Goal: Task Accomplishment & Management: Manage account settings

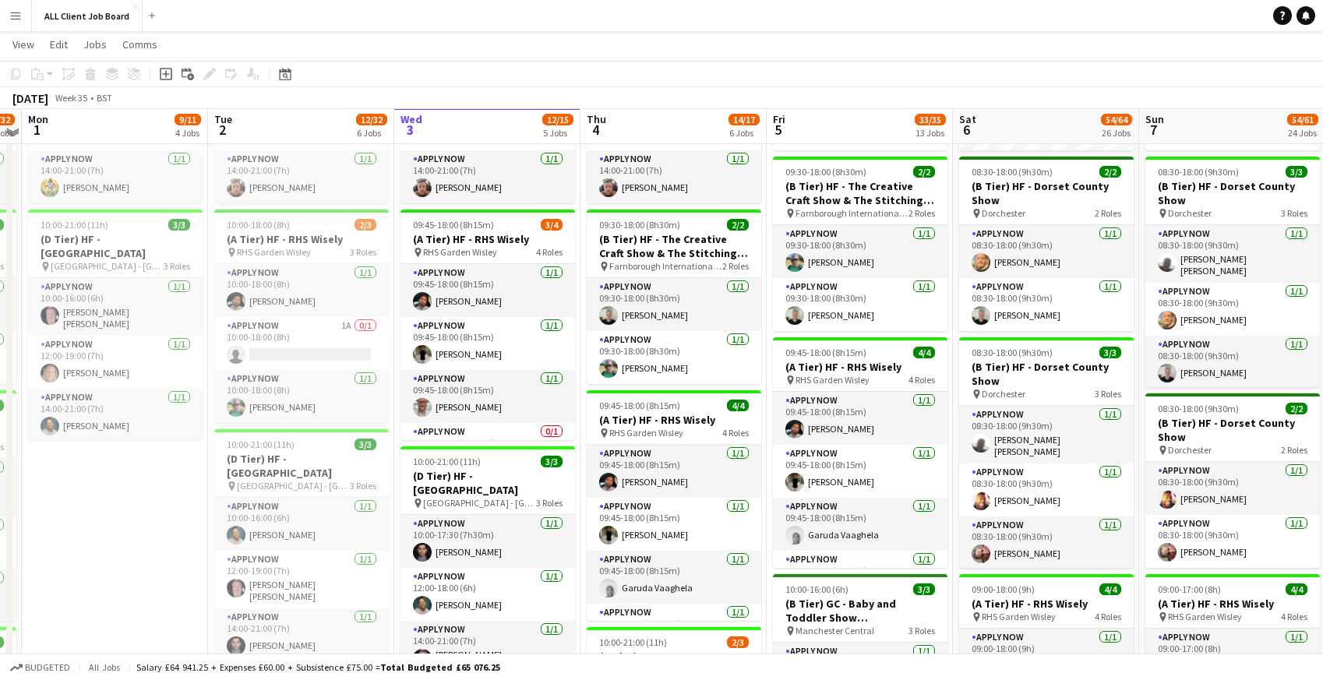
scroll to position [445, 0]
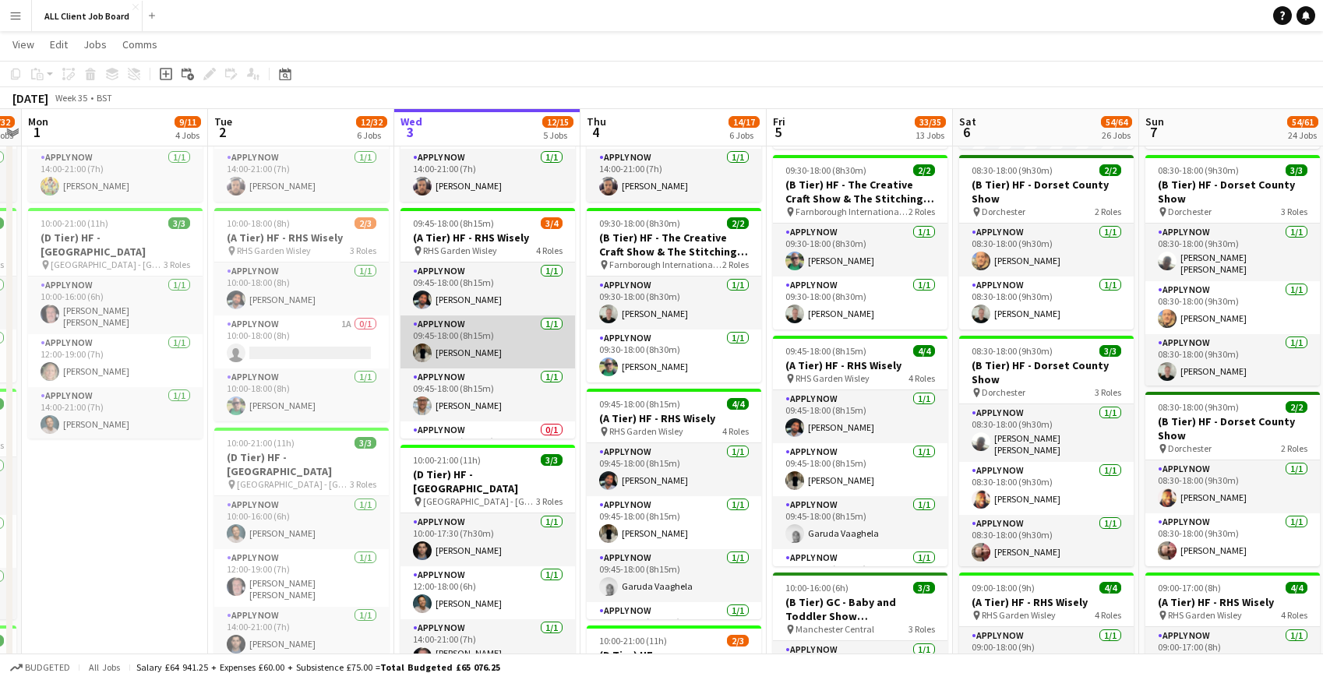
click at [487, 357] on app-card-role "APPLY NOW 1/1 09:45-18:00 (8h15m) Adam Connor" at bounding box center [488, 342] width 175 height 53
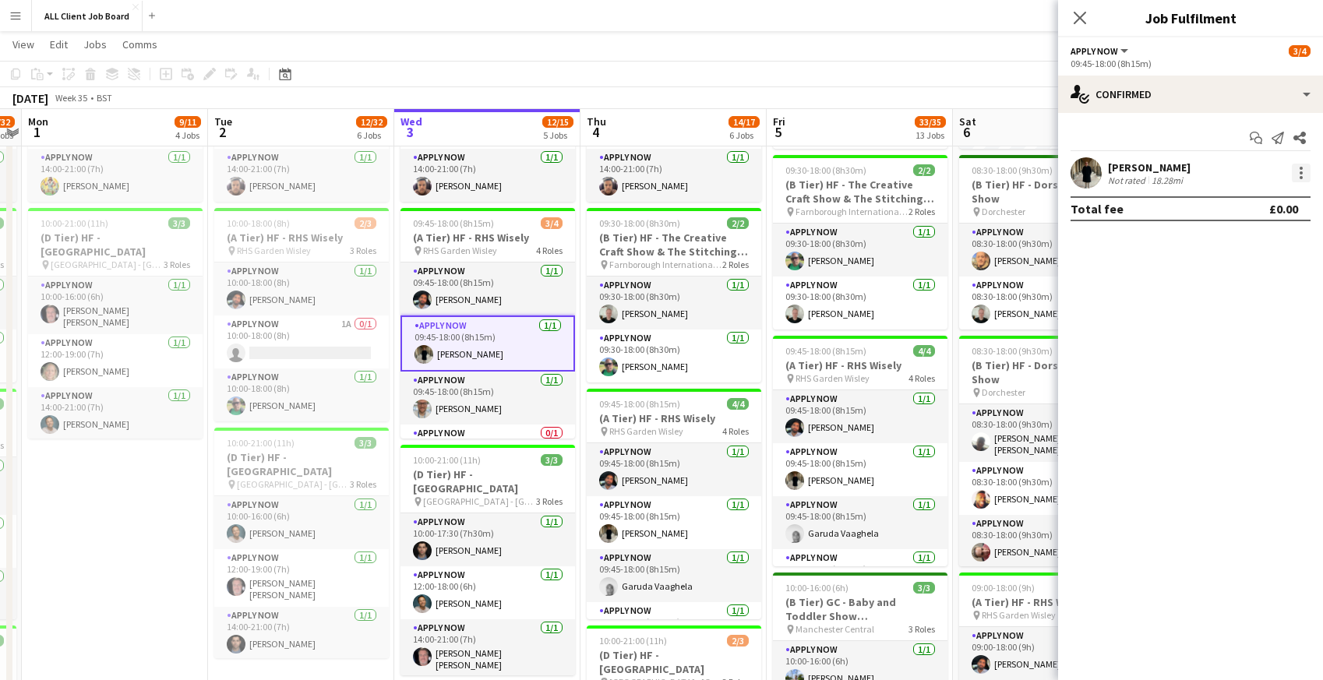
click at [1300, 165] on div at bounding box center [1301, 173] width 19 height 19
click at [1233, 353] on span "Remove" at bounding box center [1225, 350] width 47 height 13
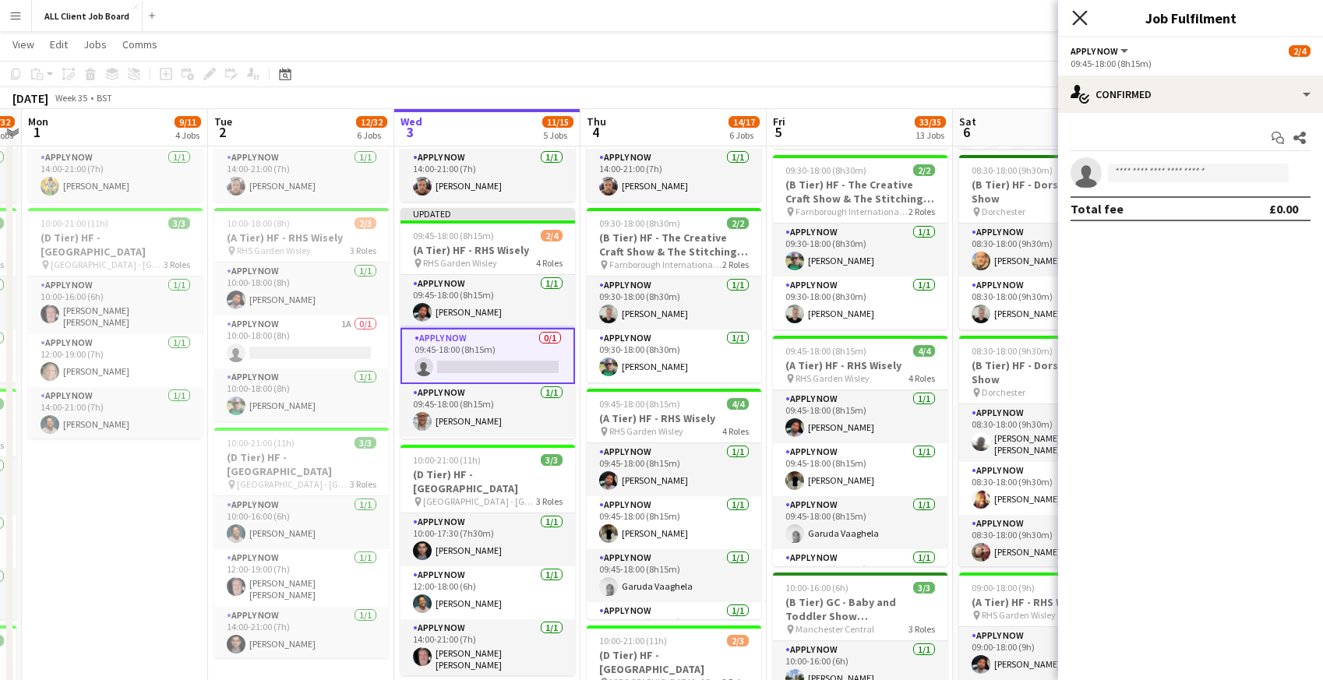
click at [1084, 18] on icon "Close pop-in" at bounding box center [1079, 17] width 15 height 15
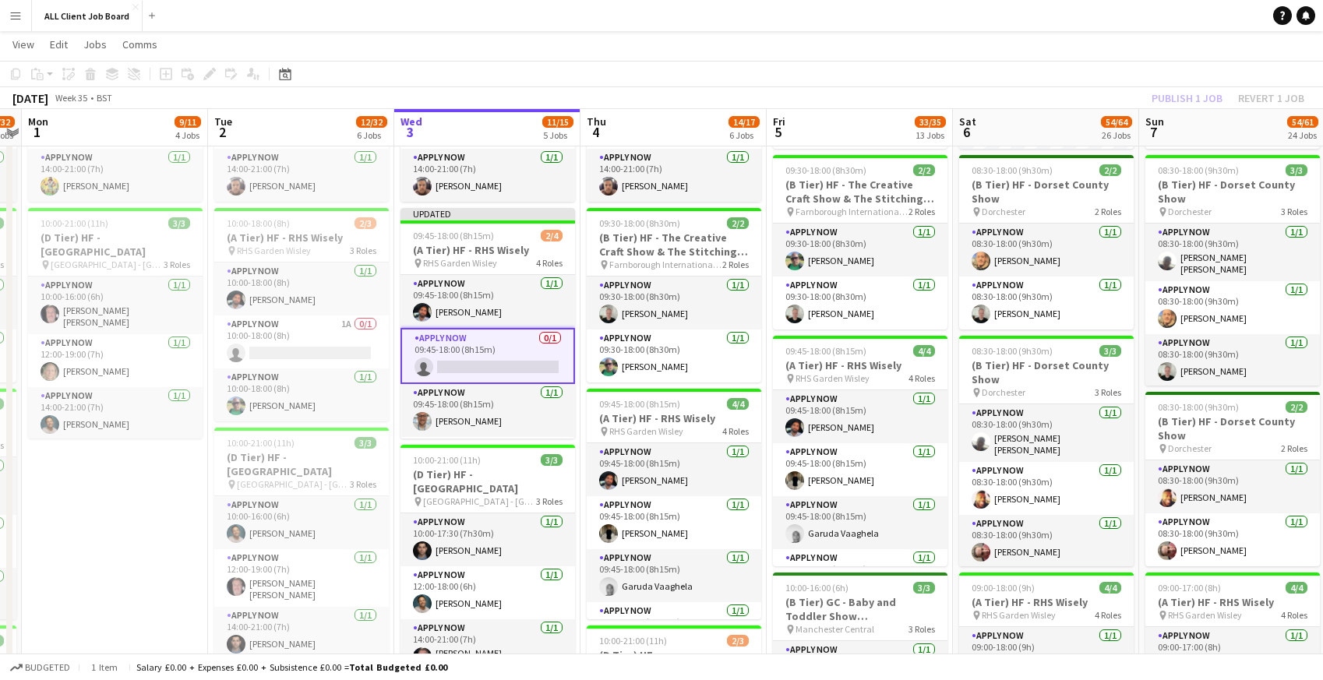
click at [1067, 18] on app-navbar "Menu Boards Boards Boards All jobs Status Workforce Workforce My Workforce Recr…" at bounding box center [661, 15] width 1323 height 31
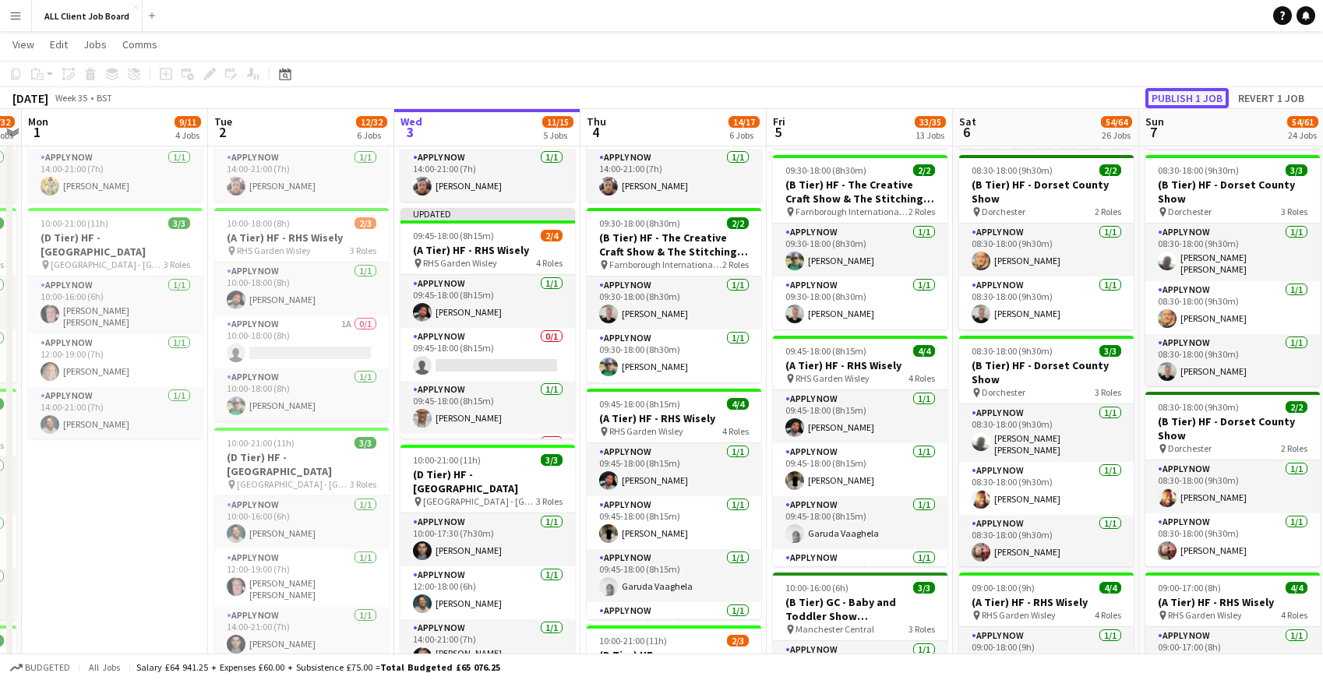
click at [1159, 93] on button "Publish 1 job" at bounding box center [1186, 98] width 83 height 20
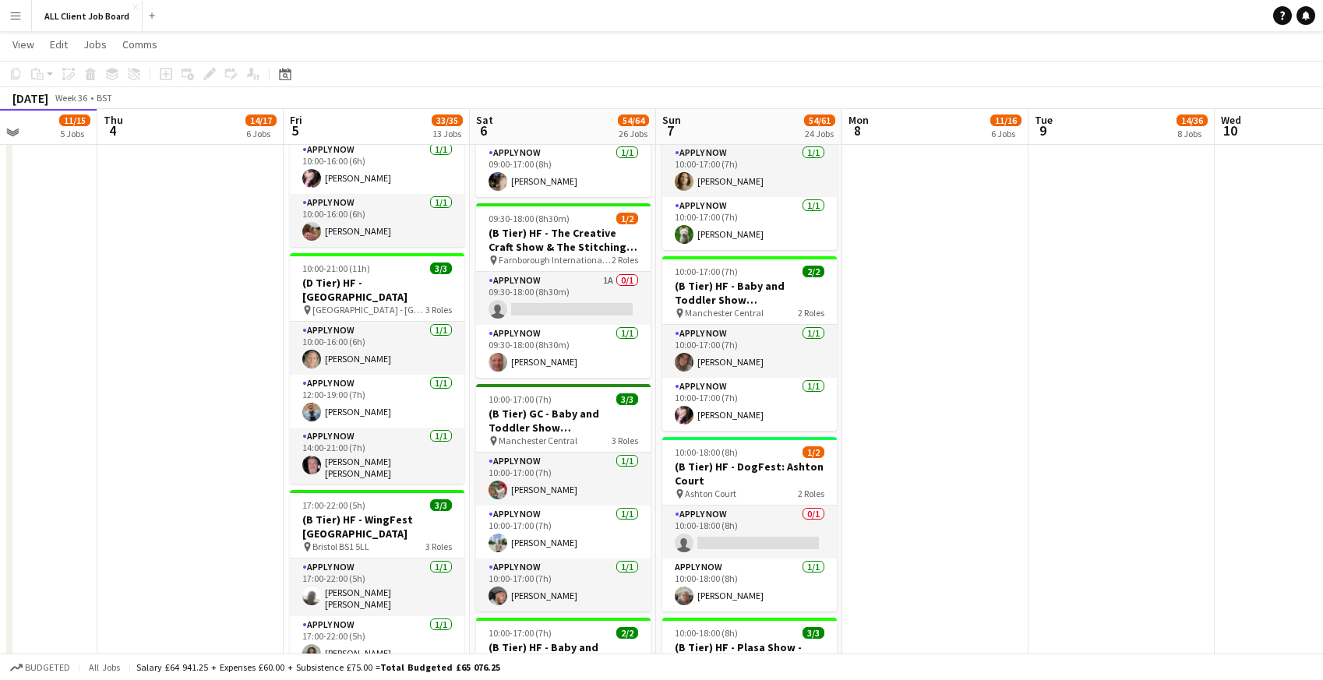
scroll to position [1768, 0]
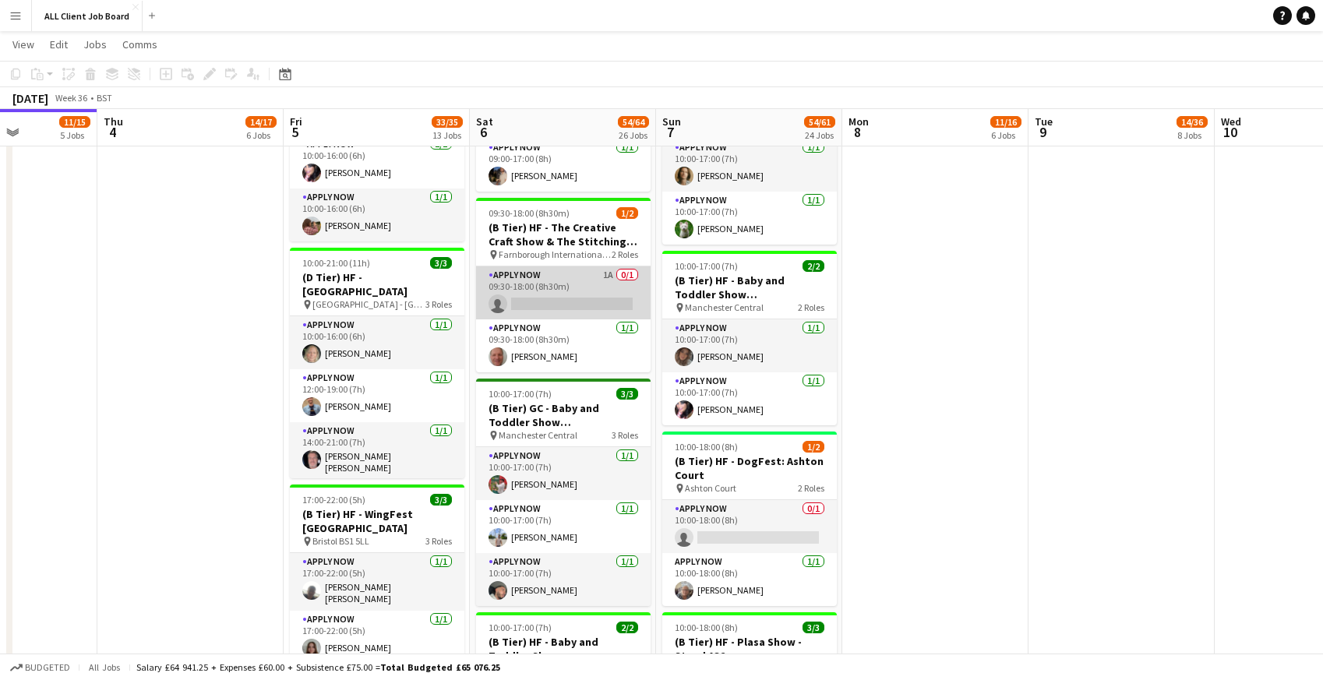
click at [563, 276] on app-card-role "APPLY NOW 1A 0/1 09:30-18:00 (8h30m) single-neutral-actions" at bounding box center [563, 292] width 175 height 53
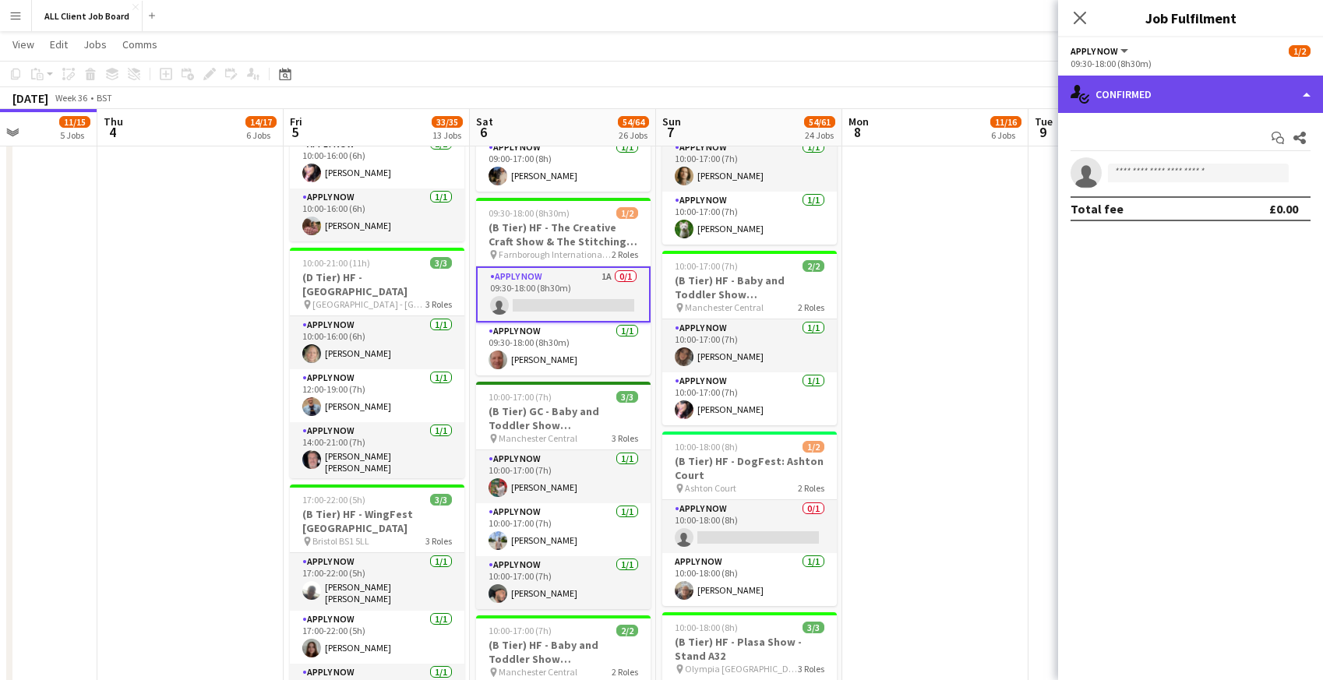
click at [1177, 97] on div "single-neutral-actions-check-2 Confirmed" at bounding box center [1190, 94] width 265 height 37
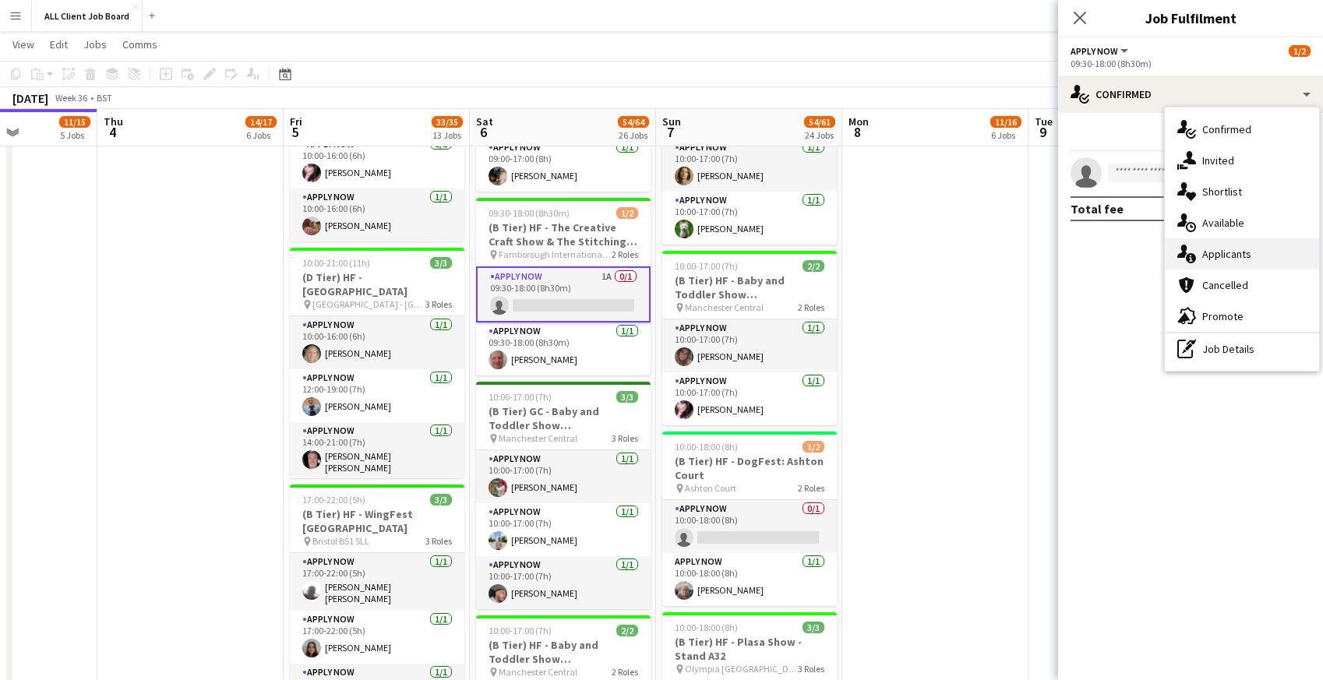
click at [1233, 251] on span "Applicants" at bounding box center [1226, 254] width 49 height 14
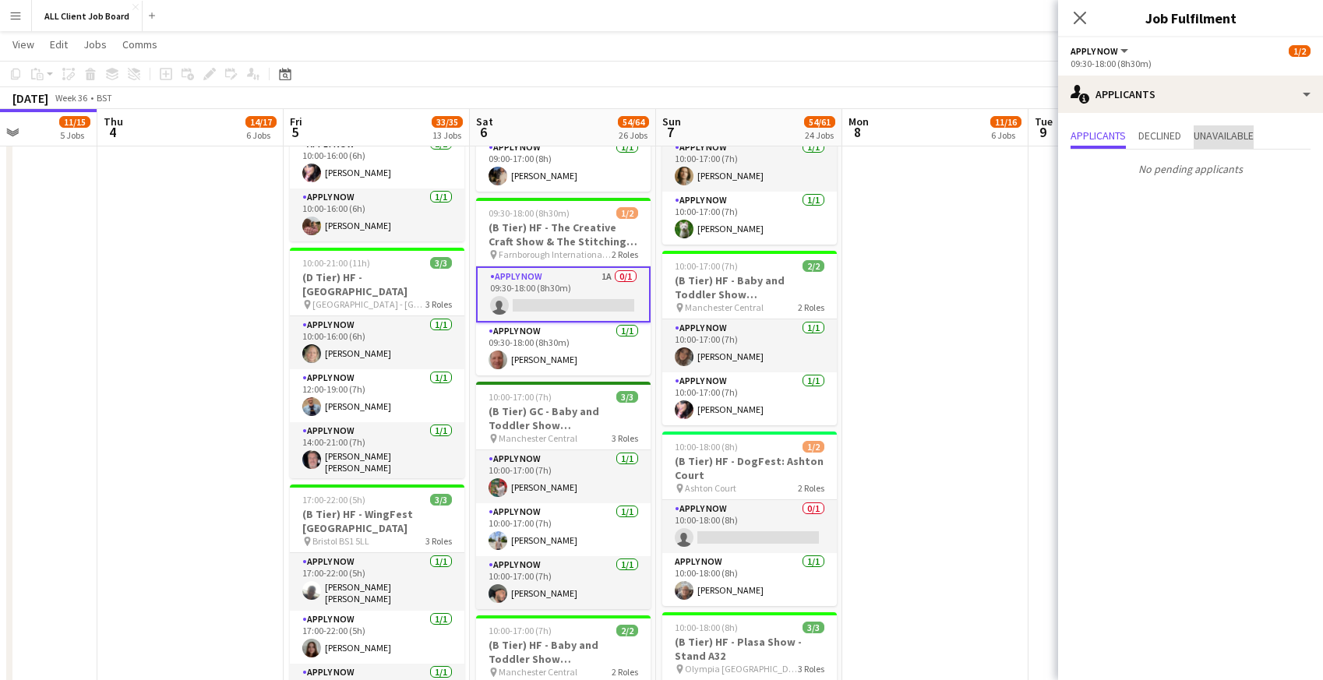
click at [1226, 139] on span "Unavailable" at bounding box center [1224, 135] width 60 height 11
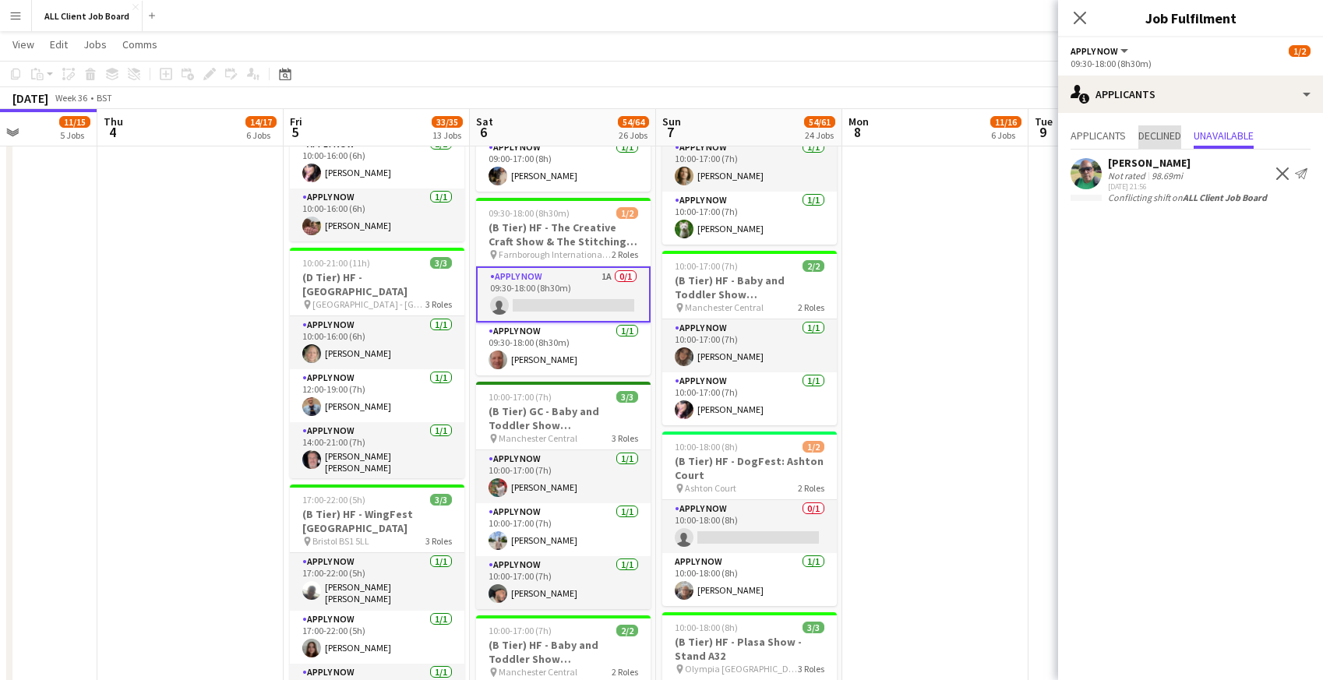
click at [1166, 141] on span "Declined" at bounding box center [1159, 135] width 43 height 11
click at [1085, 138] on span "Applicants" at bounding box center [1098, 135] width 55 height 11
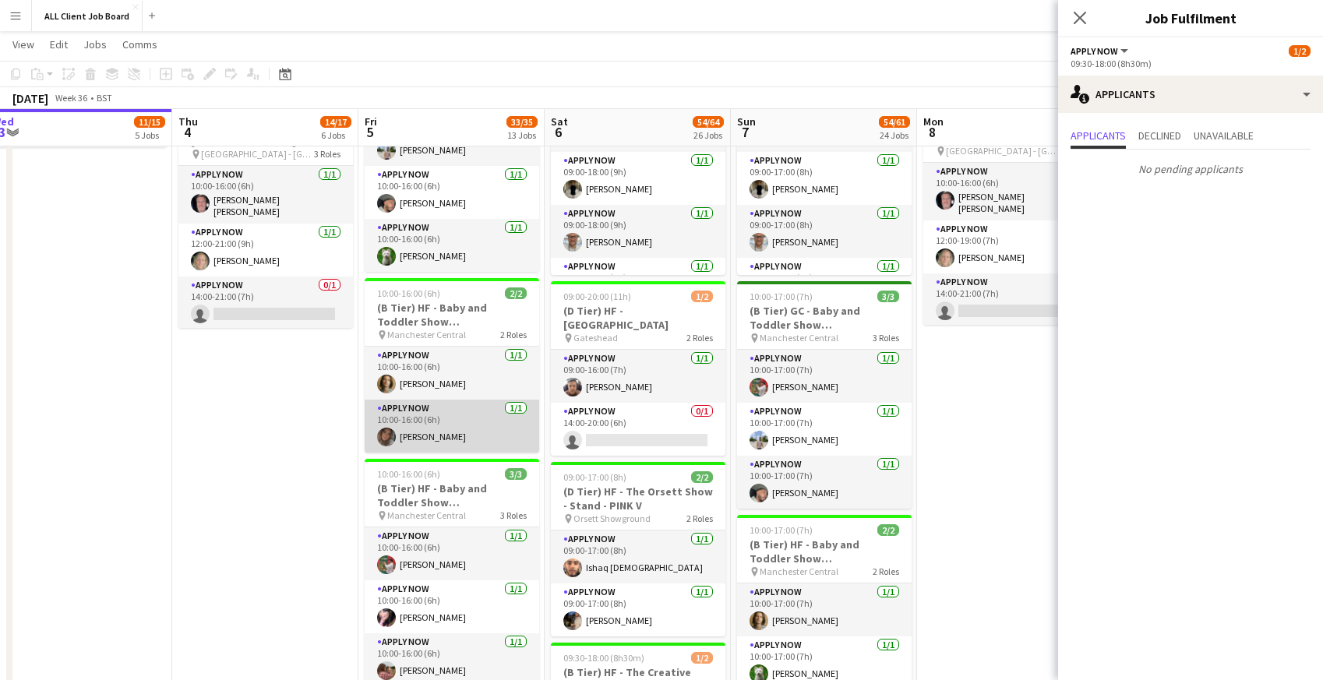
scroll to position [0, 367]
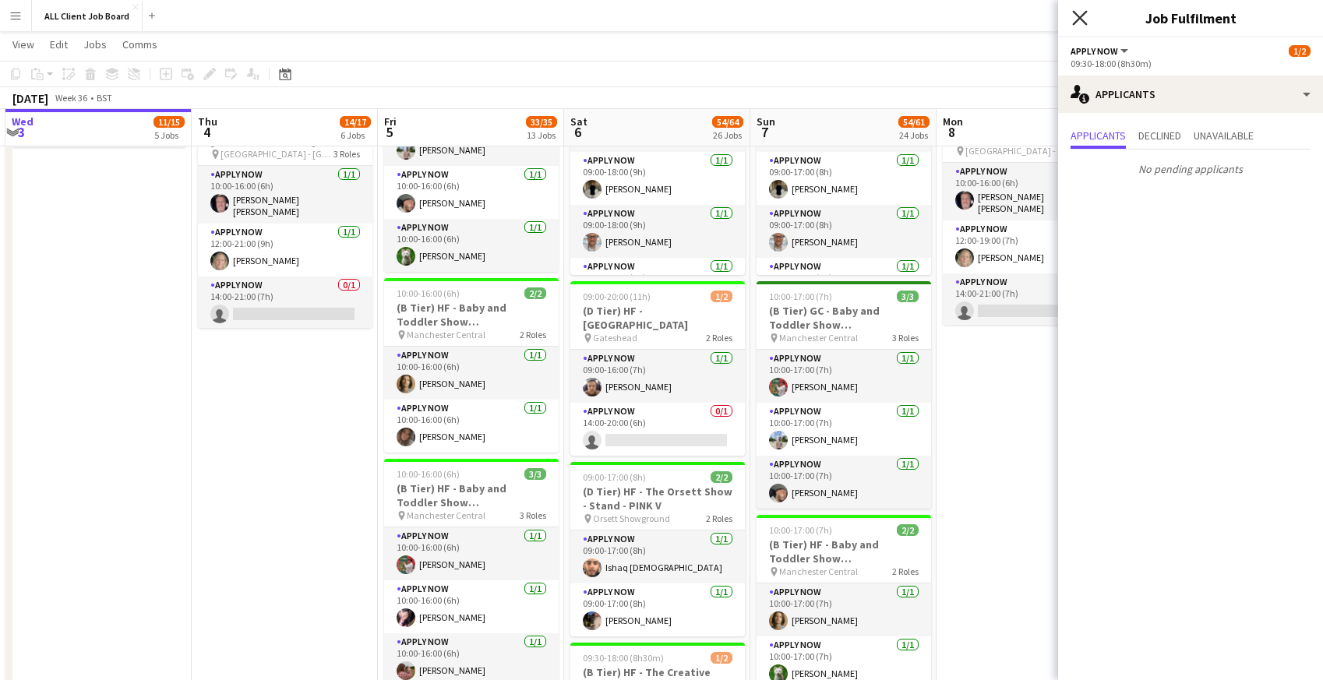
click at [1082, 15] on icon at bounding box center [1079, 17] width 15 height 15
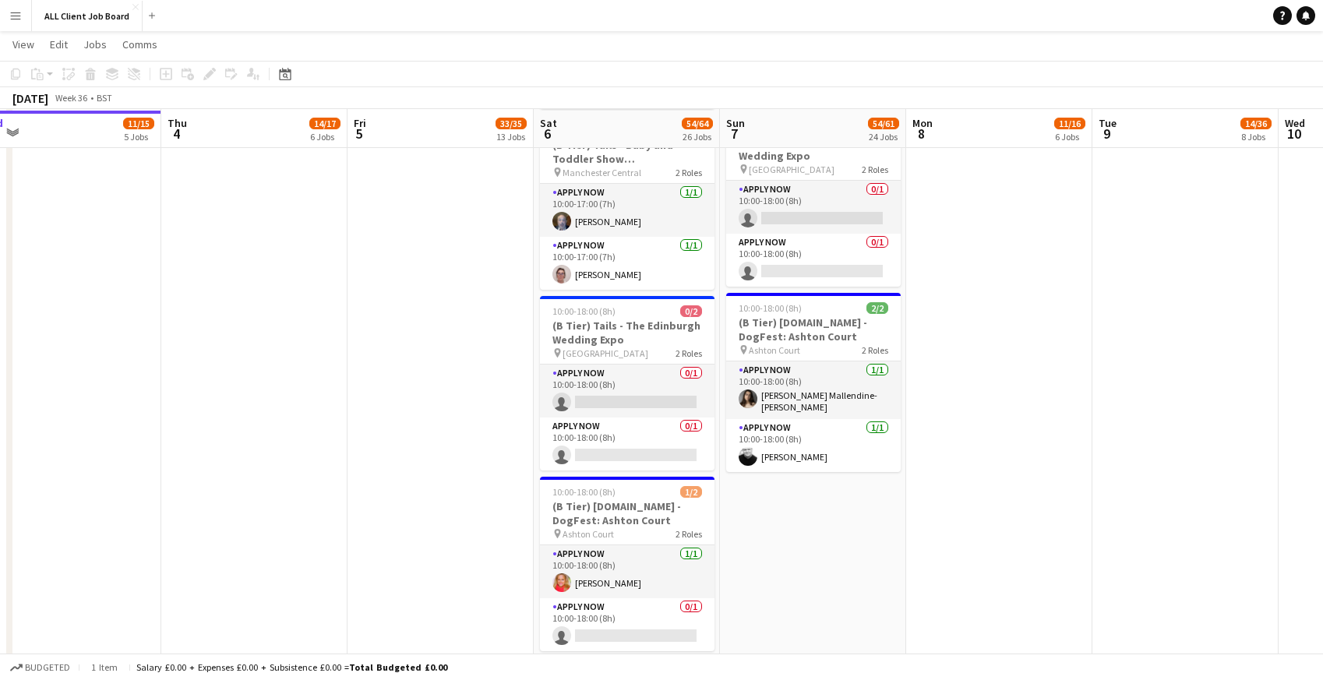
scroll to position [5577, 0]
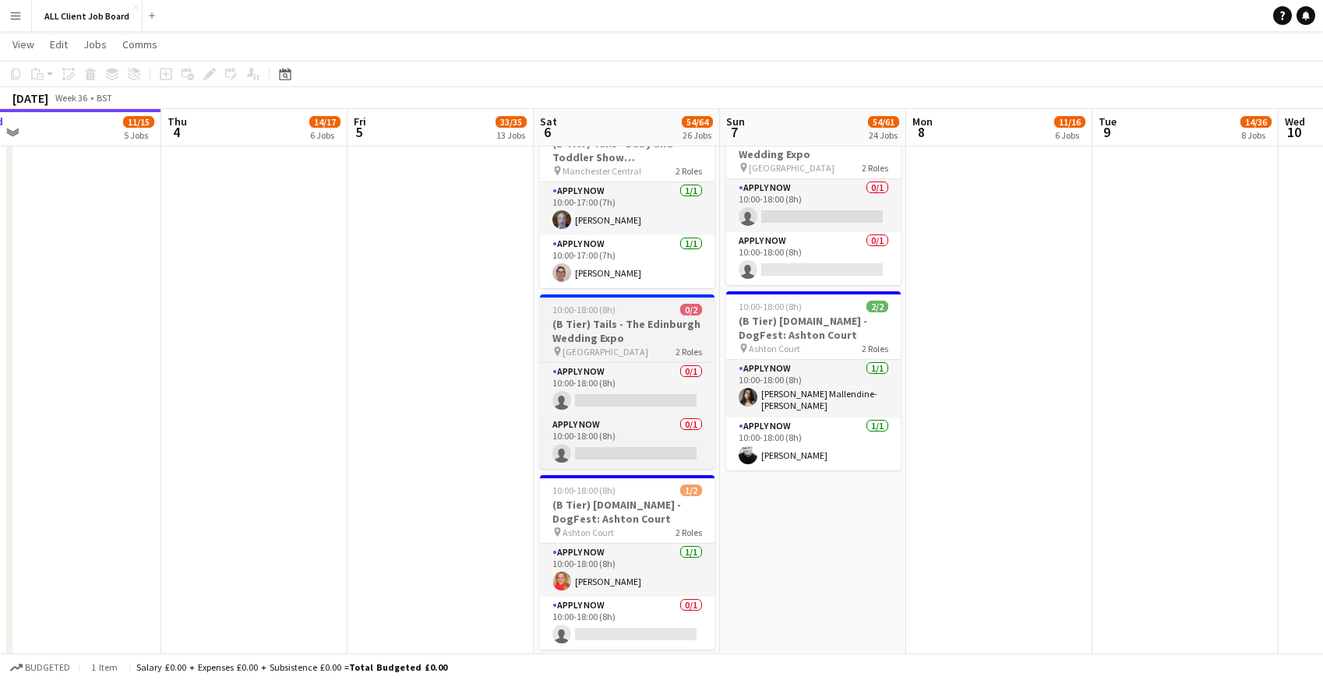
click at [559, 335] on h3 "(B Tier) Tails - The Edinburgh Wedding Expo" at bounding box center [627, 331] width 175 height 28
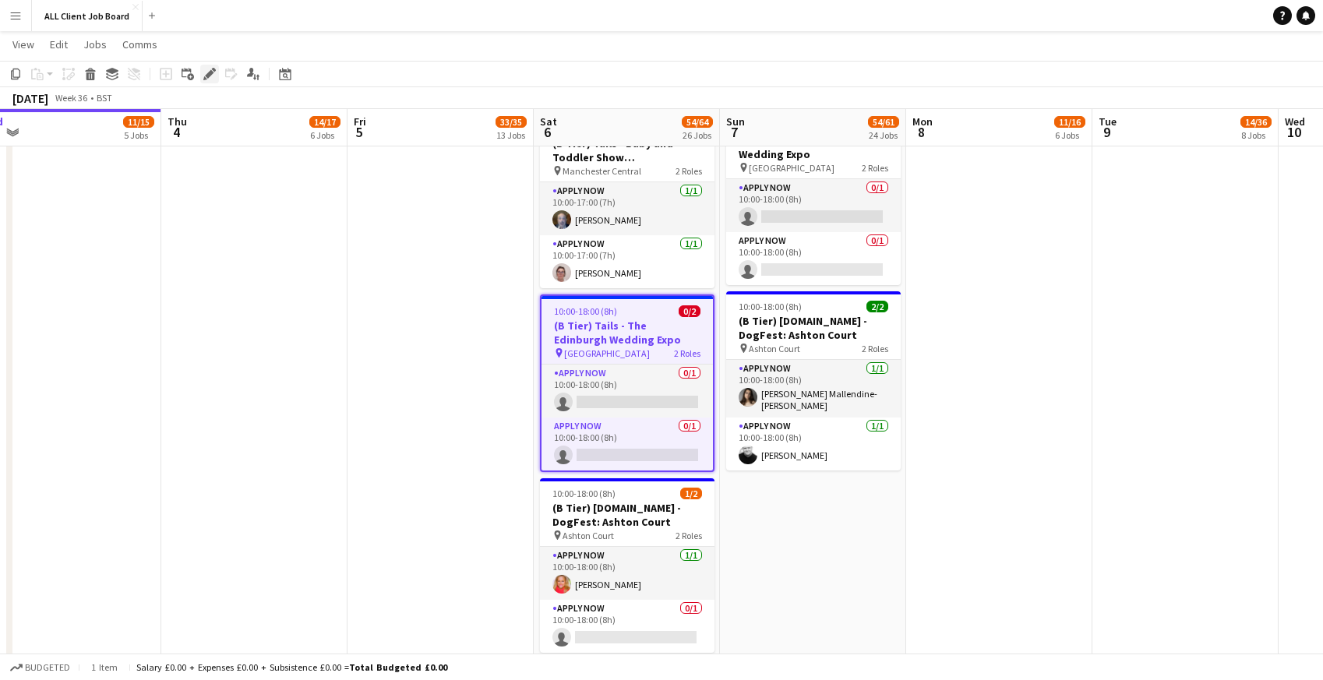
click at [211, 75] on icon "Edit" at bounding box center [209, 74] width 12 height 12
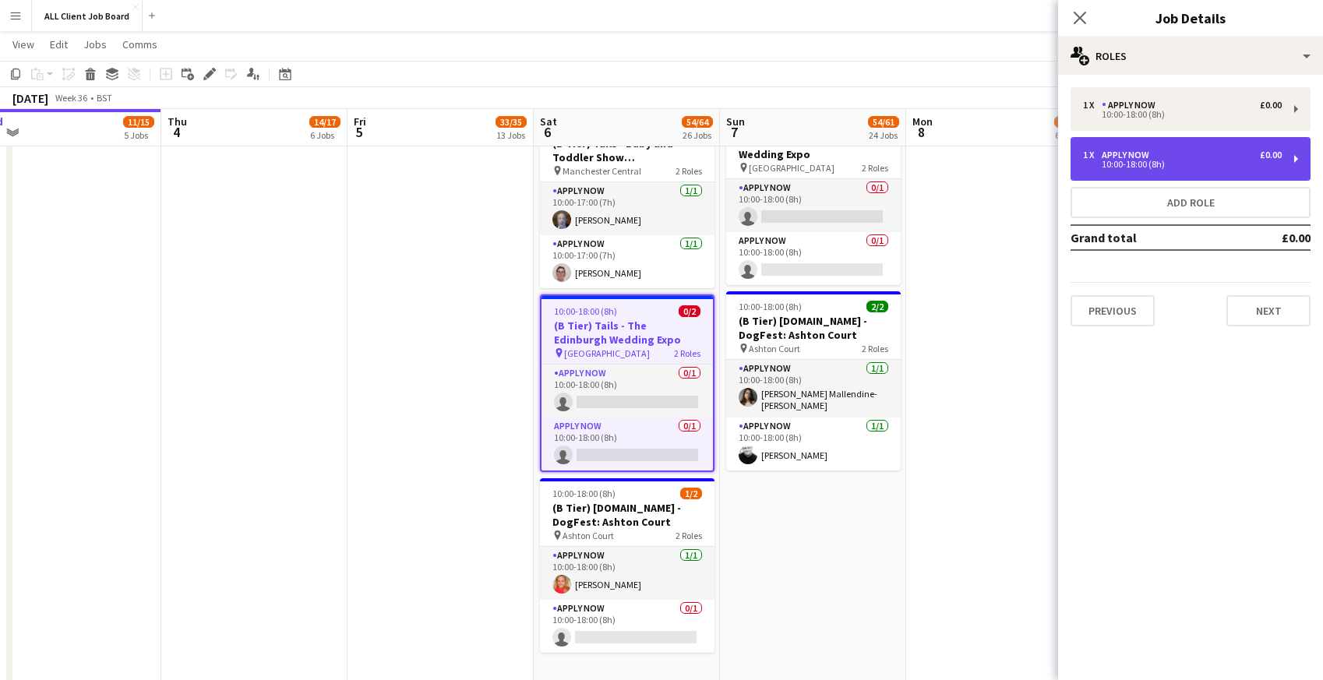
click at [1114, 161] on div "10:00-18:00 (8h)" at bounding box center [1182, 165] width 199 height 8
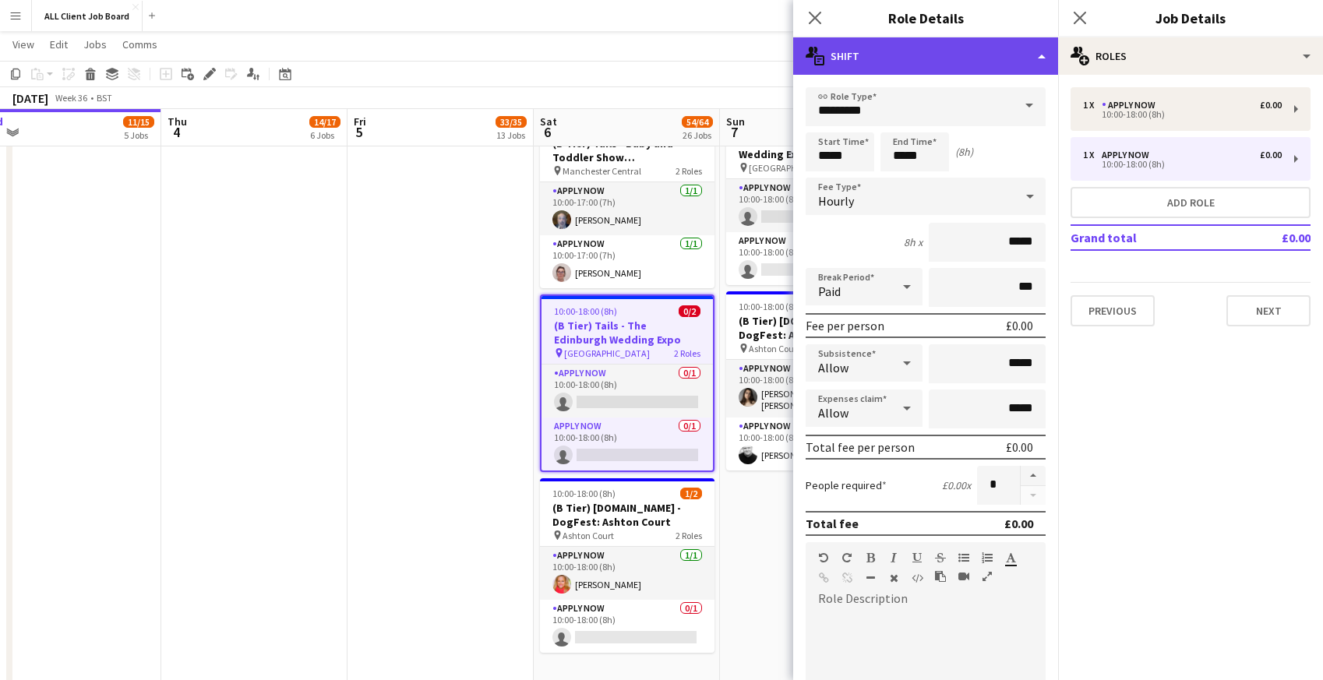
click at [1014, 66] on div "multiple-actions-text Shift" at bounding box center [925, 55] width 265 height 37
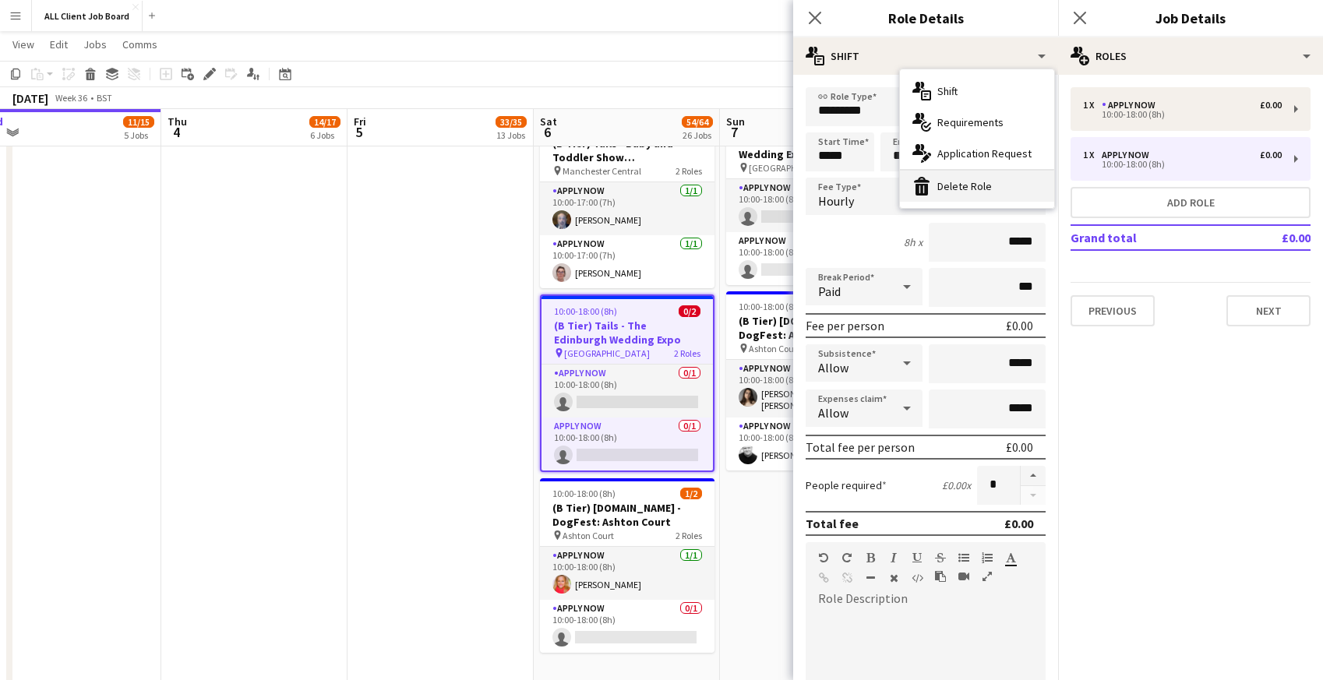
click at [999, 187] on div "bin-2 Delete Role" at bounding box center [977, 186] width 154 height 31
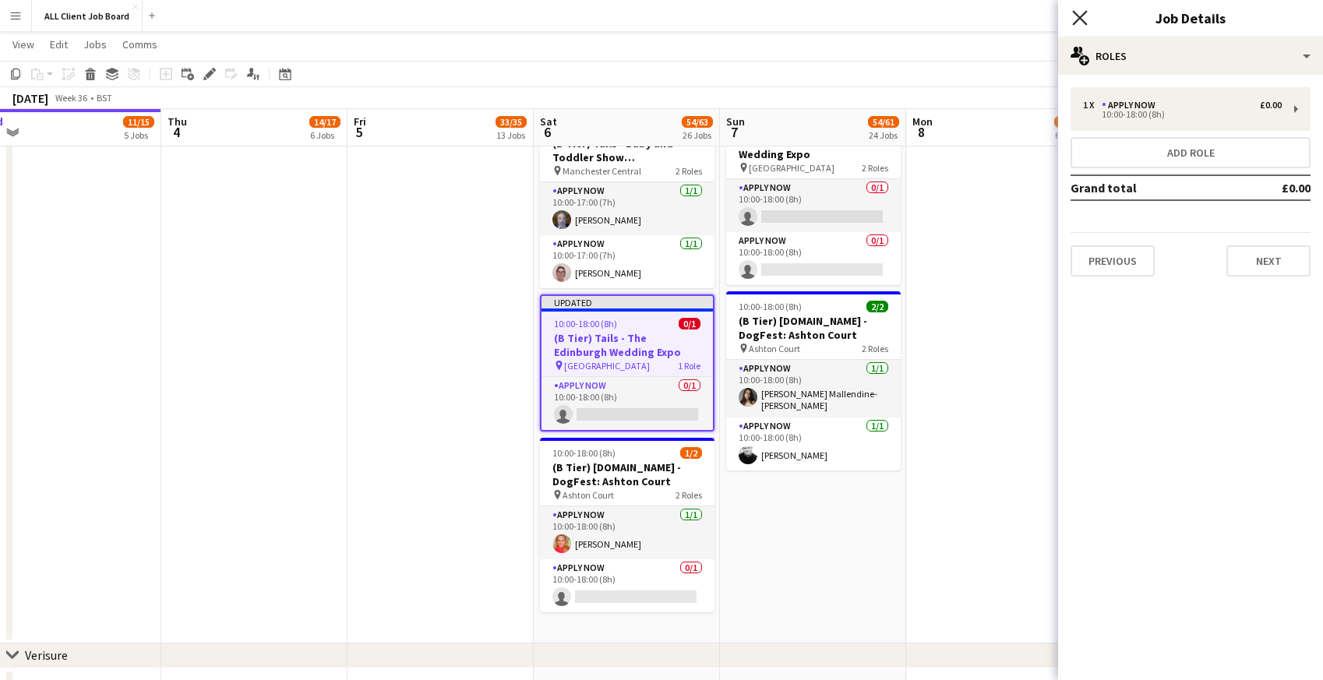
click at [1083, 15] on icon at bounding box center [1079, 17] width 15 height 15
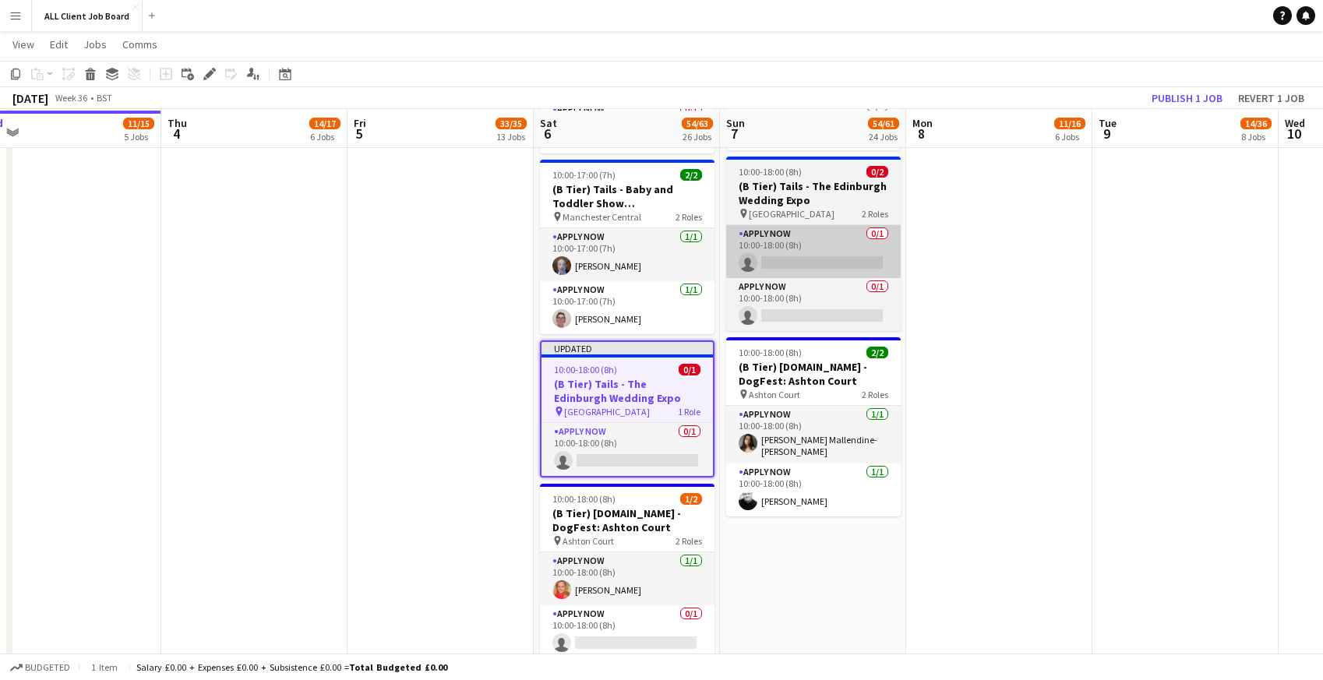
scroll to position [5522, 0]
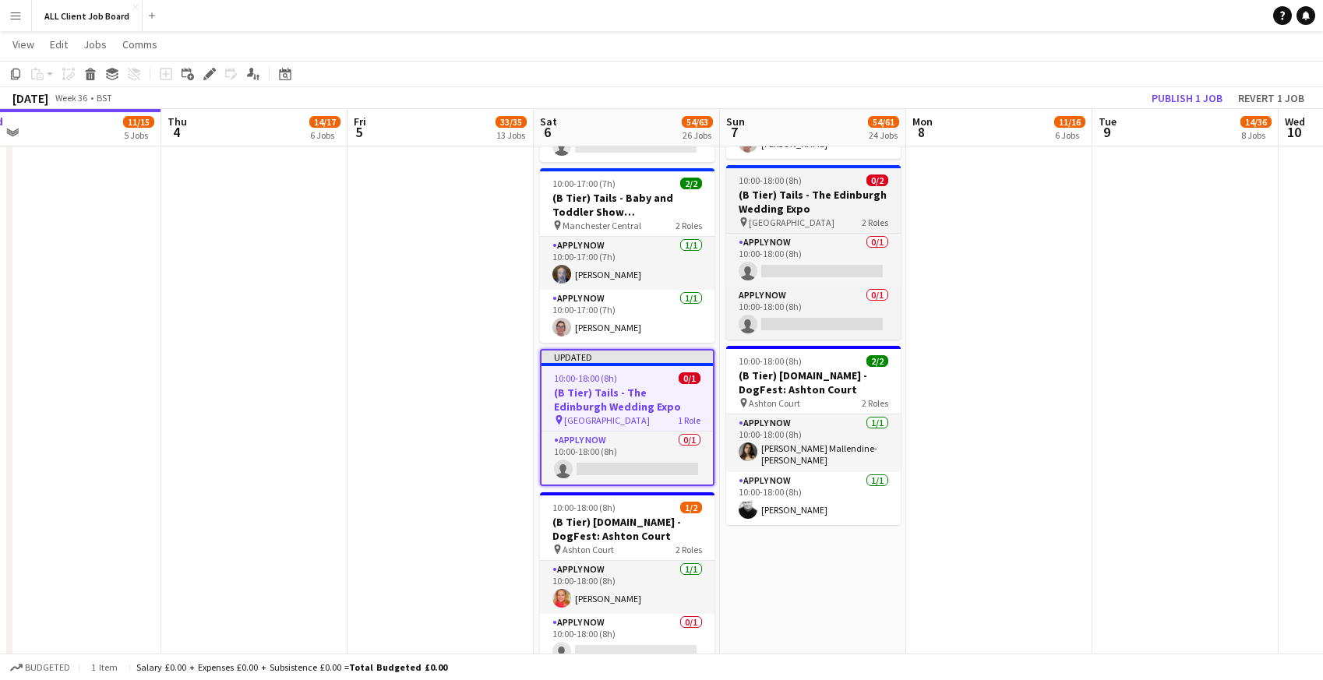
click at [764, 194] on h3 "(B Tier) Tails - The Edinburgh Wedding Expo" at bounding box center [813, 202] width 175 height 28
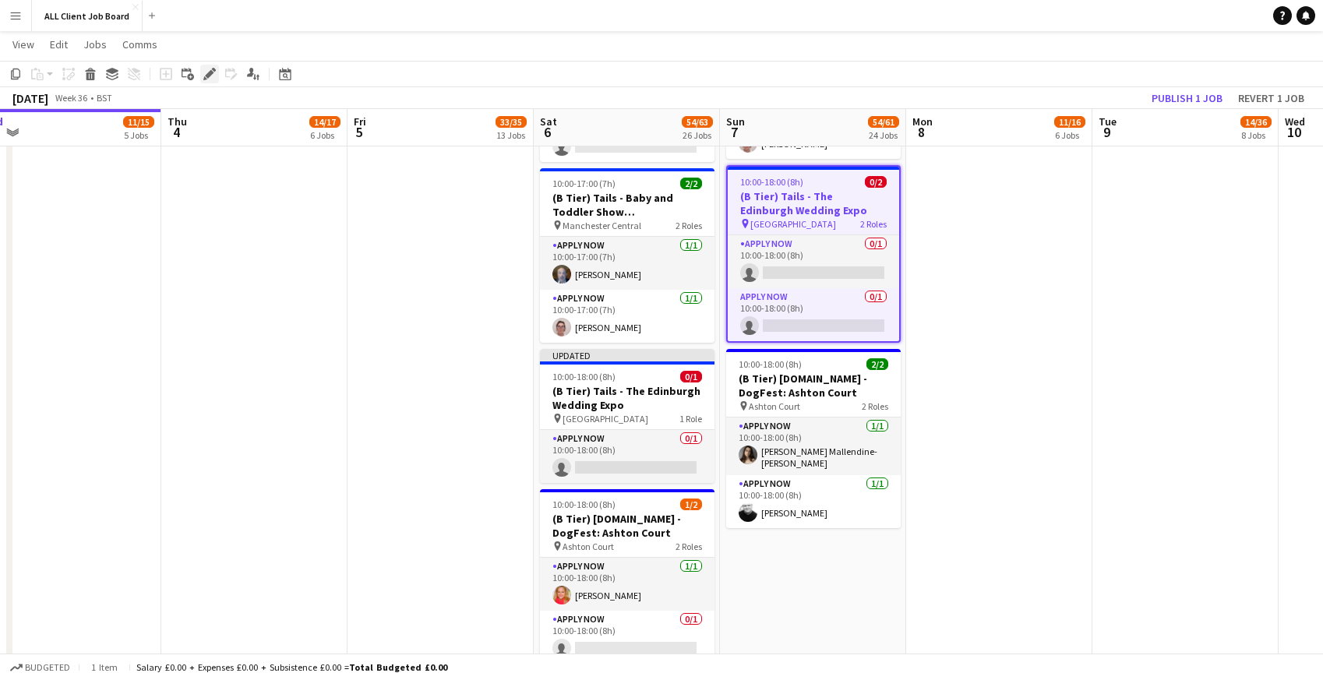
click at [214, 76] on icon "Edit" at bounding box center [209, 74] width 12 height 12
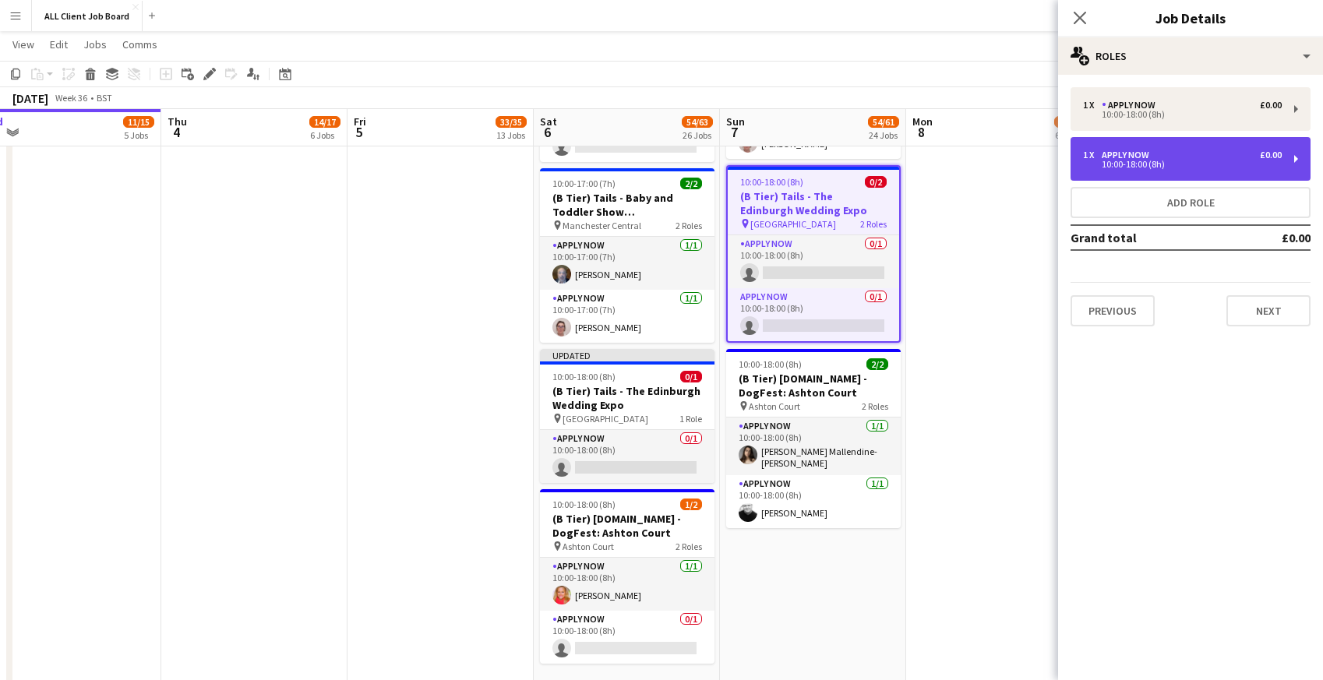
click at [1184, 157] on div "1 x APPLY NOW £0.00" at bounding box center [1182, 155] width 199 height 11
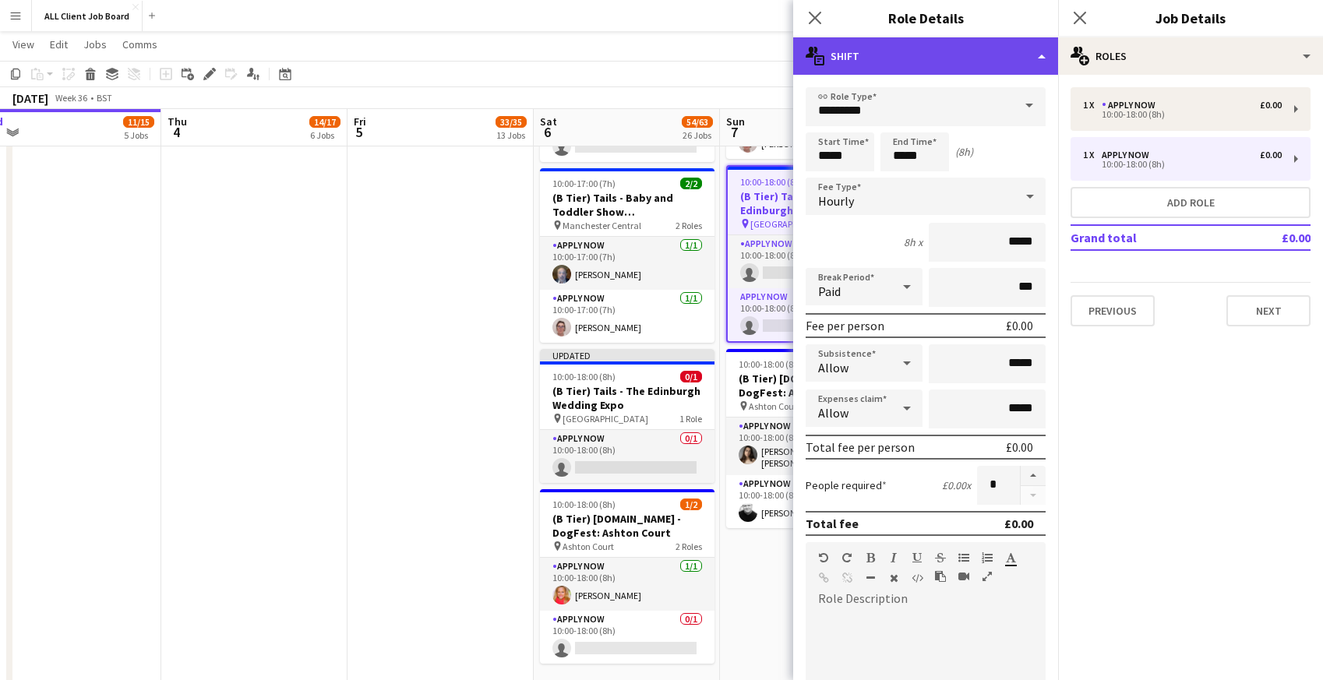
click at [986, 62] on div "multiple-actions-text Shift" at bounding box center [925, 55] width 265 height 37
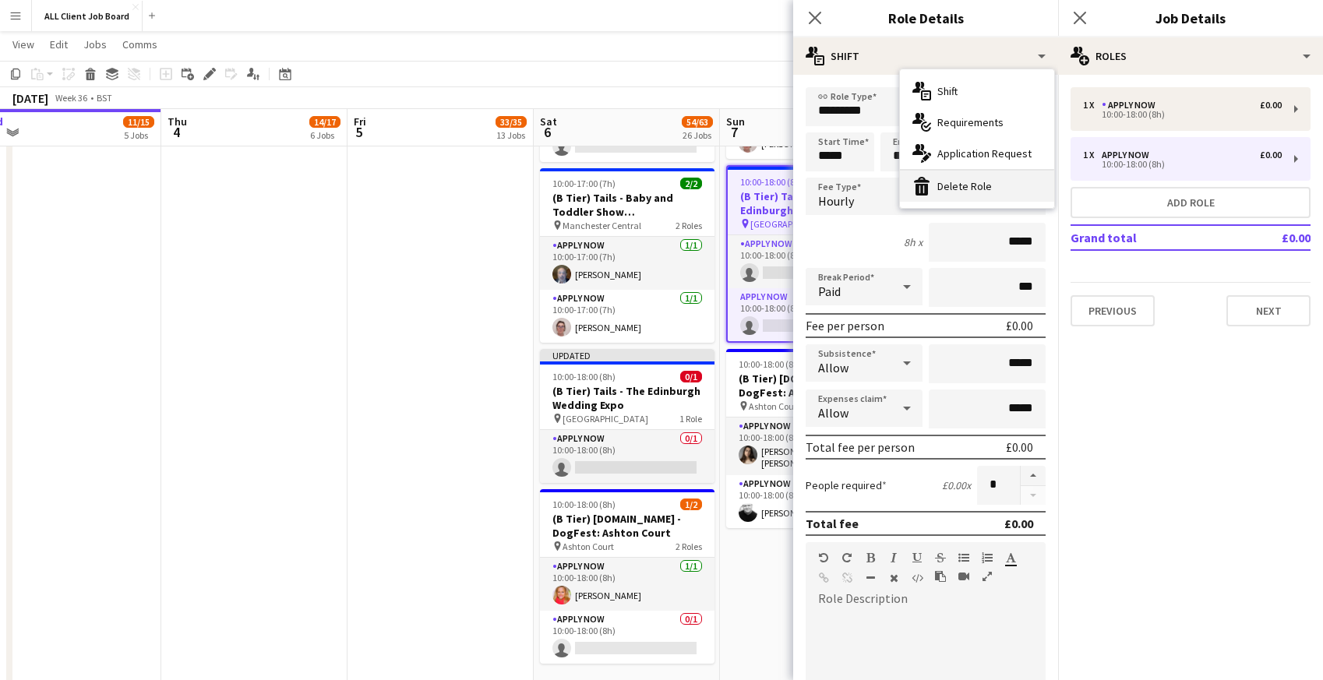
click at [970, 186] on div "bin-2 Delete Role" at bounding box center [977, 186] width 154 height 31
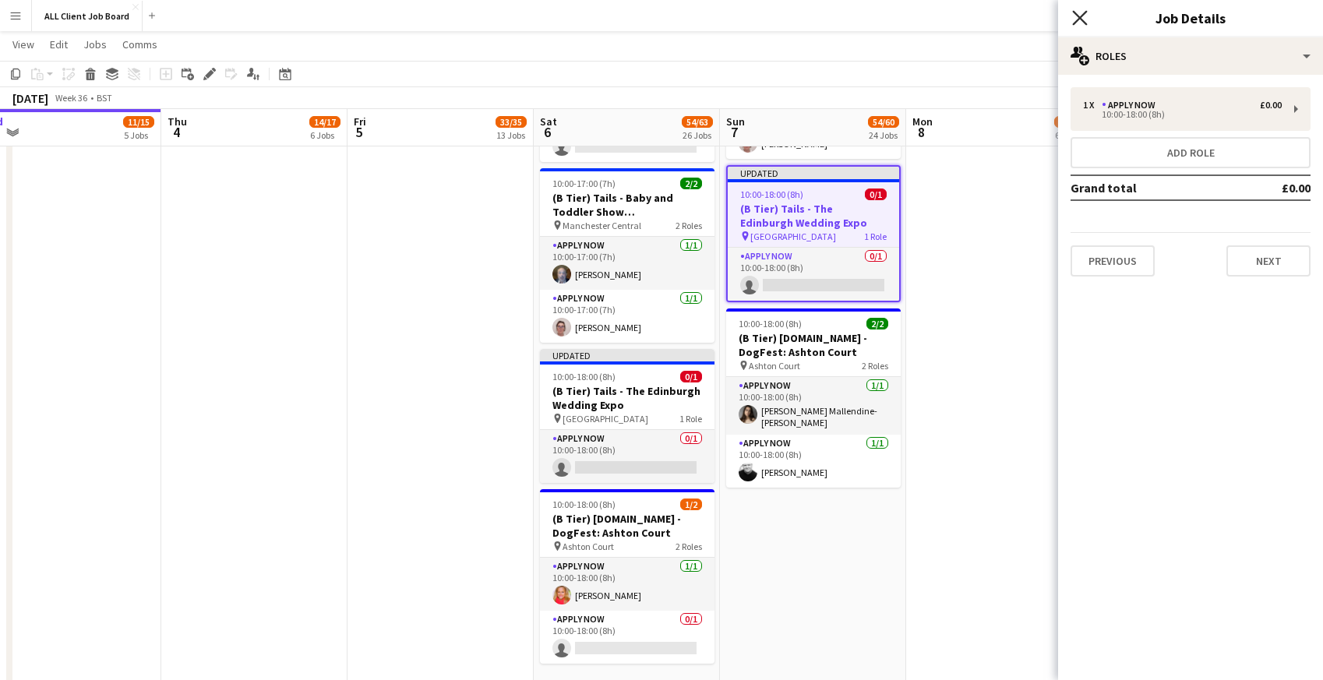
click at [1081, 13] on icon "Close pop-in" at bounding box center [1079, 17] width 15 height 15
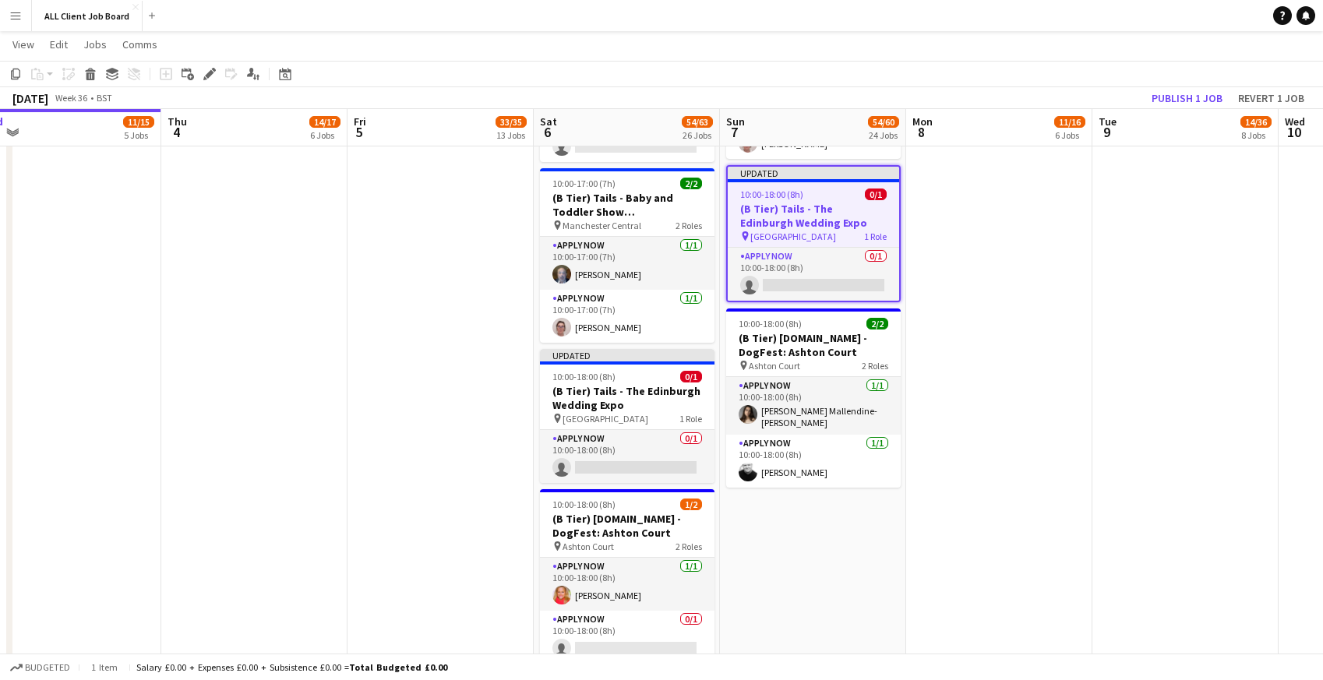
click at [1032, 15] on app-navbar "Menu Boards Boards Boards All jobs Status Workforce Workforce My Workforce Recr…" at bounding box center [661, 15] width 1323 height 31
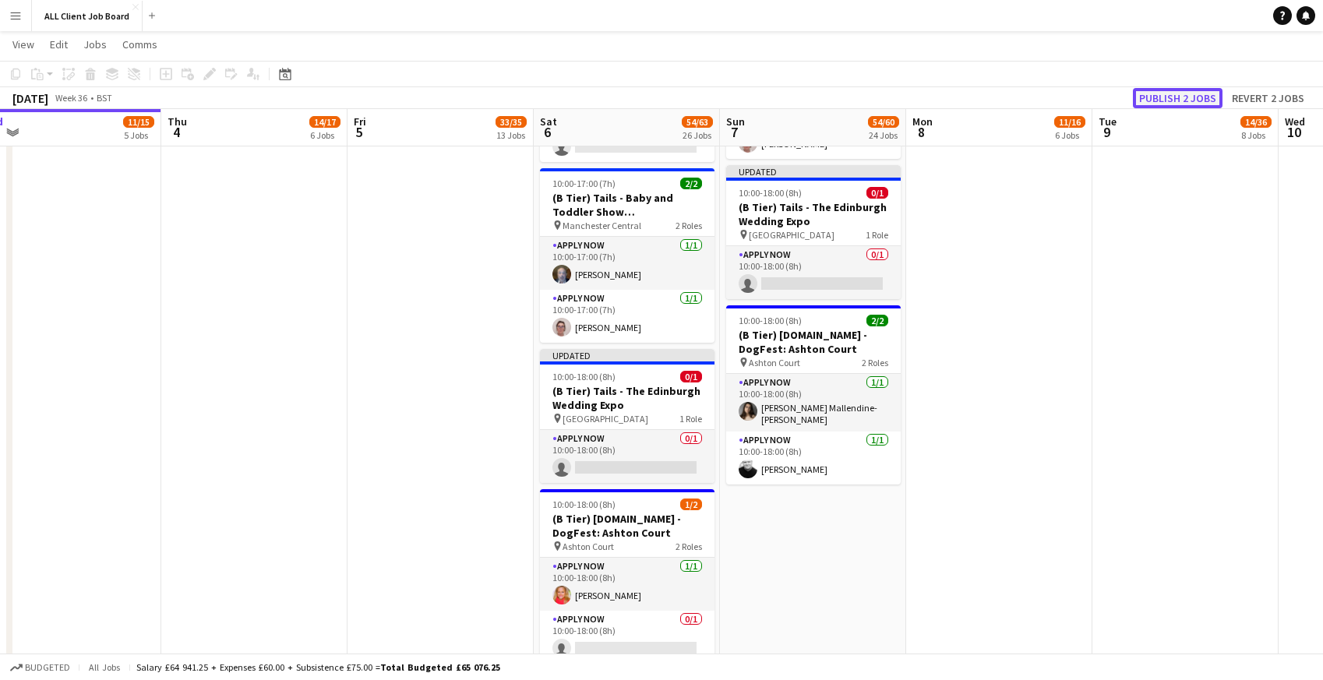
click at [1162, 104] on button "Publish 2 jobs" at bounding box center [1178, 98] width 90 height 20
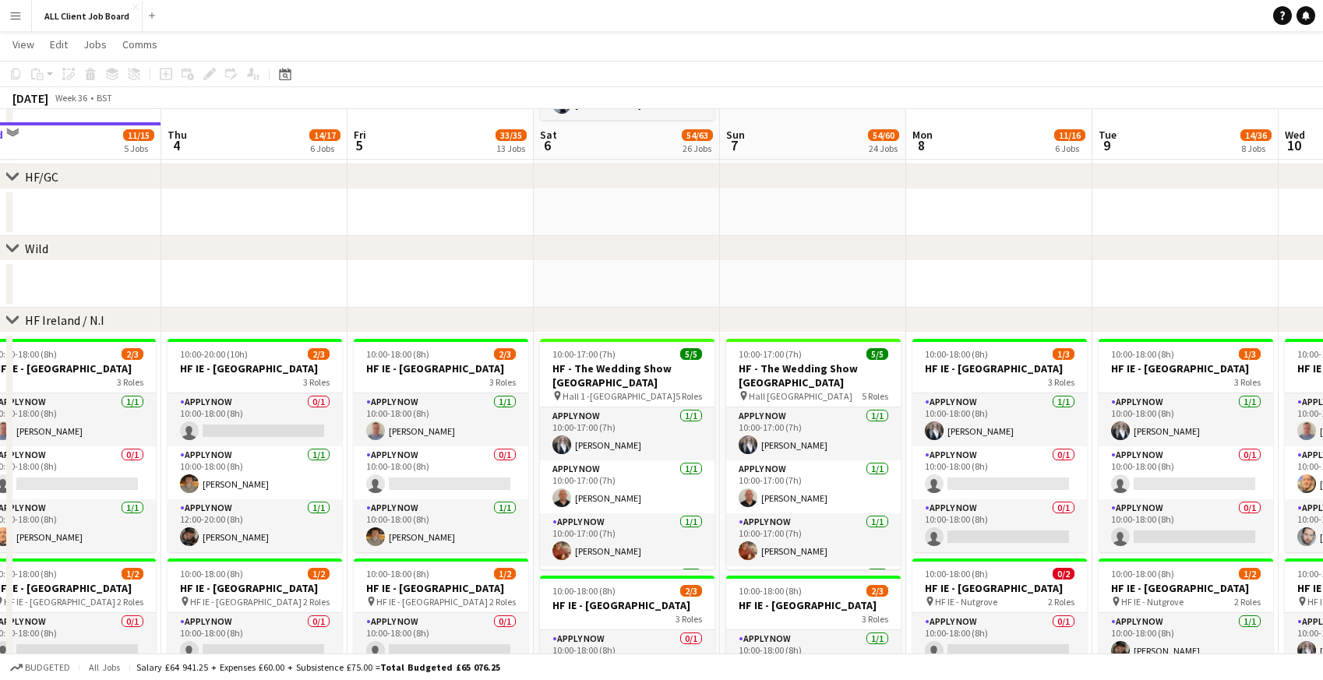
scroll to position [4237, 0]
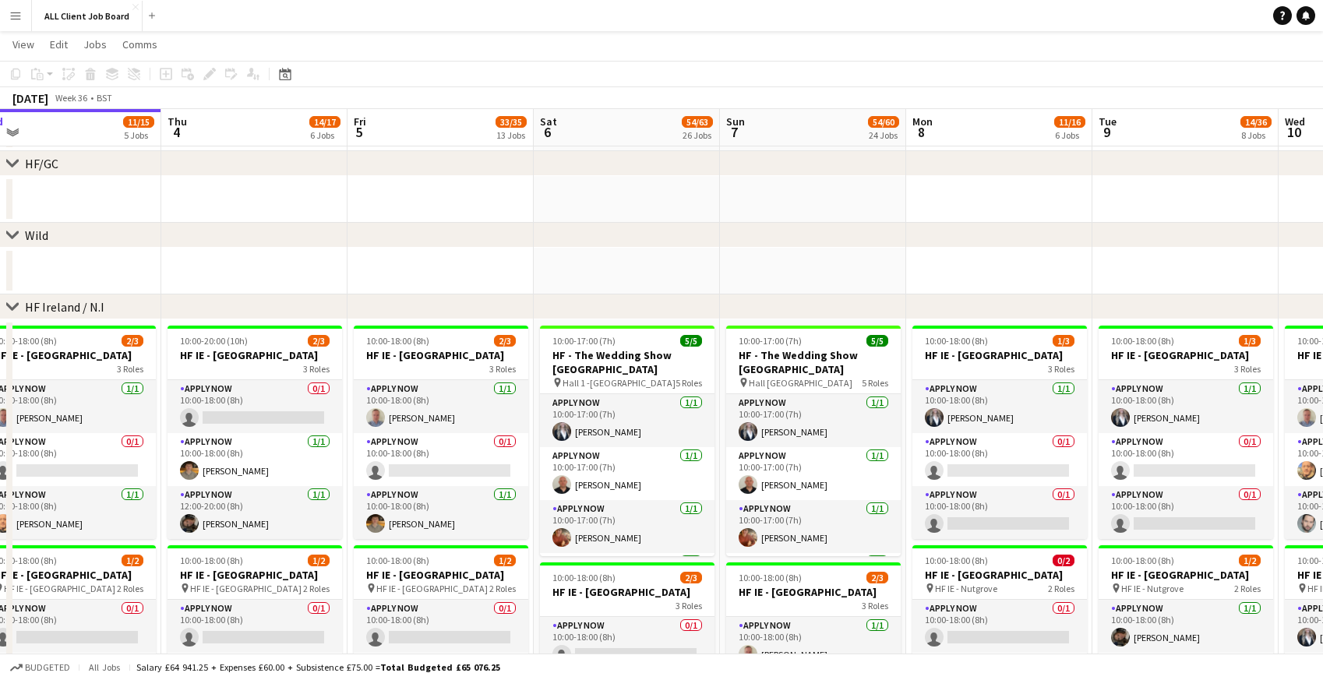
click at [18, 19] on app-icon "Menu" at bounding box center [15, 15] width 12 height 12
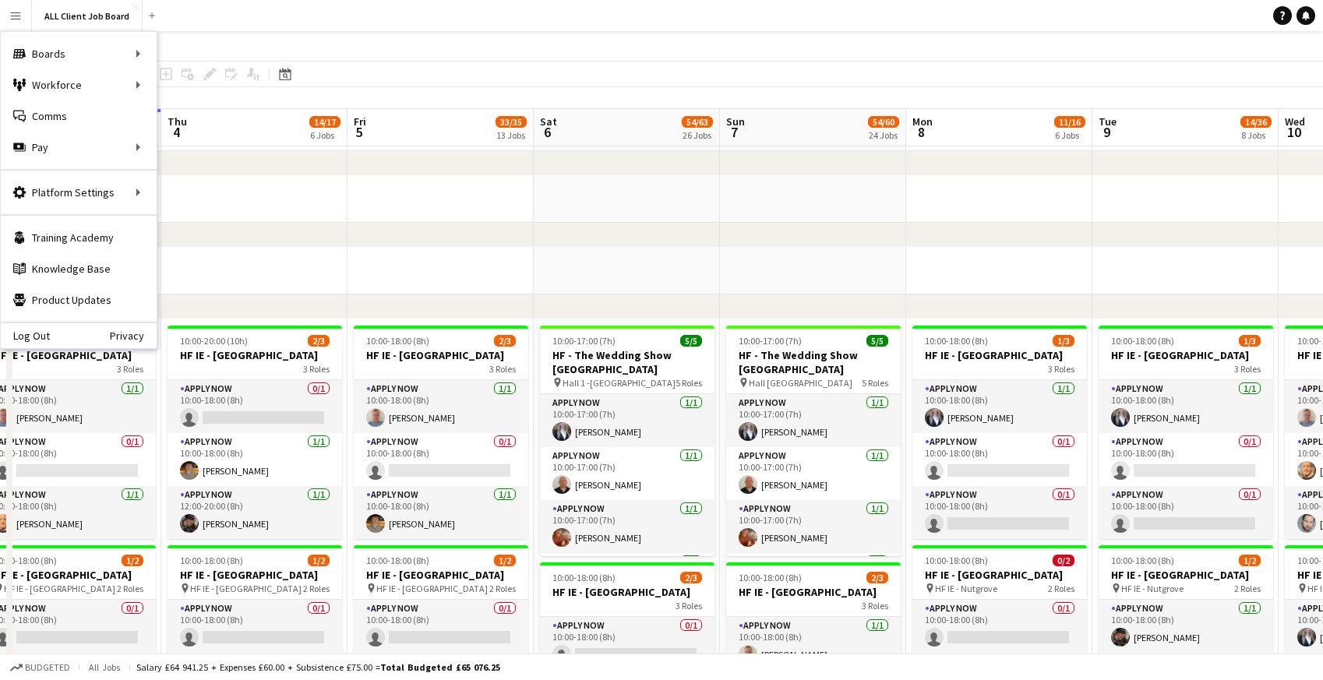
click at [326, 19] on app-navbar "Menu Boards Boards Boards All jobs Status Workforce Workforce My Workforce Recr…" at bounding box center [661, 15] width 1323 height 31
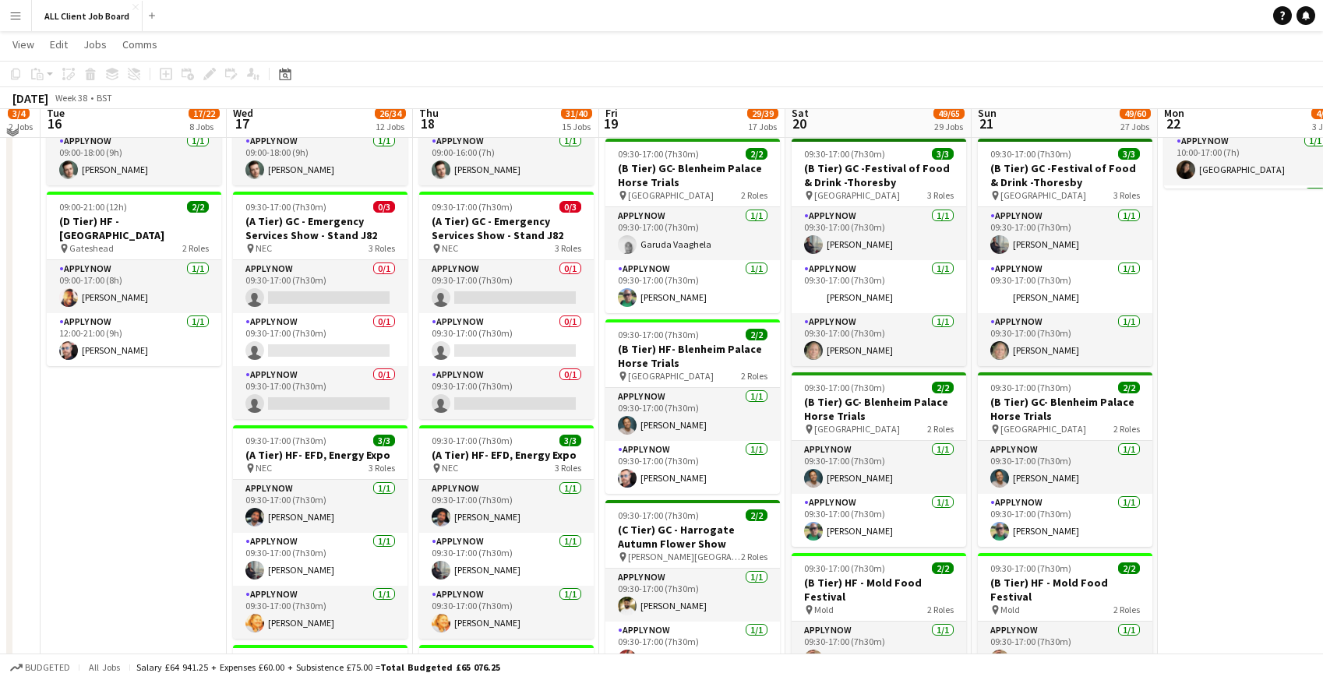
scroll to position [814, 0]
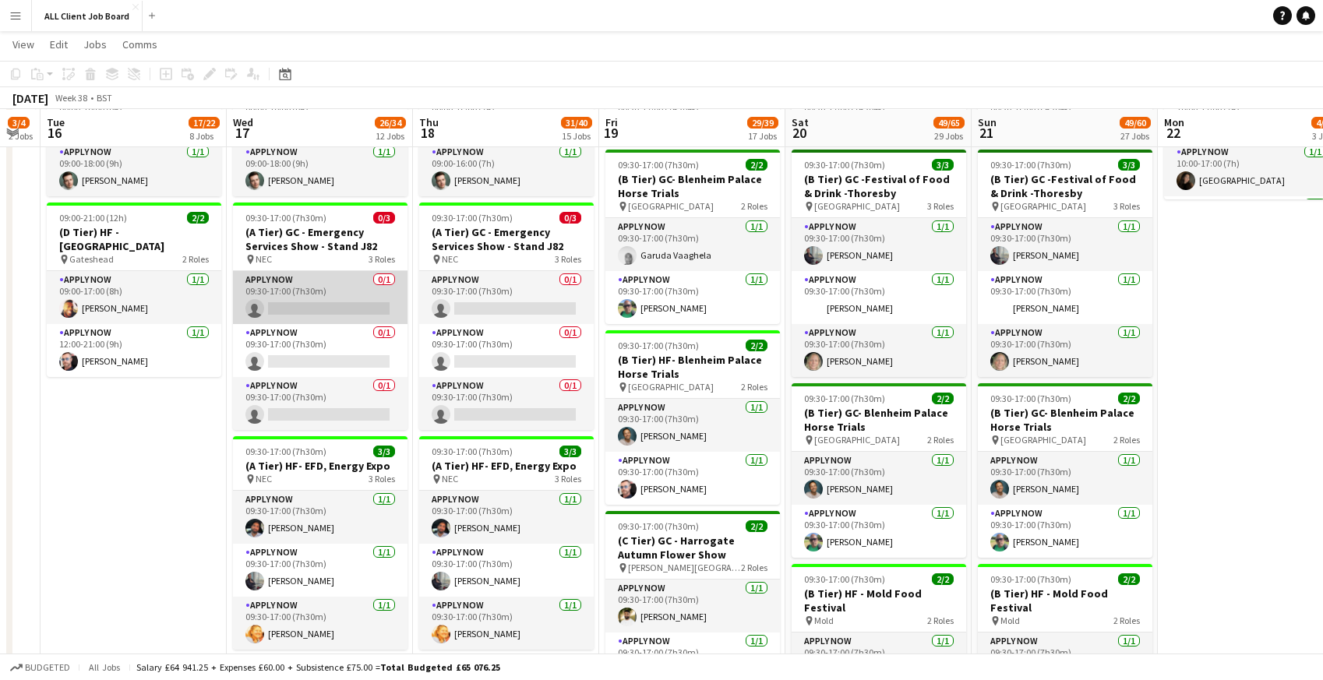
click at [252, 304] on app-card-role "APPLY NOW 0/1 09:30-17:00 (7h30m) single-neutral-actions" at bounding box center [320, 297] width 175 height 53
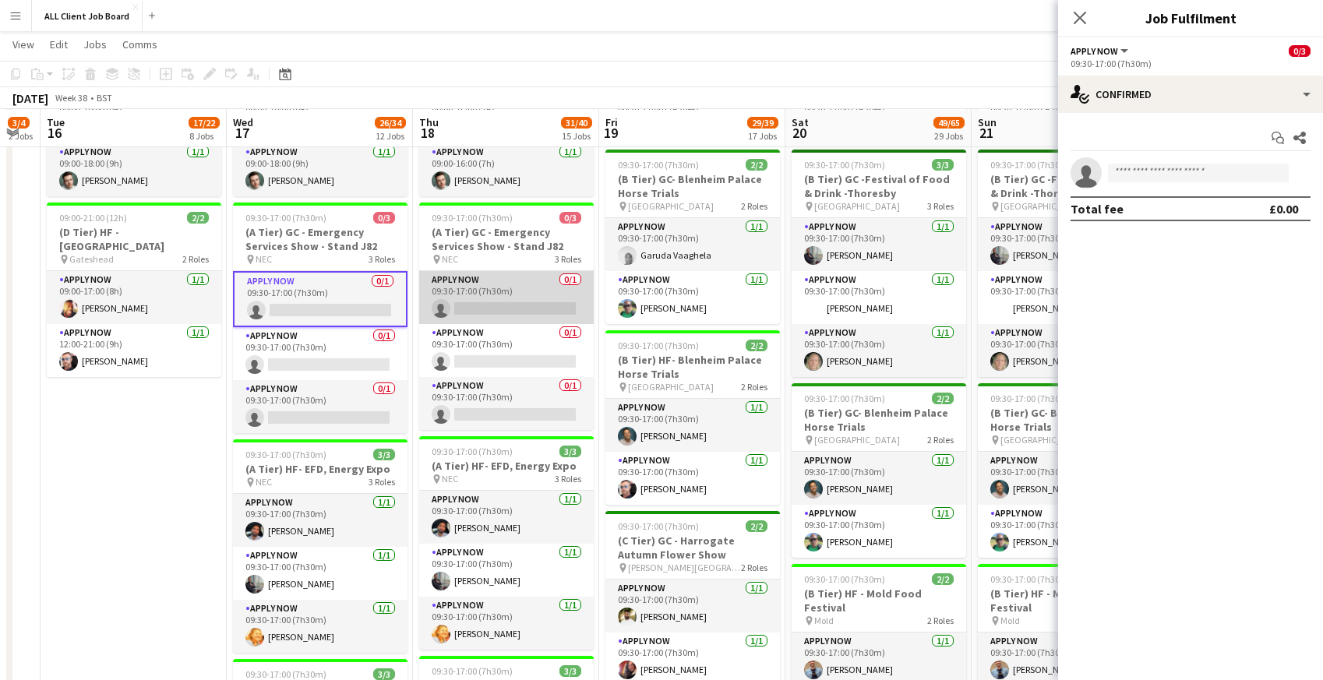
click at [486, 285] on app-card-role "APPLY NOW 0/1 09:30-17:00 (7h30m) single-neutral-actions" at bounding box center [506, 297] width 175 height 53
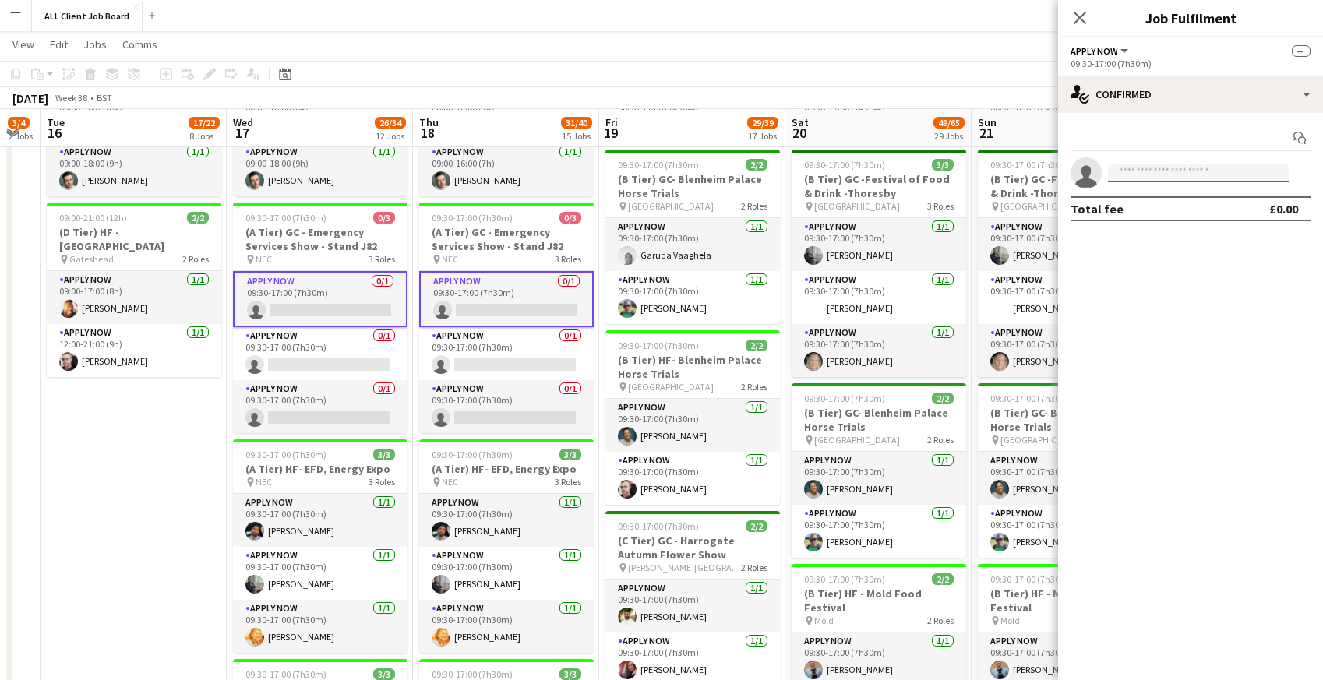
click at [1142, 180] on input at bounding box center [1198, 173] width 181 height 19
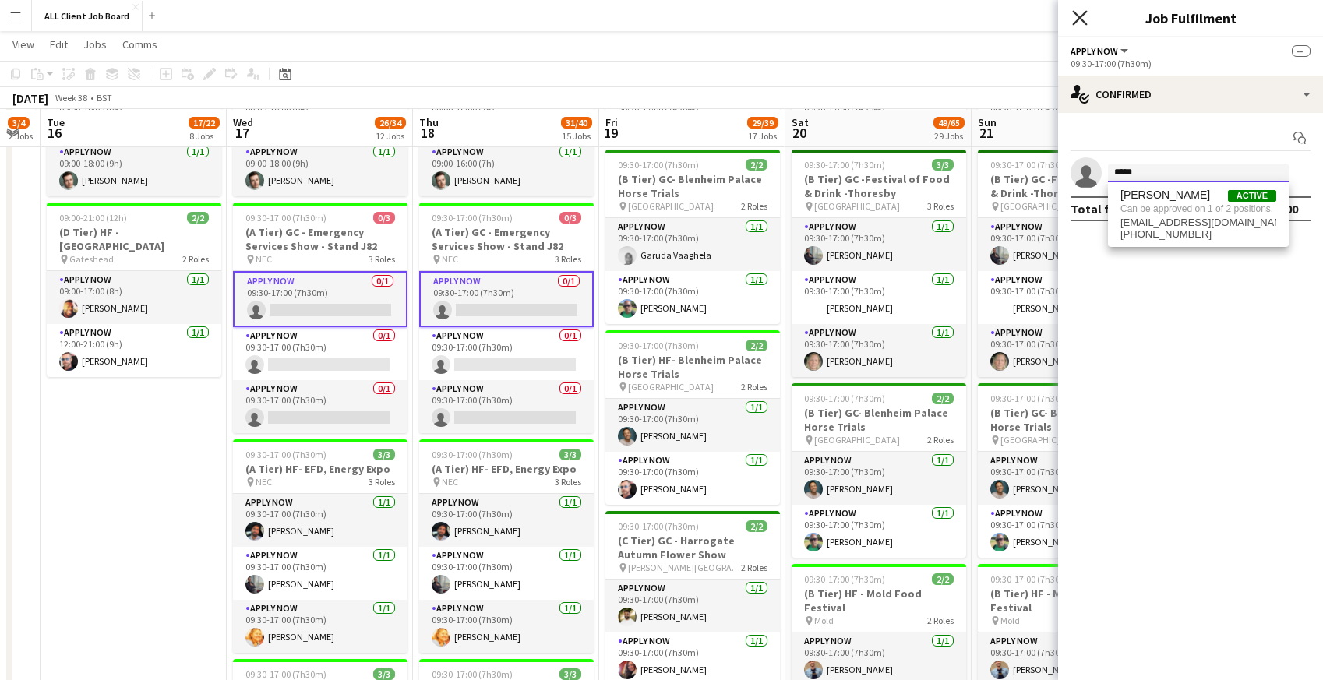
type input "*****"
click at [1083, 16] on icon "Close pop-in" at bounding box center [1079, 17] width 15 height 15
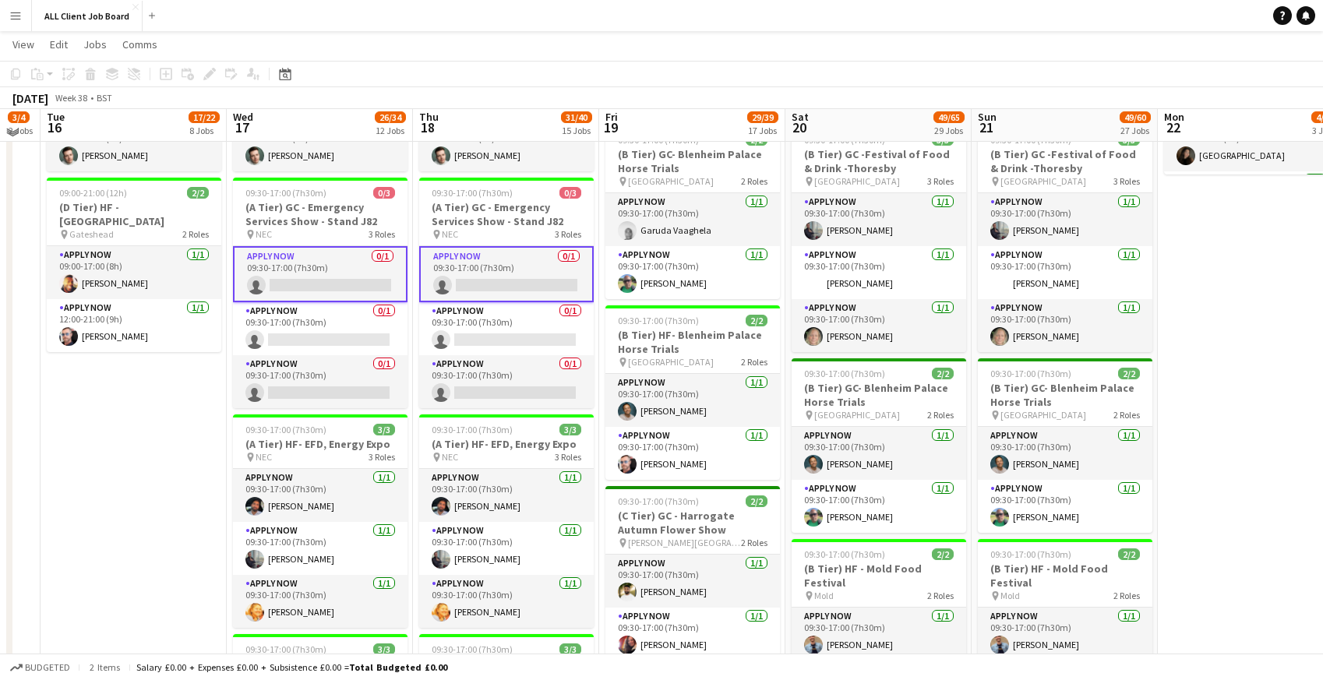
scroll to position [828, 0]
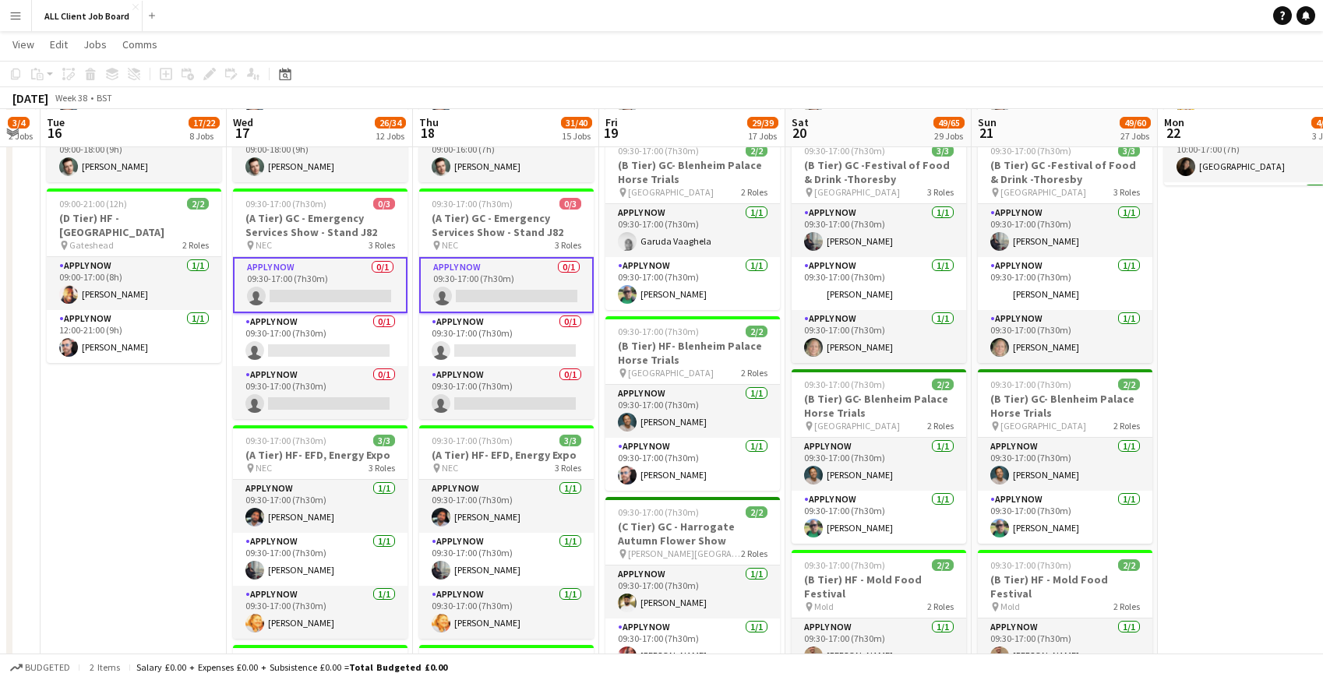
click at [300, 283] on app-card-role "APPLY NOW 0/1 09:30-17:00 (7h30m) single-neutral-actions" at bounding box center [320, 285] width 175 height 56
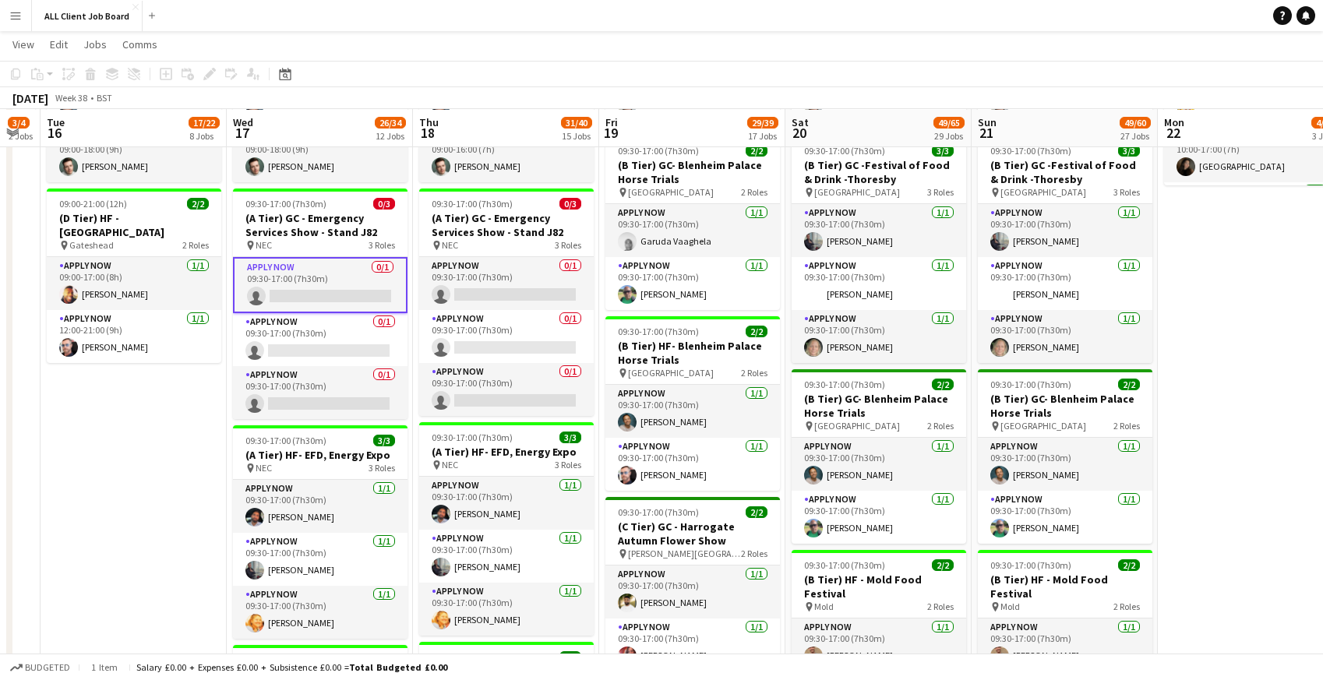
click at [302, 283] on app-card-role "APPLY NOW 0/1 09:30-17:00 (7h30m) single-neutral-actions" at bounding box center [320, 285] width 175 height 56
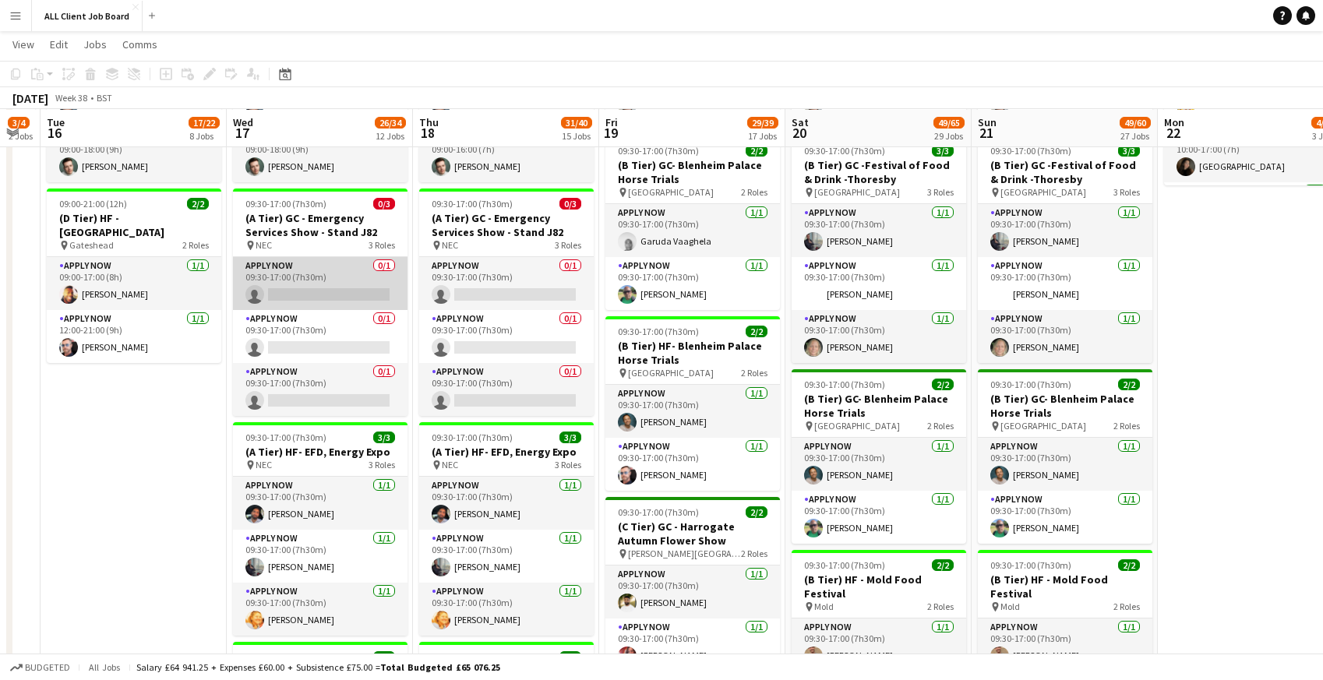
click at [302, 283] on app-card-role "APPLY NOW 0/1 09:30-17:00 (7h30m) single-neutral-actions" at bounding box center [320, 283] width 175 height 53
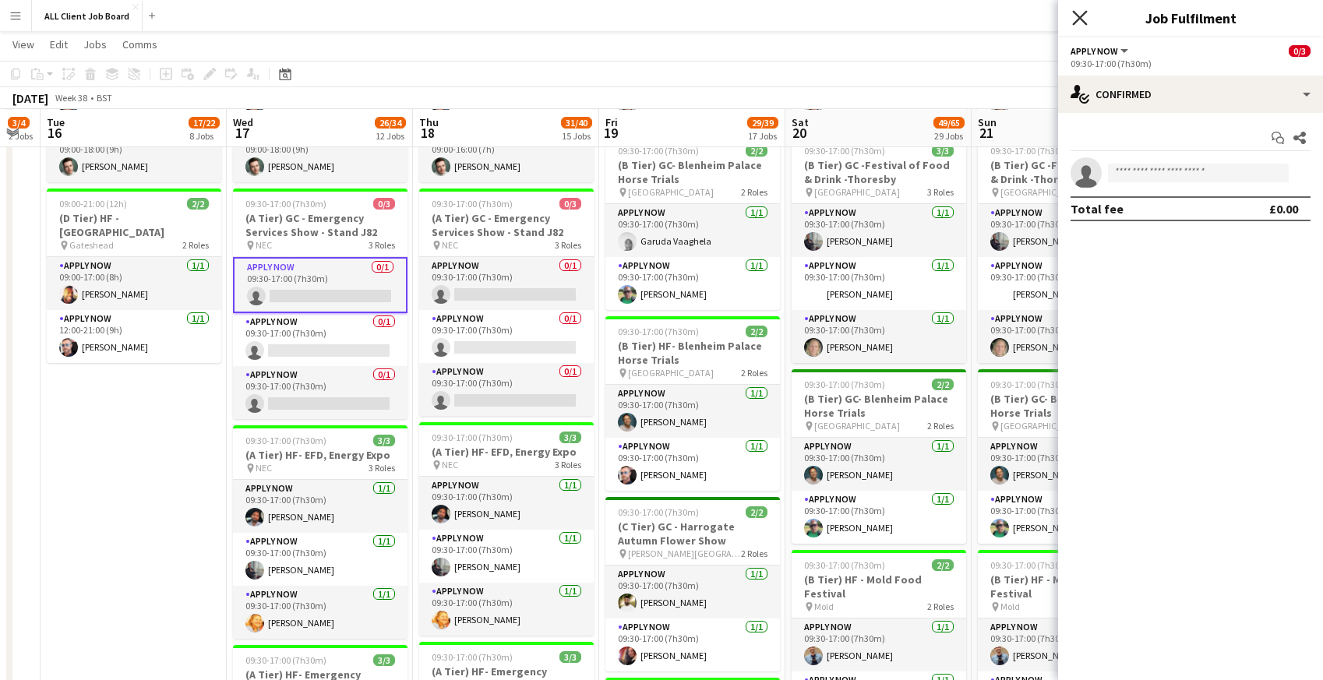
click at [1085, 19] on icon "Close pop-in" at bounding box center [1079, 17] width 15 height 15
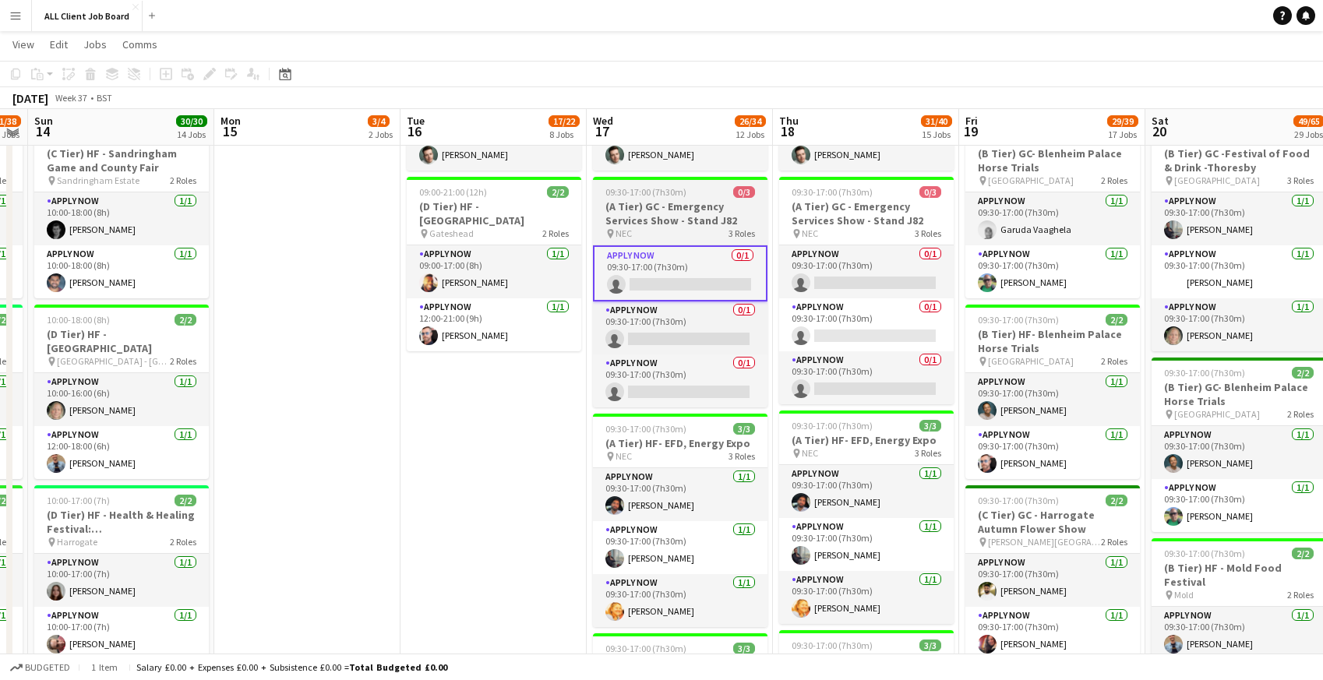
scroll to position [841, 0]
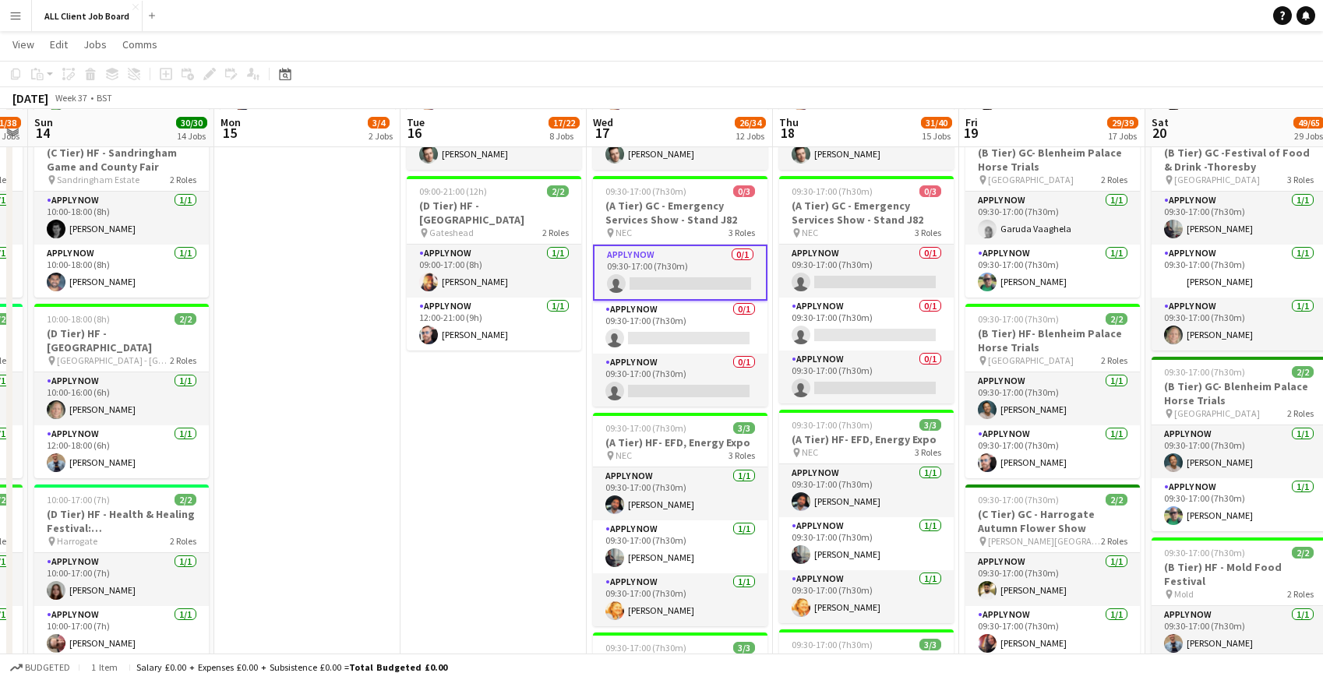
click at [665, 276] on app-card-role "APPLY NOW 0/1 09:30-17:00 (7h30m) single-neutral-actions" at bounding box center [680, 273] width 175 height 56
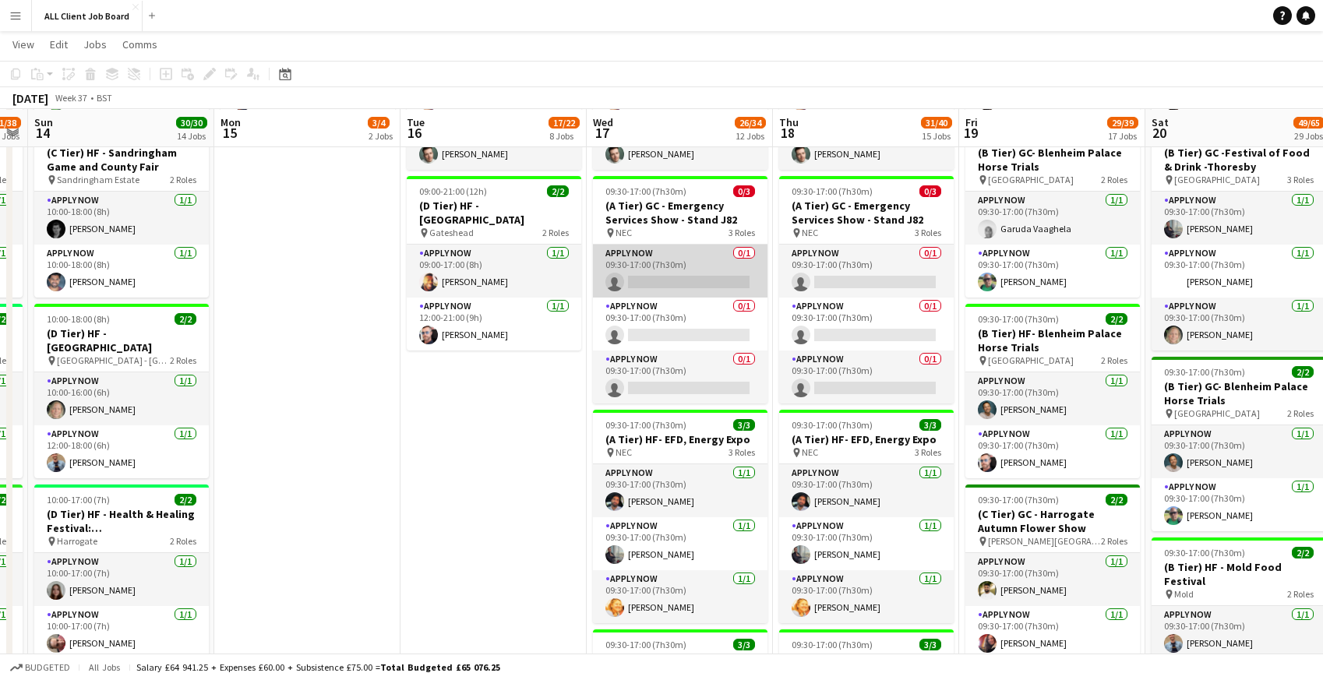
click at [665, 276] on app-card-role "APPLY NOW 0/1 09:30-17:00 (7h30m) single-neutral-actions" at bounding box center [680, 271] width 175 height 53
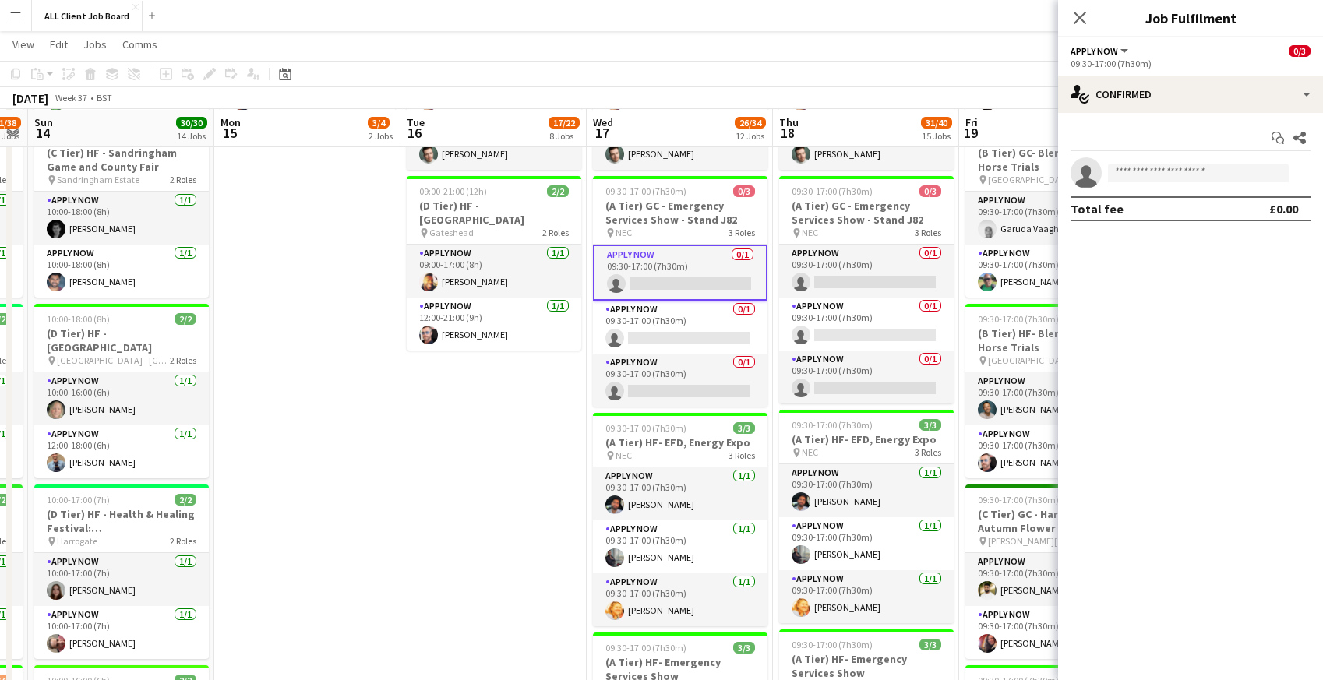
click at [1148, 182] on app-invite-slot "single-neutral-actions" at bounding box center [1190, 172] width 265 height 31
click at [1144, 175] on input at bounding box center [1198, 173] width 181 height 19
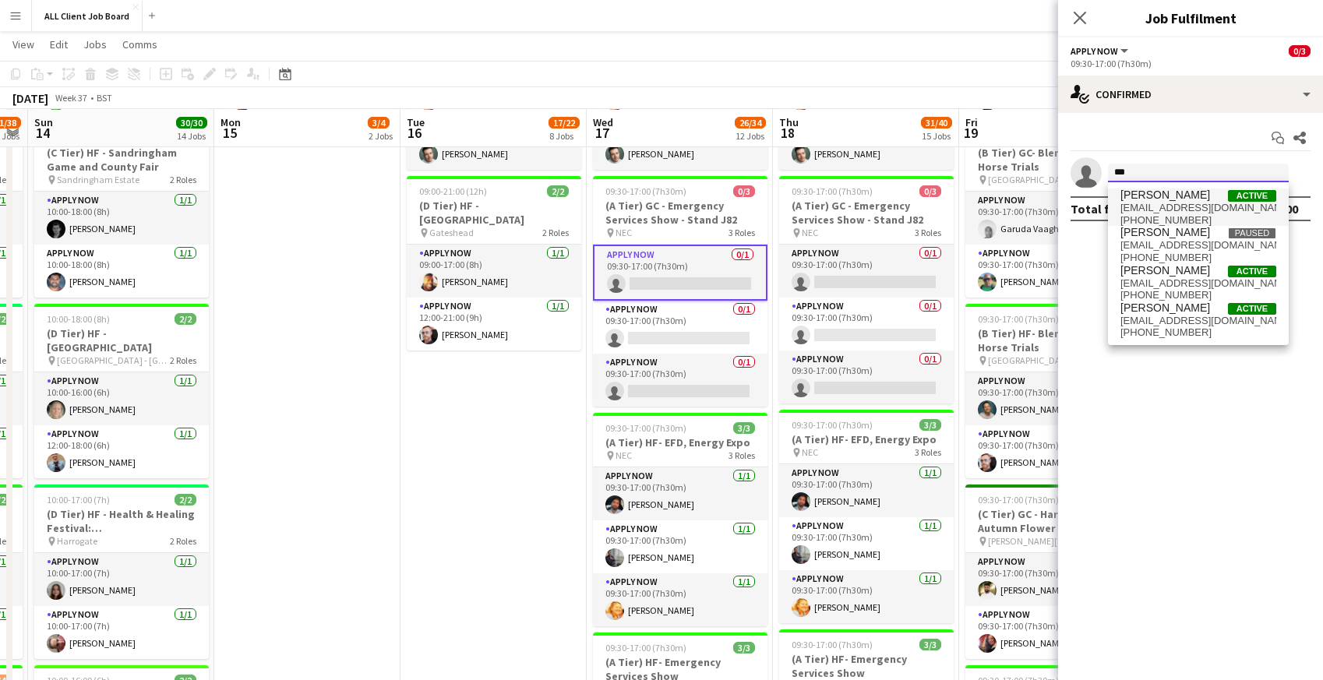
type input "***"
click at [1139, 204] on span "maneshcrocicollective@gmail.com" at bounding box center [1198, 208] width 156 height 12
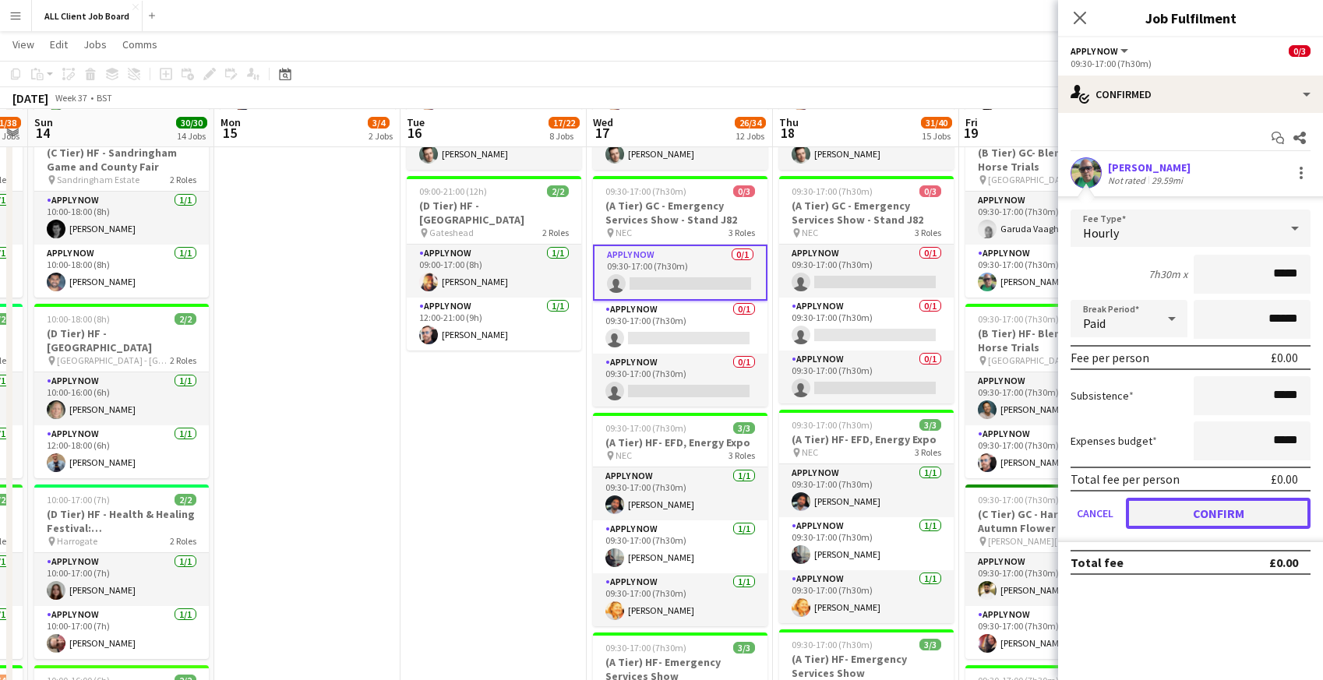
click at [1162, 513] on button "Confirm" at bounding box center [1218, 513] width 185 height 31
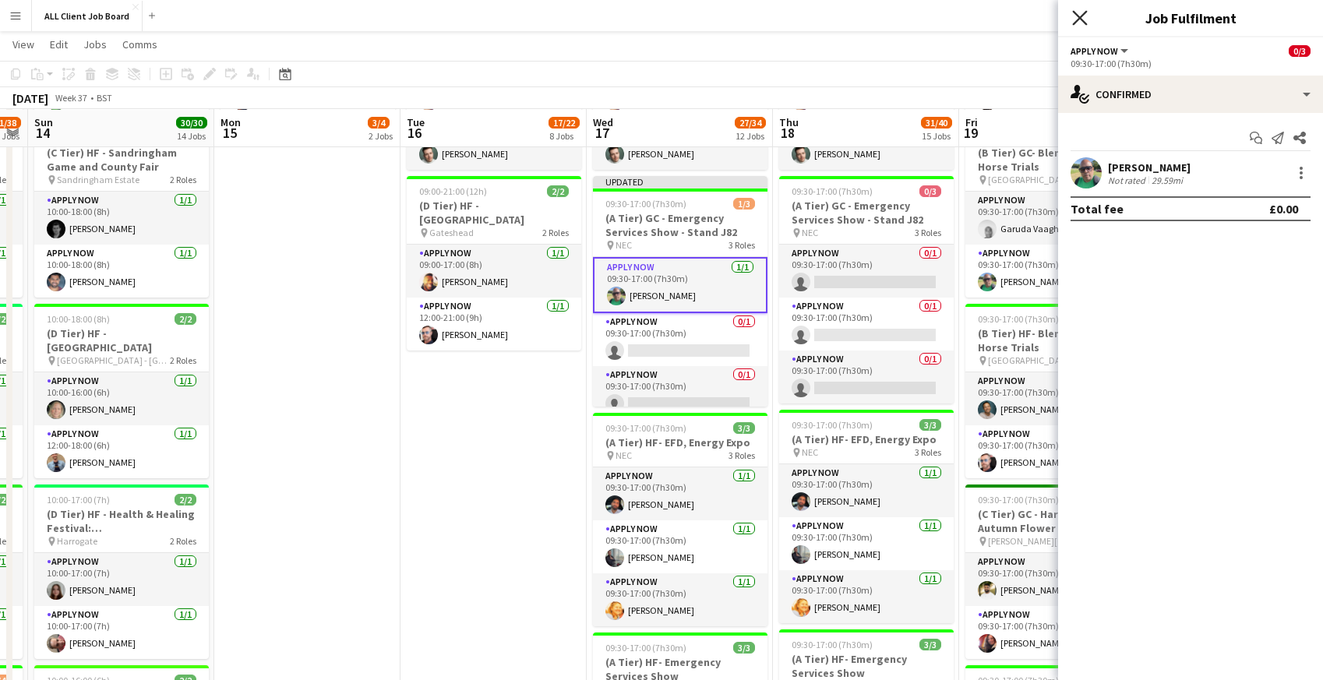
click at [1075, 19] on icon "Close pop-in" at bounding box center [1079, 17] width 15 height 15
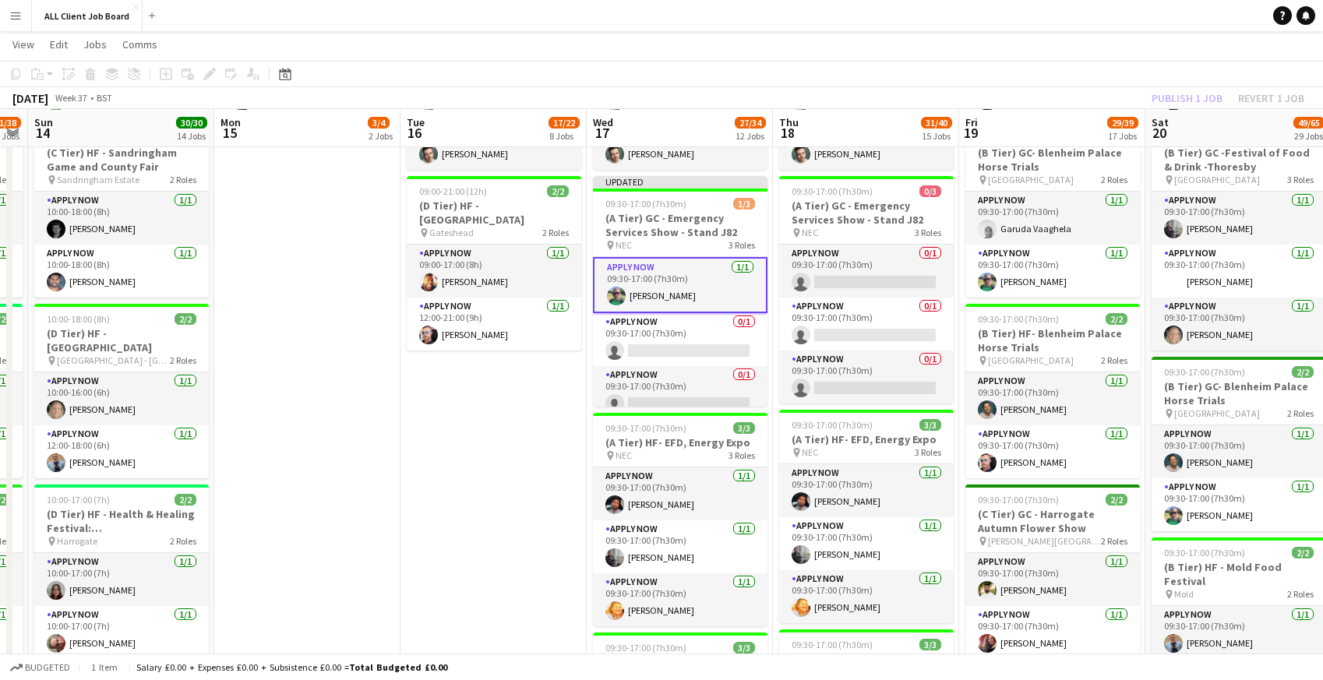
click at [1007, 19] on app-navbar "Menu Boards Boards Boards All jobs Status Workforce Workforce My Workforce Recr…" at bounding box center [661, 15] width 1323 height 31
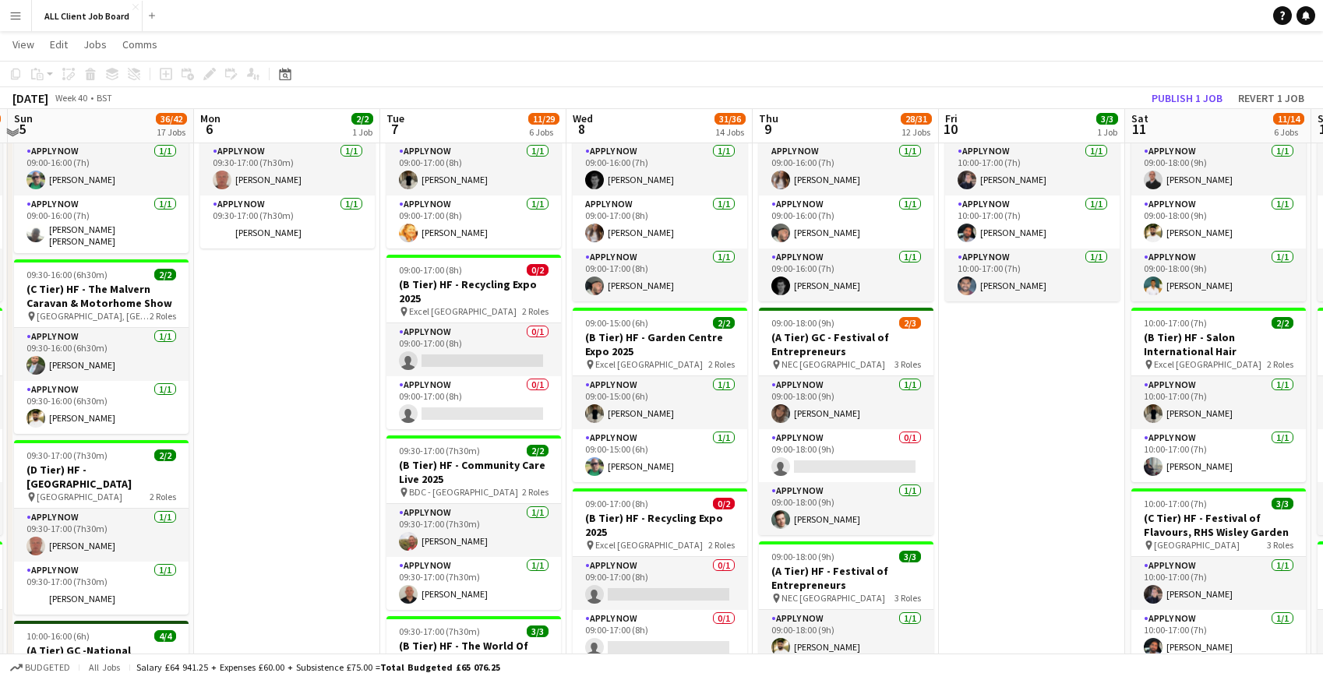
scroll to position [705, 0]
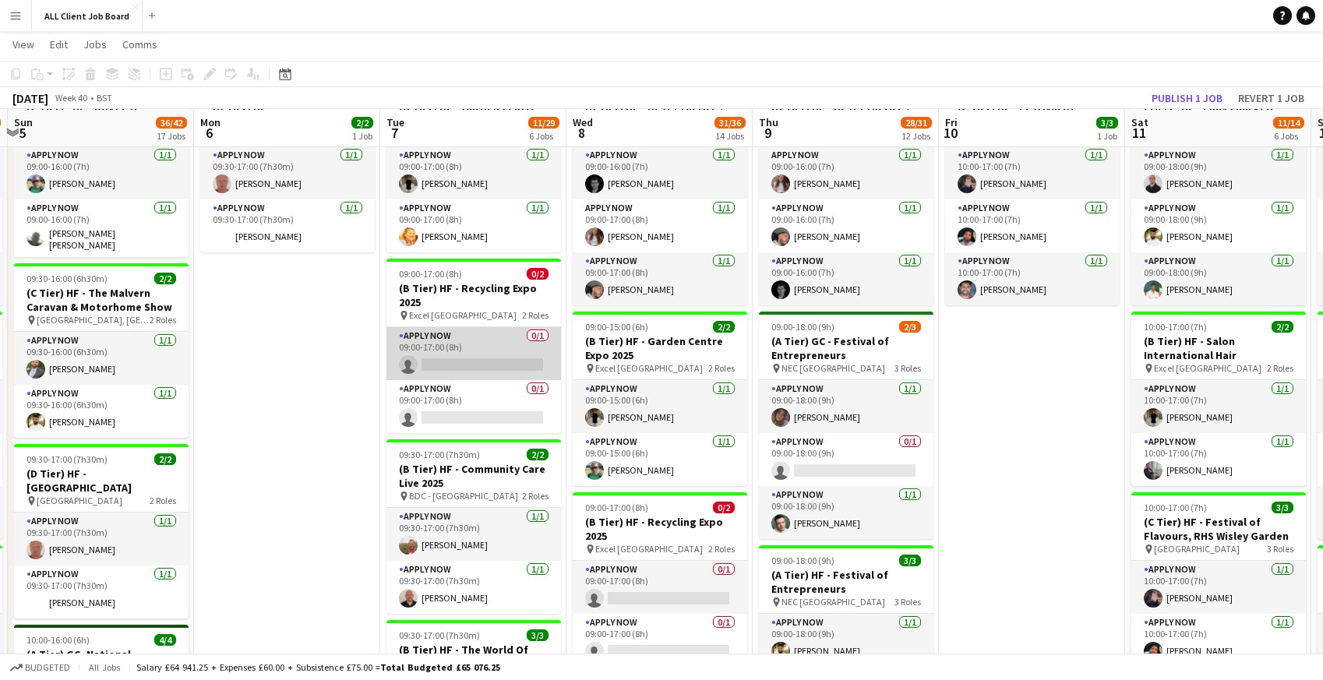
click at [439, 345] on app-card-role "APPLY NOW 0/1 09:00-17:00 (8h) single-neutral-actions" at bounding box center [473, 353] width 175 height 53
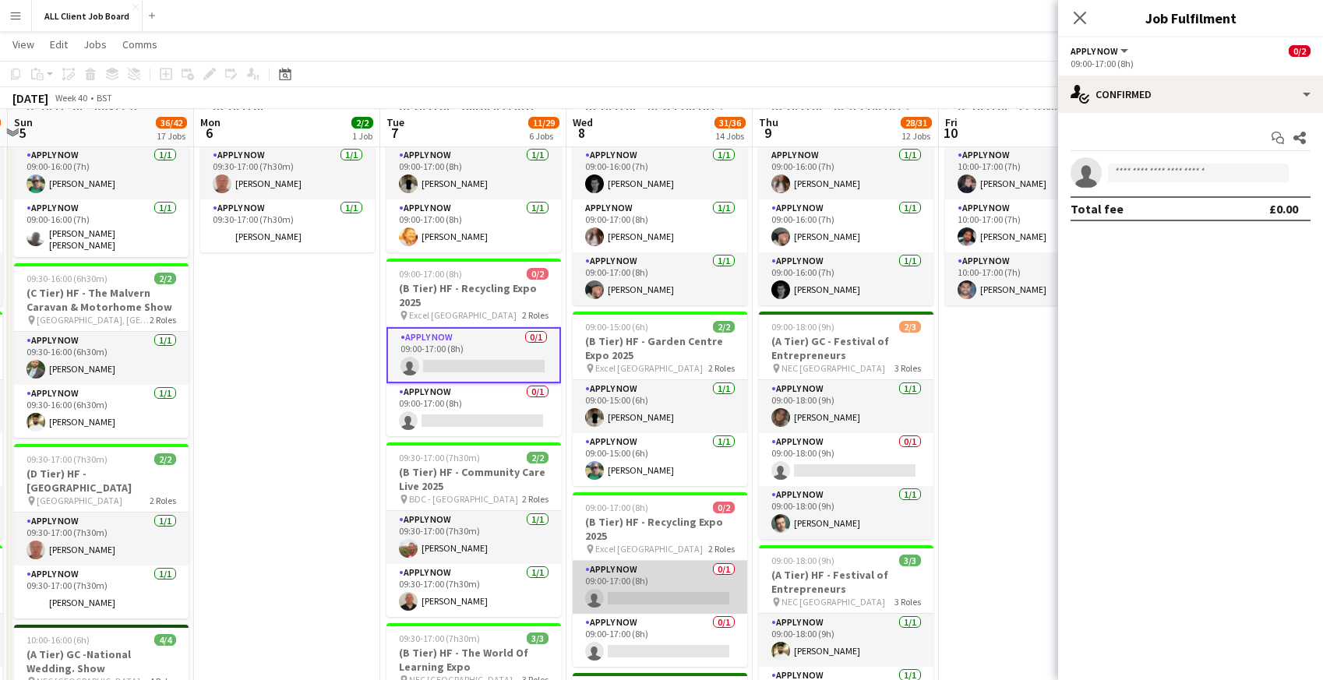
click at [644, 569] on app-card-role "APPLY NOW 0/1 09:00-17:00 (8h) single-neutral-actions" at bounding box center [660, 587] width 175 height 53
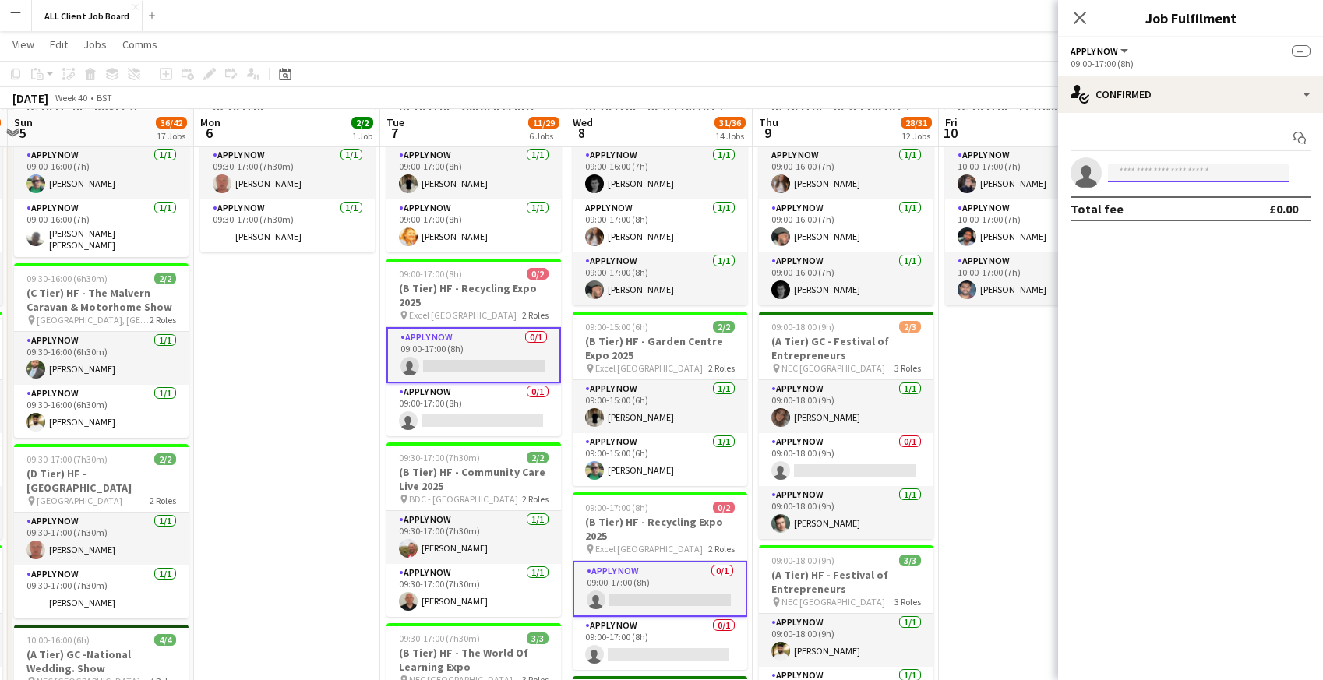
click at [1163, 178] on input at bounding box center [1198, 173] width 181 height 19
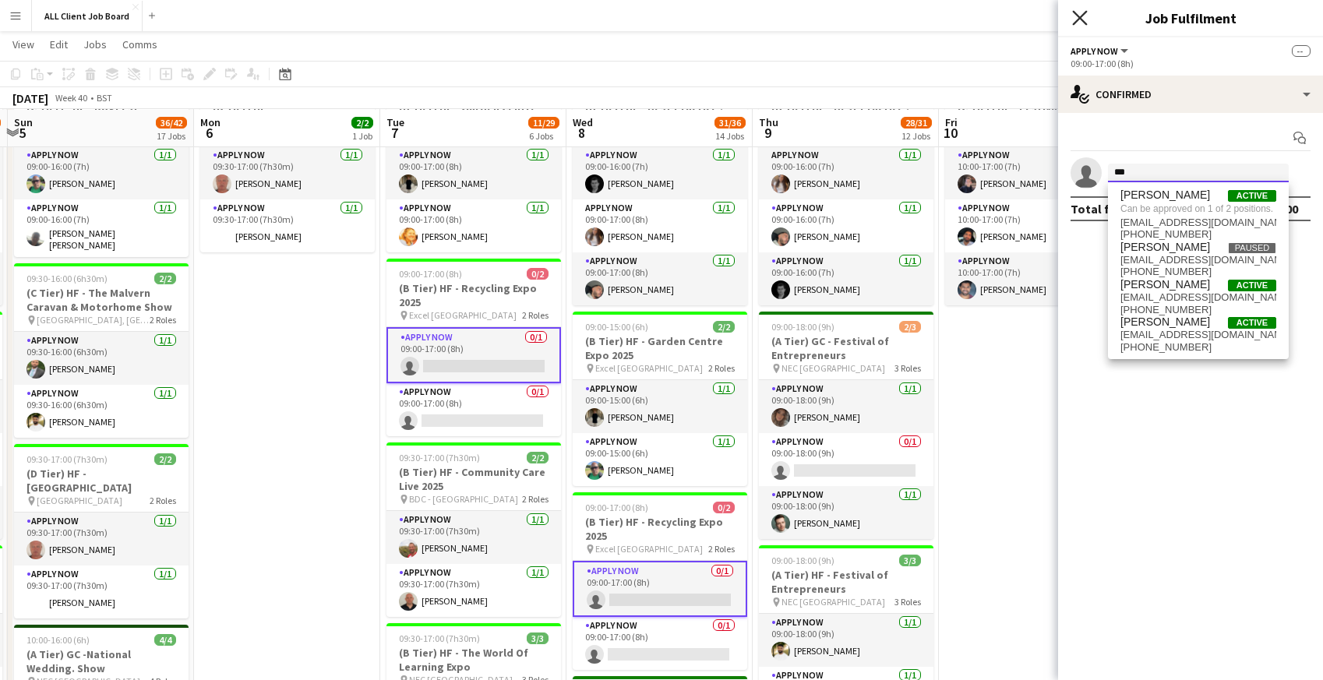
type input "***"
click at [1082, 19] on icon at bounding box center [1079, 17] width 15 height 15
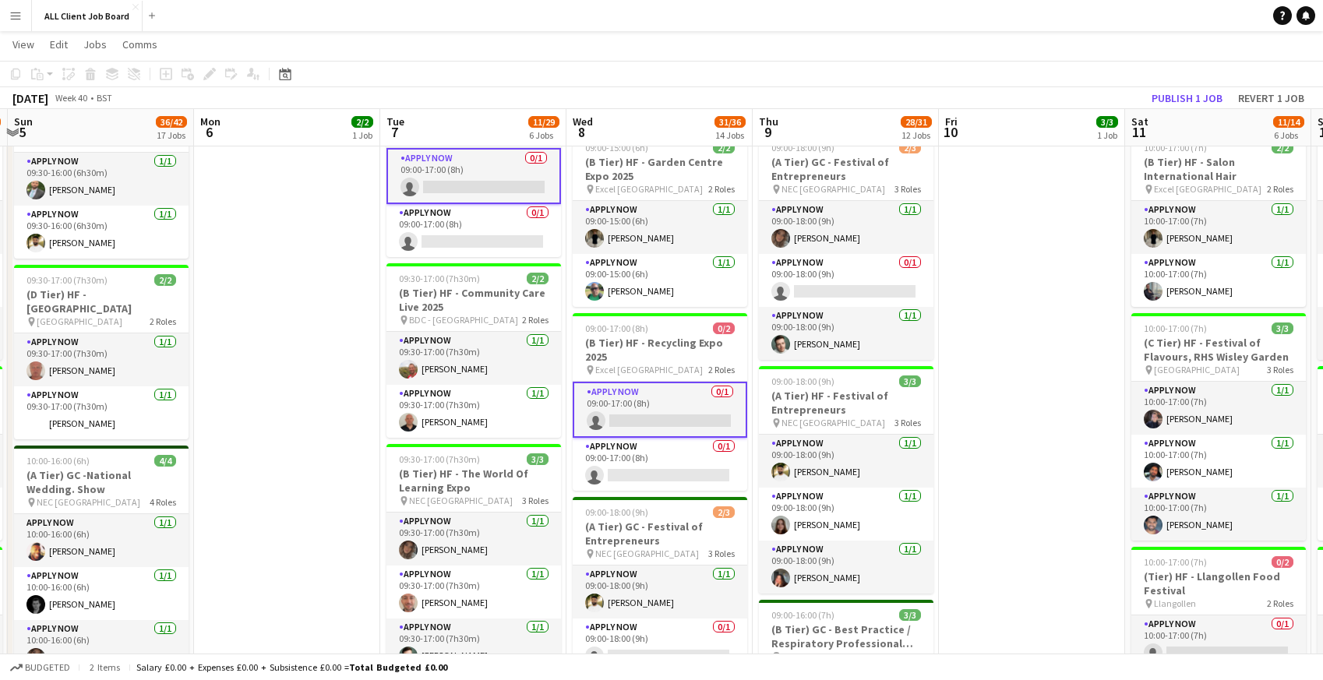
scroll to position [885, 0]
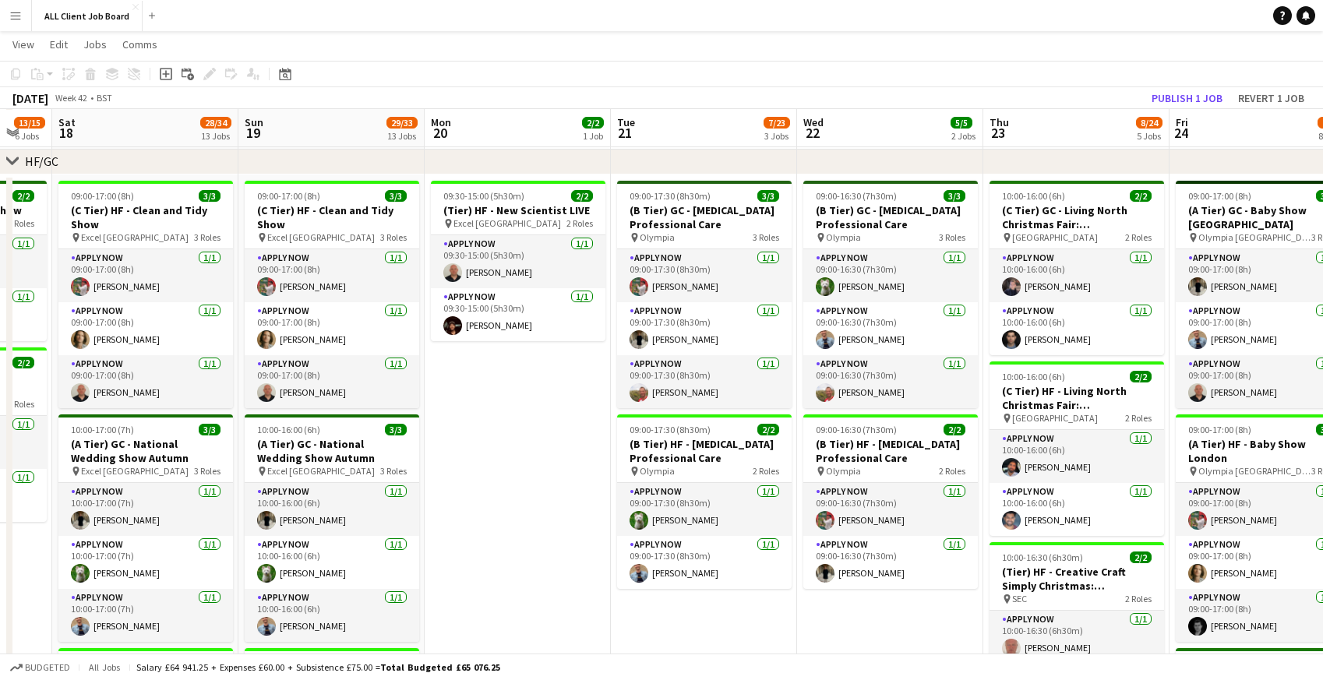
scroll to position [0, 739]
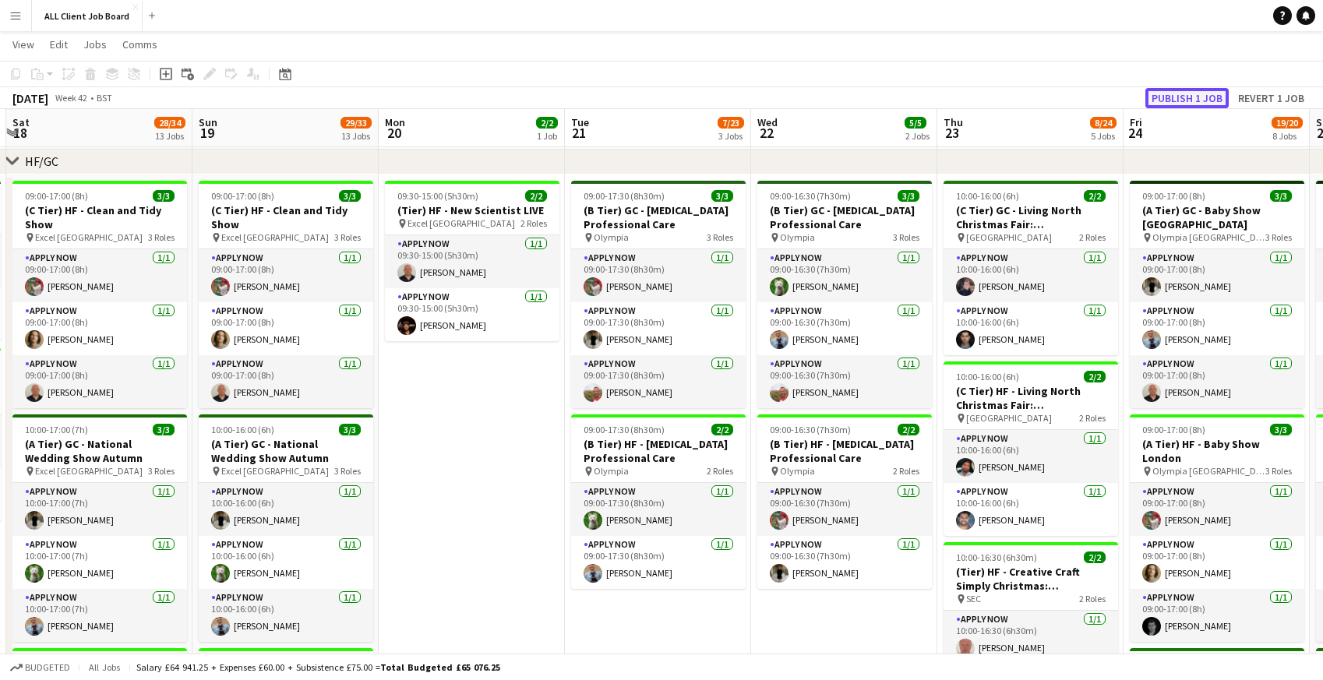
click at [1178, 94] on button "Publish 1 job" at bounding box center [1186, 98] width 83 height 20
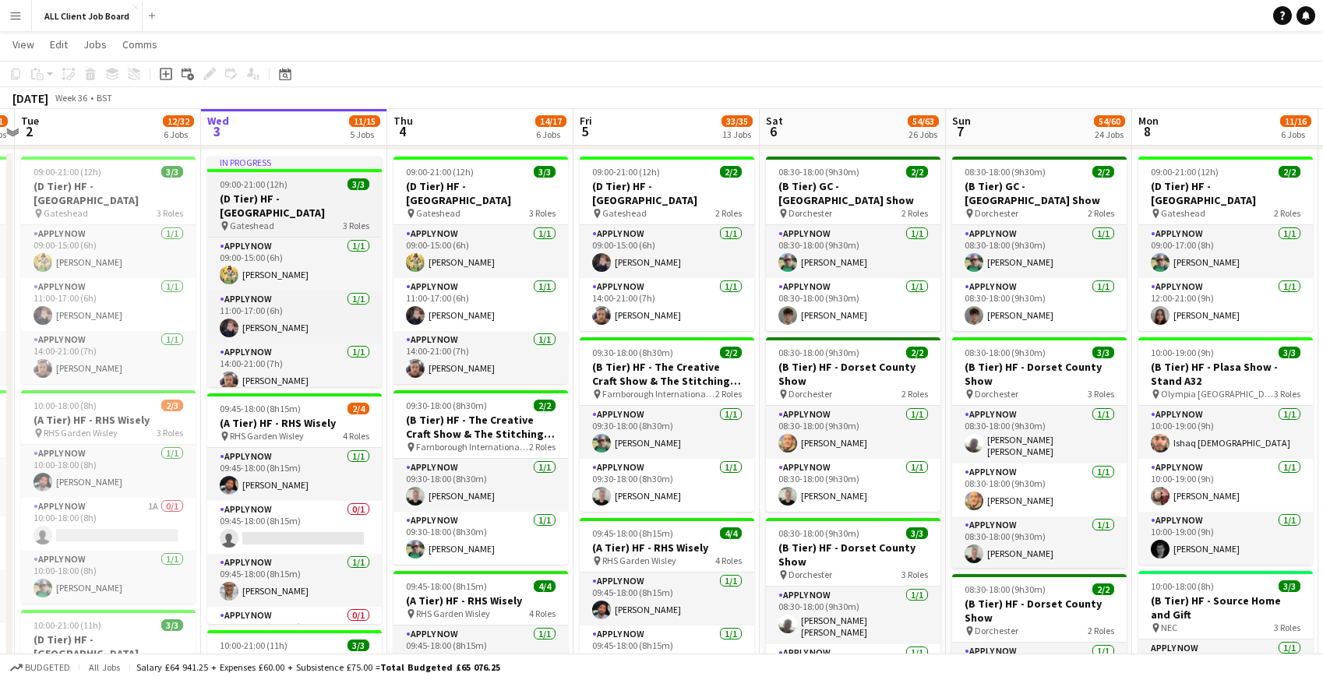
scroll to position [625, 0]
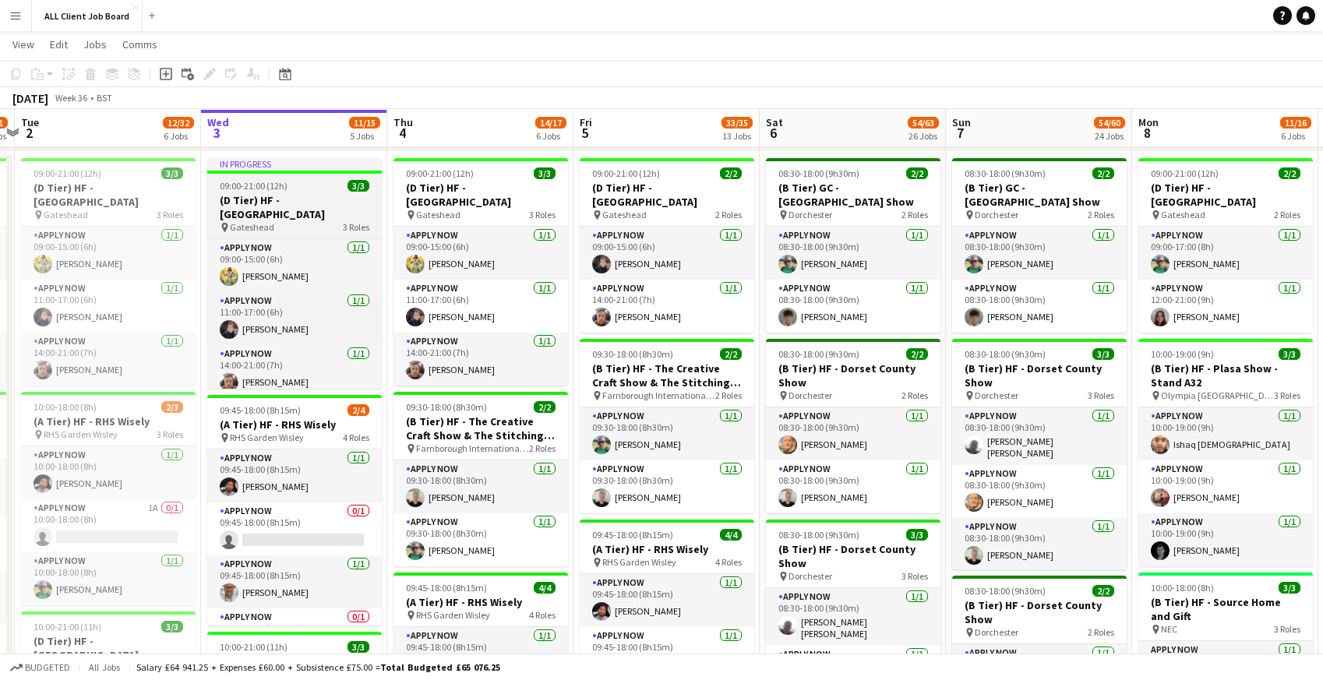
click at [244, 193] on h3 "(D Tier) HF - [GEOGRAPHIC_DATA]" at bounding box center [294, 207] width 175 height 28
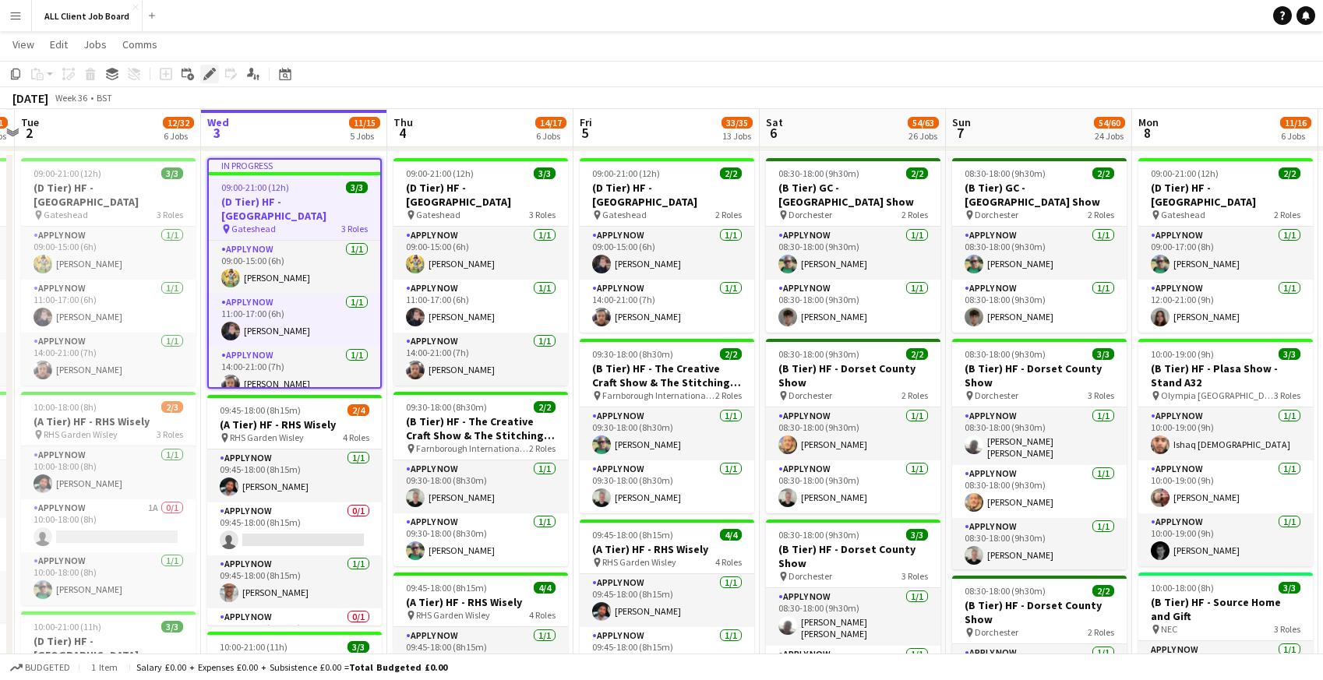
click at [210, 76] on icon "Edit" at bounding box center [209, 74] width 12 height 12
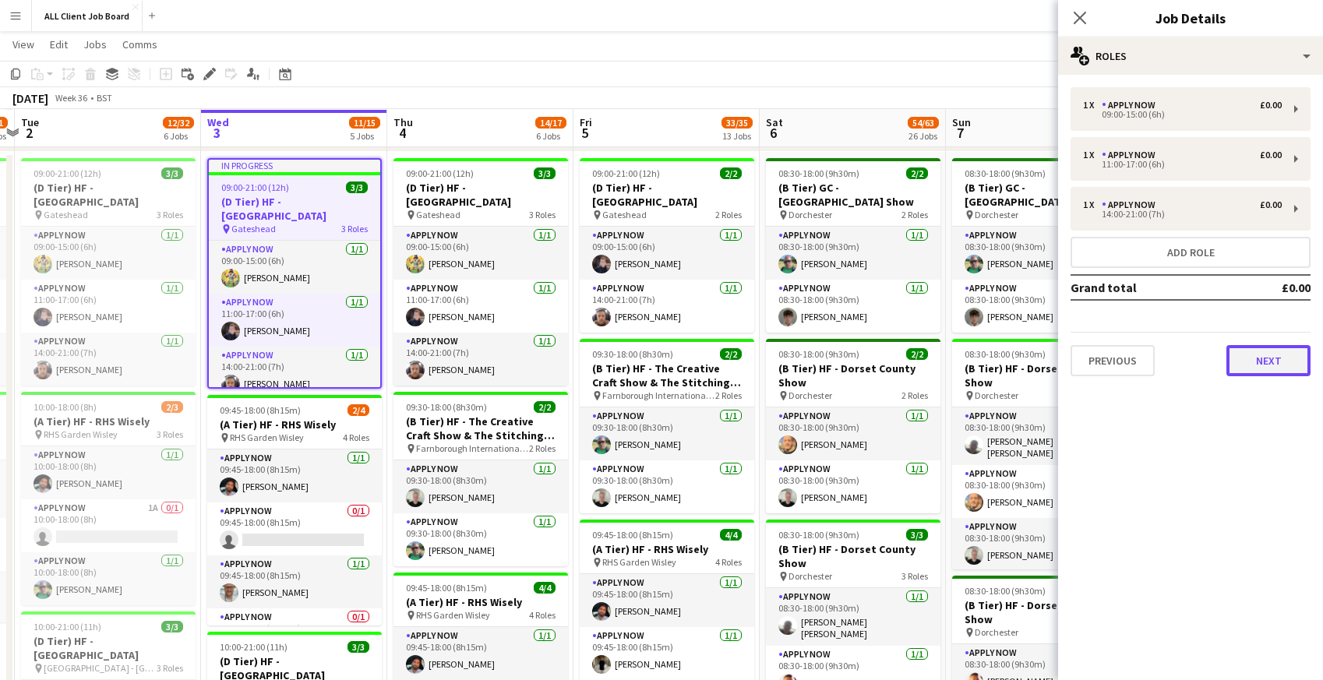
click at [1248, 362] on button "Next" at bounding box center [1268, 360] width 84 height 31
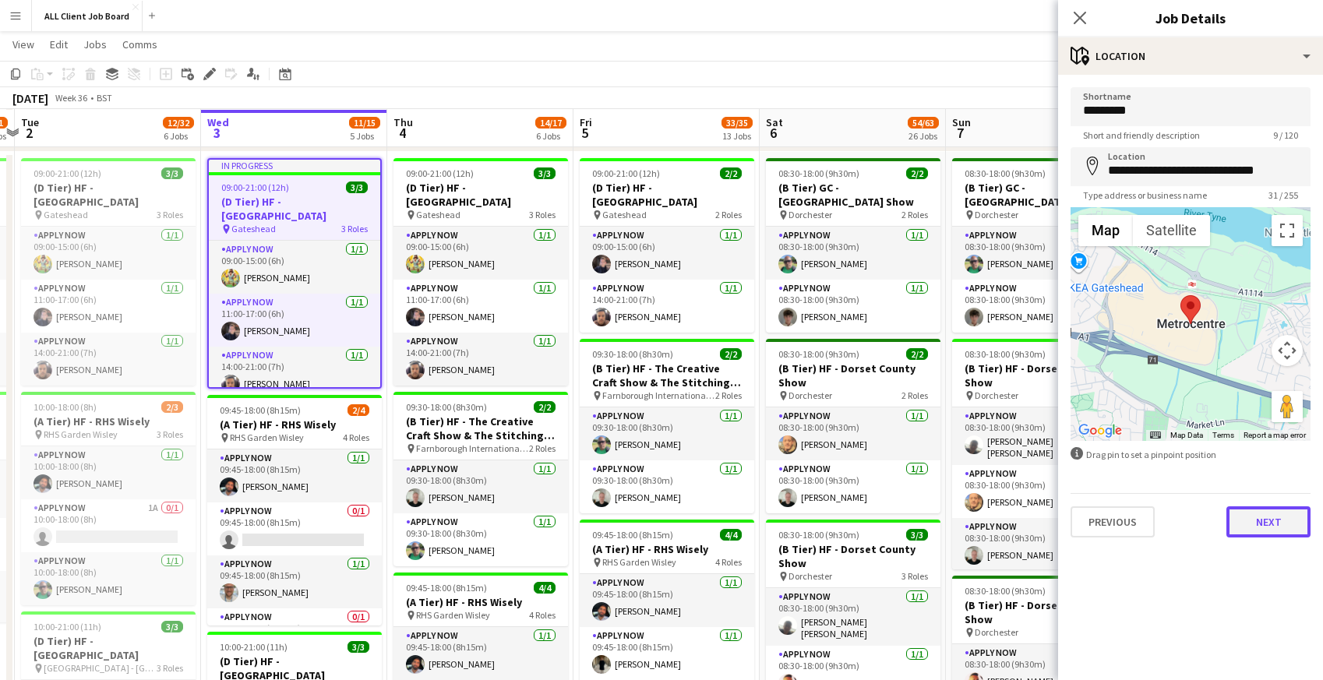
click at [1254, 531] on button "Next" at bounding box center [1268, 521] width 84 height 31
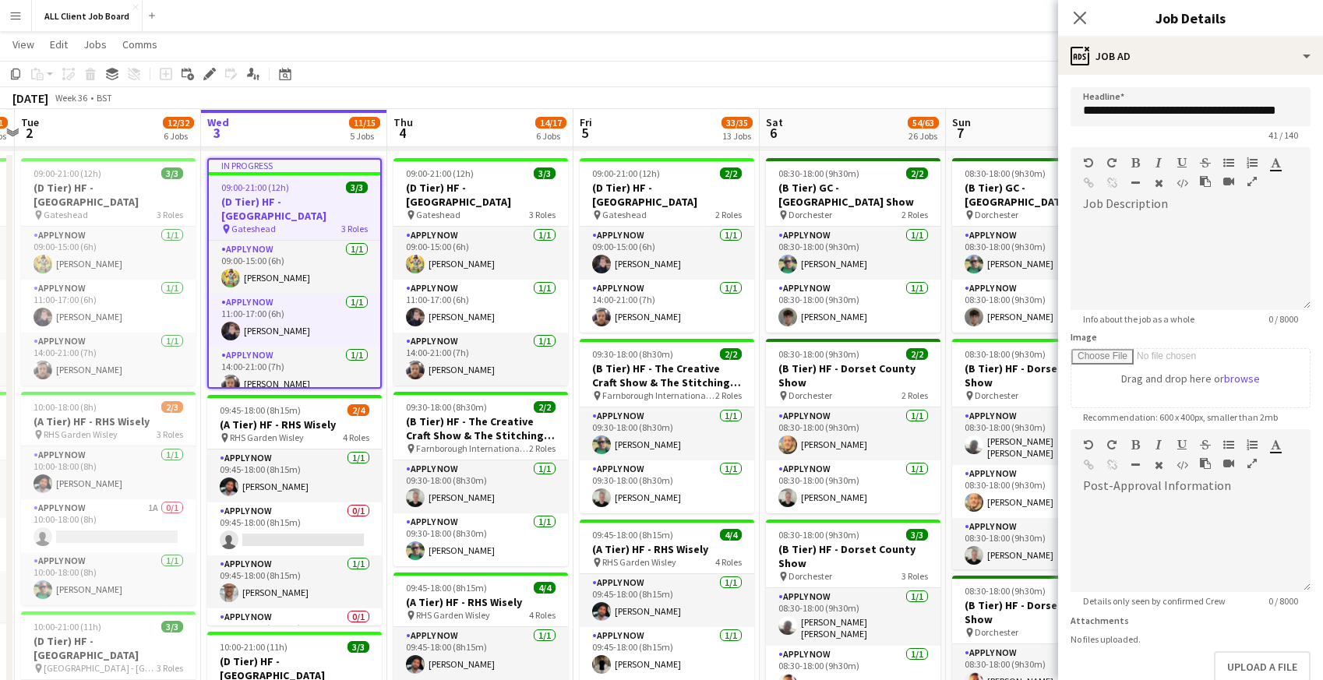
scroll to position [90, 0]
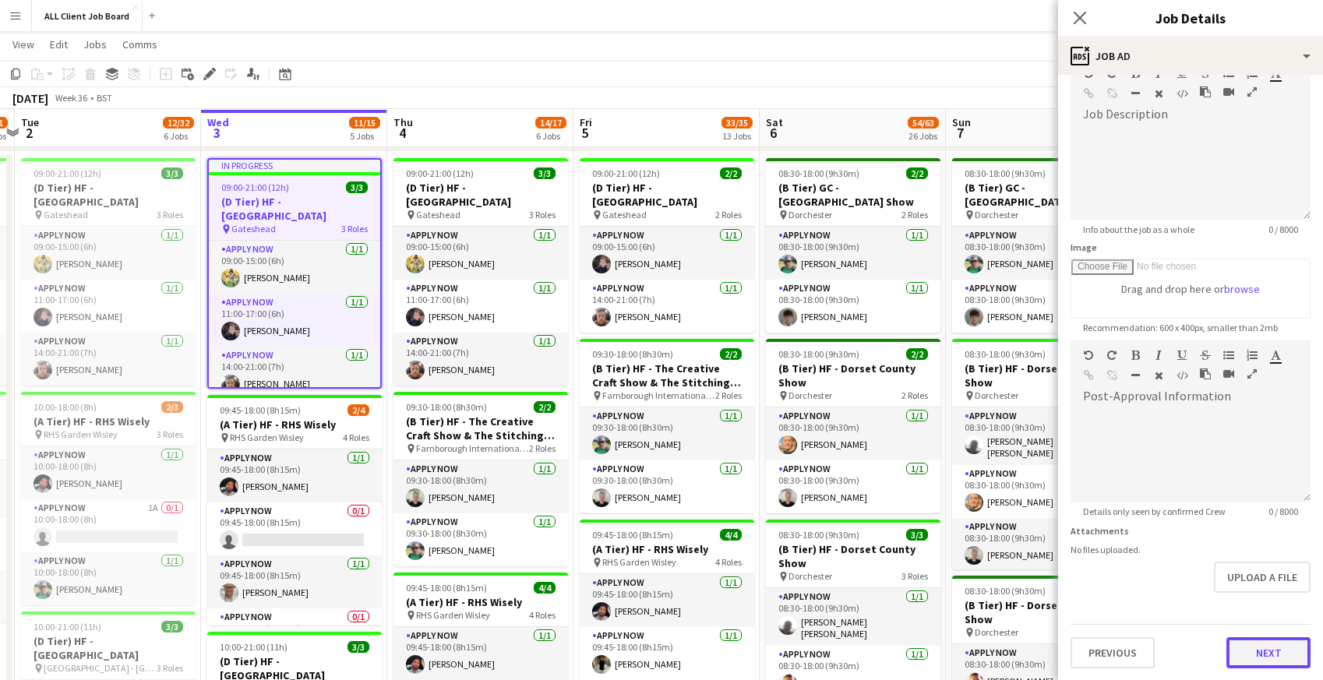
click at [1266, 653] on button "Next" at bounding box center [1268, 652] width 84 height 31
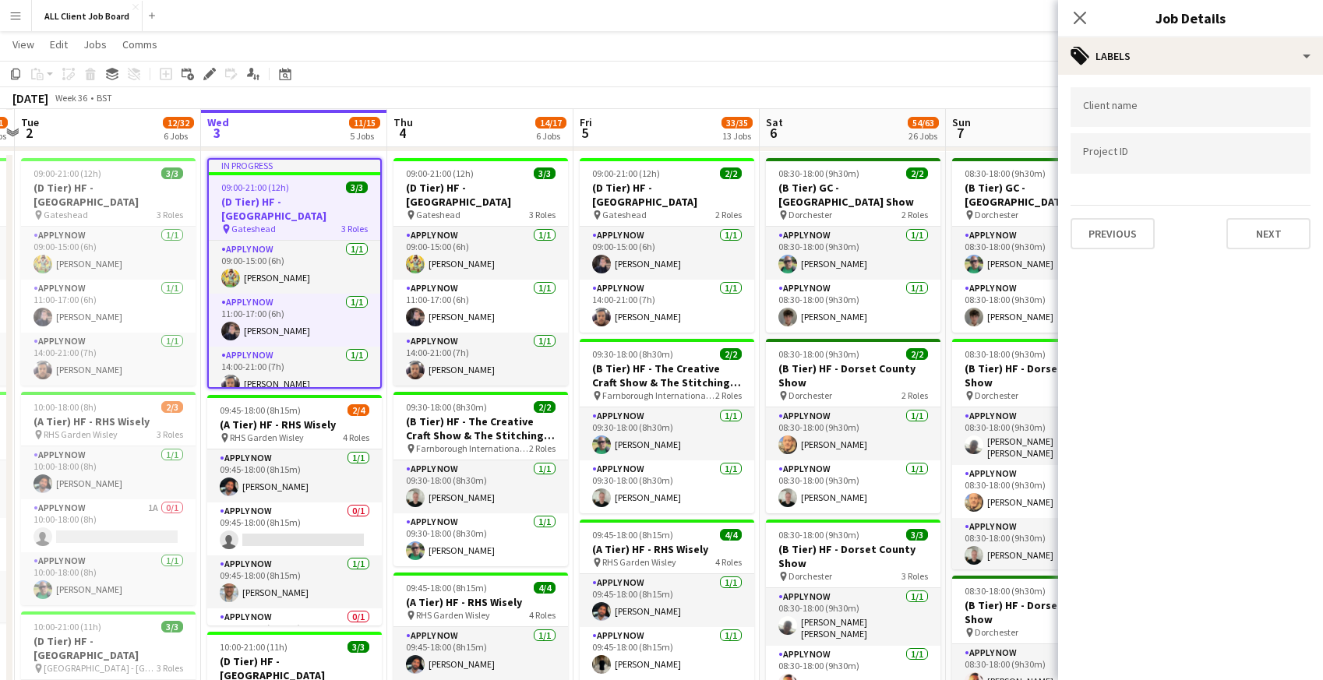
scroll to position [0, 0]
click at [1244, 242] on button "Next" at bounding box center [1268, 233] width 84 height 31
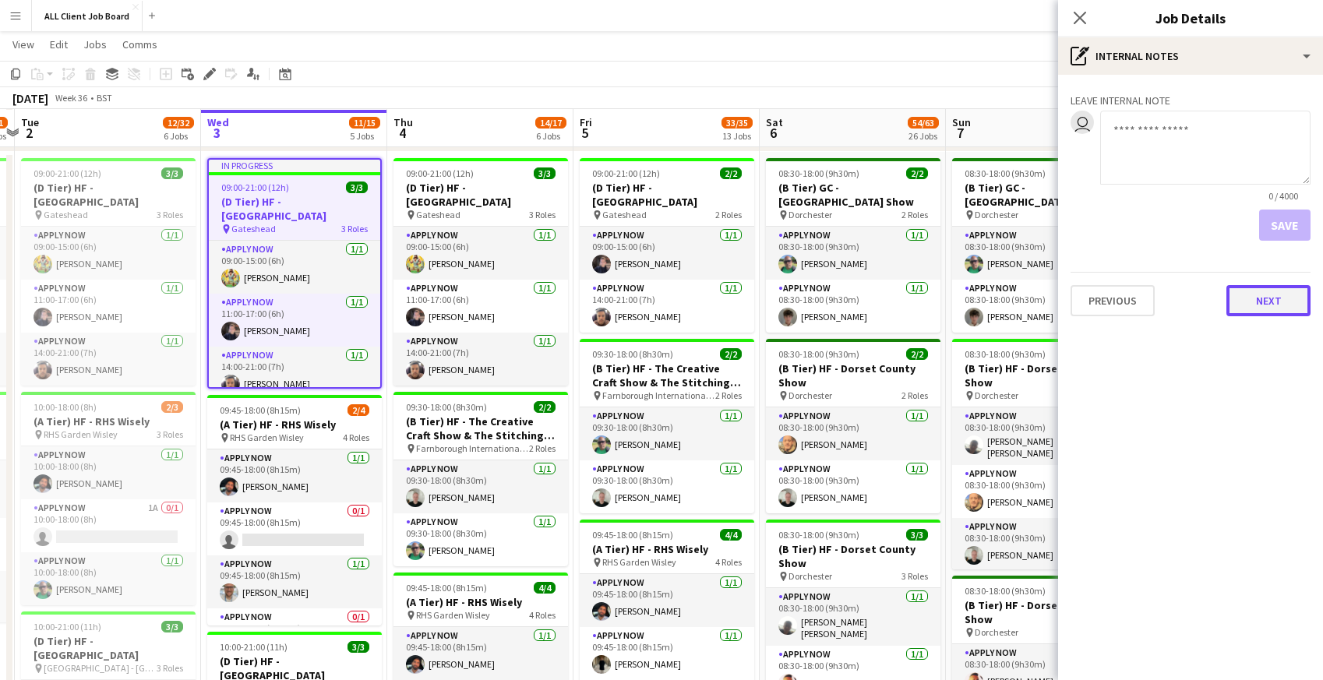
click at [1255, 300] on button "Next" at bounding box center [1268, 300] width 84 height 31
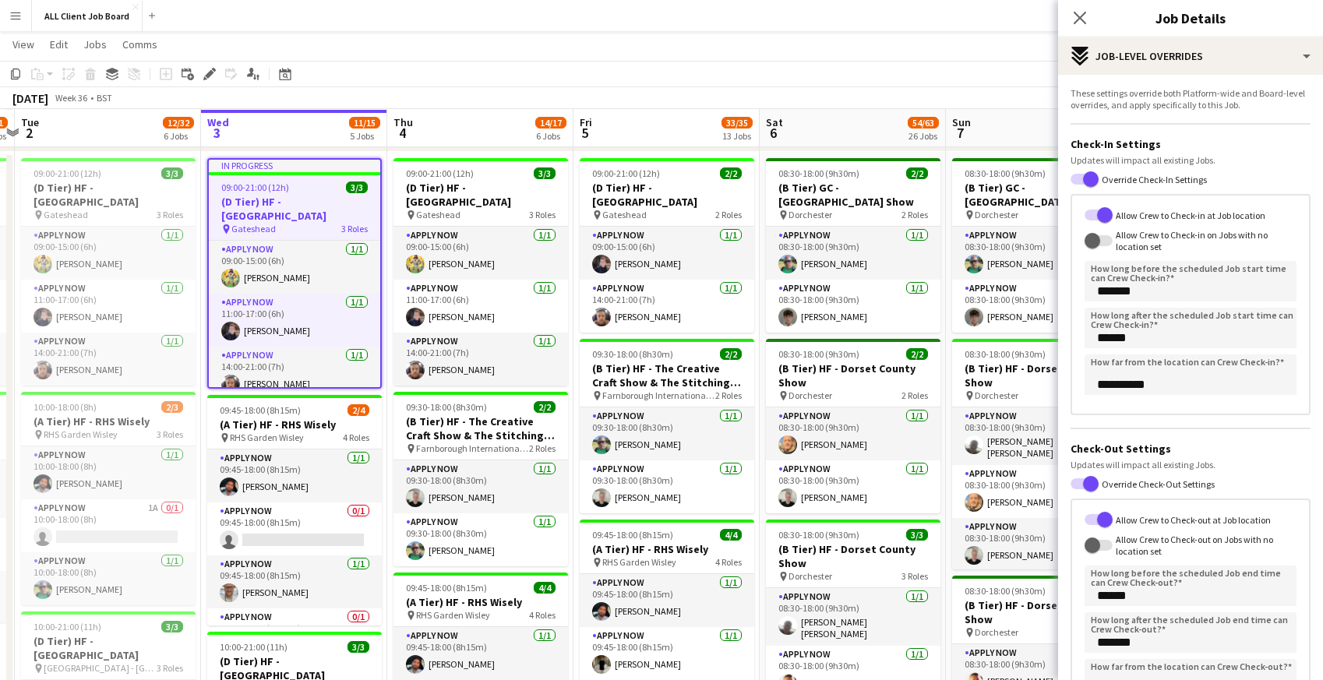
scroll to position [2, 0]
click at [1092, 177] on span "button" at bounding box center [1091, 178] width 16 height 16
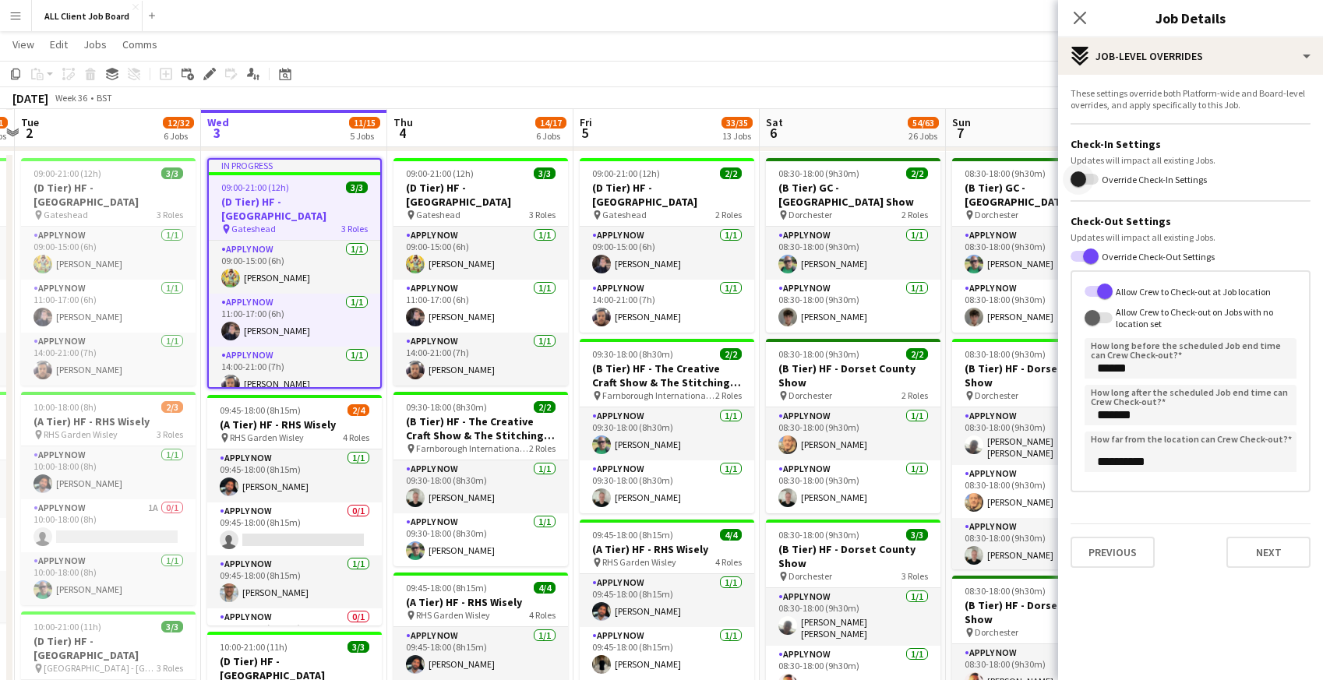
scroll to position [0, 0]
click at [1094, 255] on span "button" at bounding box center [1091, 257] width 16 height 16
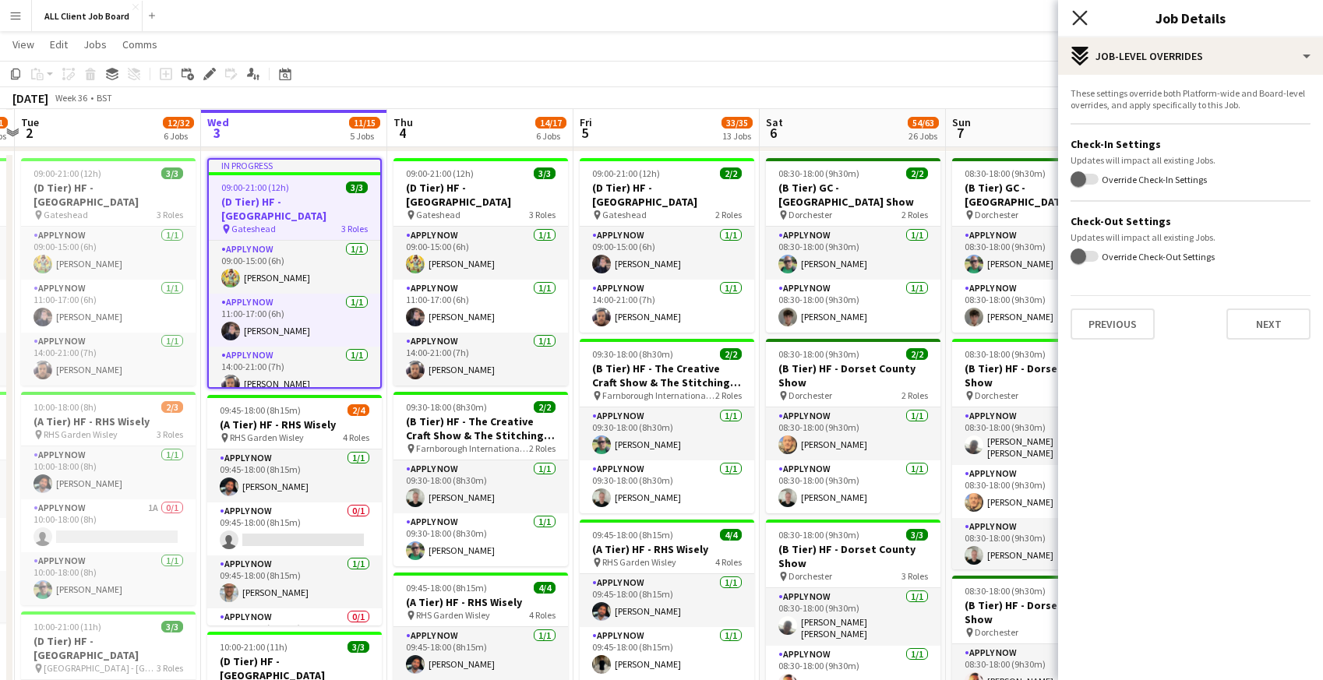
click at [1078, 19] on icon at bounding box center [1079, 17] width 15 height 15
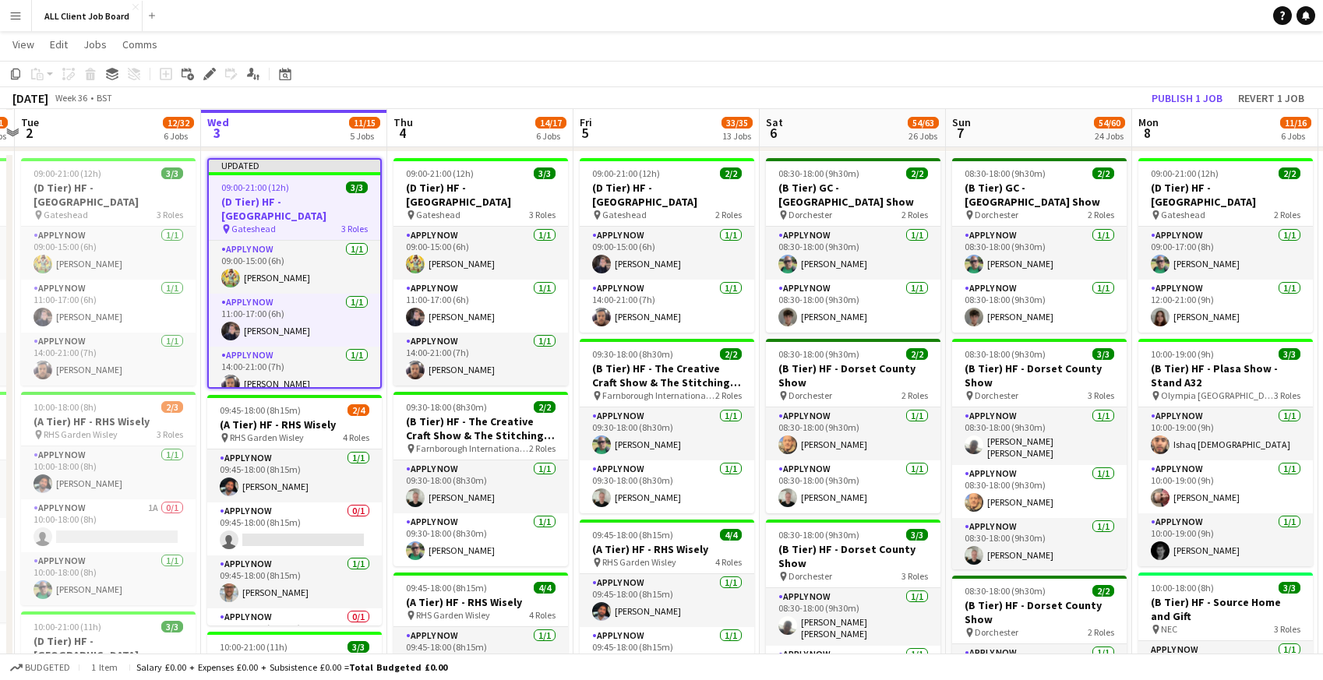
click at [986, 67] on app-toolbar "Copy Paste Paste Command V Paste with crew Command Shift V Paste linked Job Del…" at bounding box center [661, 74] width 1323 height 26
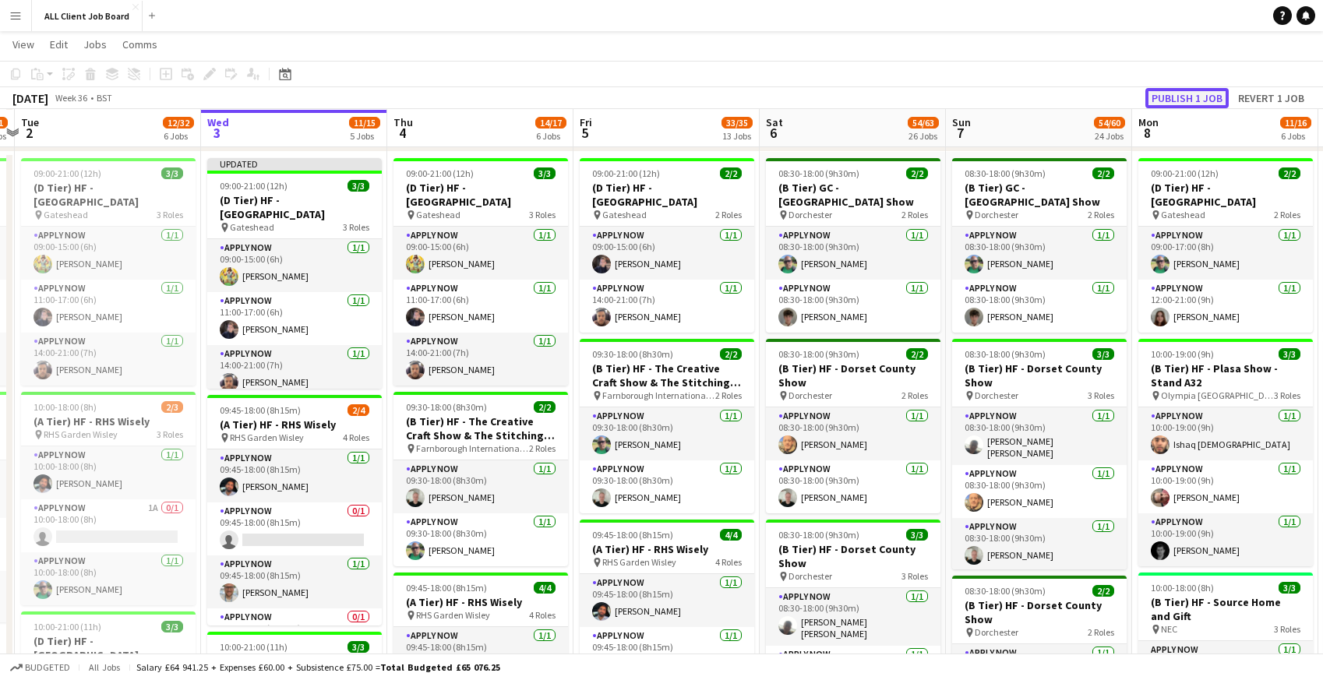
click at [1173, 96] on button "Publish 1 job" at bounding box center [1186, 98] width 83 height 20
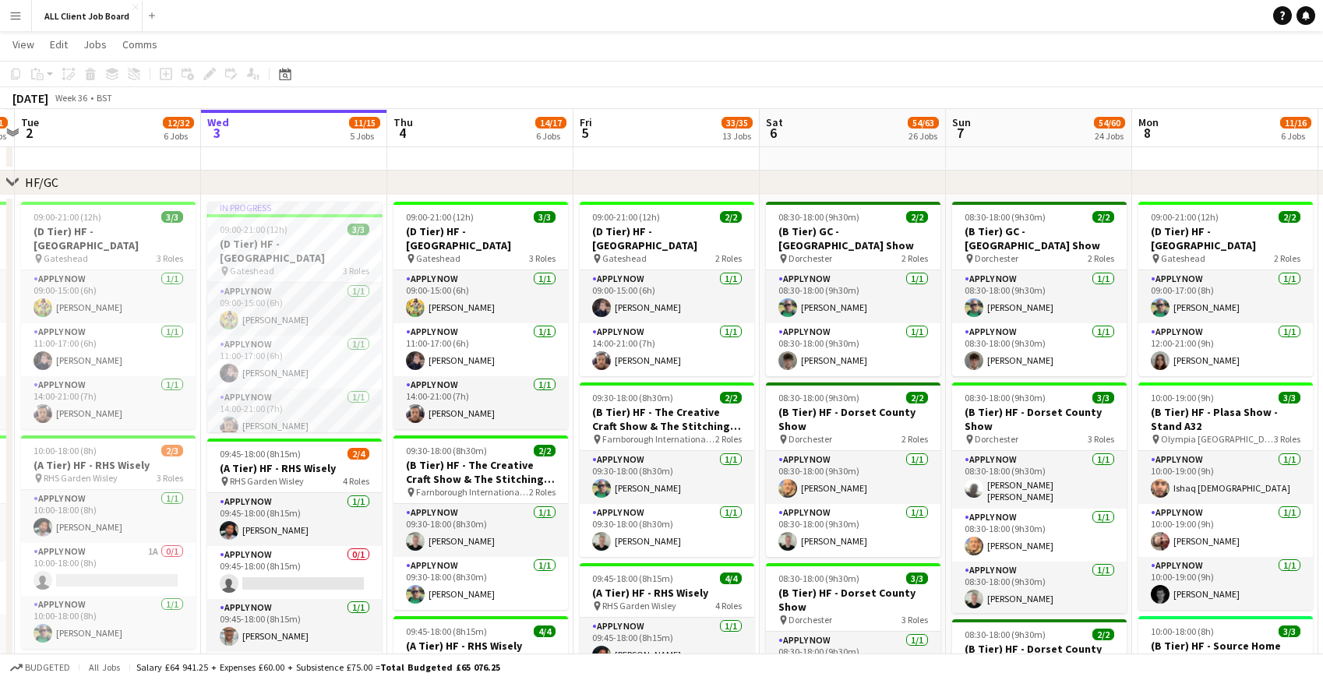
scroll to position [584, 0]
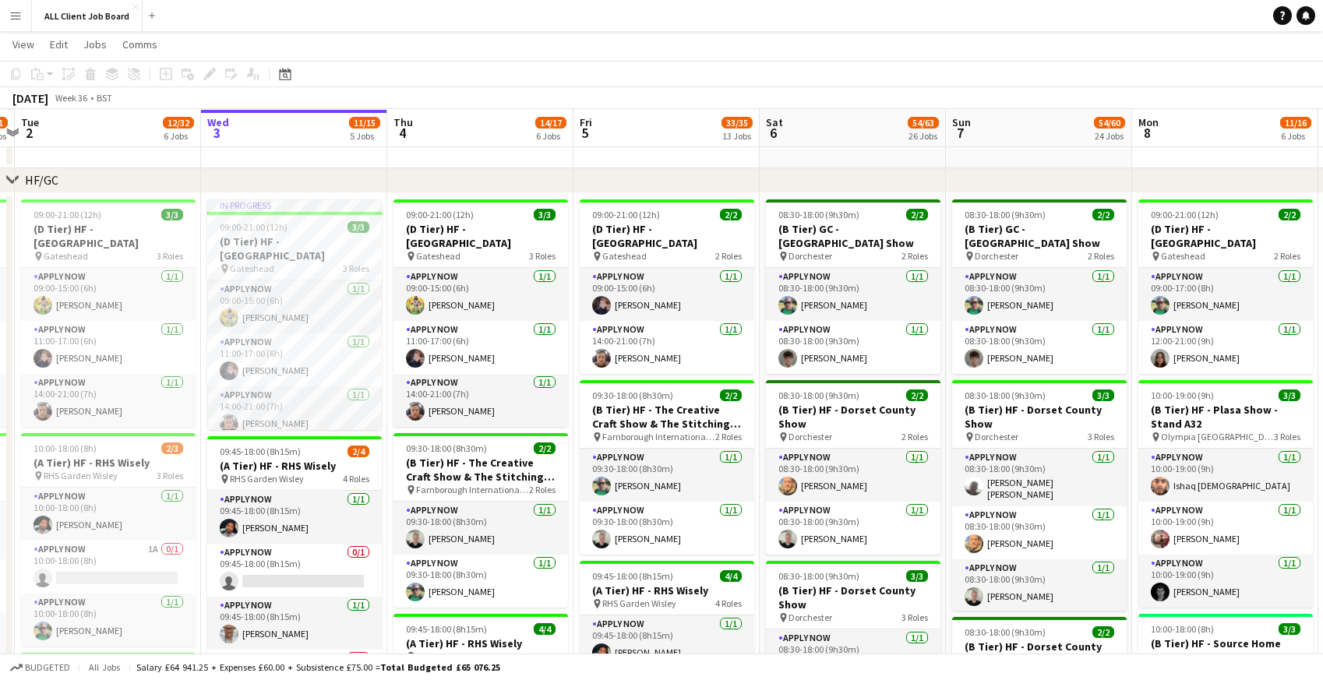
click at [732, 46] on app-page-menu "View Day view expanded Day view collapsed Month view Date picker Jump to today …" at bounding box center [661, 46] width 1323 height 30
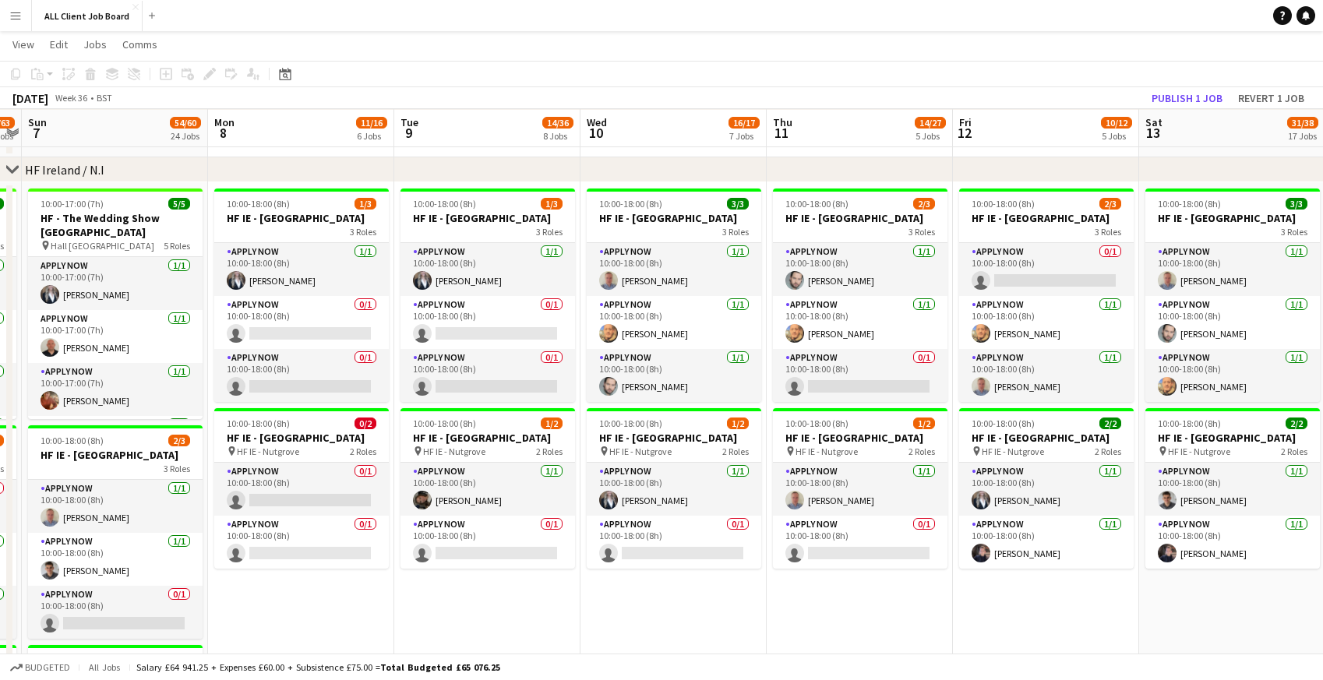
scroll to position [0, 363]
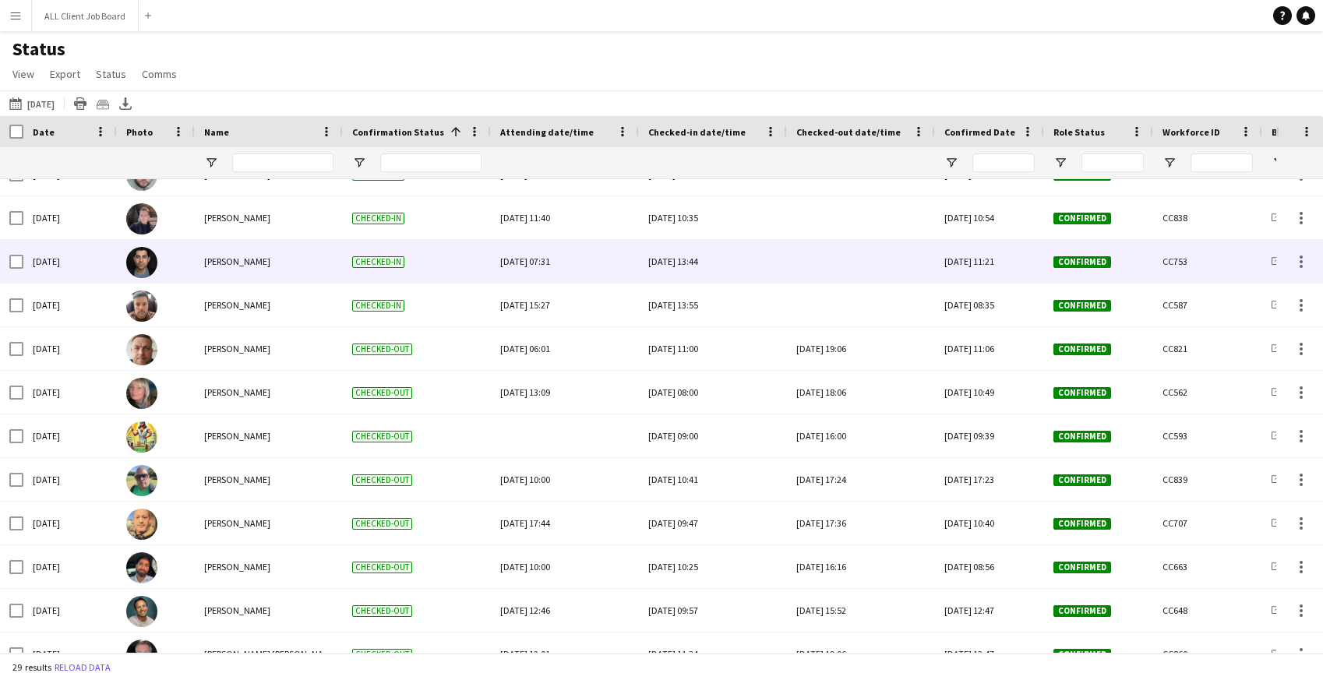
scroll to position [763, 0]
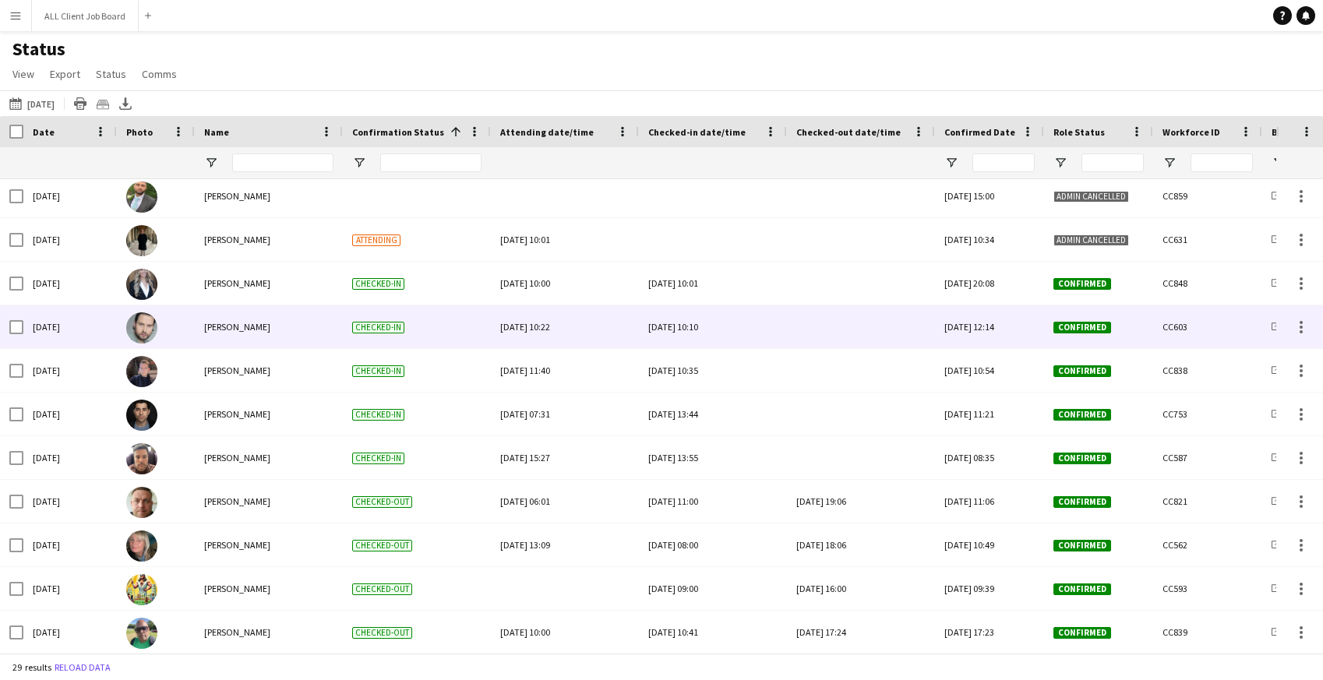
scroll to position [616, 0]
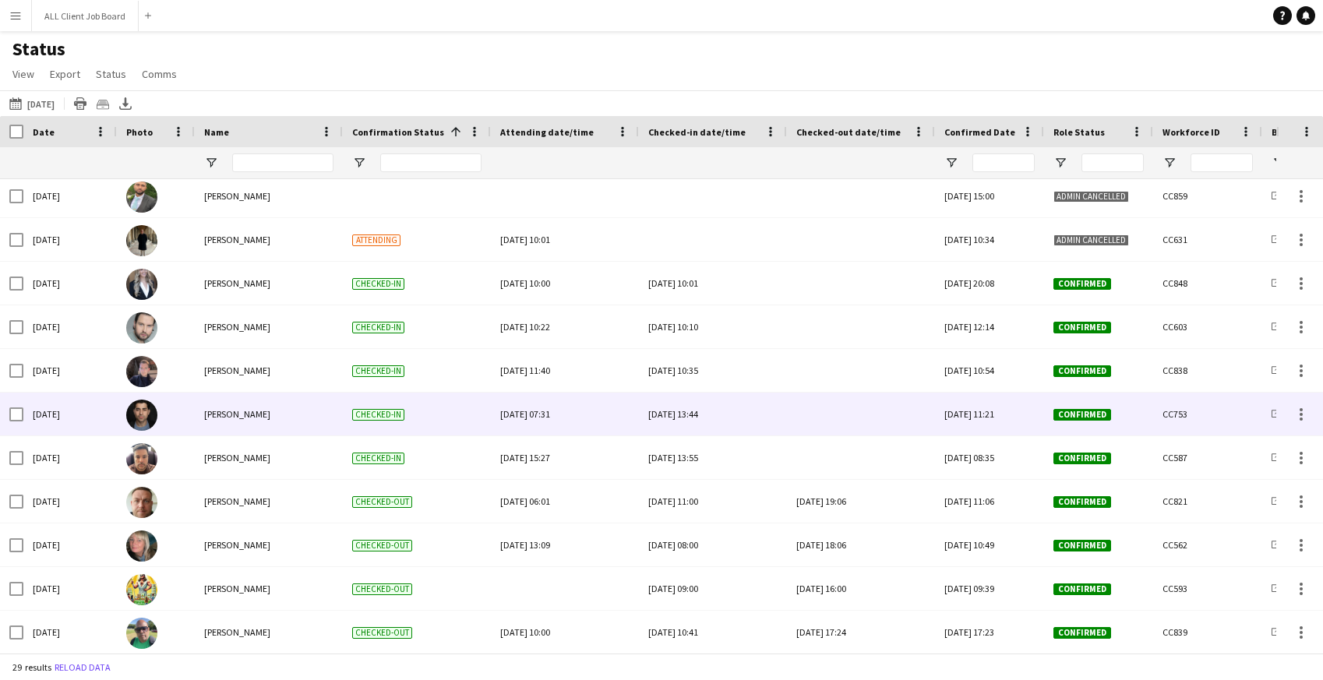
click at [828, 422] on div at bounding box center [860, 414] width 129 height 43
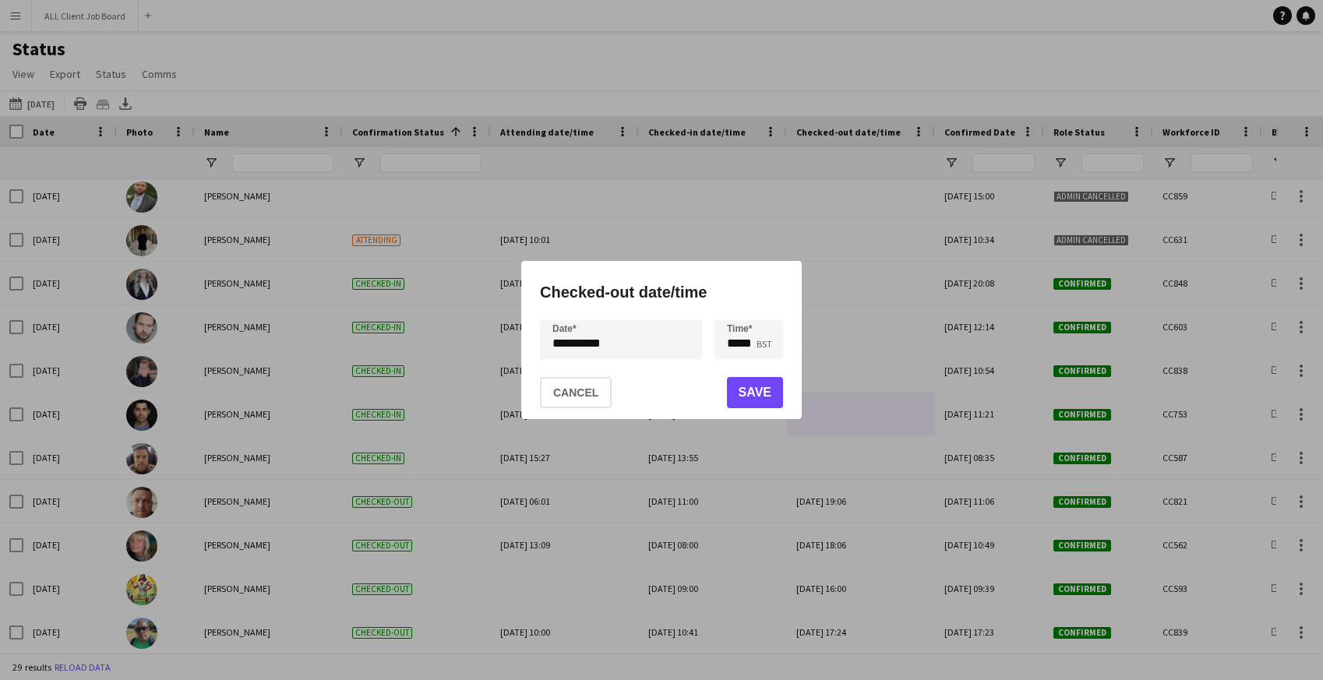
click at [654, 341] on div "**********" at bounding box center [661, 340] width 1323 height 680
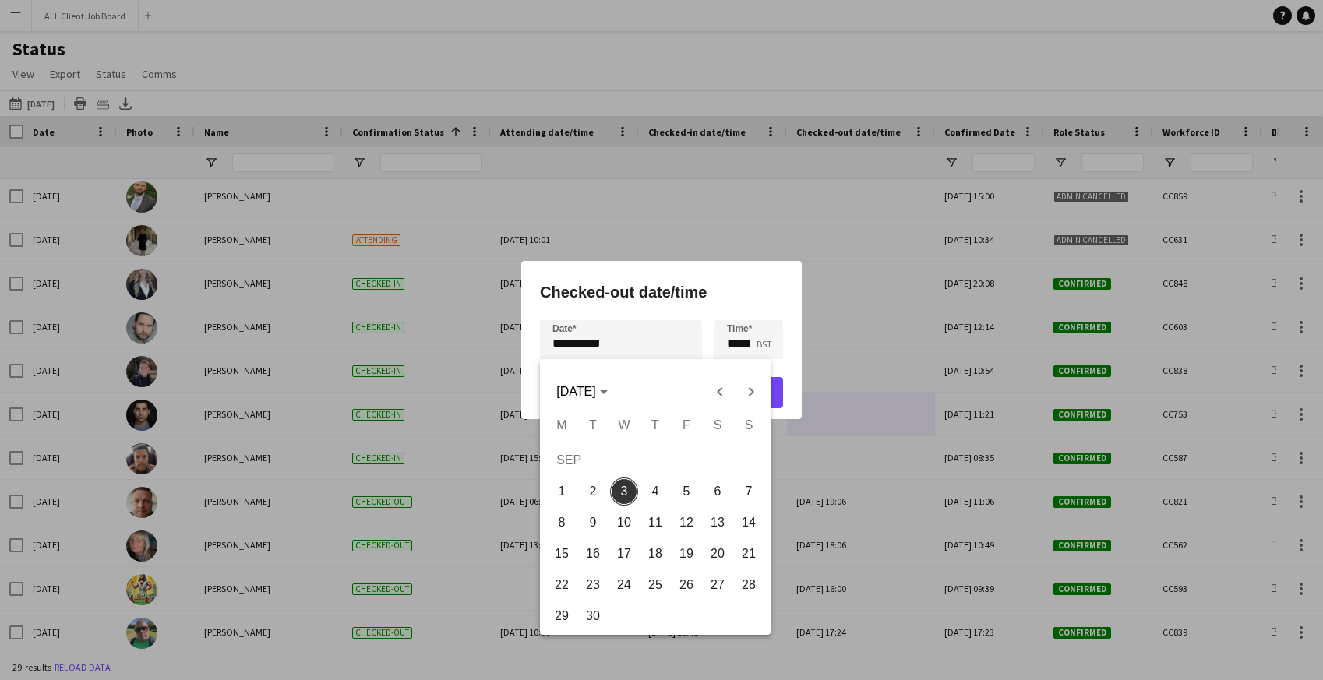
click at [589, 496] on span "2" at bounding box center [593, 492] width 28 height 28
type input "**********"
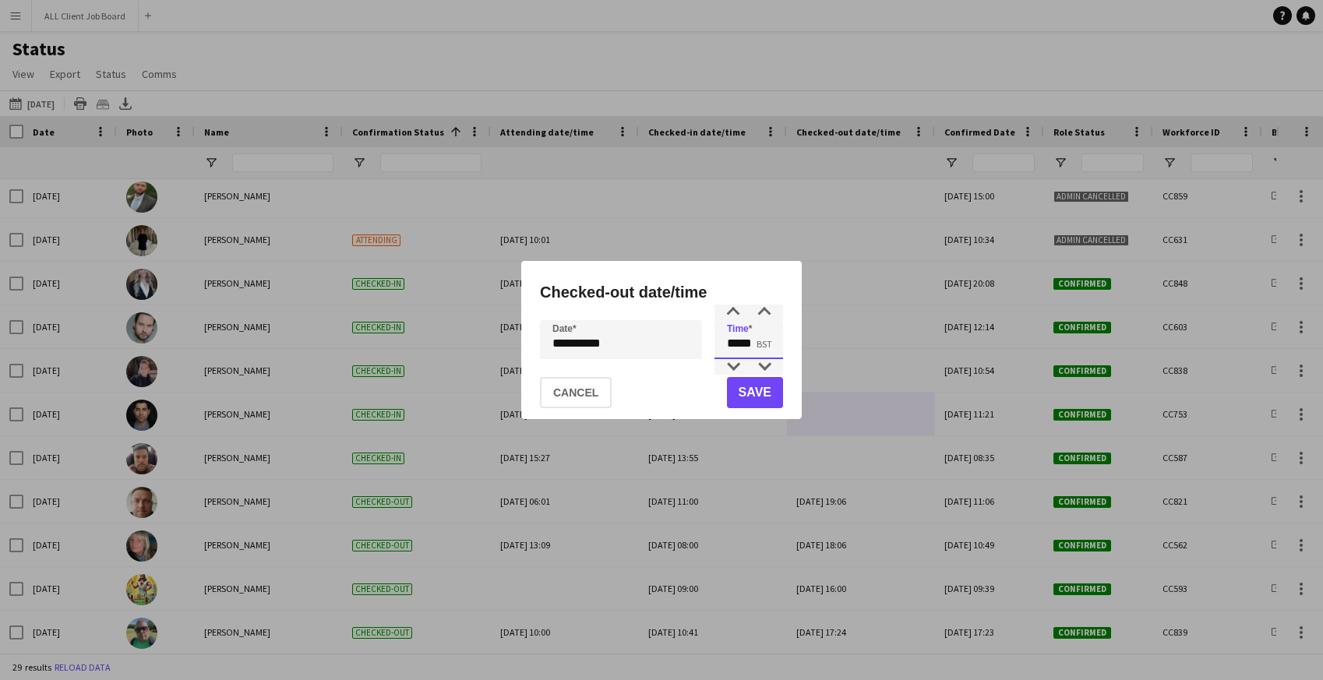
drag, startPoint x: 726, startPoint y: 344, endPoint x: 768, endPoint y: 346, distance: 42.1
click at [768, 346] on input "*****" at bounding box center [749, 339] width 69 height 39
type input "*****"
click at [768, 395] on button "Save" at bounding box center [755, 392] width 56 height 31
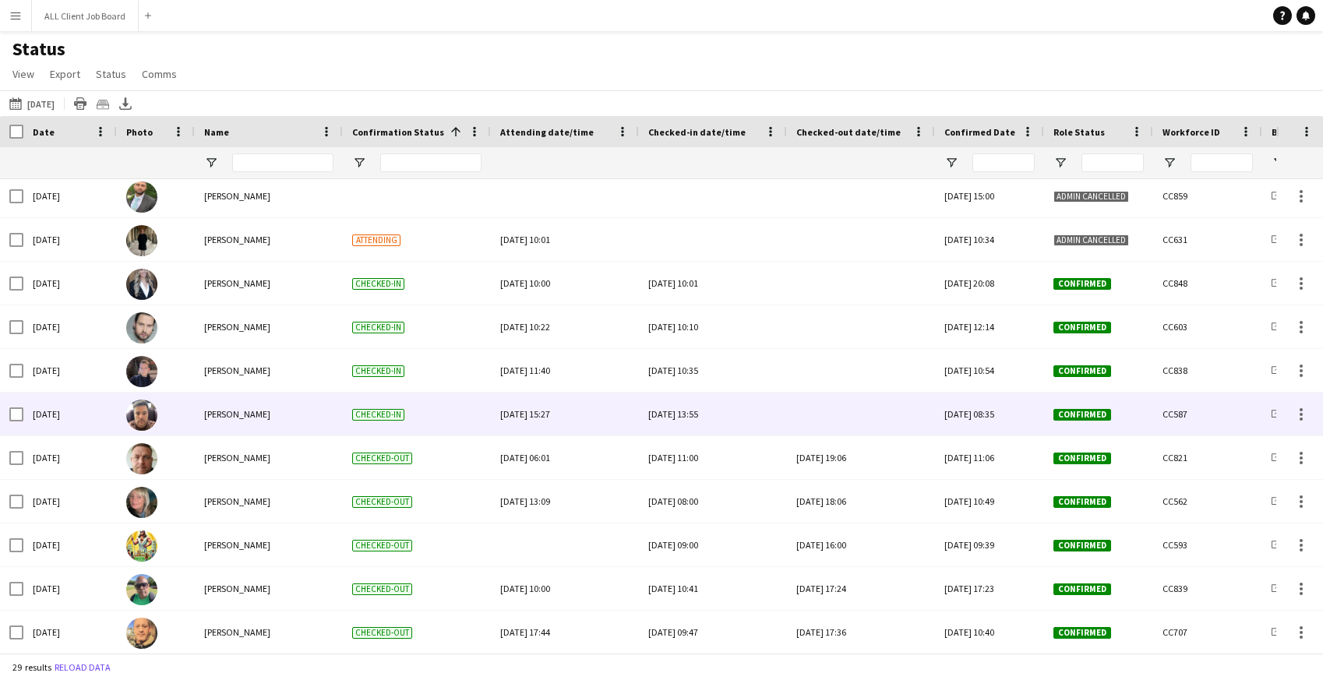
click at [824, 412] on div at bounding box center [860, 414] width 129 height 43
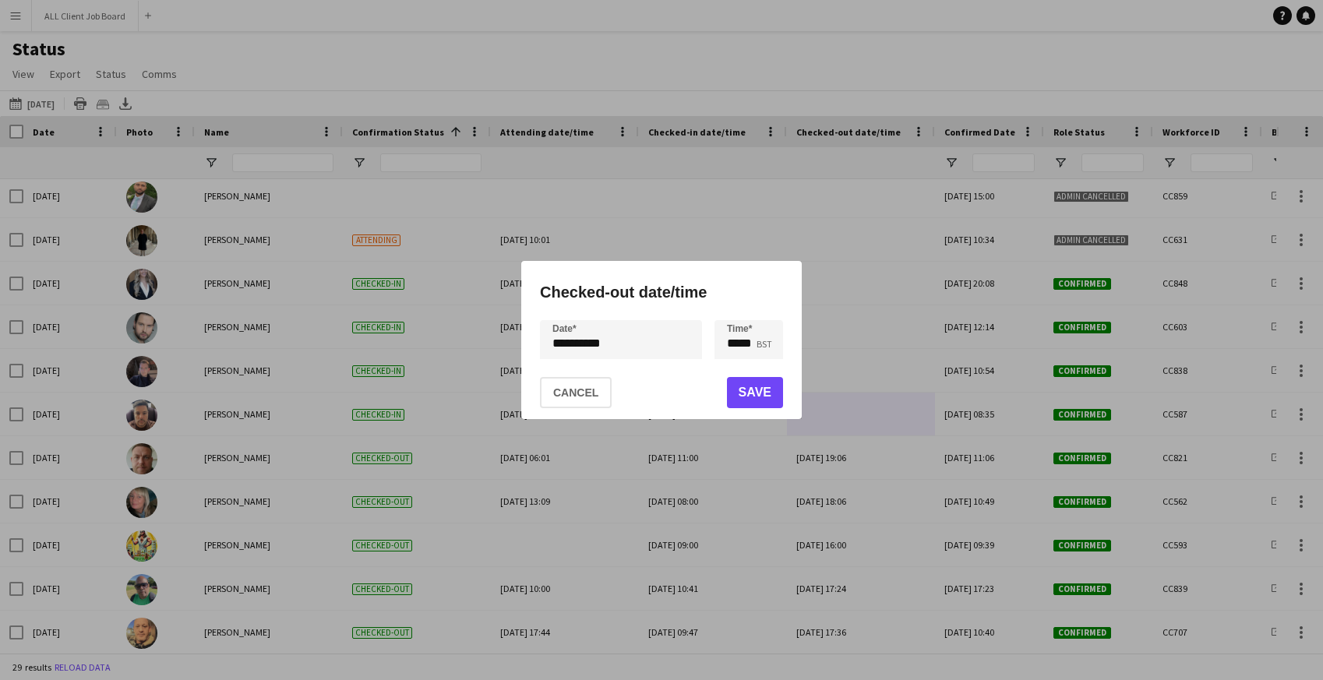
click at [580, 336] on div "**********" at bounding box center [661, 340] width 1323 height 680
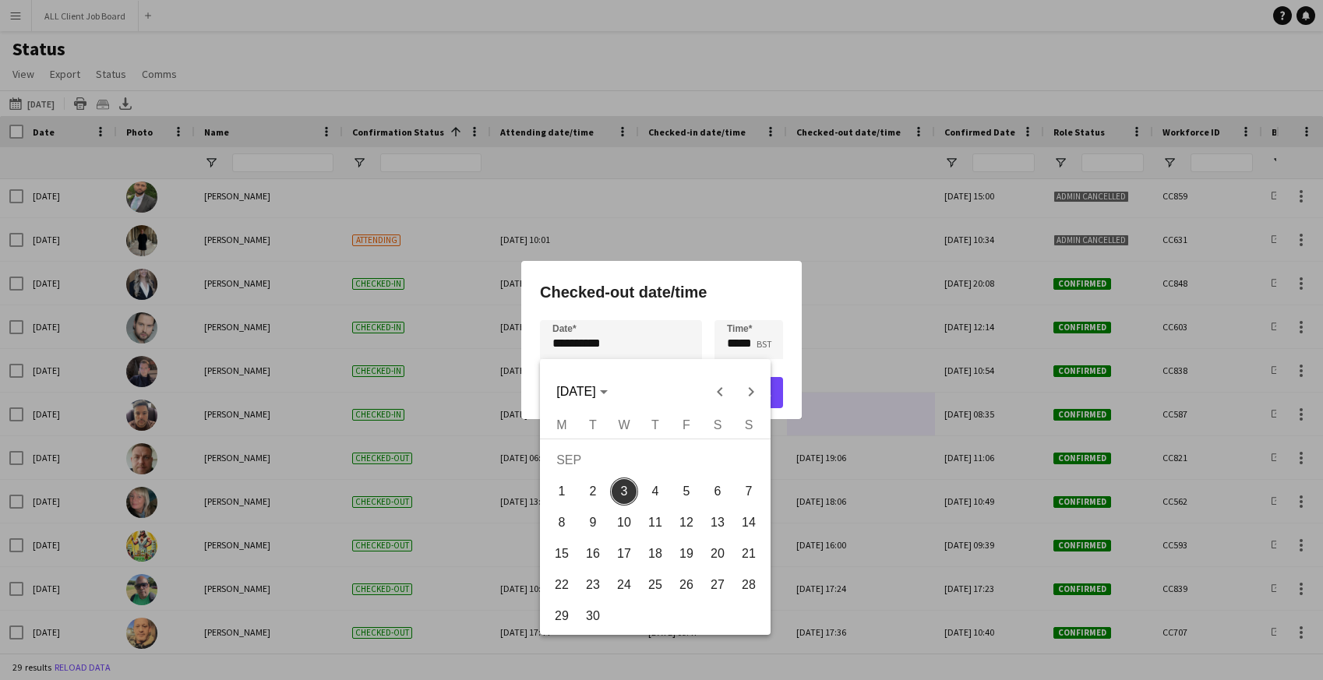
click at [598, 499] on span "2" at bounding box center [593, 492] width 28 height 28
type input "**********"
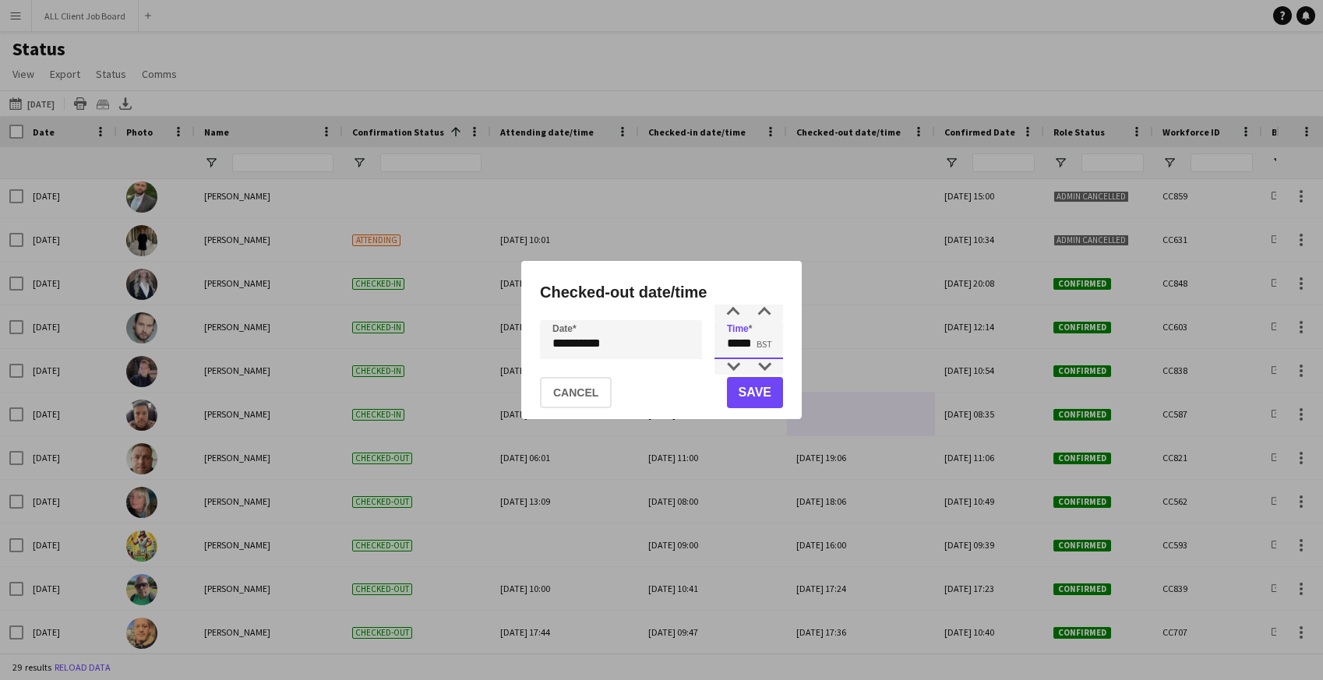
drag, startPoint x: 725, startPoint y: 341, endPoint x: 768, endPoint y: 341, distance: 42.1
click at [768, 341] on input "*****" at bounding box center [749, 339] width 69 height 39
type input "*****"
click at [764, 401] on button "Save" at bounding box center [755, 392] width 56 height 31
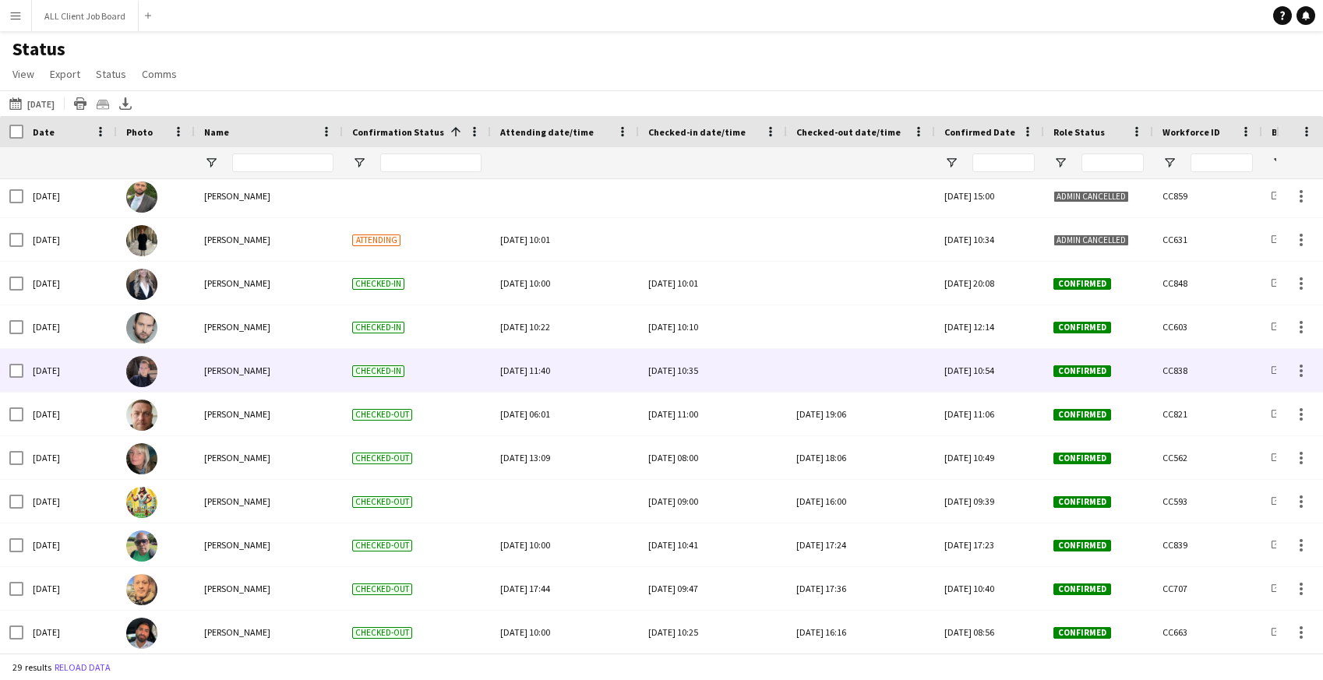
click at [831, 366] on div at bounding box center [860, 370] width 129 height 43
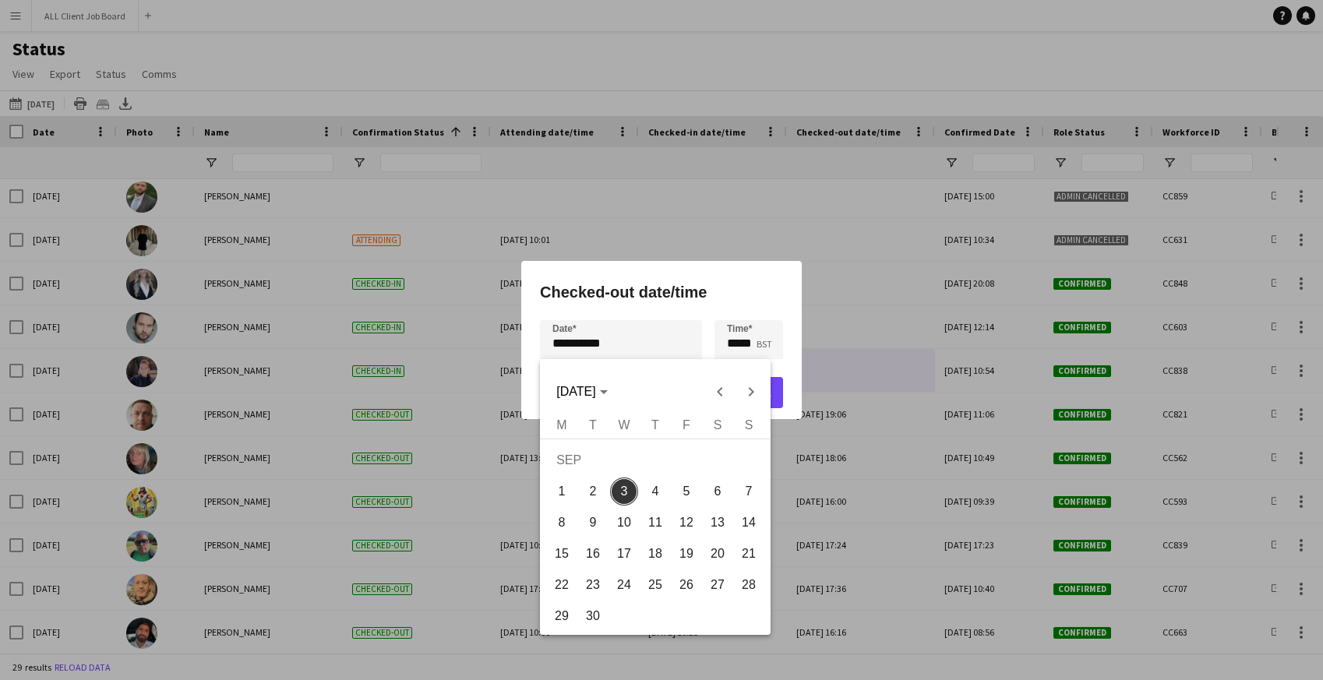
click at [630, 348] on div "**********" at bounding box center [661, 340] width 1323 height 680
click at [595, 499] on span "2" at bounding box center [593, 492] width 28 height 28
type input "**********"
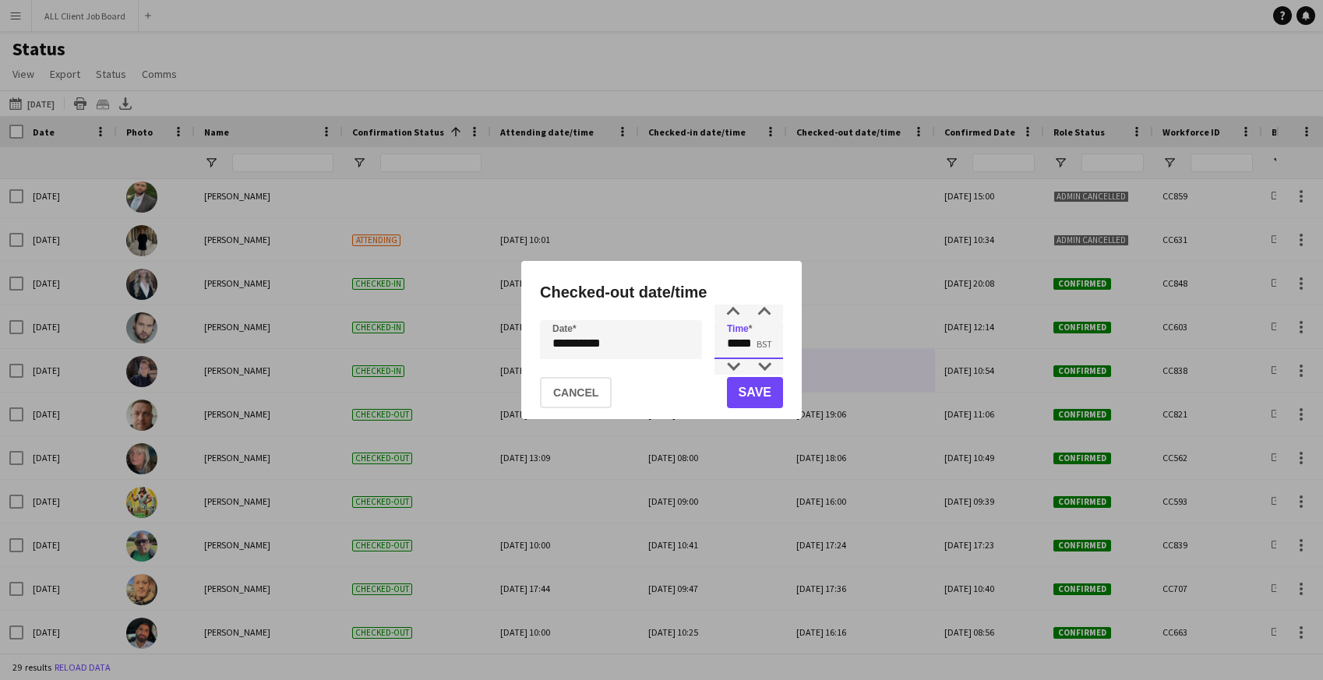
drag, startPoint x: 720, startPoint y: 344, endPoint x: 785, endPoint y: 343, distance: 64.7
click at [785, 344] on div "**********" at bounding box center [661, 340] width 281 height 158
type input "*****"
click at [760, 393] on button "Save" at bounding box center [755, 392] width 56 height 31
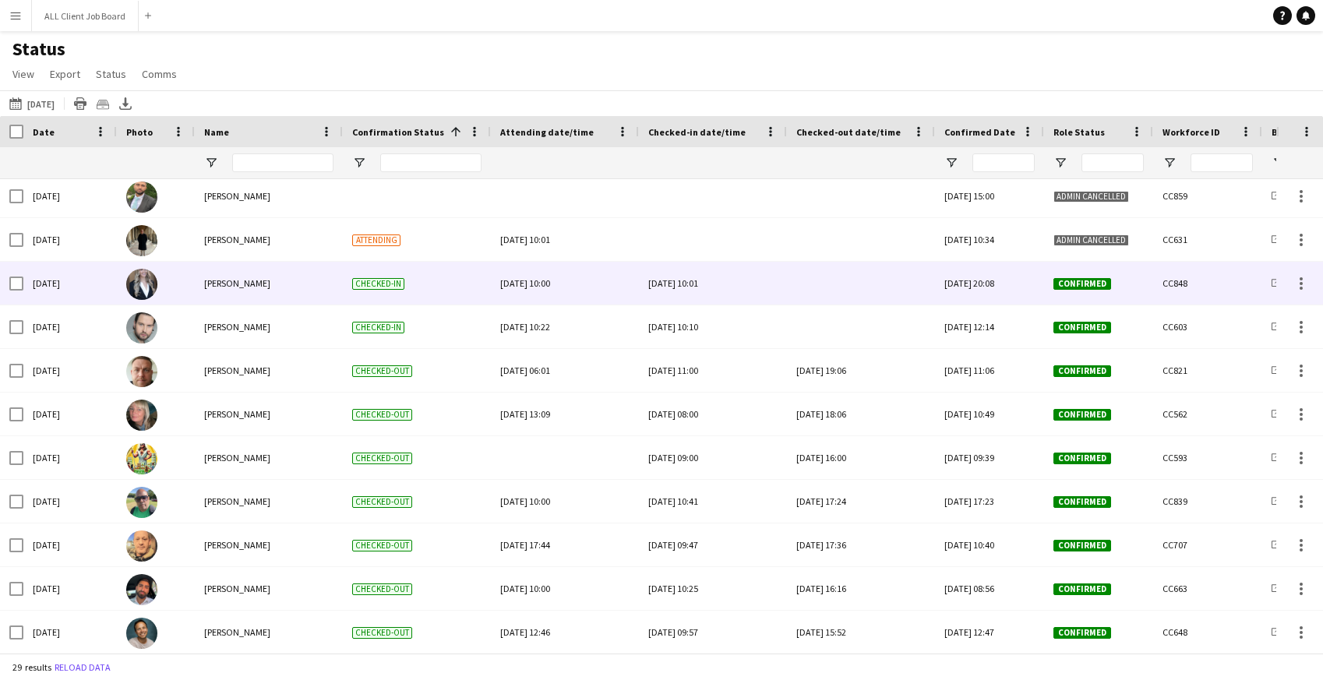
click at [824, 288] on div at bounding box center [860, 283] width 129 height 43
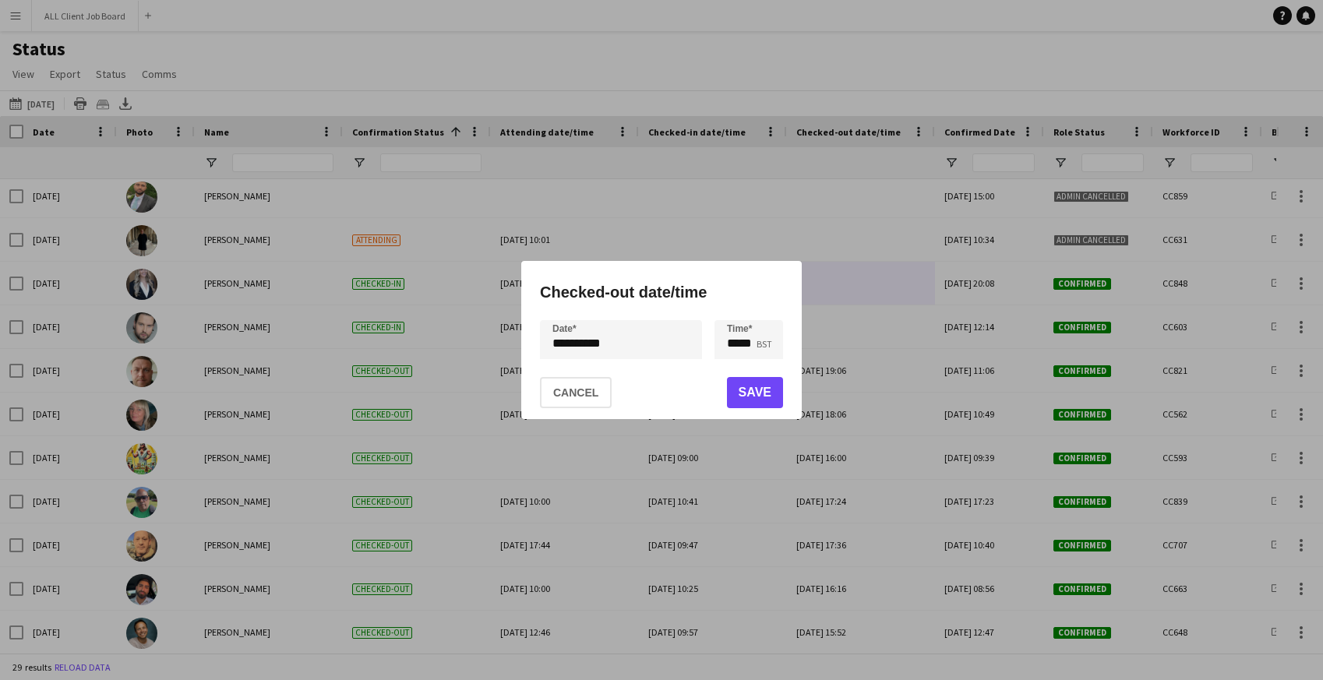
click at [640, 342] on div "**********" at bounding box center [661, 340] width 1323 height 680
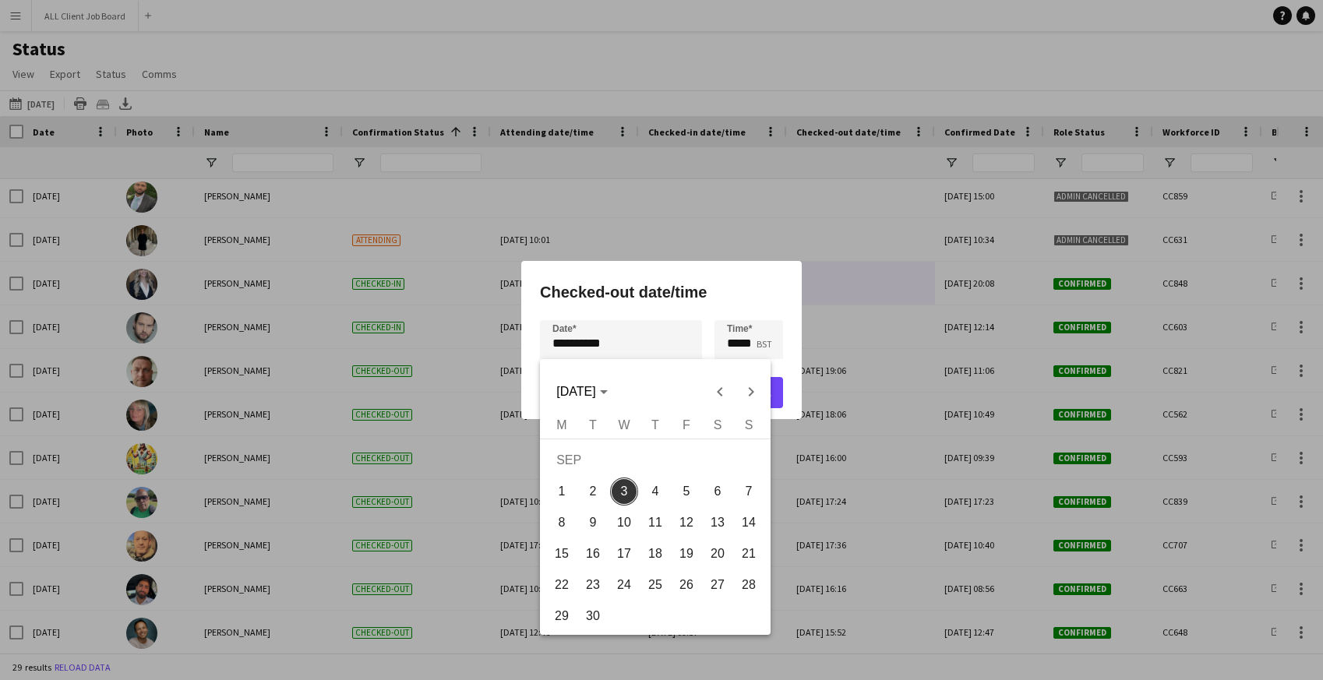
click at [599, 495] on span "2" at bounding box center [593, 492] width 28 height 28
type input "**********"
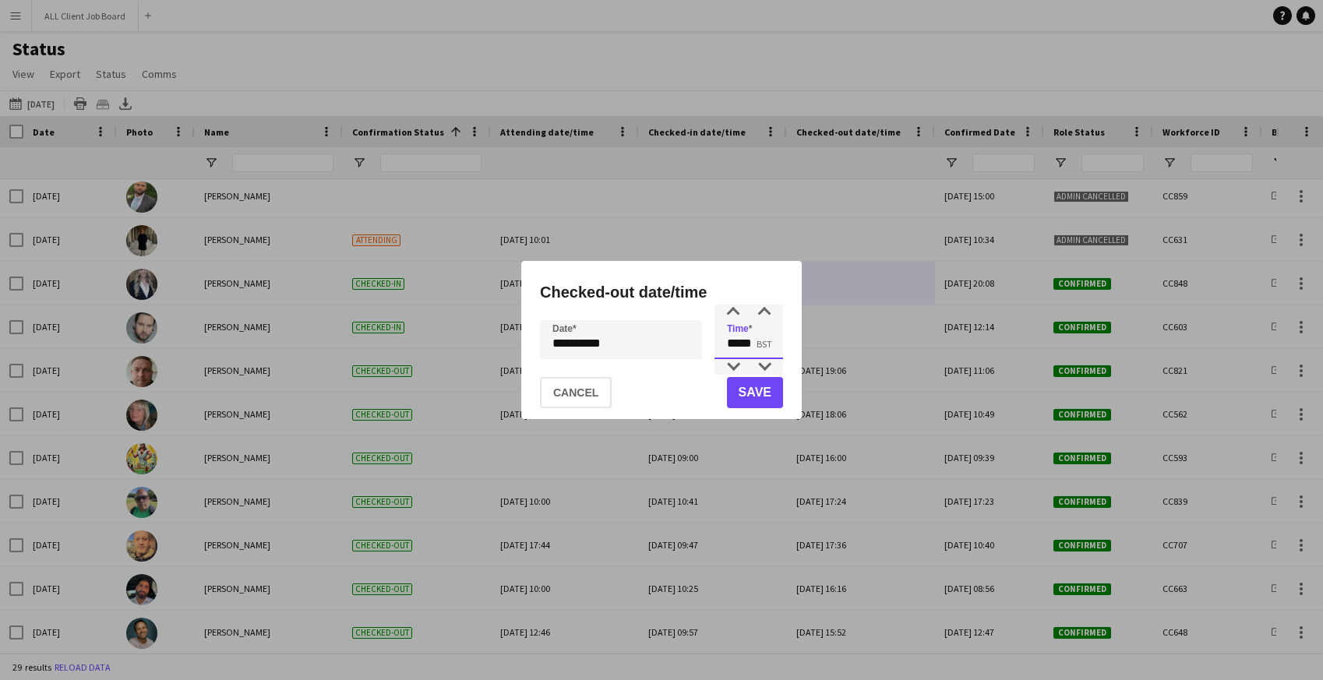
drag, startPoint x: 725, startPoint y: 341, endPoint x: 770, endPoint y: 342, distance: 44.4
click at [770, 342] on input "*****" at bounding box center [749, 339] width 69 height 39
type input "*****"
click at [770, 385] on button "Save" at bounding box center [755, 392] width 56 height 31
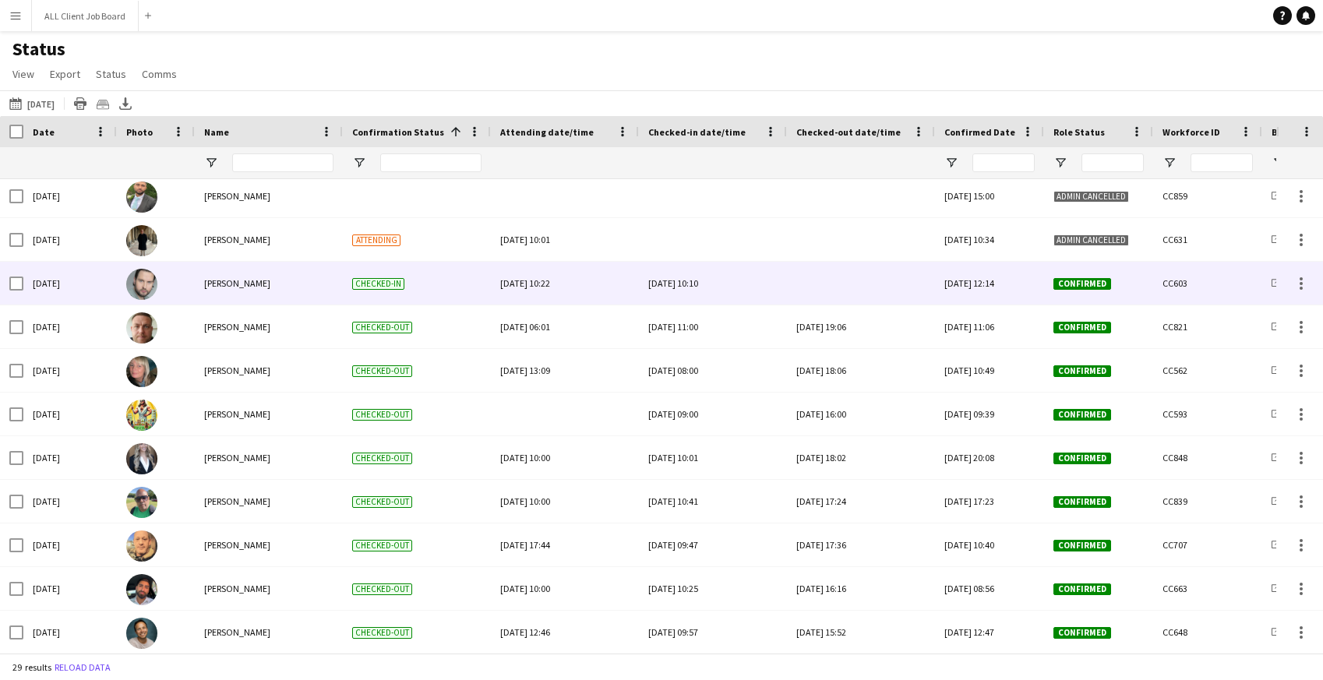
click at [815, 297] on div at bounding box center [860, 283] width 129 height 43
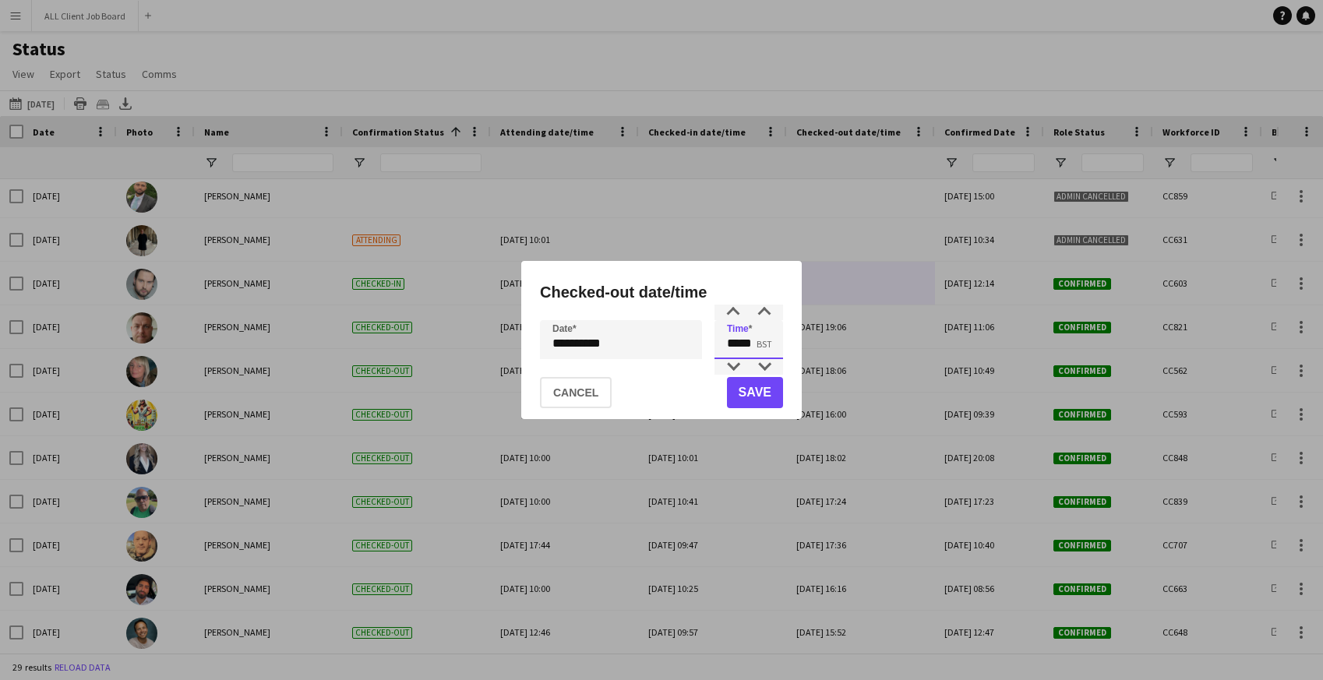
drag, startPoint x: 724, startPoint y: 343, endPoint x: 772, endPoint y: 346, distance: 48.4
click at [771, 346] on input "*****" at bounding box center [749, 339] width 69 height 39
type input "*****"
click at [777, 401] on button "Save" at bounding box center [755, 392] width 56 height 31
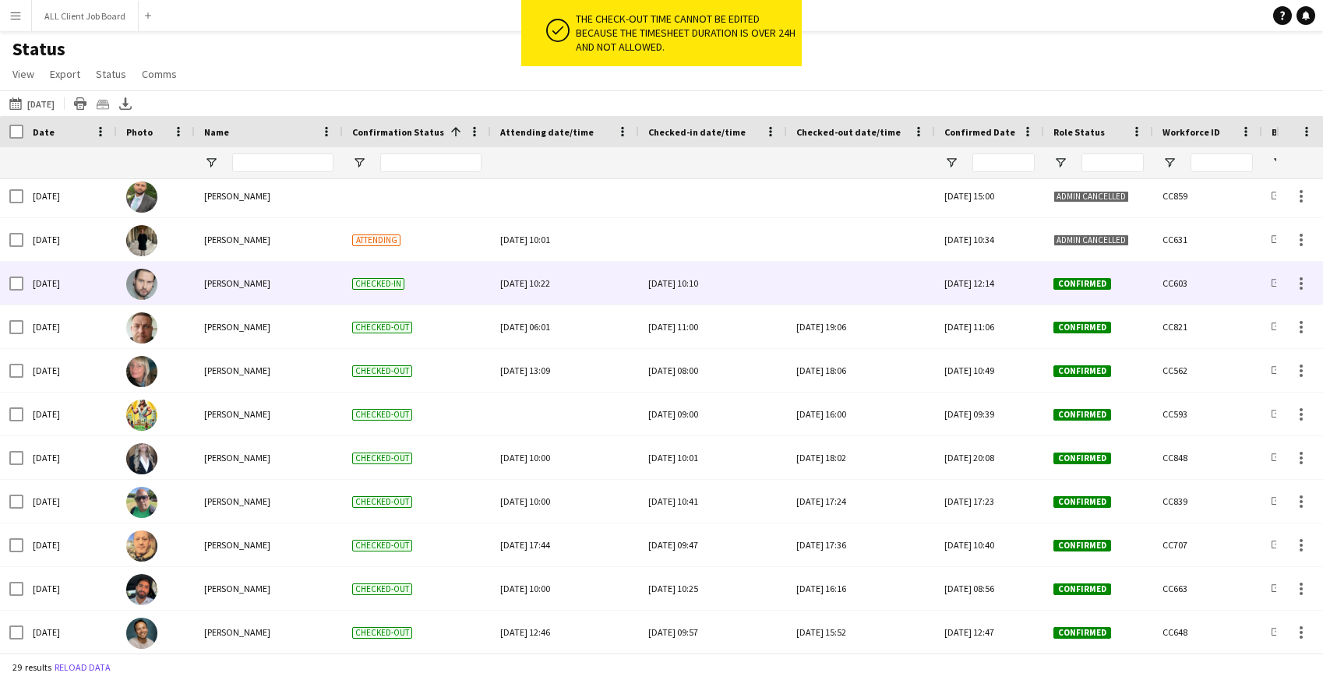
click at [816, 287] on div at bounding box center [860, 283] width 129 height 43
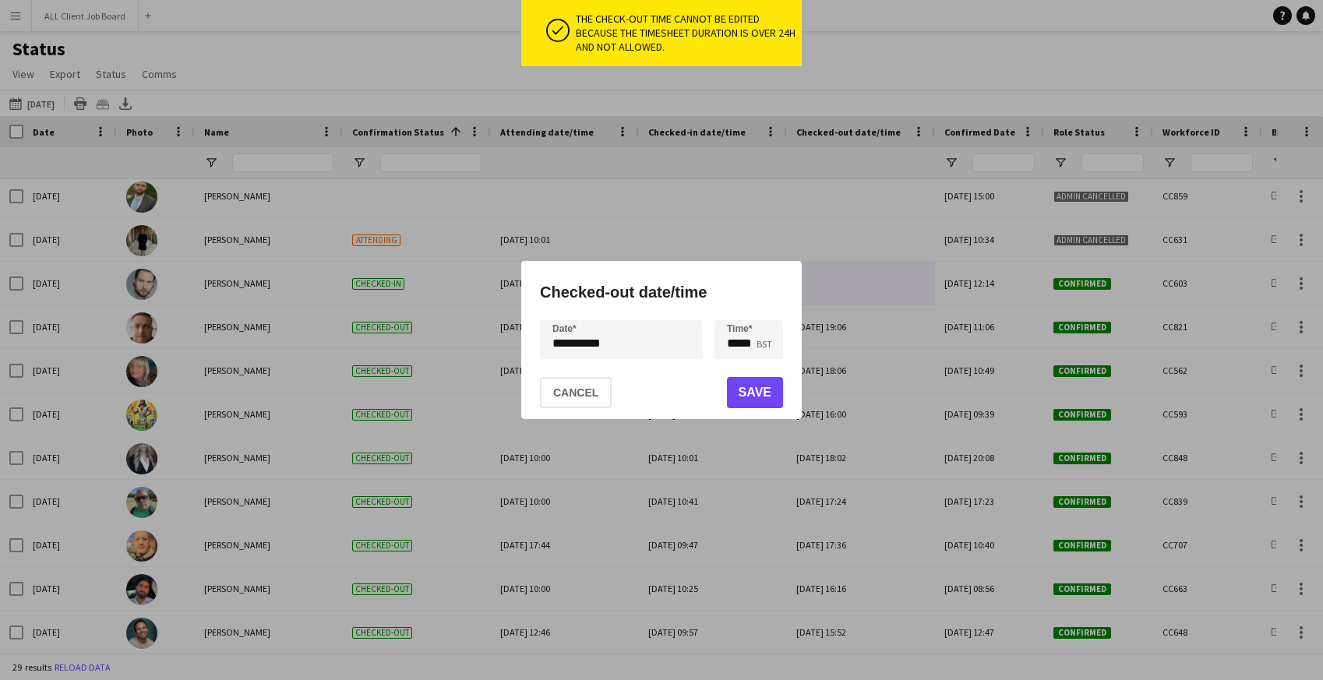
click at [608, 344] on div "**********" at bounding box center [661, 340] width 1323 height 680
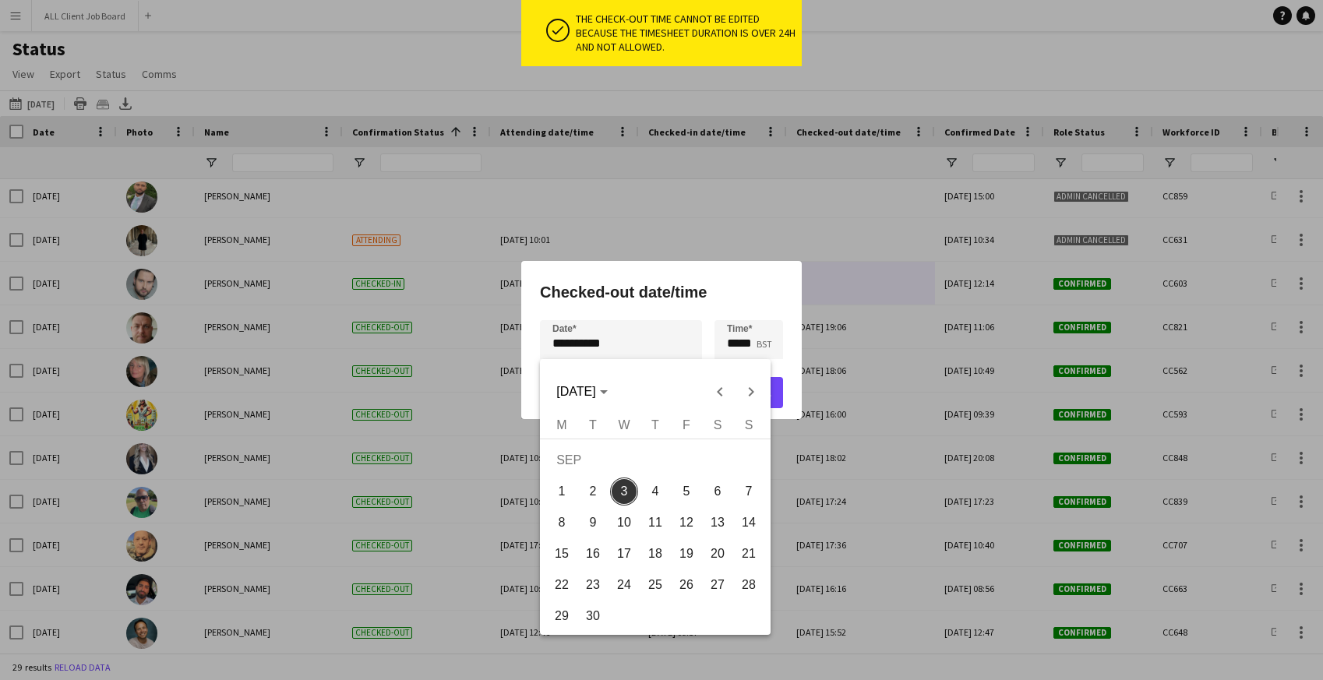
click at [591, 492] on span "2" at bounding box center [593, 492] width 28 height 28
type input "**********"
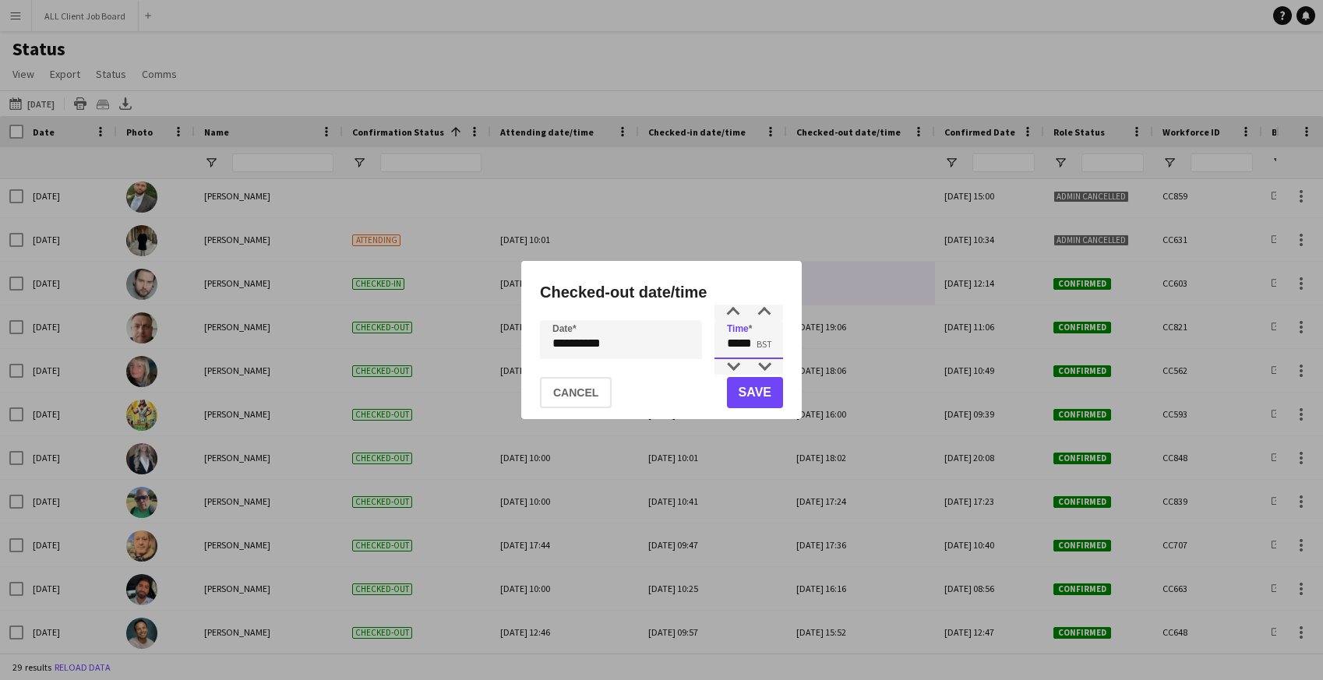
drag, startPoint x: 732, startPoint y: 337, endPoint x: 784, endPoint y: 337, distance: 51.4
click at [784, 337] on div "**********" at bounding box center [661, 340] width 281 height 158
type input "*****"
click at [765, 387] on button "Save" at bounding box center [755, 392] width 56 height 31
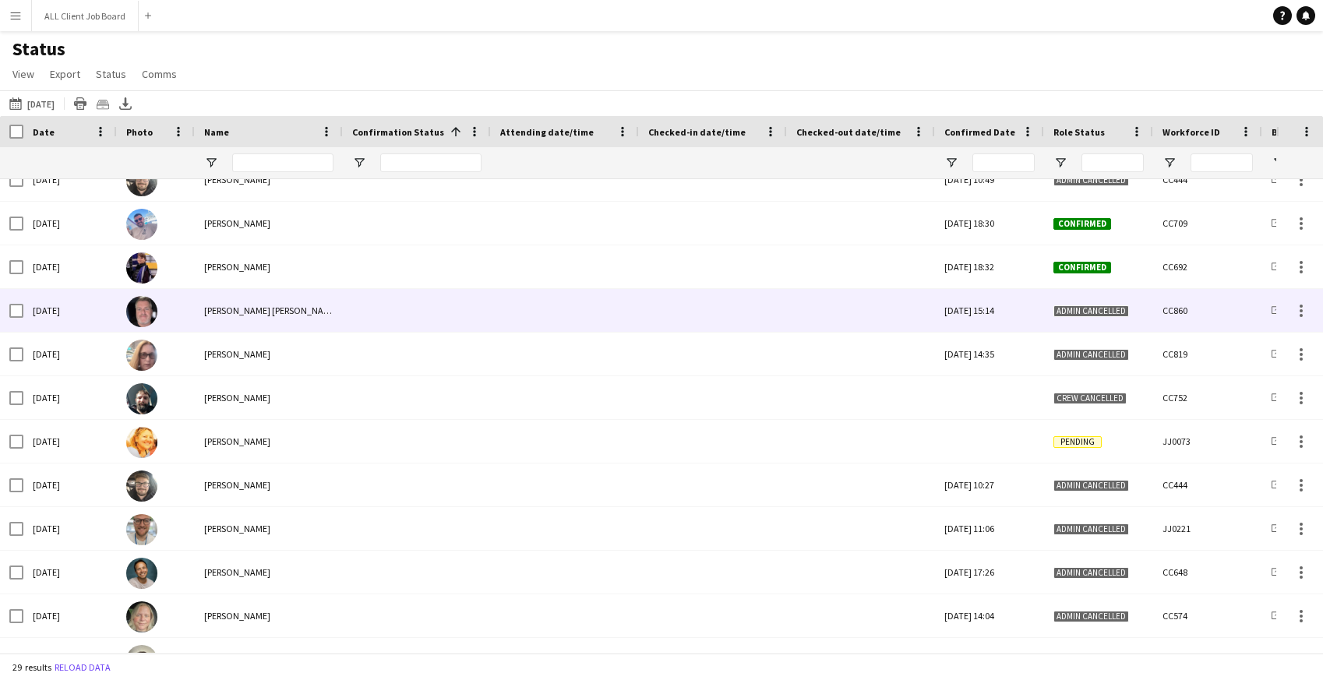
scroll to position [0, 0]
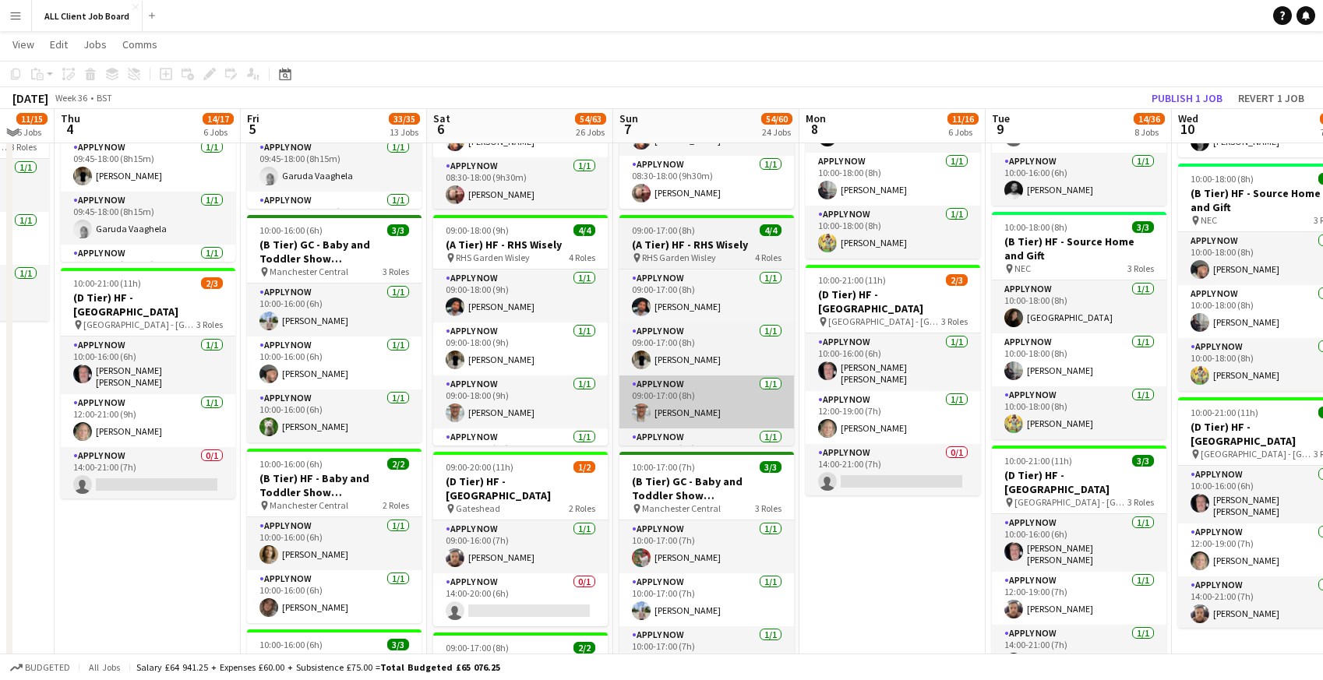
scroll to position [1189, 0]
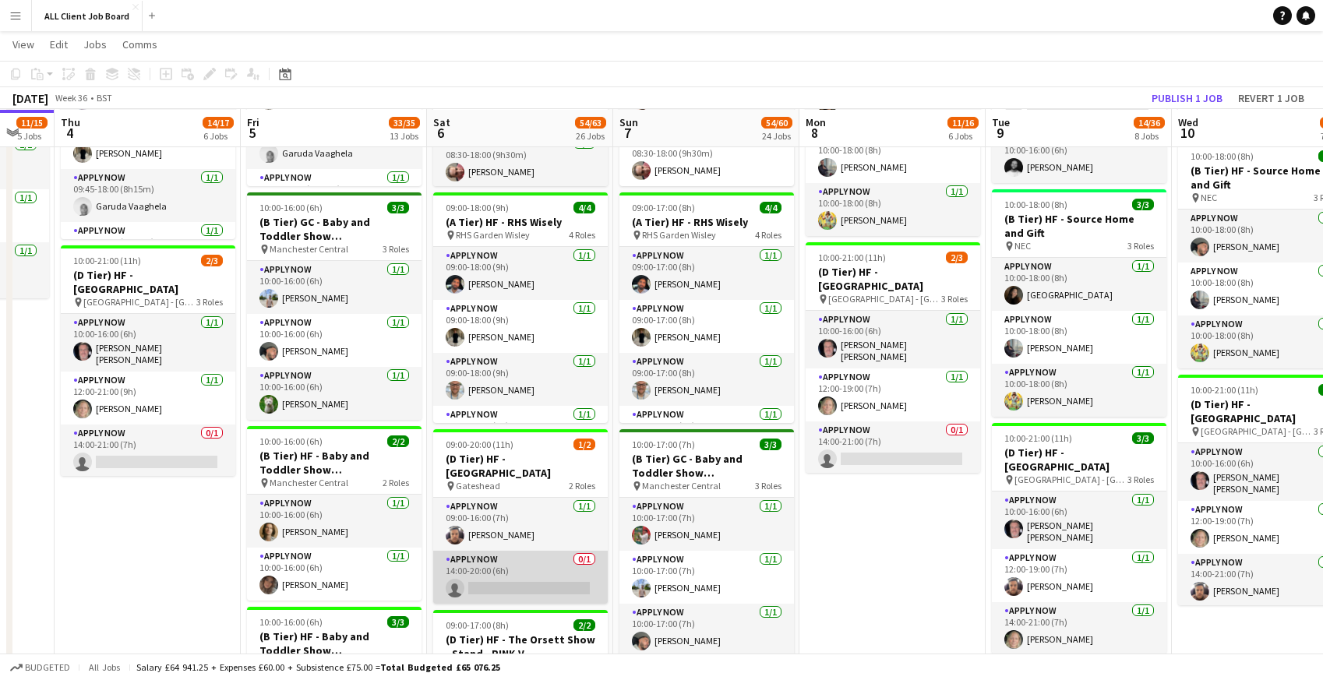
click at [518, 578] on app-card-role "APPLY NOW 0/1 14:00-20:00 (6h) single-neutral-actions" at bounding box center [520, 577] width 175 height 53
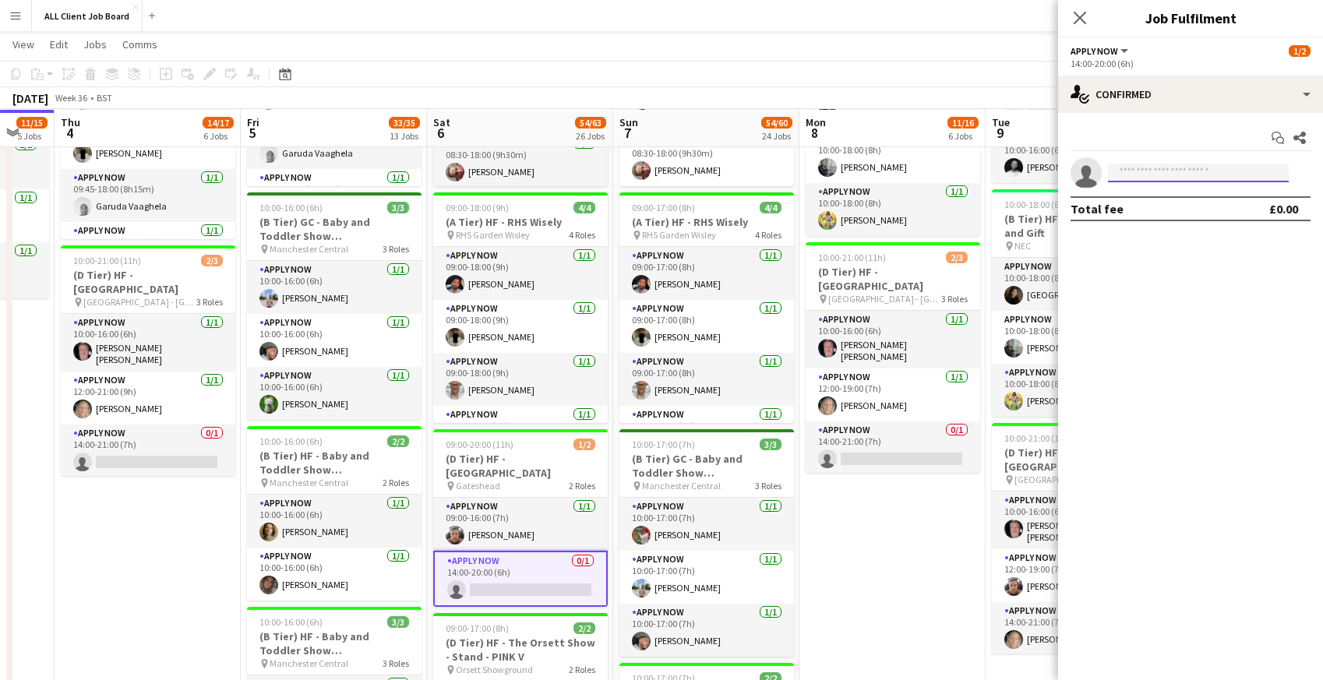
click at [1131, 176] on input at bounding box center [1198, 173] width 181 height 19
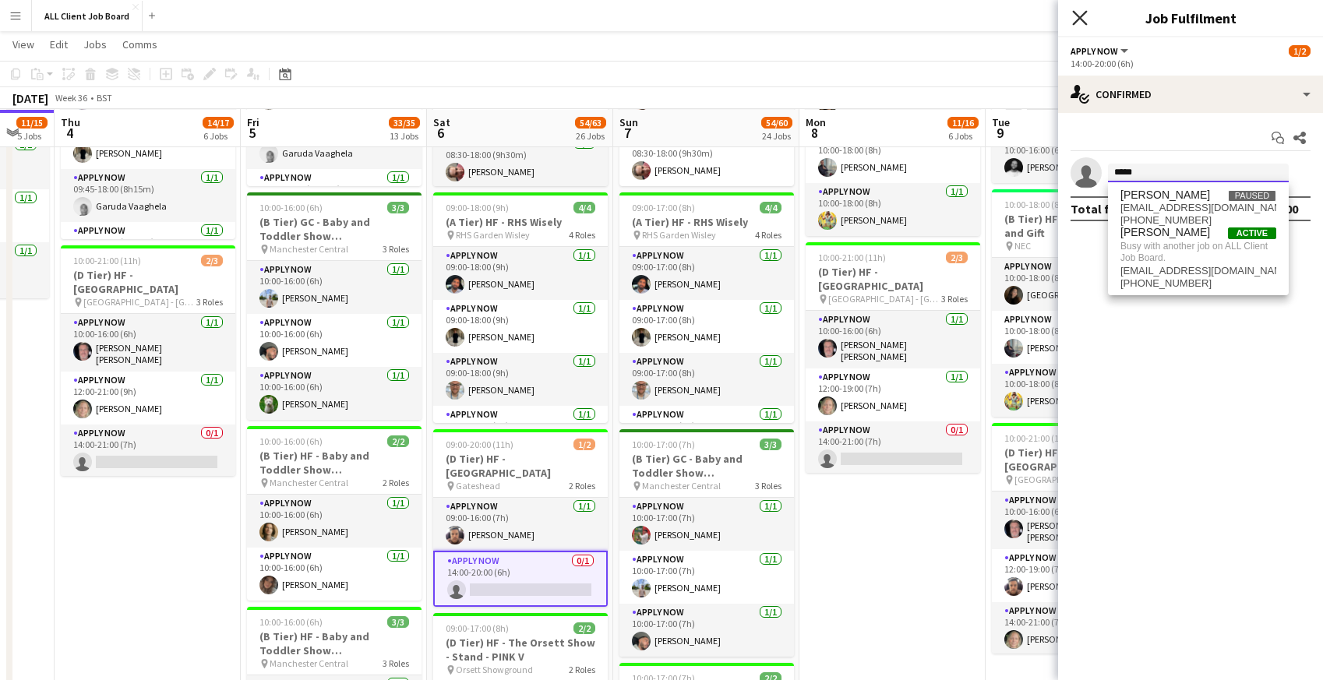
type input "*****"
click at [1081, 18] on icon at bounding box center [1079, 17] width 15 height 15
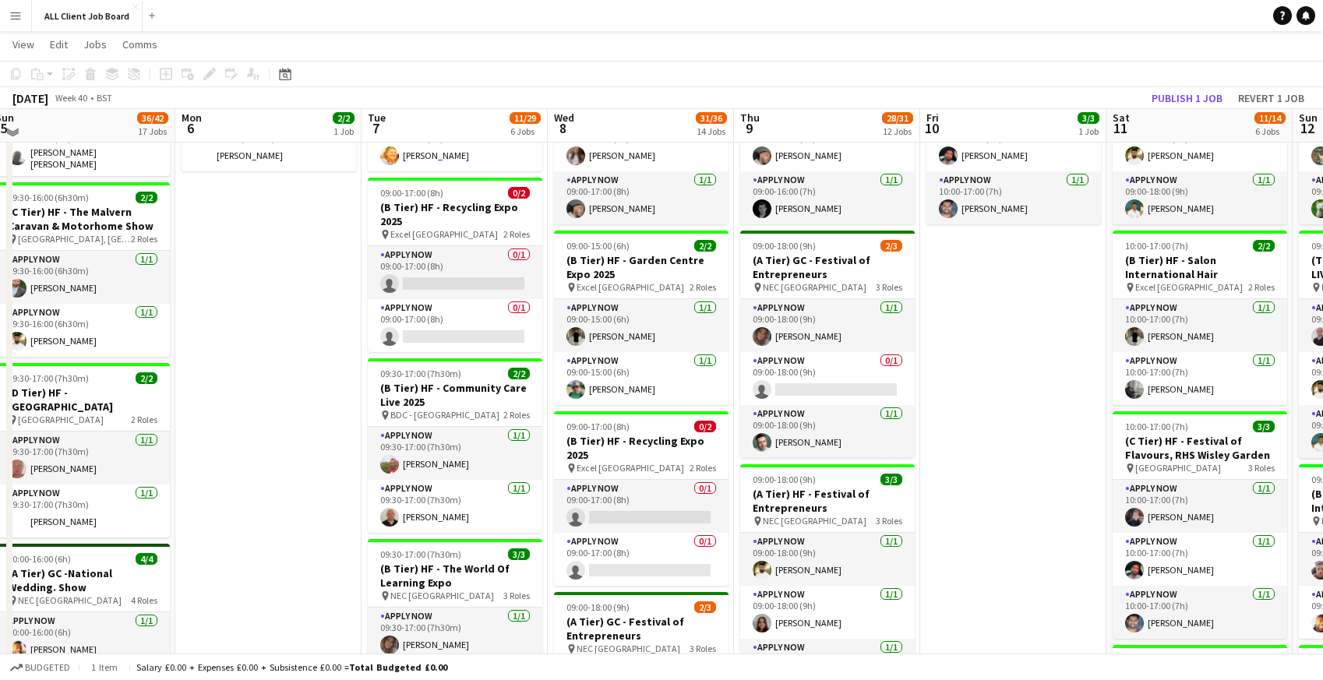
scroll to position [782, 0]
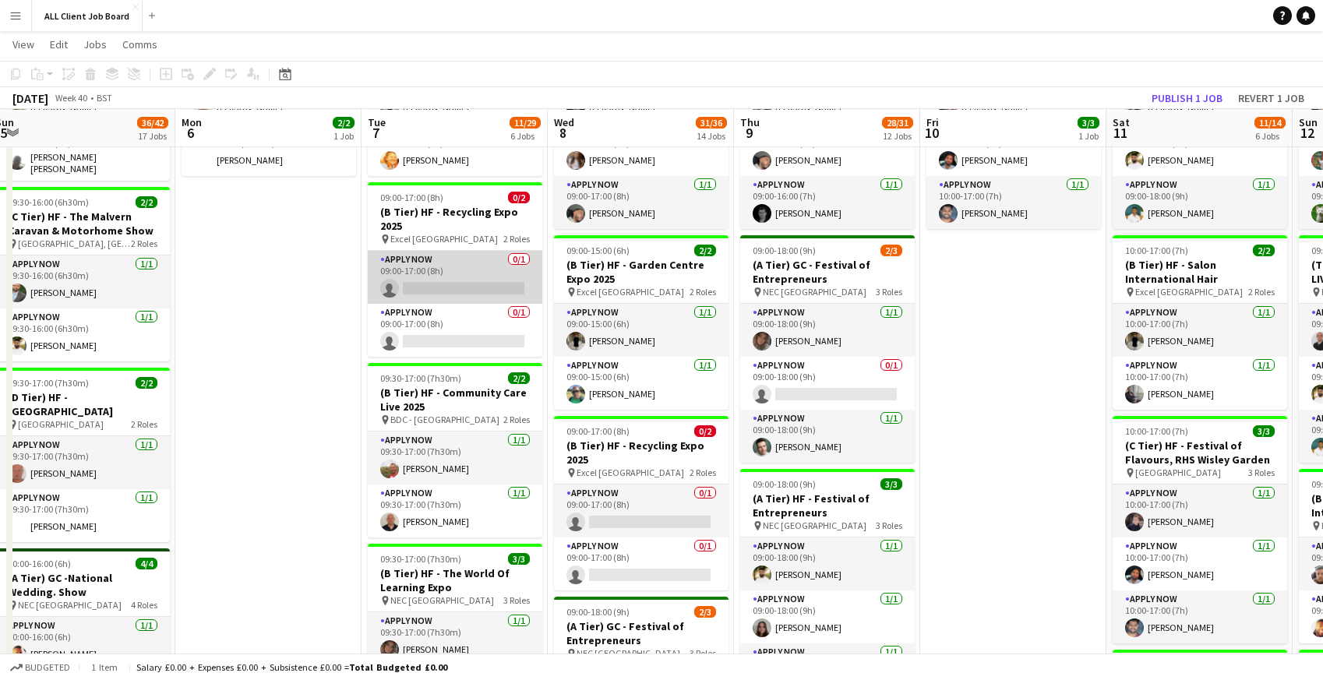
click at [440, 274] on app-card-role "APPLY NOW 0/1 09:00-17:00 (8h) single-neutral-actions" at bounding box center [455, 277] width 175 height 53
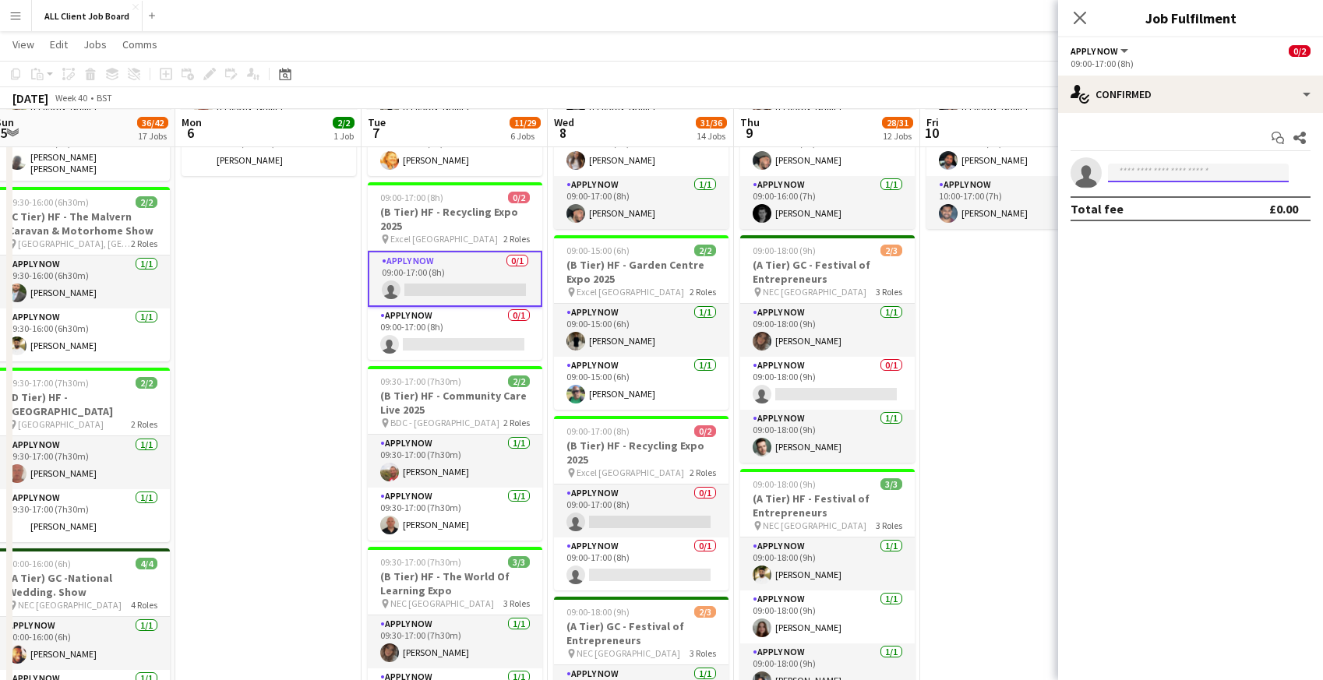
click at [1123, 171] on input at bounding box center [1198, 173] width 181 height 19
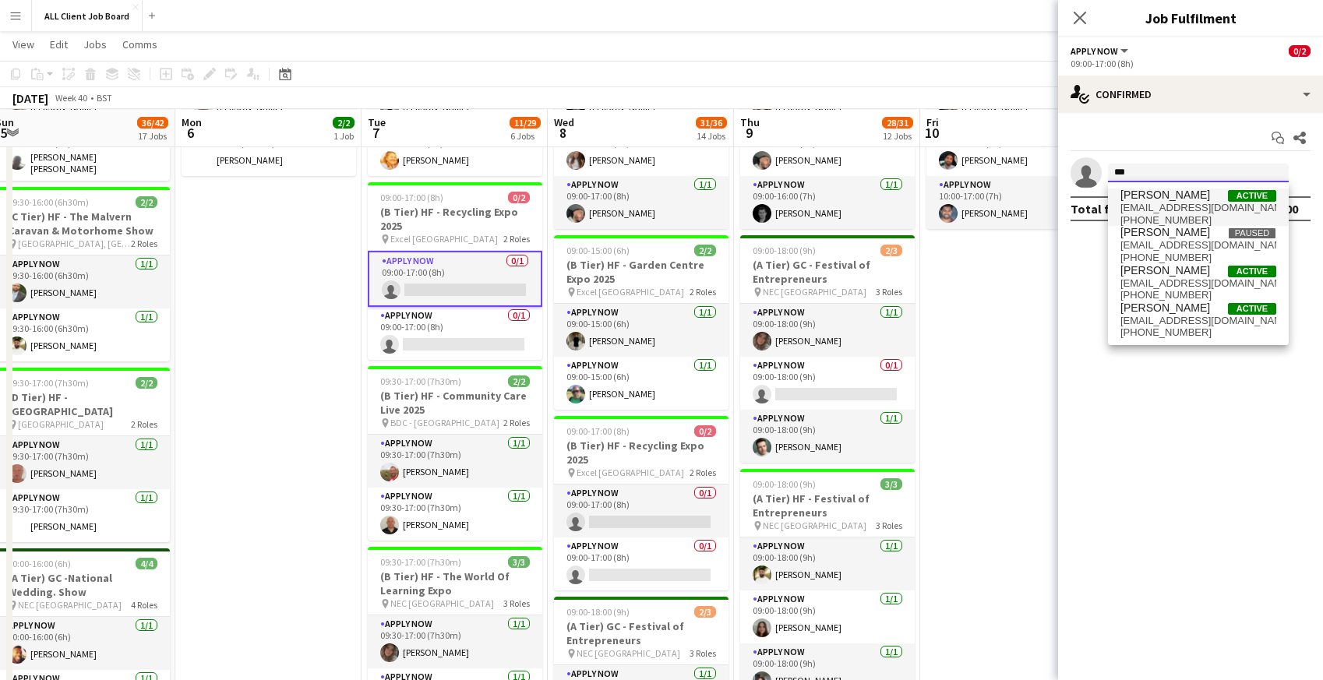
type input "***"
click at [1153, 202] on span "maneshcrocicollective@gmail.com" at bounding box center [1198, 208] width 156 height 12
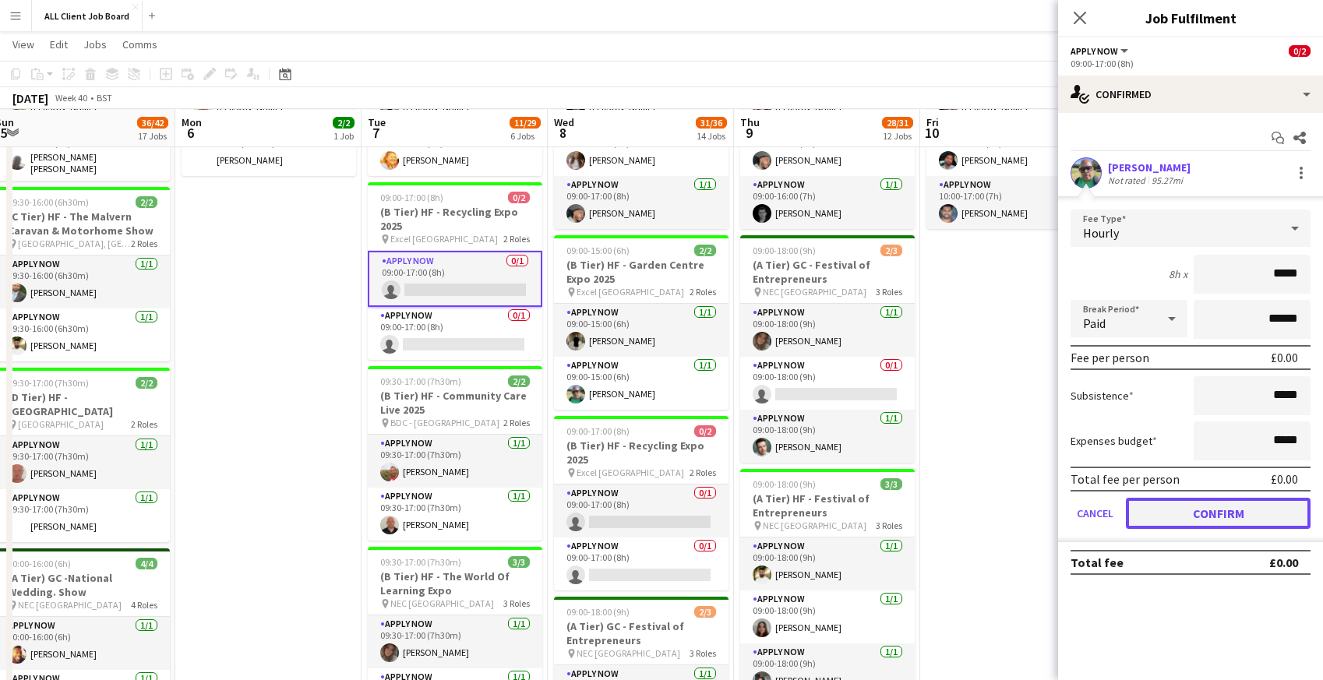
click at [1171, 508] on button "Confirm" at bounding box center [1218, 513] width 185 height 31
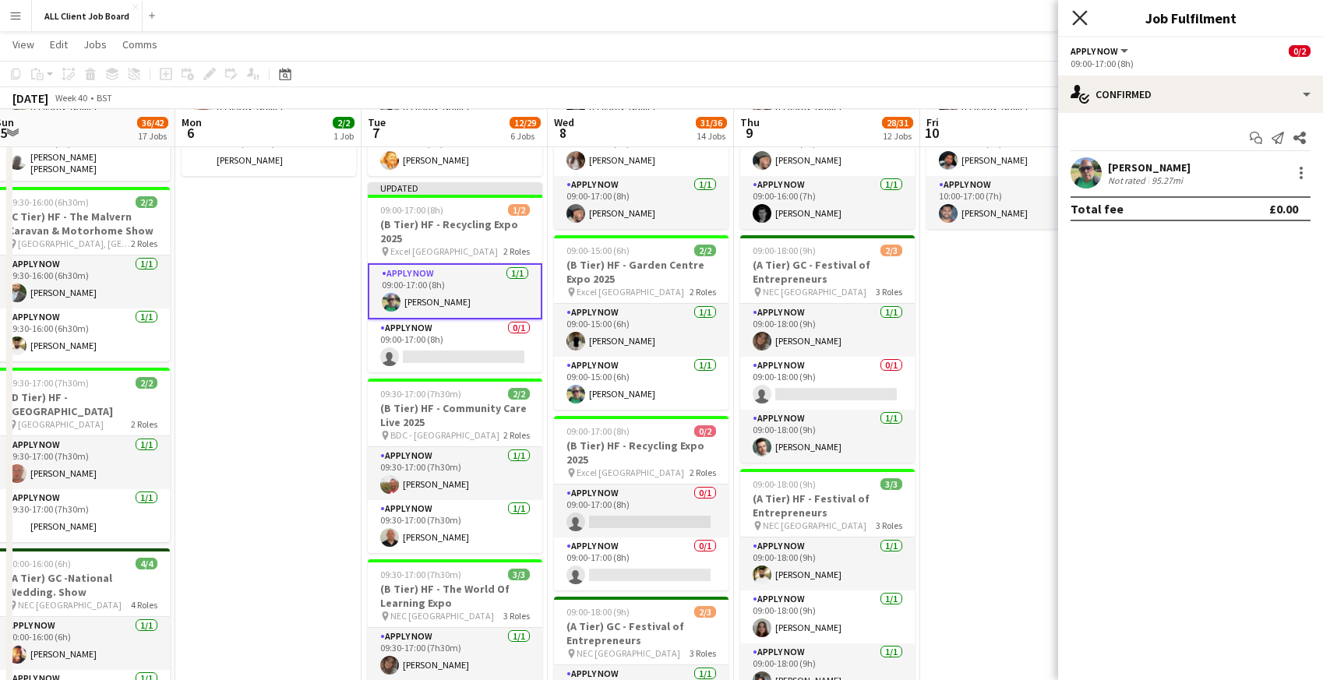
click at [1083, 12] on icon "Close pop-in" at bounding box center [1079, 17] width 15 height 15
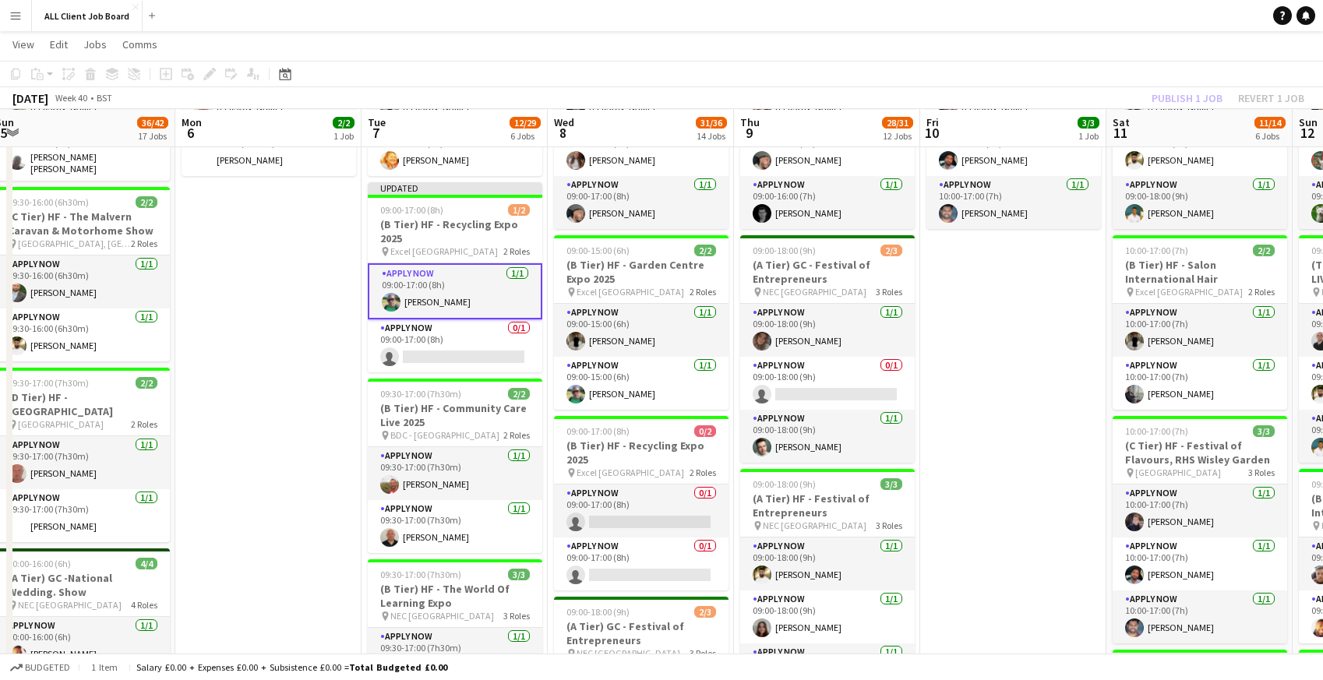
click at [1017, 18] on app-navbar "Menu Boards Boards Boards All jobs Status Workforce Workforce My Workforce Recr…" at bounding box center [661, 15] width 1323 height 31
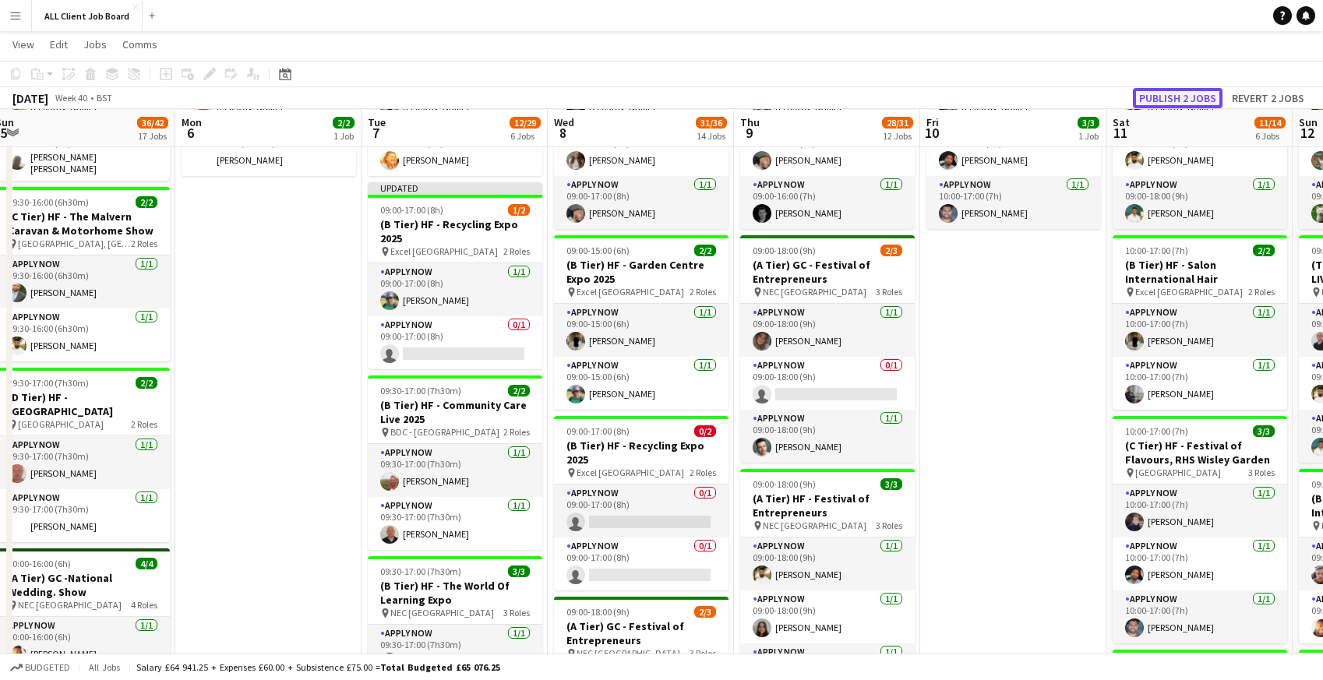
click at [1166, 96] on button "Publish 2 jobs" at bounding box center [1178, 98] width 90 height 20
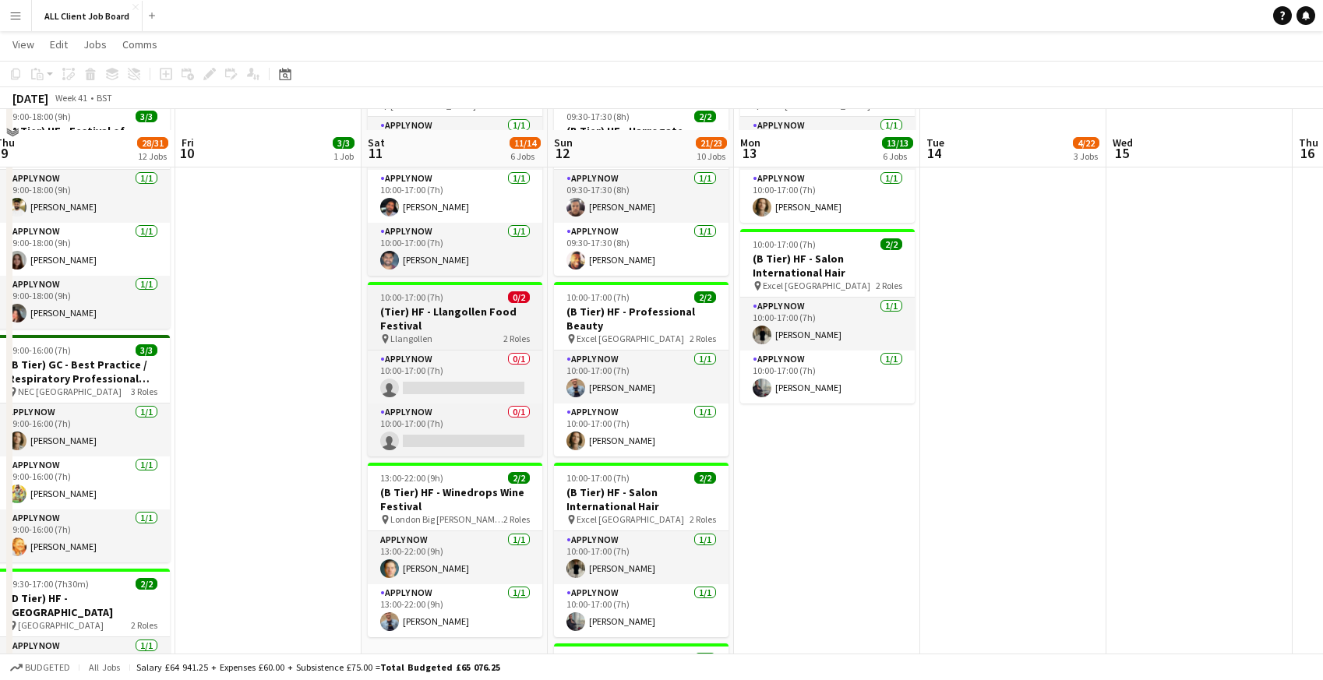
scroll to position [1191, 0]
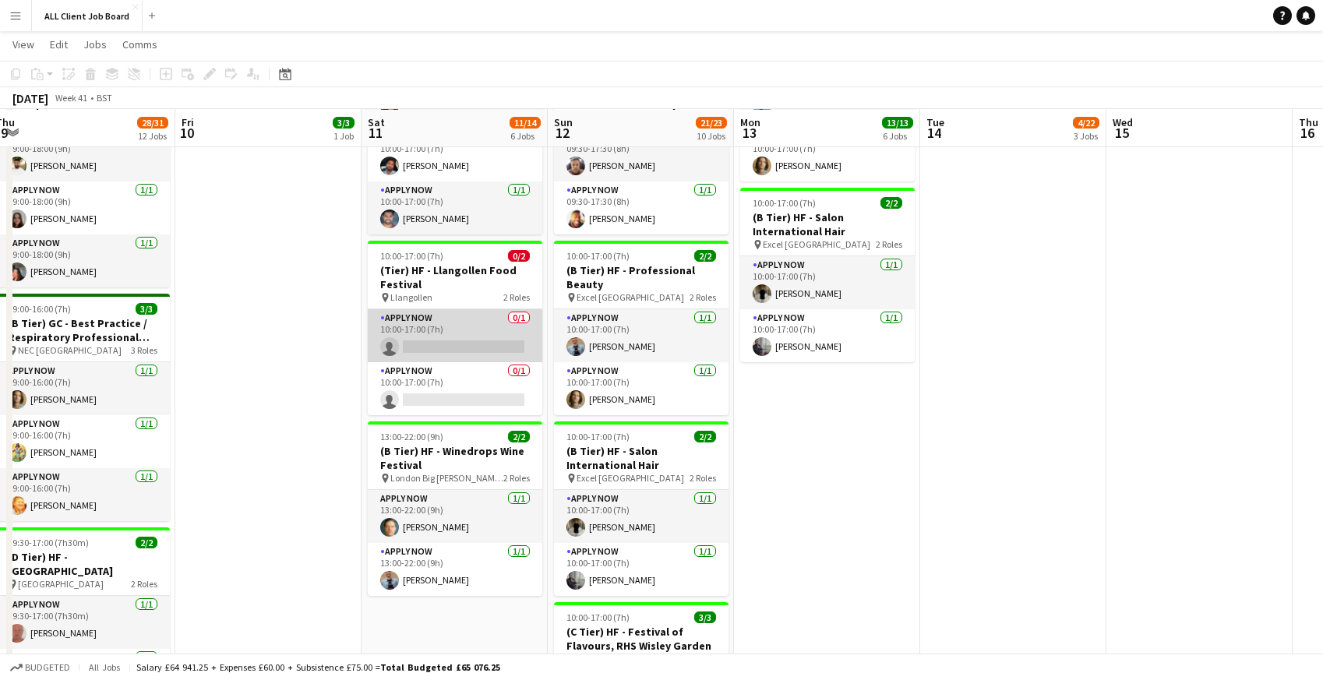
click at [418, 326] on app-card-role "APPLY NOW 0/1 10:00-17:00 (7h) single-neutral-actions" at bounding box center [455, 335] width 175 height 53
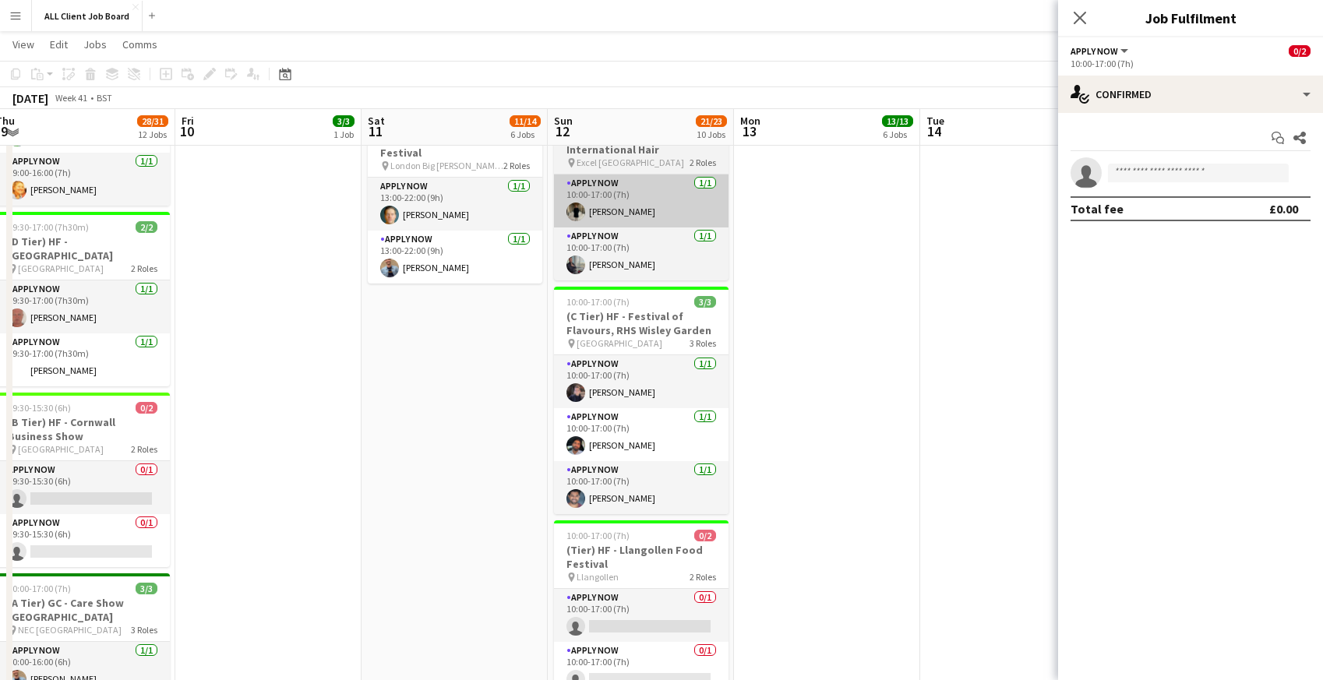
scroll to position [1516, 0]
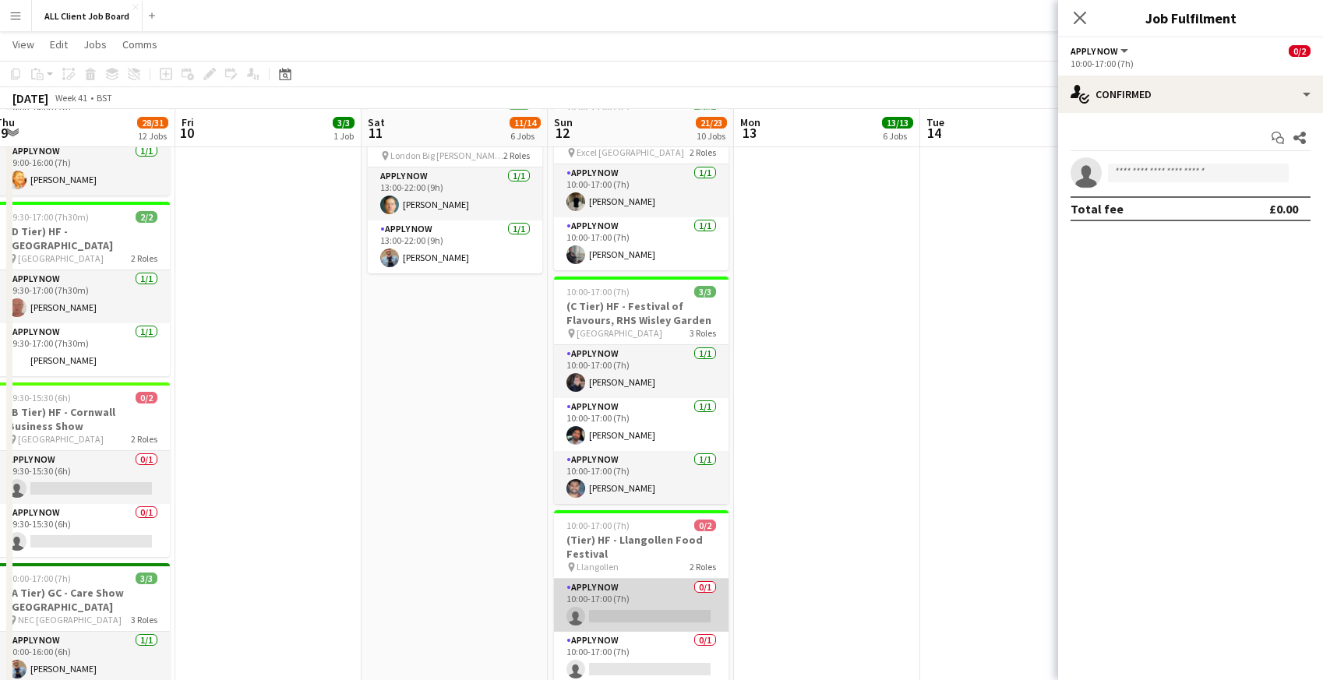
click at [616, 602] on app-card-role "APPLY NOW 0/1 10:00-17:00 (7h) single-neutral-actions" at bounding box center [641, 605] width 175 height 53
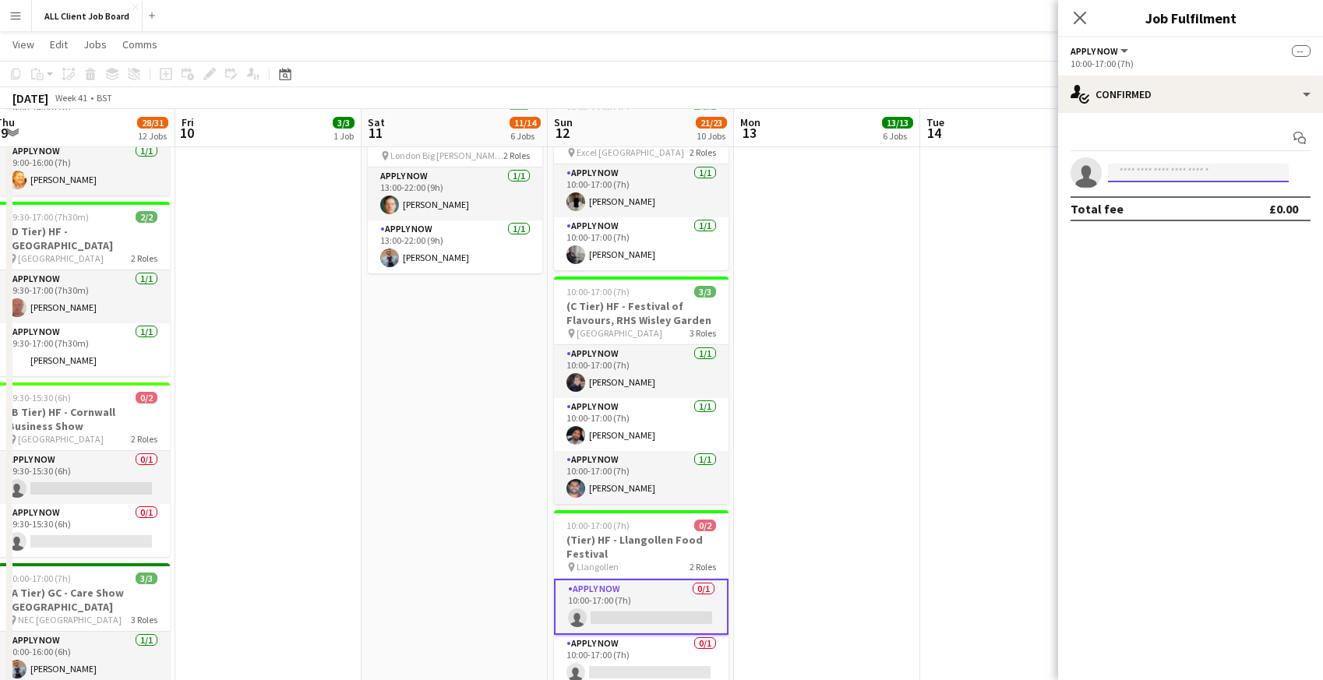
click at [1244, 173] on input at bounding box center [1198, 173] width 181 height 19
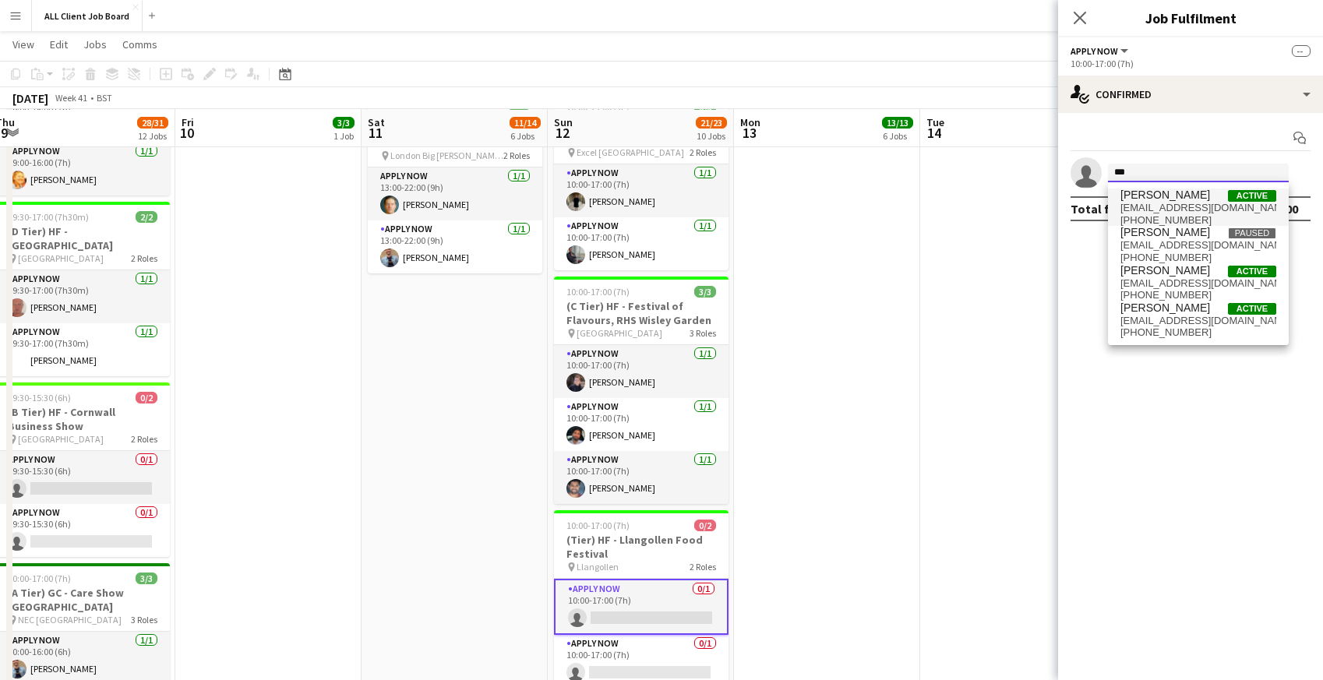
type input "***"
click at [1184, 196] on span "Manesh Maisuria" at bounding box center [1165, 195] width 90 height 13
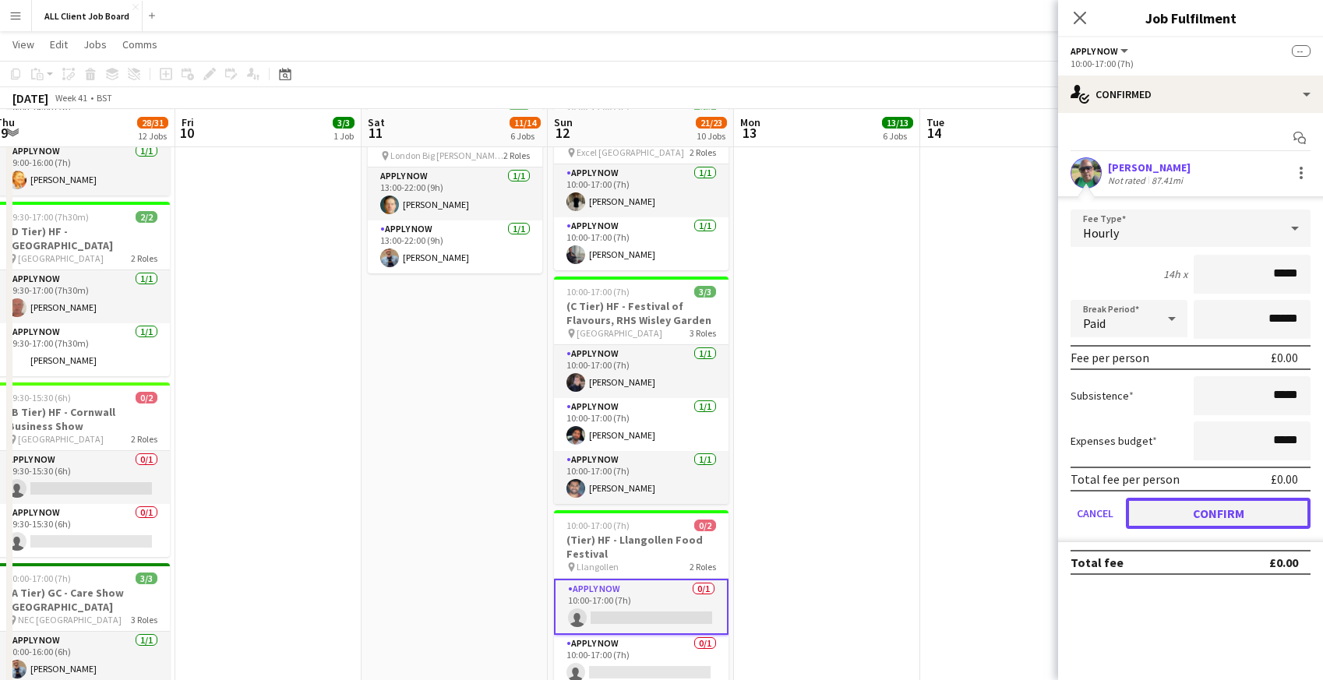
click at [1142, 517] on button "Confirm" at bounding box center [1218, 513] width 185 height 31
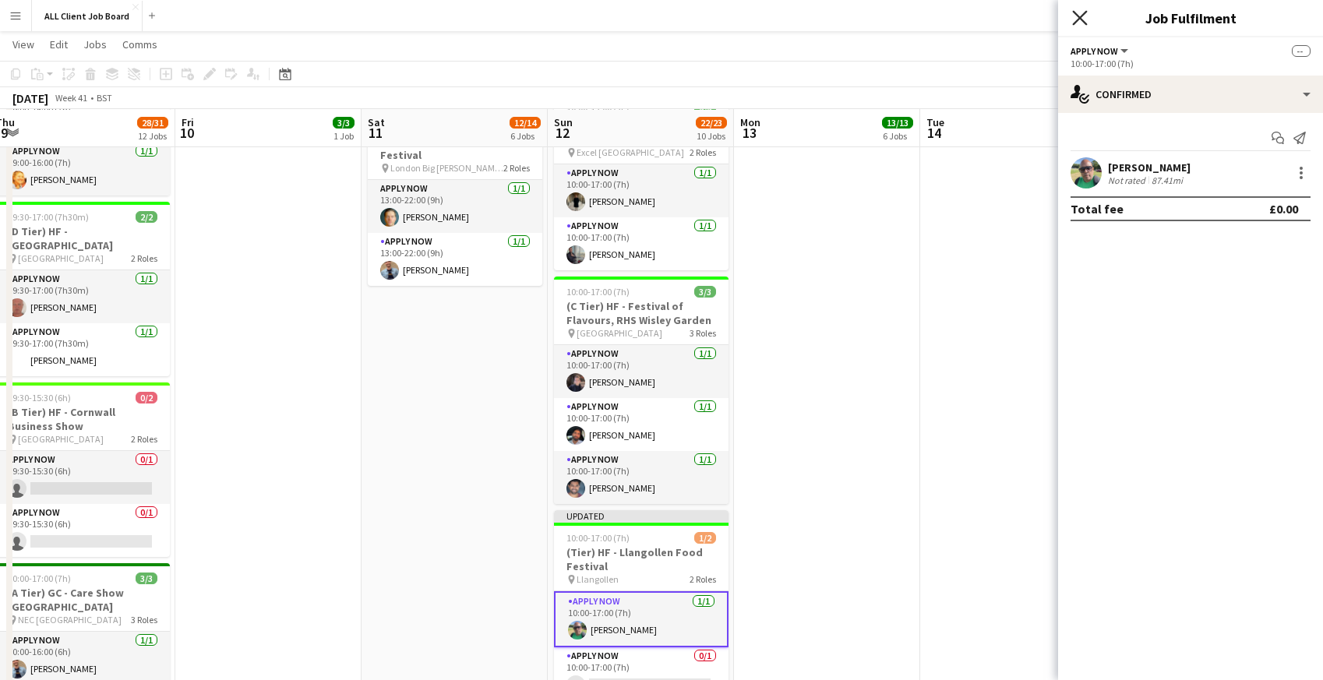
click at [1078, 17] on icon "Close pop-in" at bounding box center [1079, 17] width 15 height 15
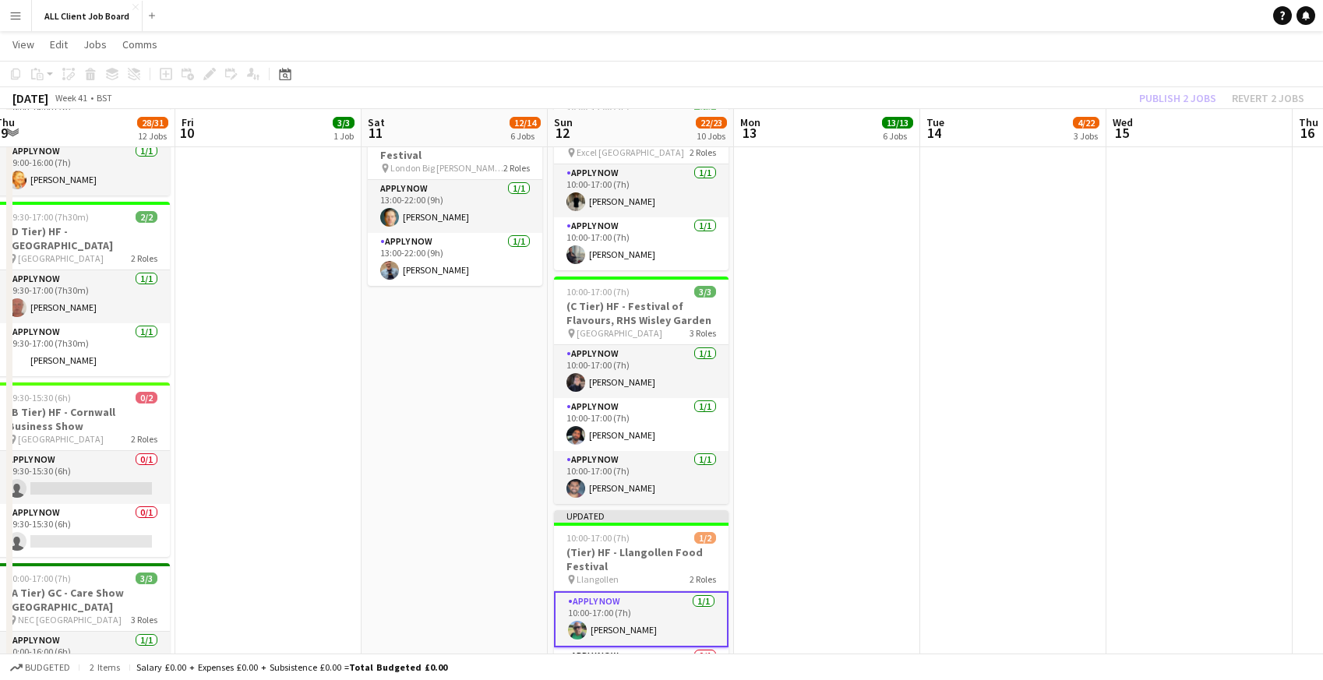
click at [1035, 16] on app-navbar "Menu Boards Boards Boards All jobs Status Workforce Workforce My Workforce Recr…" at bounding box center [661, 15] width 1323 height 31
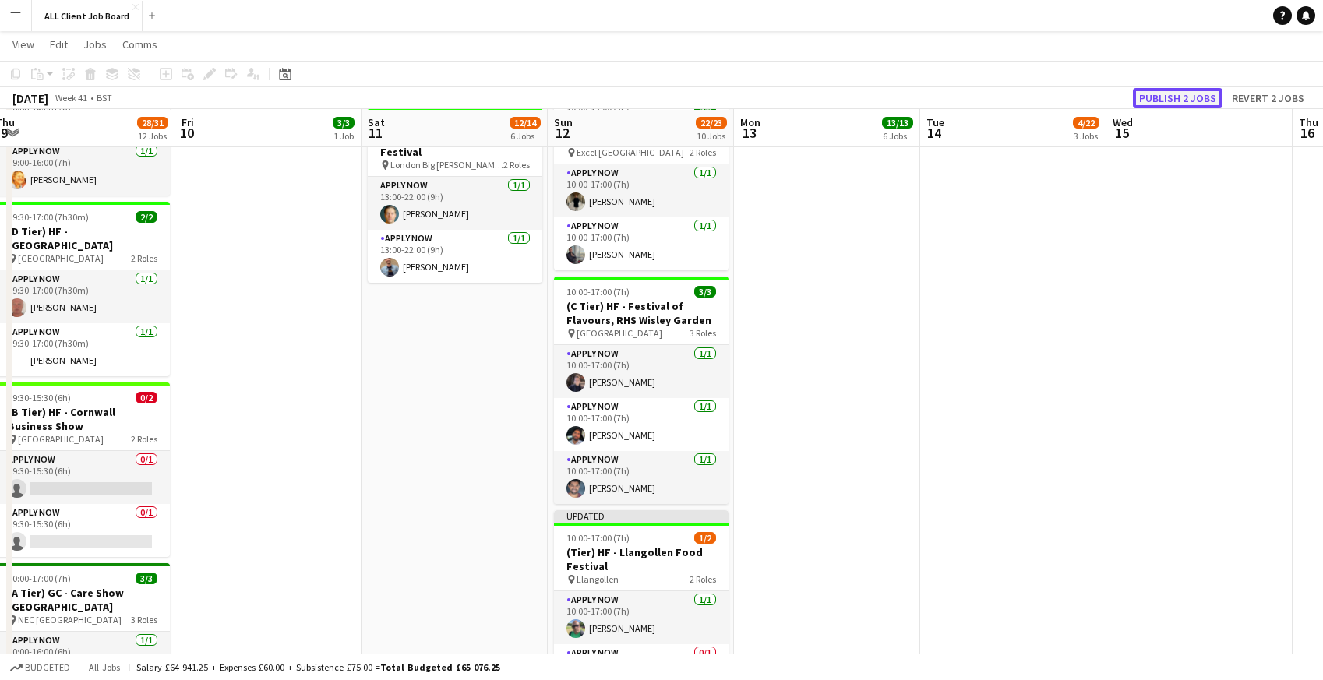
click at [1161, 99] on button "Publish 2 jobs" at bounding box center [1178, 98] width 90 height 20
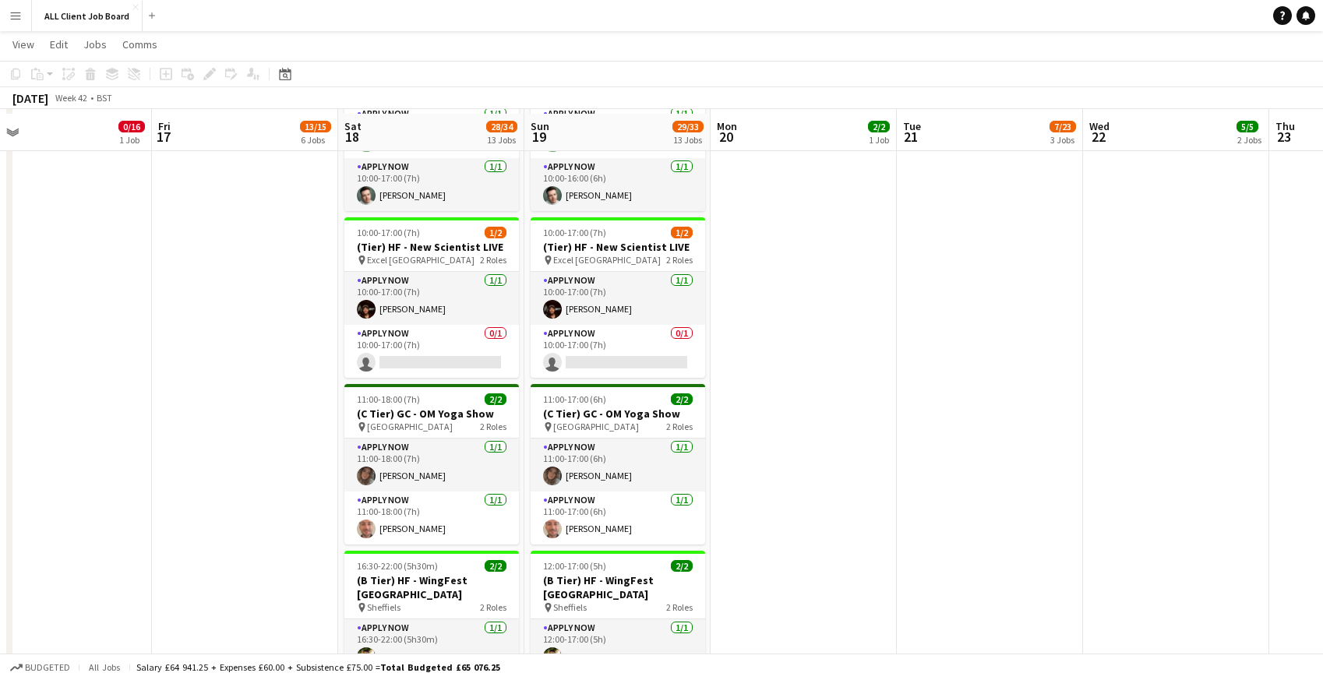
scroll to position [1273, 0]
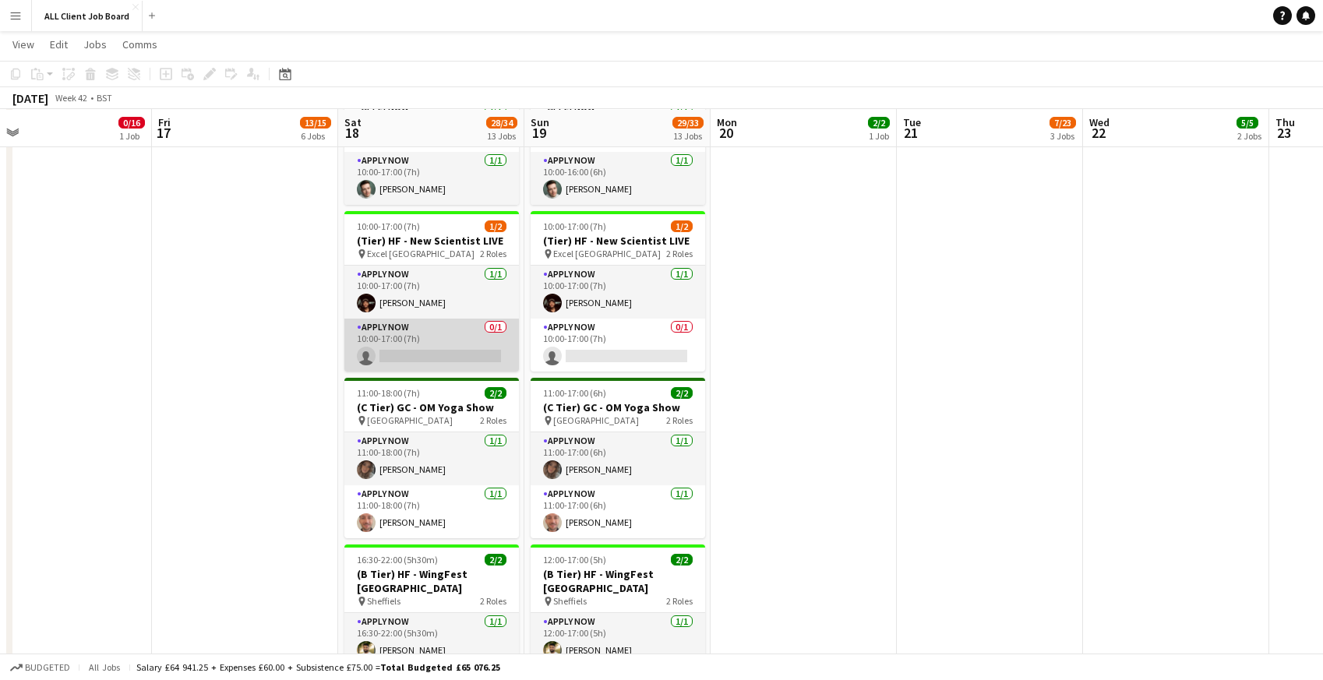
click at [420, 343] on app-card-role "APPLY NOW 0/1 10:00-17:00 (7h) single-neutral-actions" at bounding box center [431, 345] width 175 height 53
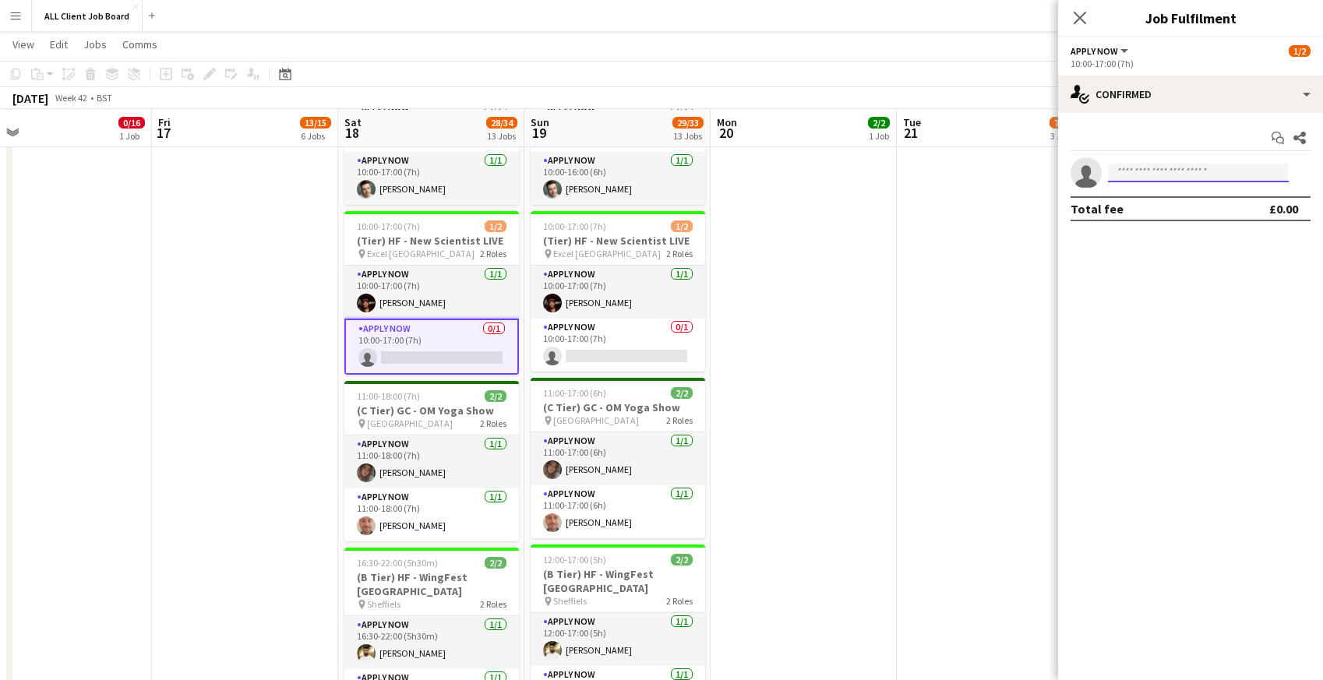
click at [1160, 176] on input at bounding box center [1198, 173] width 181 height 19
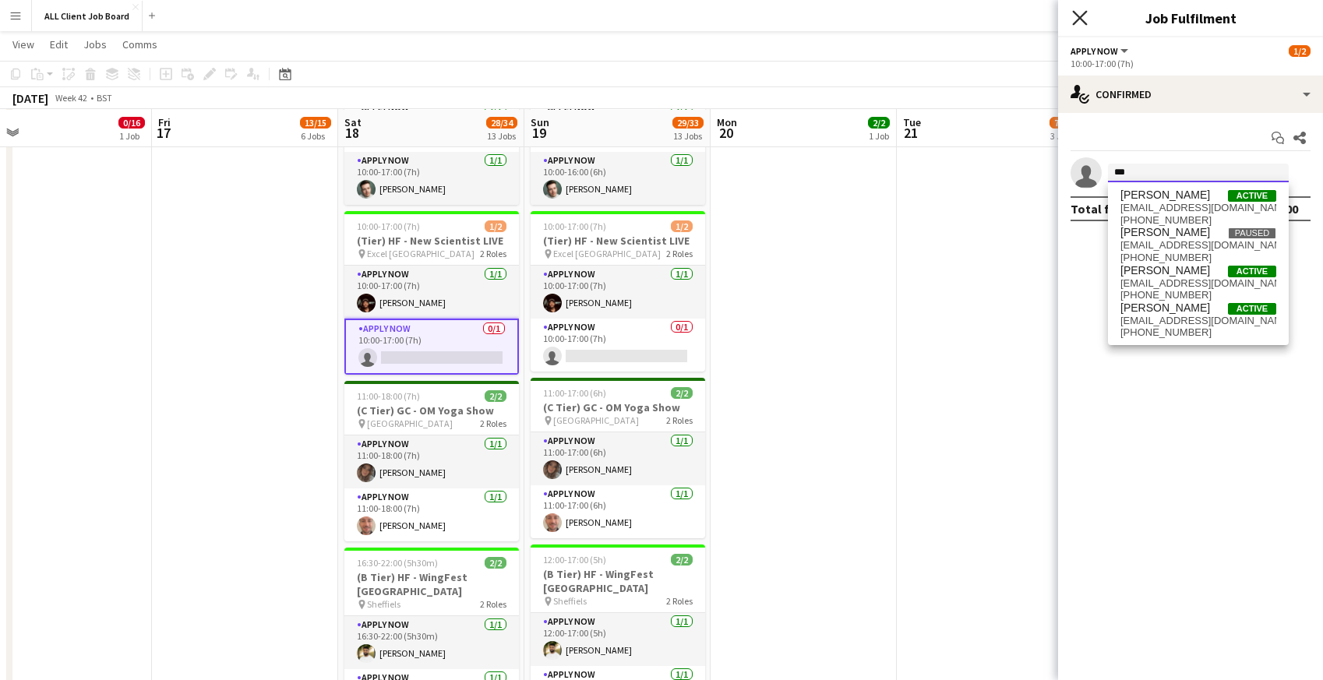
type input "***"
click at [1082, 12] on icon "Close pop-in" at bounding box center [1079, 17] width 15 height 15
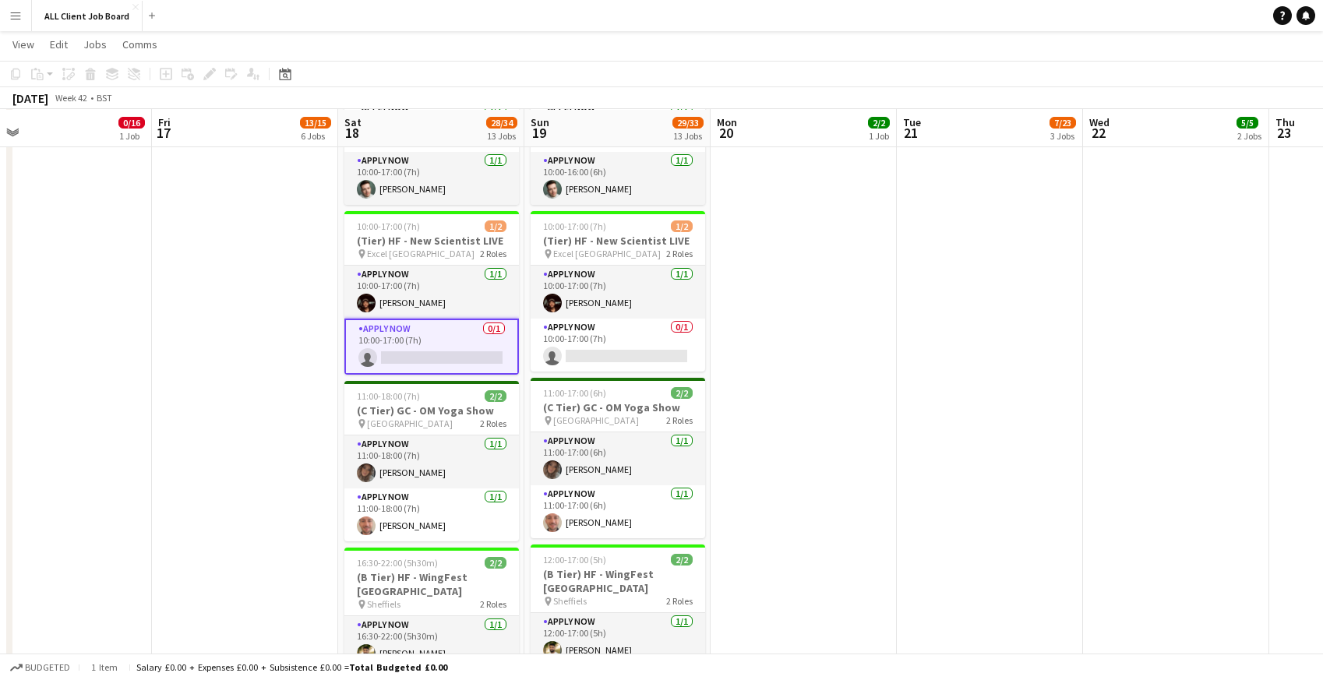
click at [439, 348] on app-card-role "APPLY NOW 0/1 10:00-17:00 (7h) single-neutral-actions" at bounding box center [431, 347] width 175 height 56
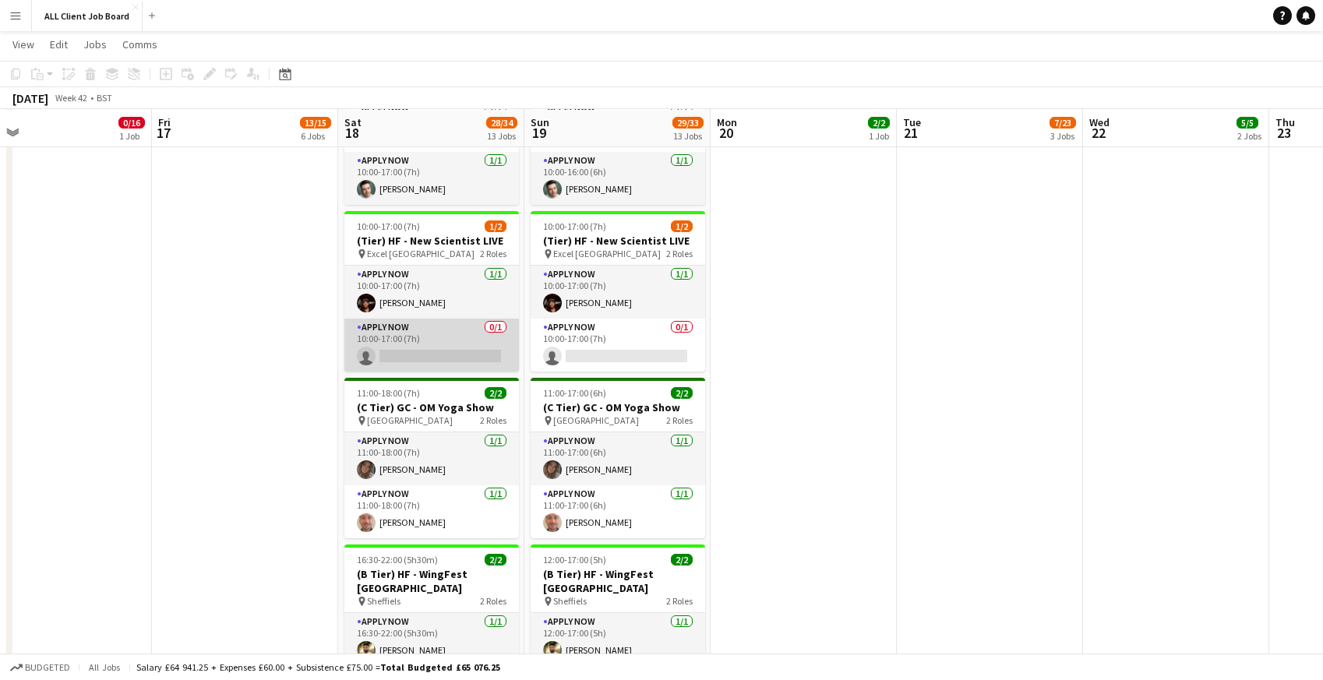
click at [455, 350] on app-card-role "APPLY NOW 0/1 10:00-17:00 (7h) single-neutral-actions" at bounding box center [431, 345] width 175 height 53
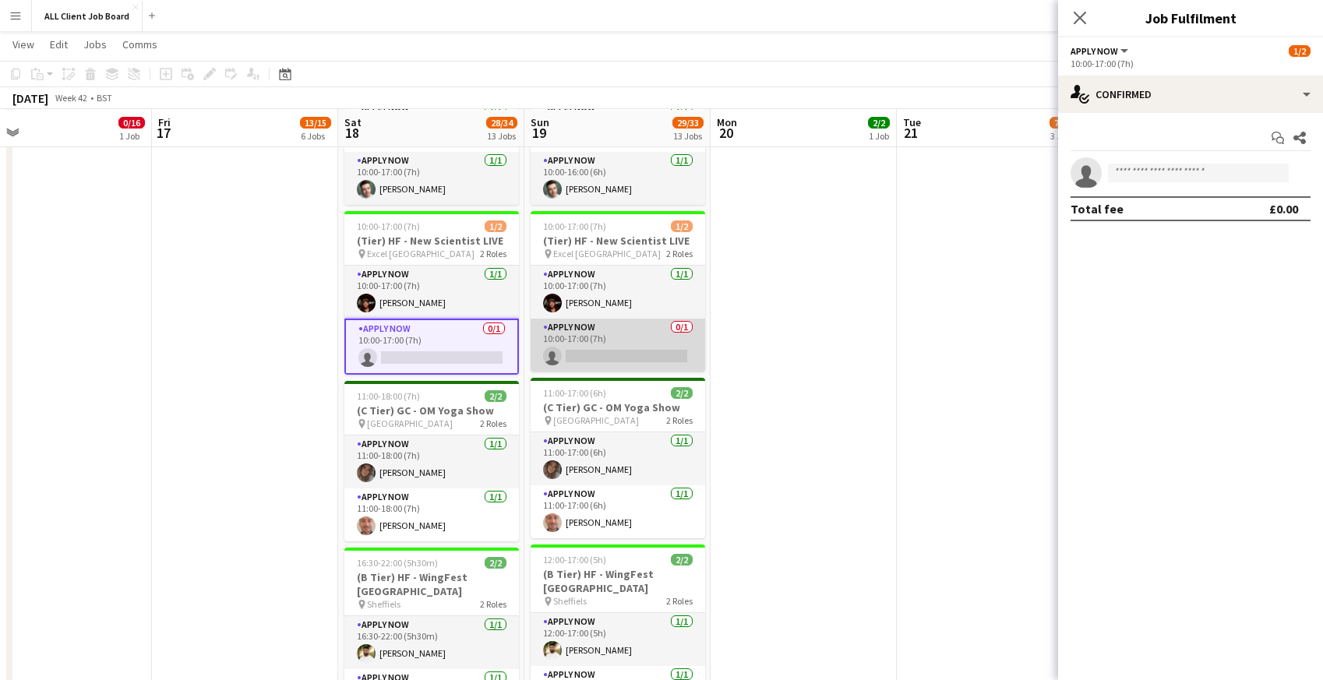
click at [653, 329] on app-card-role "APPLY NOW 0/1 10:00-17:00 (7h) single-neutral-actions" at bounding box center [618, 345] width 175 height 53
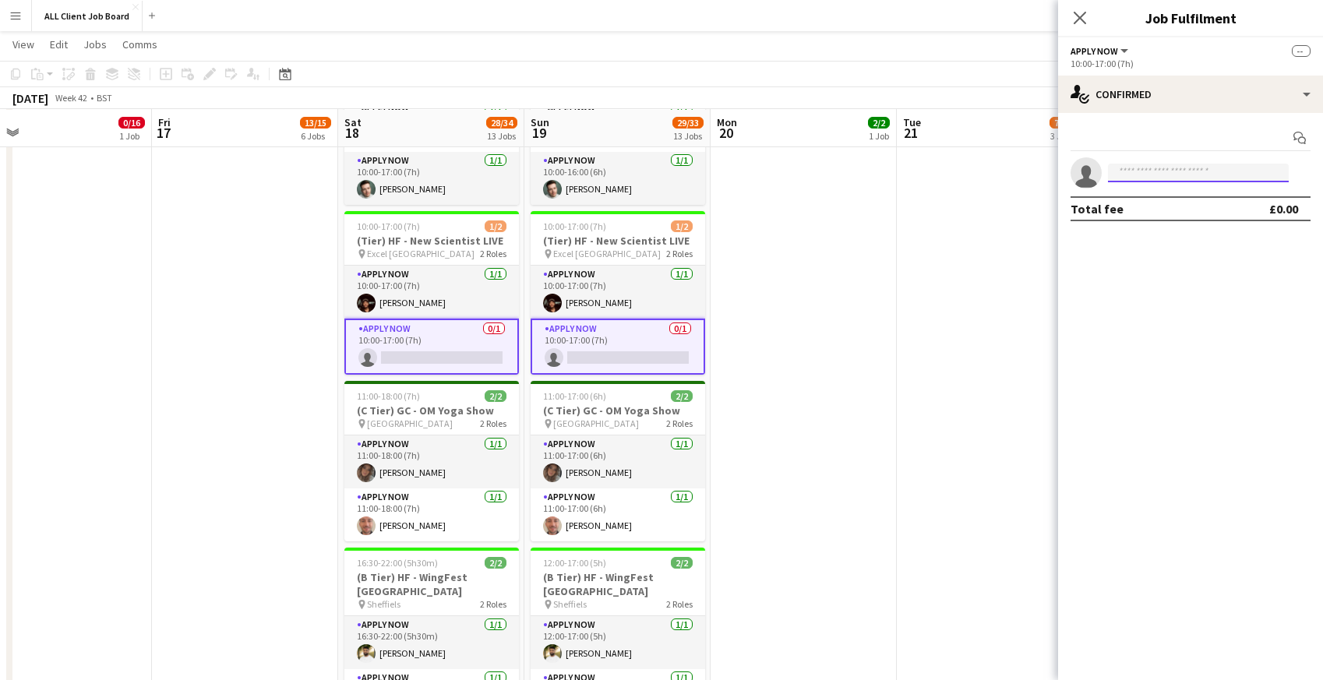
click at [1153, 169] on input at bounding box center [1198, 173] width 181 height 19
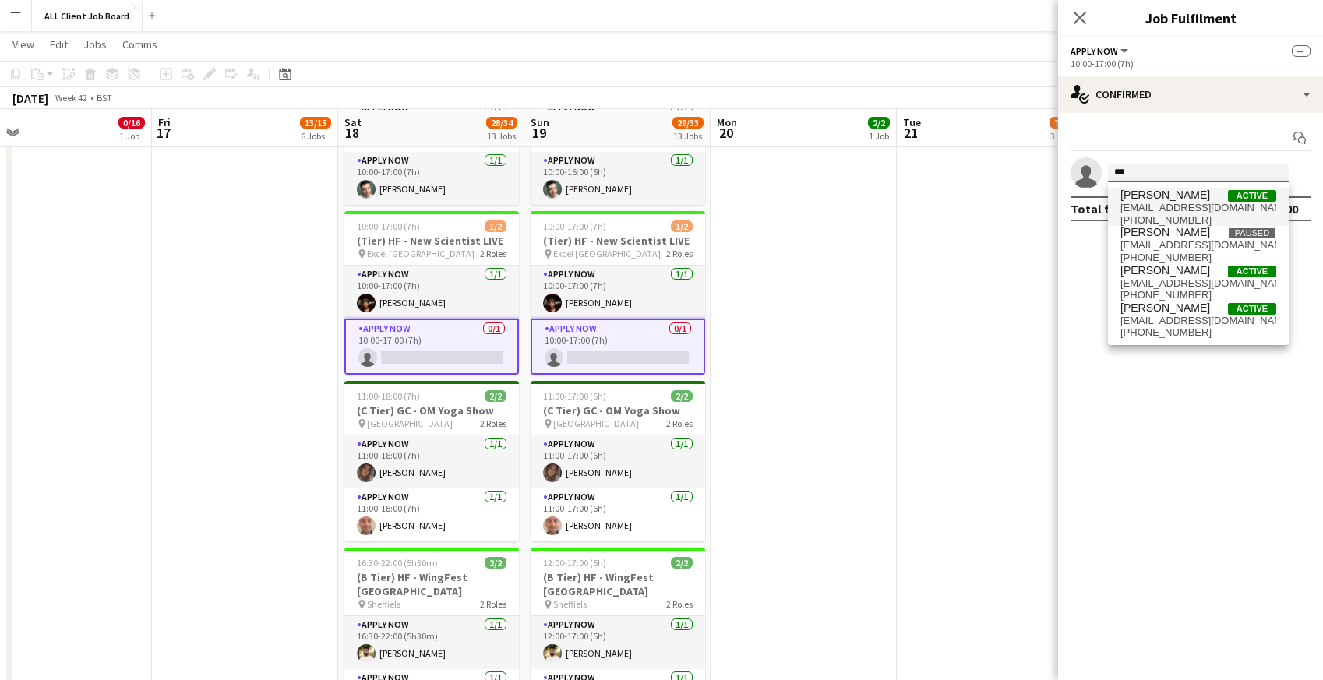
type input "***"
click at [1156, 212] on span "maneshcrocicollective@gmail.com" at bounding box center [1198, 208] width 156 height 12
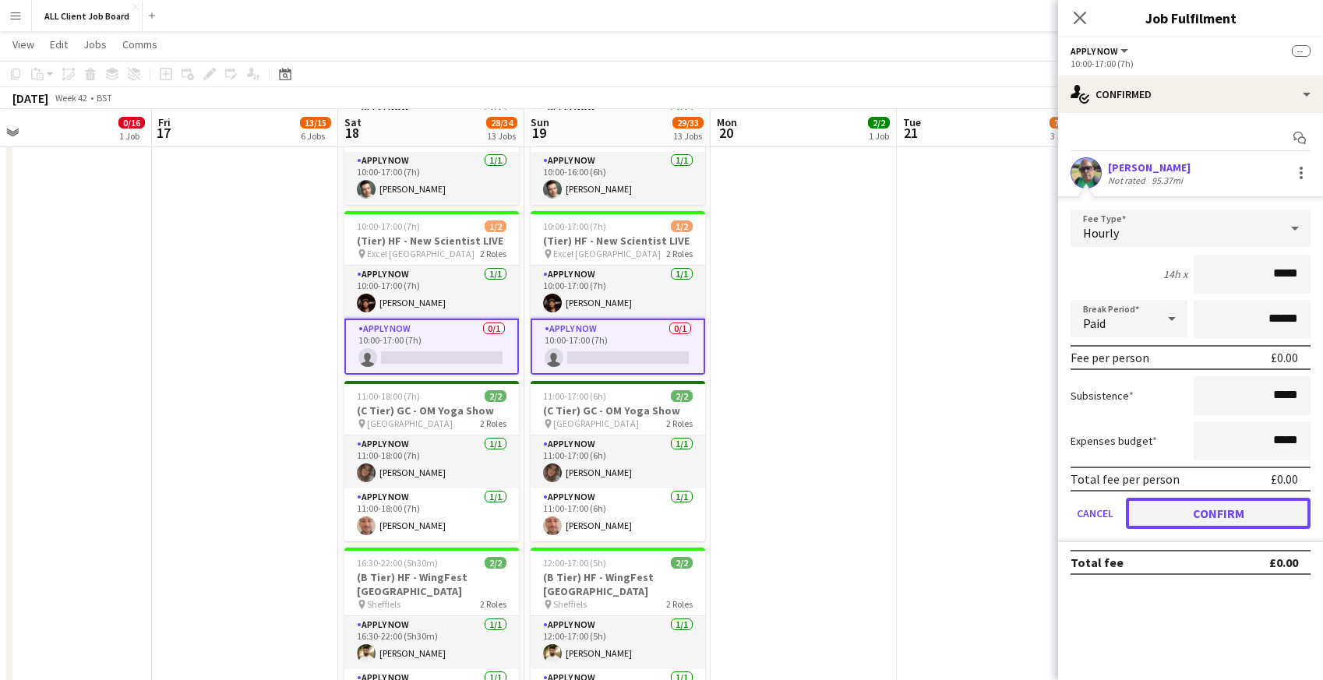
click at [1152, 510] on button "Confirm" at bounding box center [1218, 513] width 185 height 31
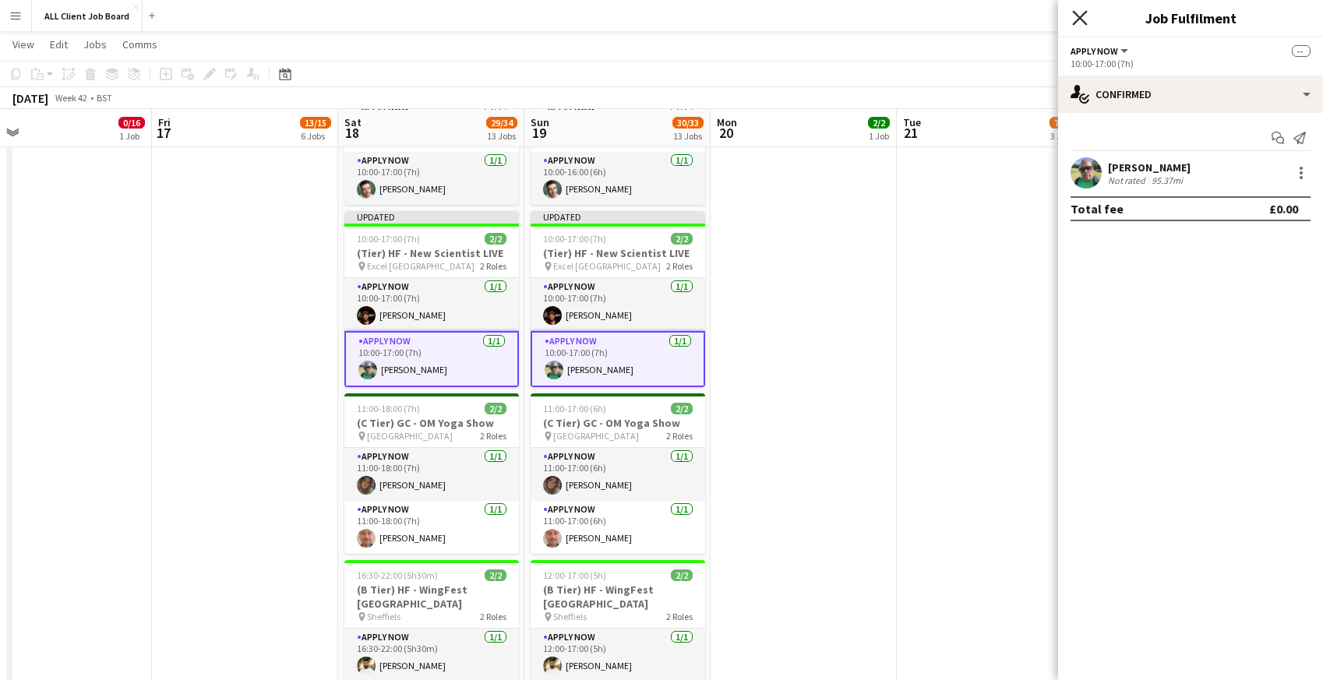
click at [1081, 15] on icon "Close pop-in" at bounding box center [1079, 17] width 15 height 15
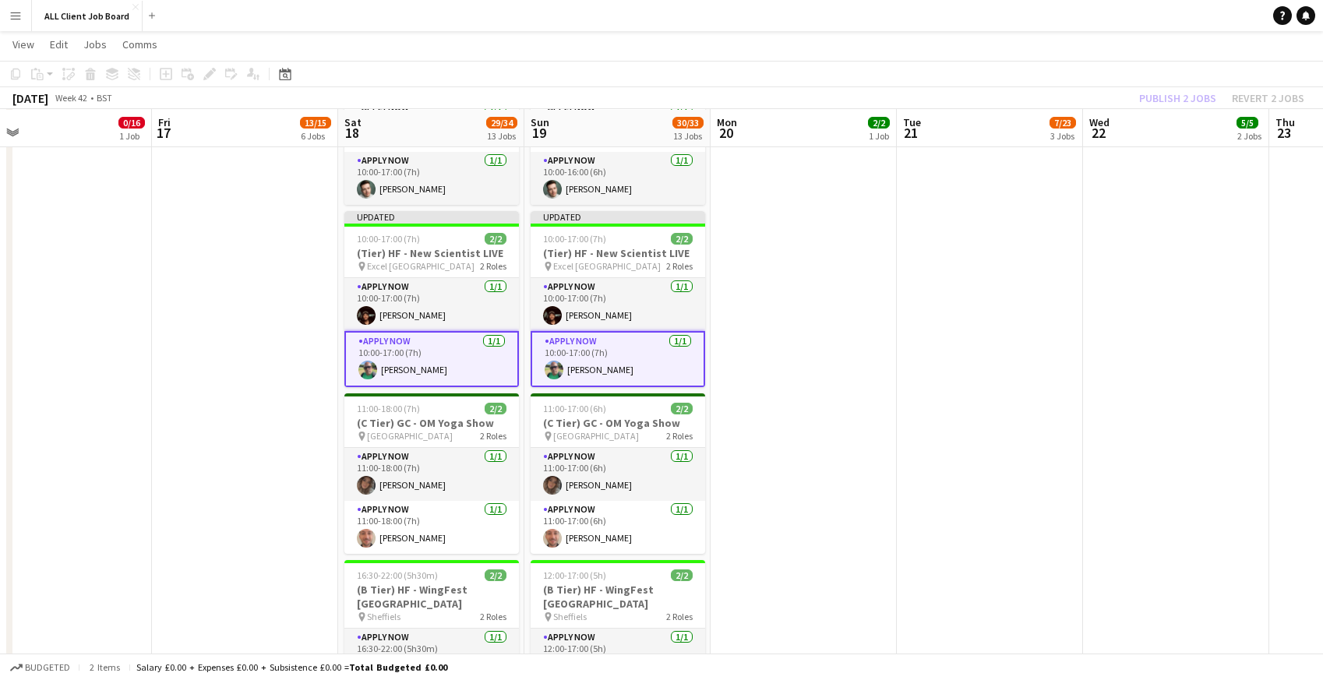
click at [1057, 11] on app-navbar "Menu Boards Boards Boards All jobs Status Workforce Workforce My Workforce Recr…" at bounding box center [661, 15] width 1323 height 31
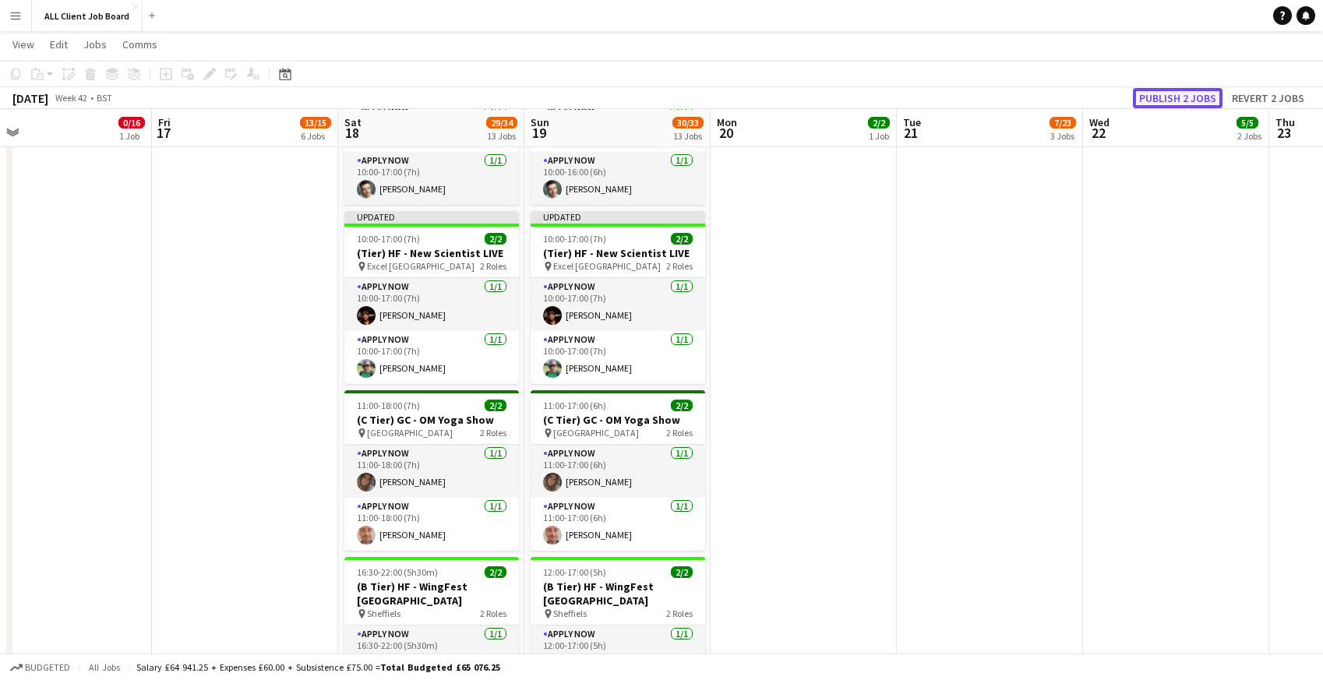
click at [1163, 97] on button "Publish 2 jobs" at bounding box center [1178, 98] width 90 height 20
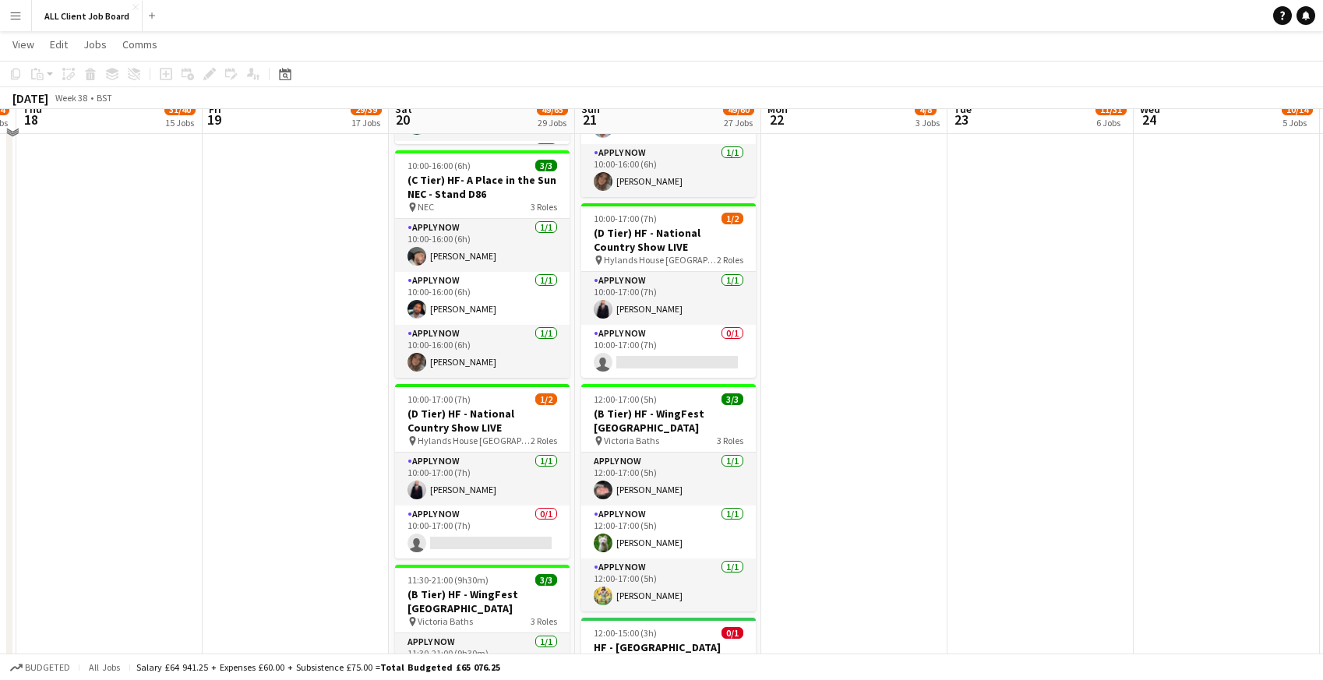
scroll to position [3484, 0]
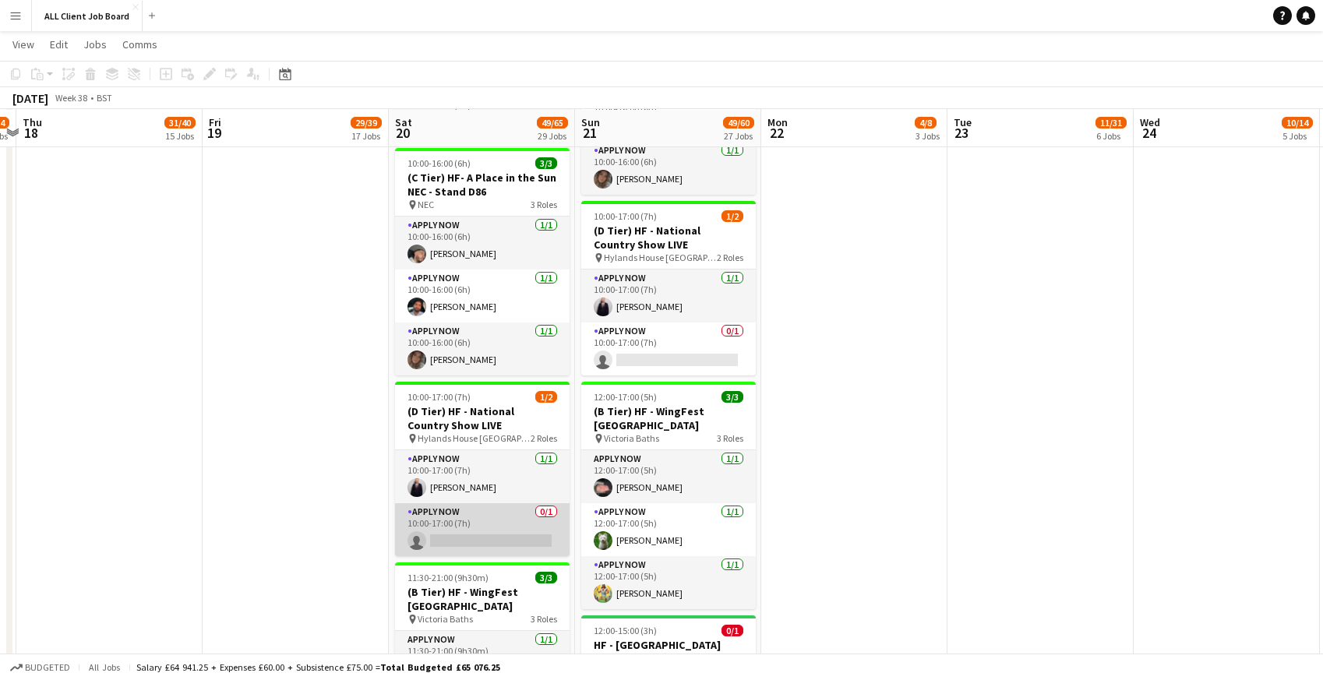
click at [437, 503] on app-card-role "APPLY NOW 0/1 10:00-17:00 (7h) single-neutral-actions" at bounding box center [482, 529] width 175 height 53
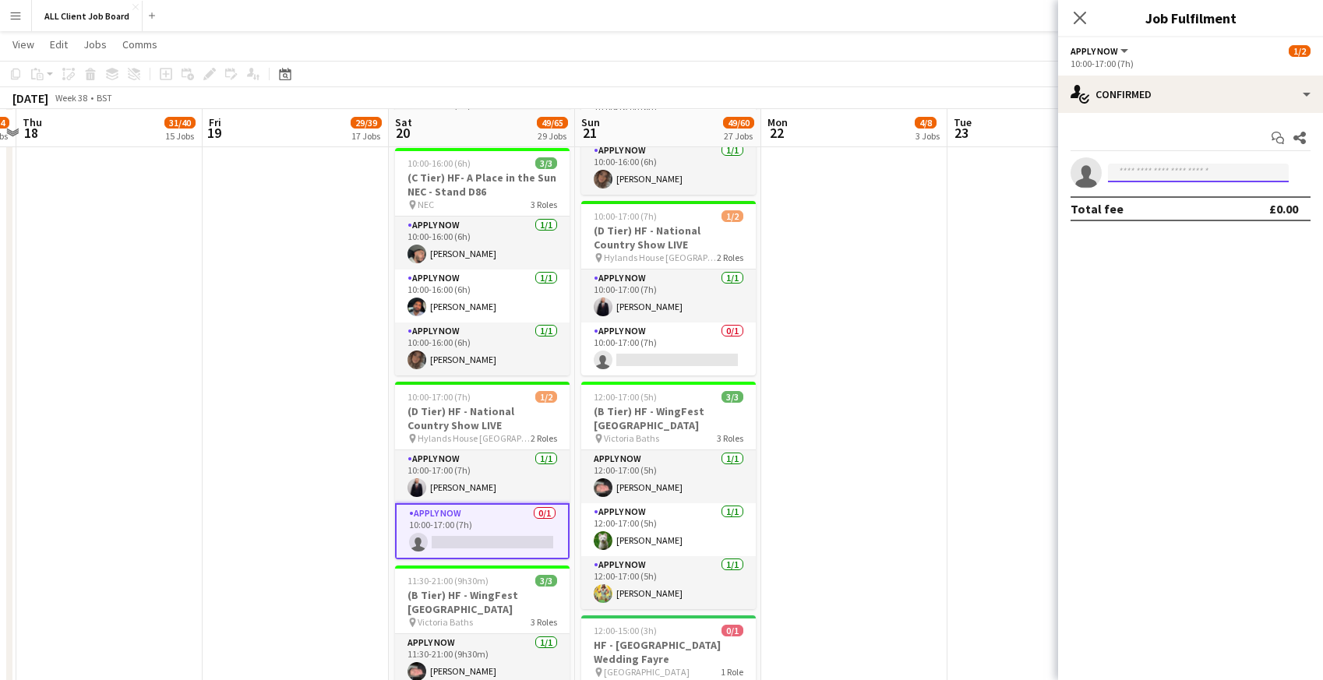
click at [1202, 171] on input at bounding box center [1198, 173] width 181 height 19
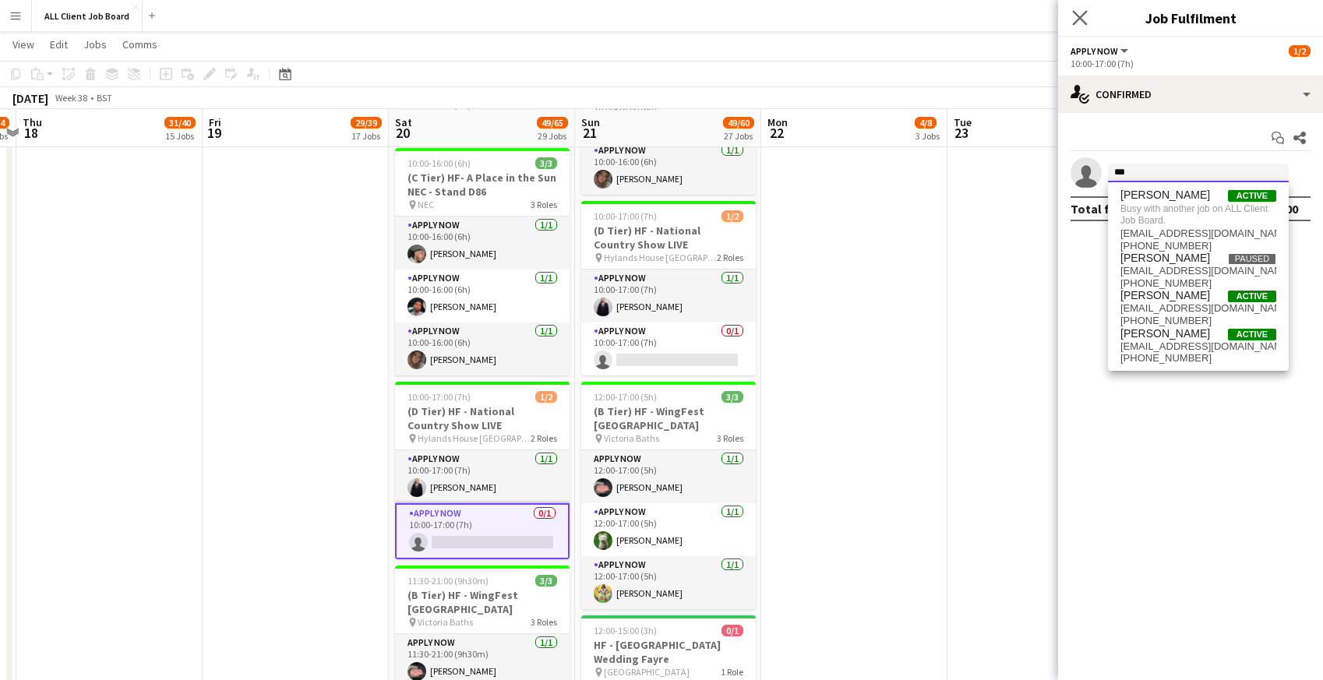
type input "***"
click at [1071, 16] on app-icon "Close pop-in" at bounding box center [1080, 18] width 23 height 23
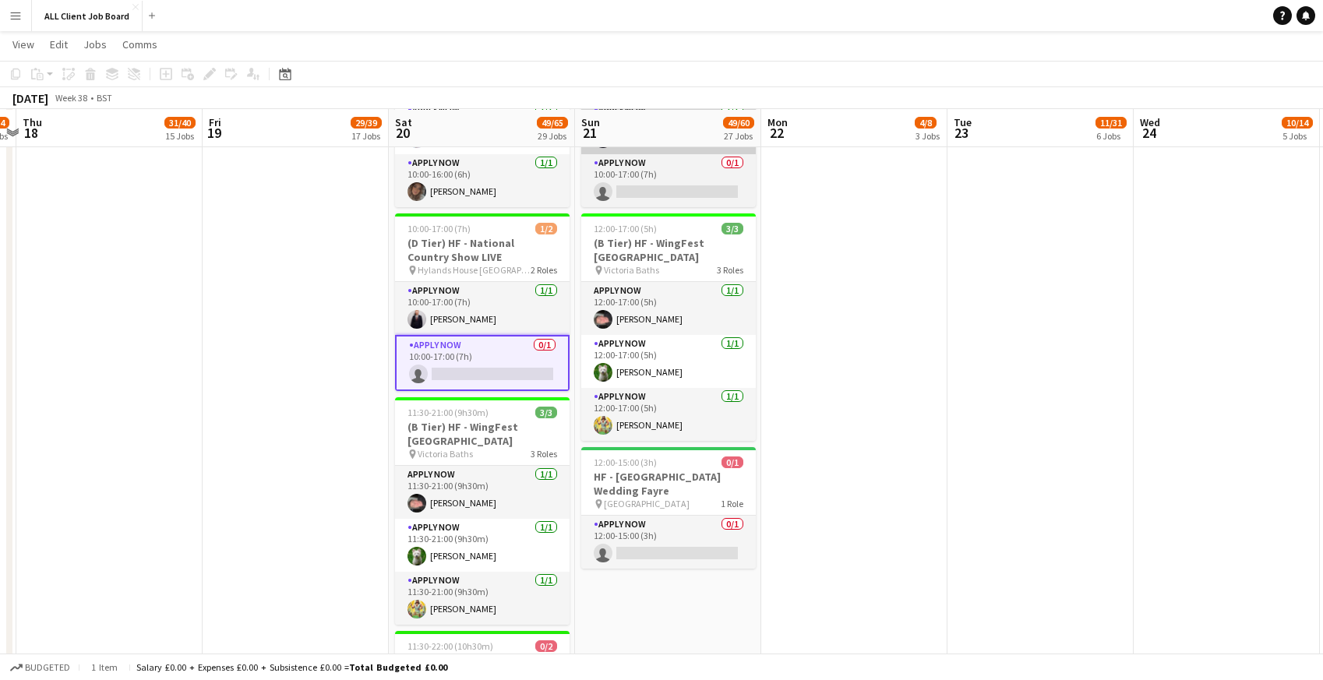
scroll to position [3653, 0]
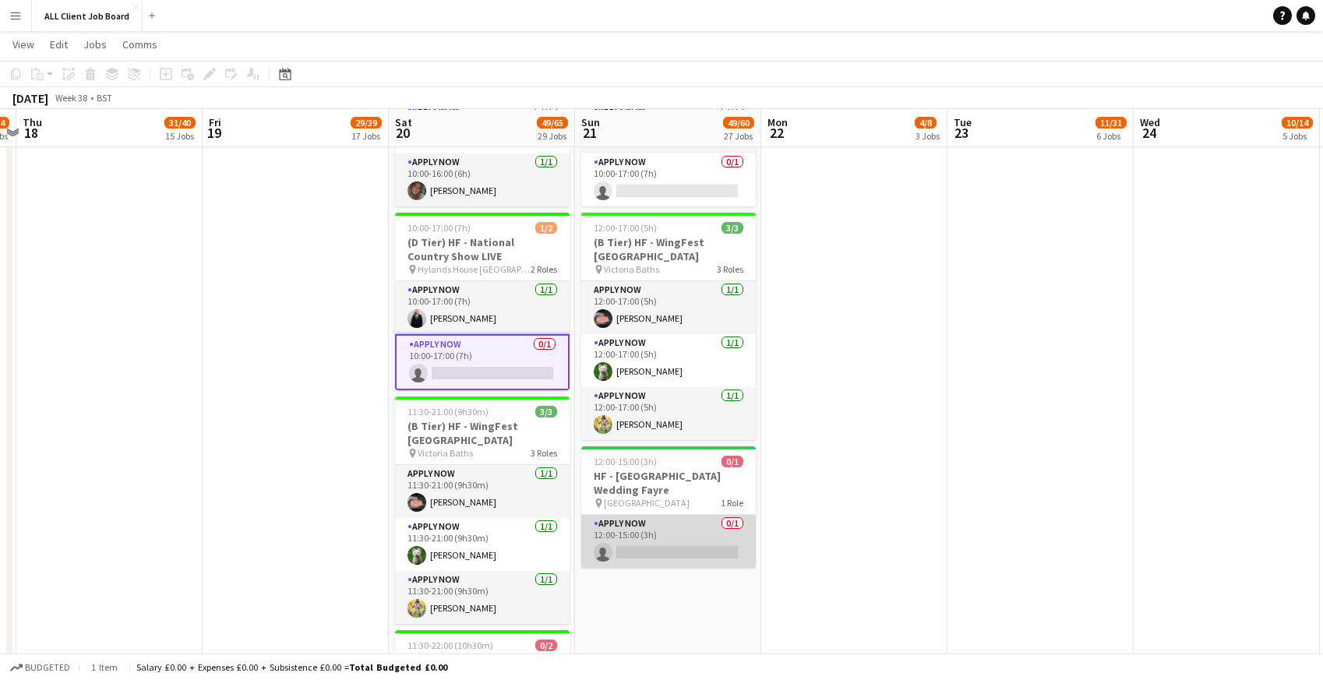
click at [651, 515] on app-card-role "APPLY NOW 0/1 12:00-15:00 (3h) single-neutral-actions" at bounding box center [668, 541] width 175 height 53
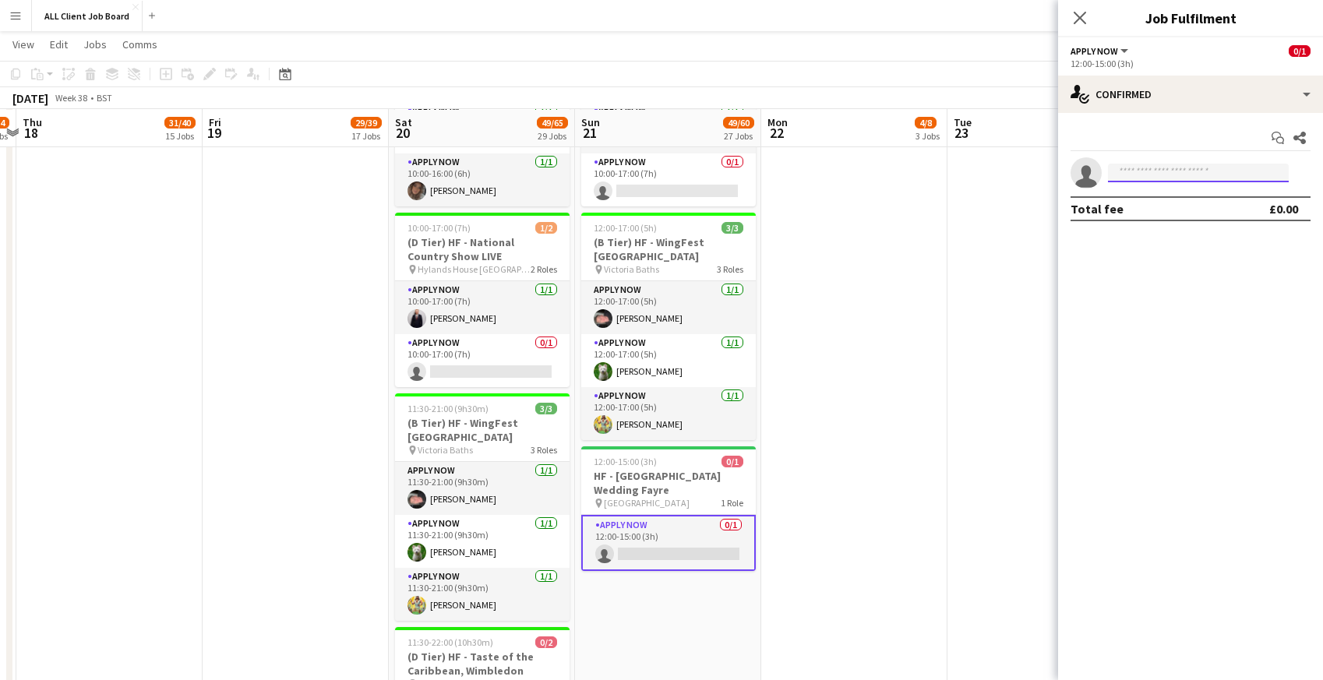
click at [1182, 177] on input at bounding box center [1198, 173] width 181 height 19
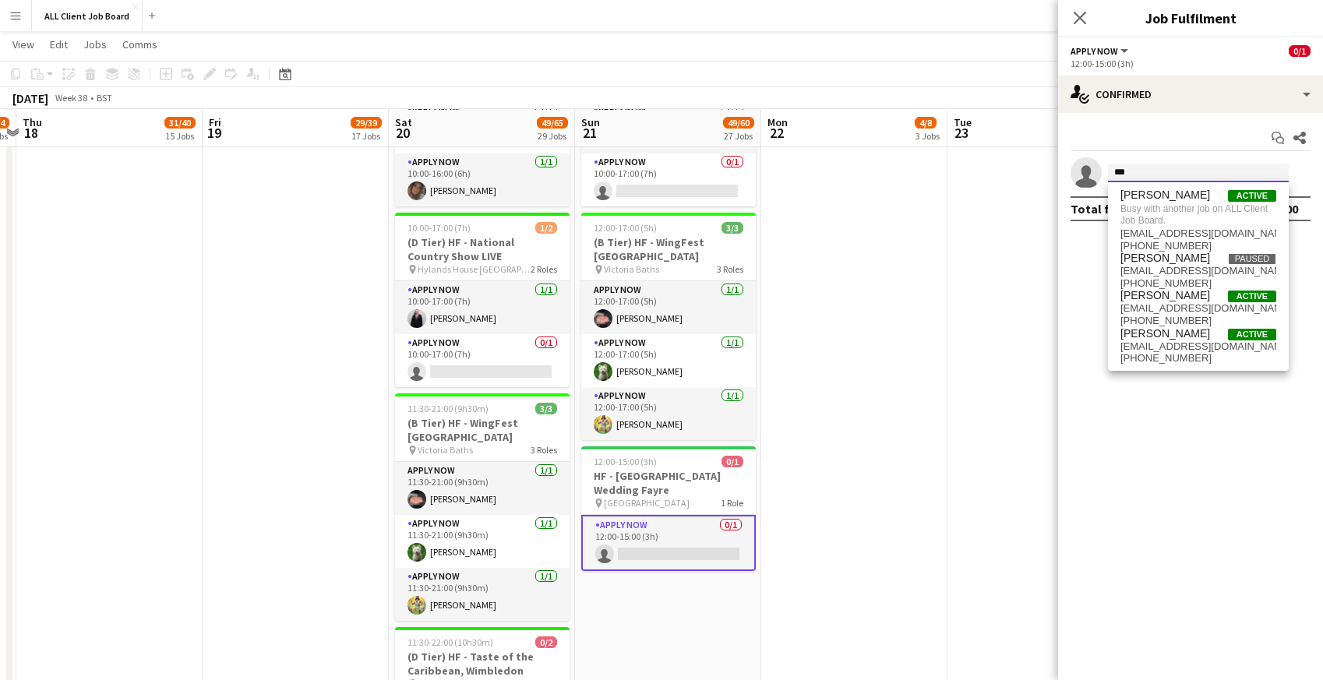
type input "***"
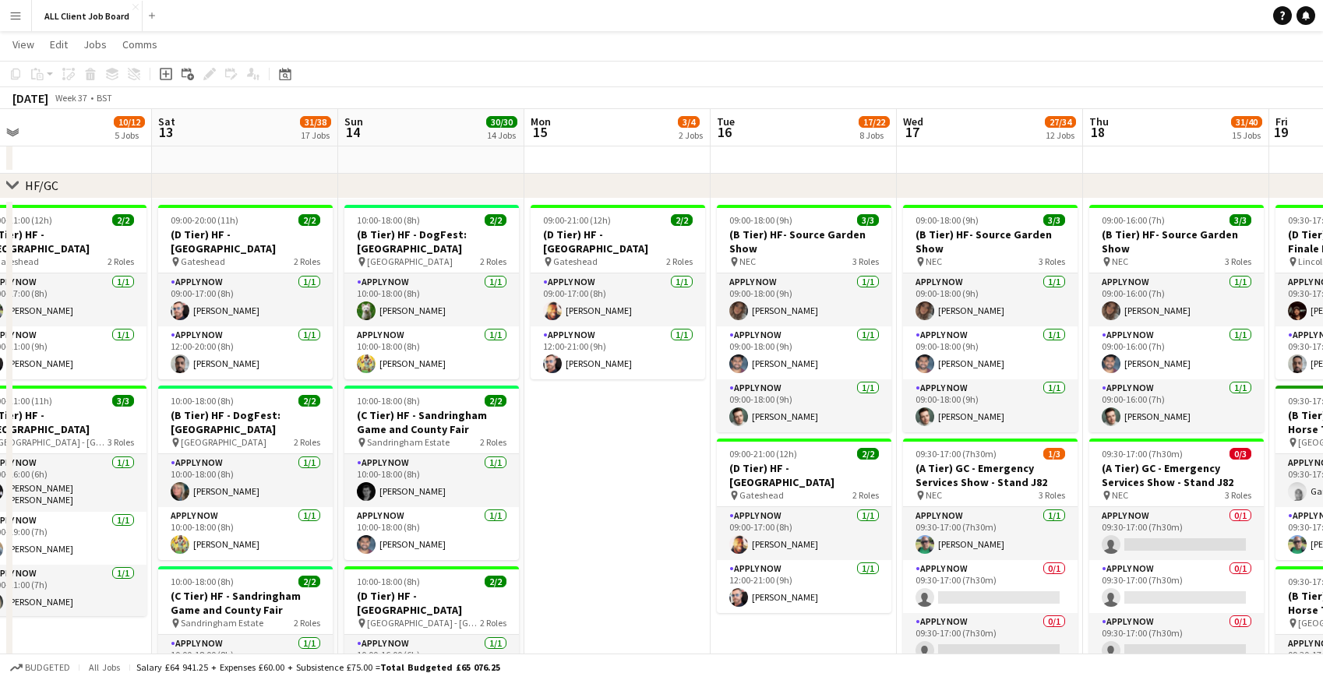
scroll to position [0, 399]
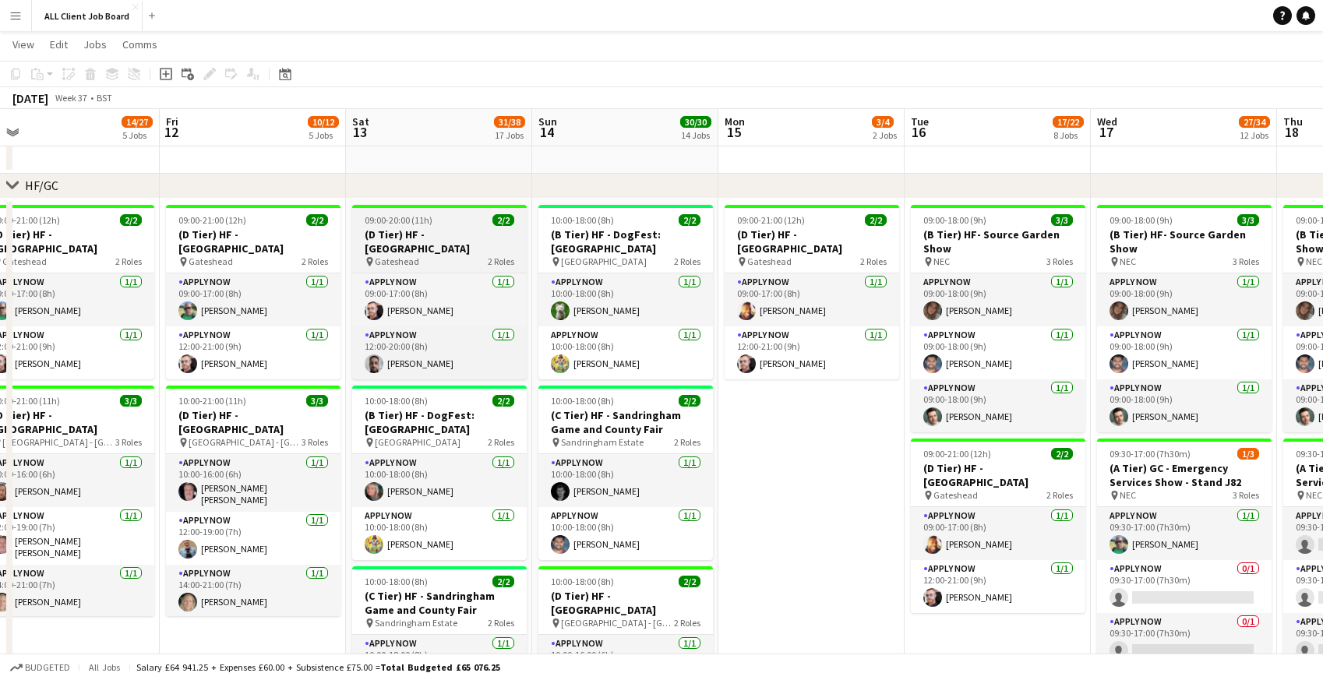
click at [412, 234] on h3 "(D Tier) HF - [GEOGRAPHIC_DATA]" at bounding box center [439, 242] width 175 height 28
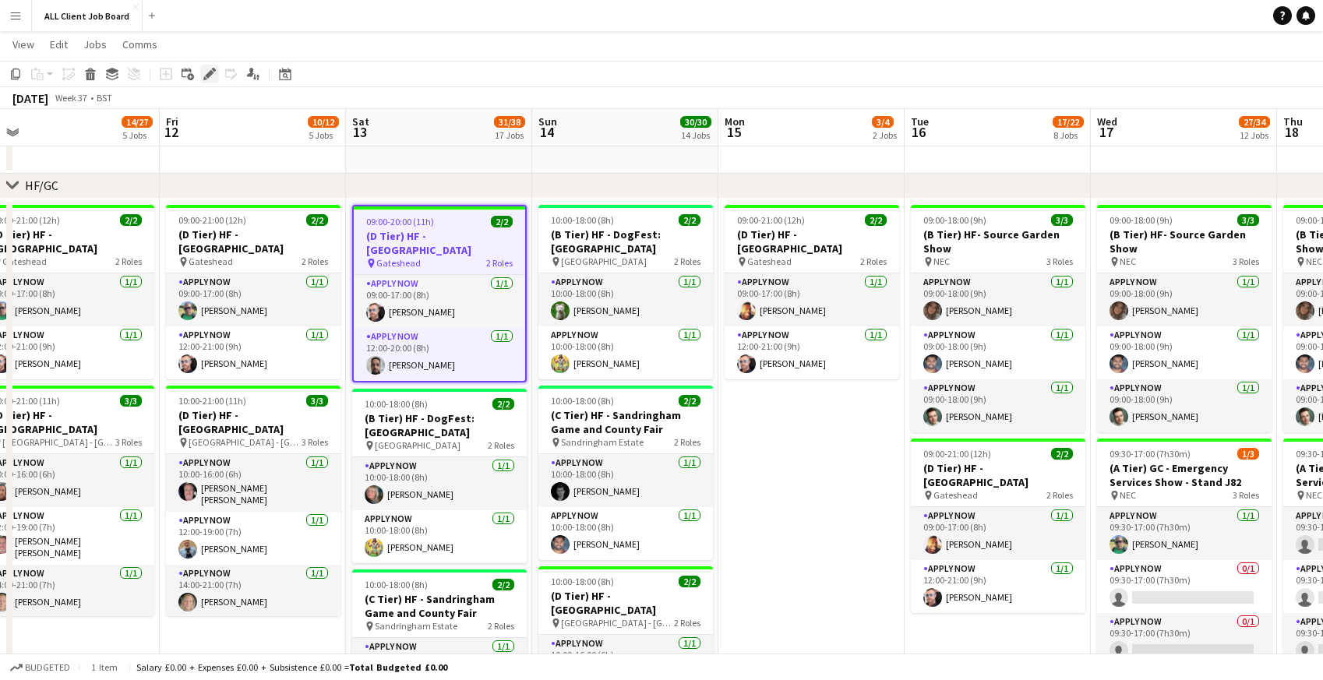
click at [210, 70] on icon at bounding box center [209, 74] width 9 height 9
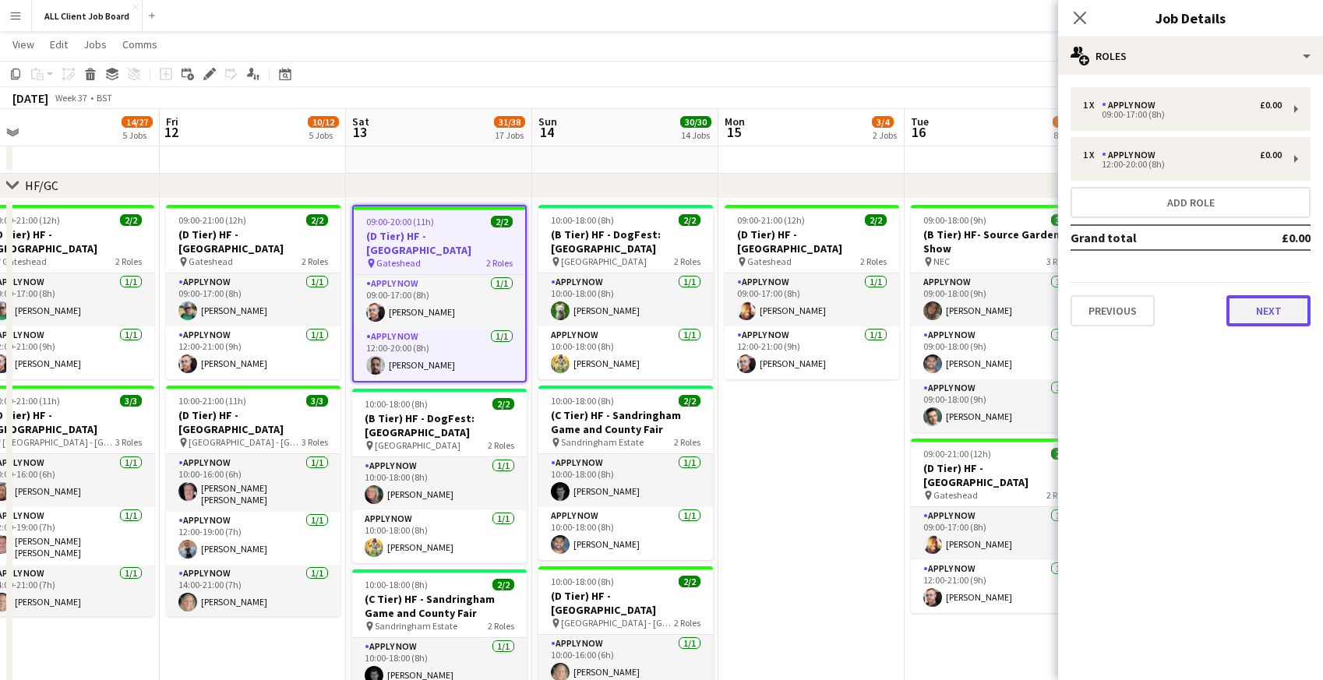
click at [1261, 314] on button "Next" at bounding box center [1268, 310] width 84 height 31
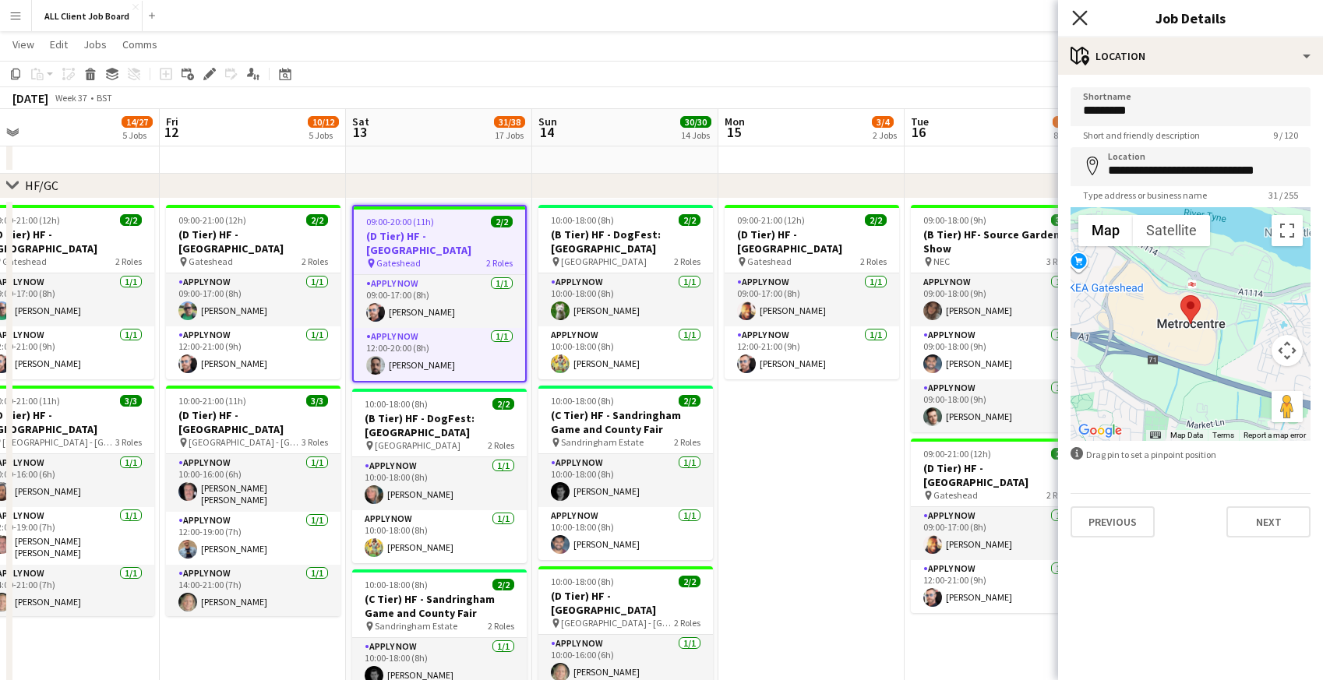
click at [1080, 21] on icon "Close pop-in" at bounding box center [1079, 17] width 15 height 15
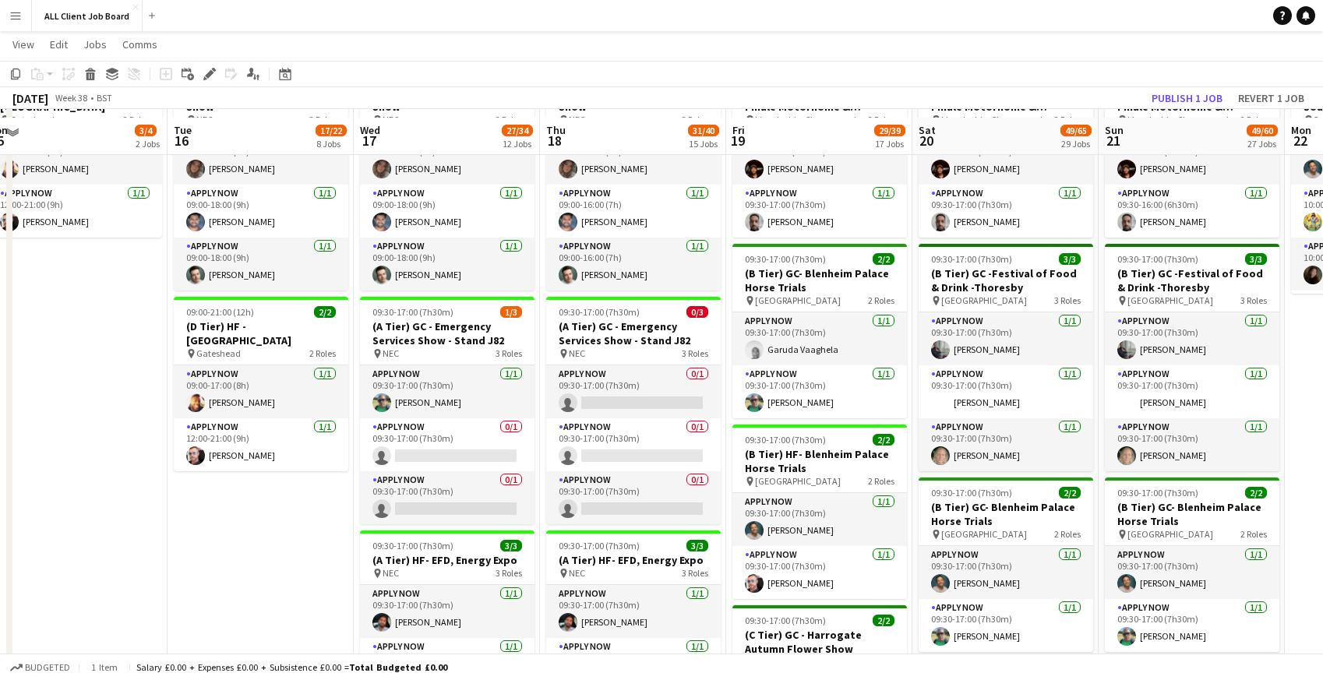
scroll to position [729, 0]
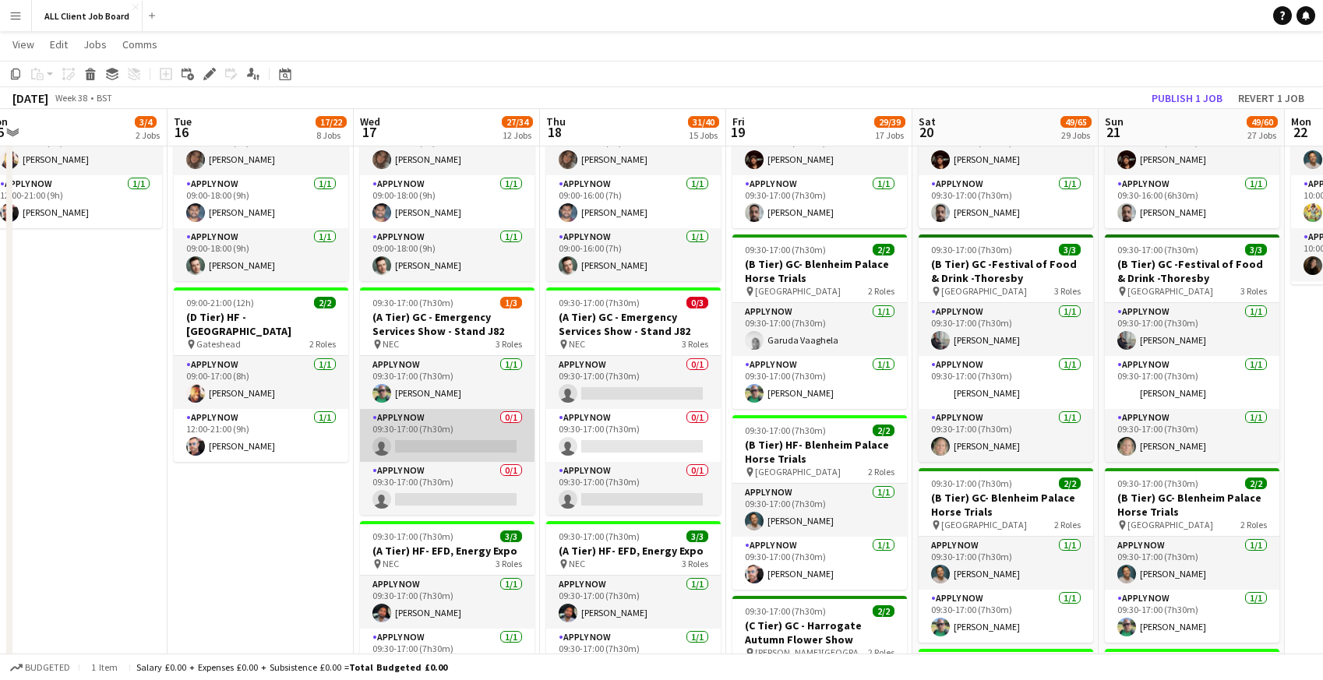
click at [432, 436] on app-card-role "APPLY NOW 0/1 09:30-17:00 (7h30m) single-neutral-actions" at bounding box center [447, 435] width 175 height 53
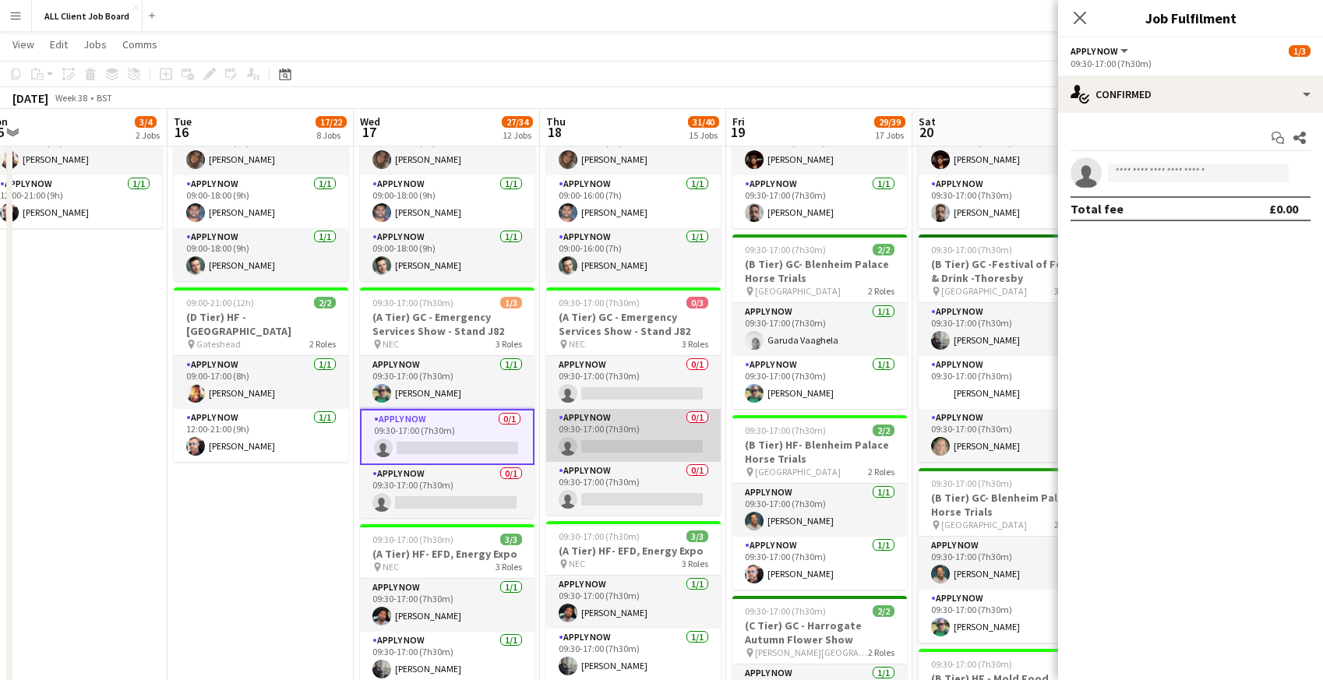
click at [627, 434] on app-card-role "APPLY NOW 0/1 09:30-17:00 (7h30m) single-neutral-actions" at bounding box center [633, 435] width 175 height 53
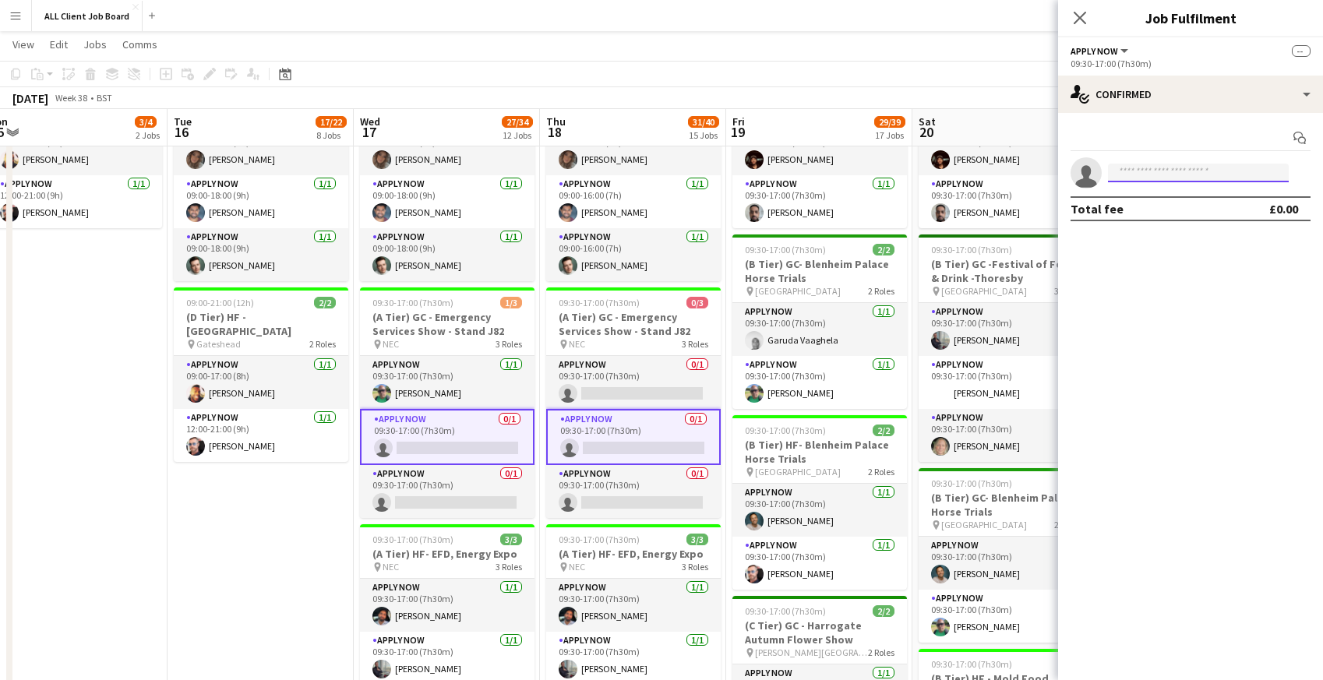
click at [1147, 179] on input at bounding box center [1198, 173] width 181 height 19
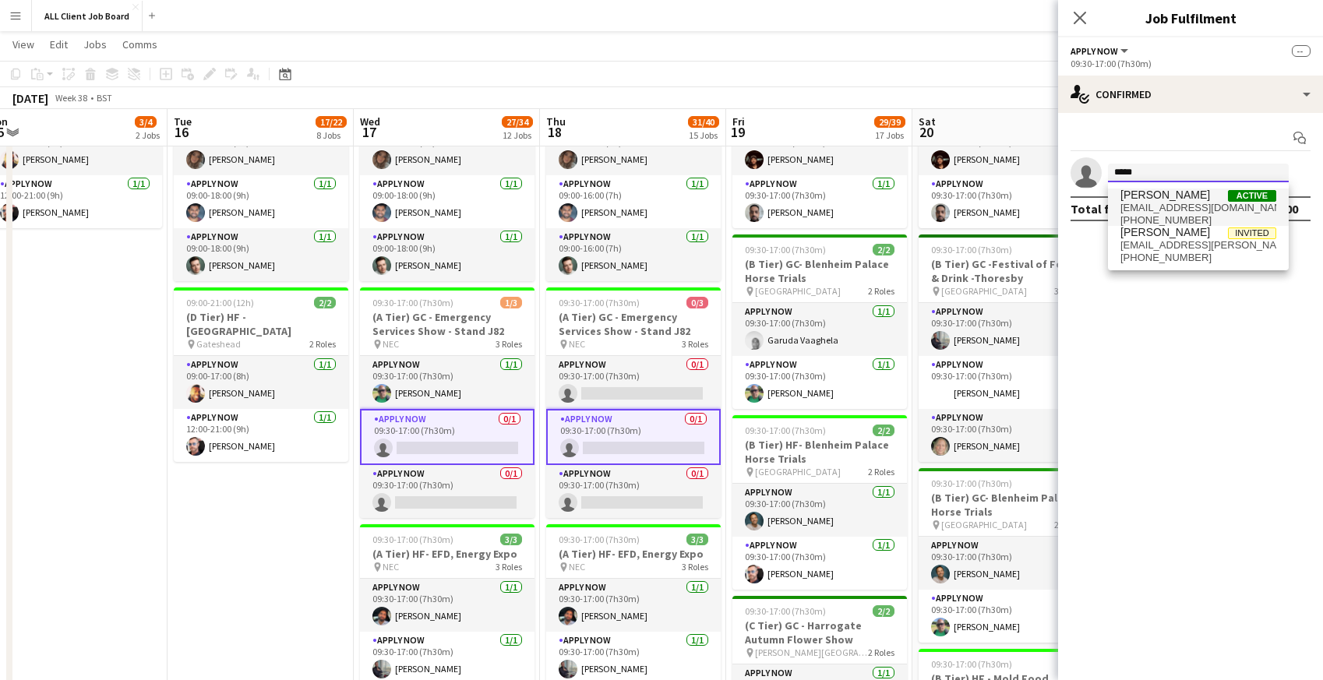
type input "*****"
click at [1159, 203] on span "megan_morgan18@outlook.com" at bounding box center [1198, 208] width 156 height 12
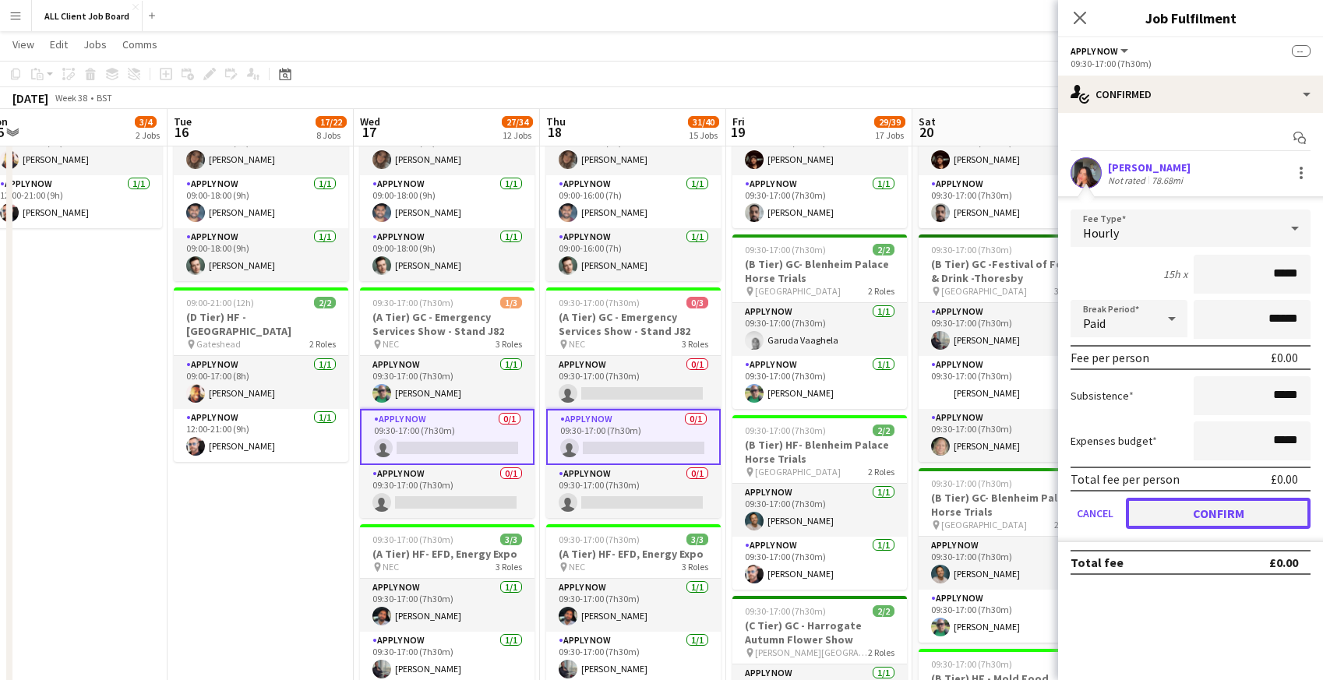
click at [1190, 511] on button "Confirm" at bounding box center [1218, 513] width 185 height 31
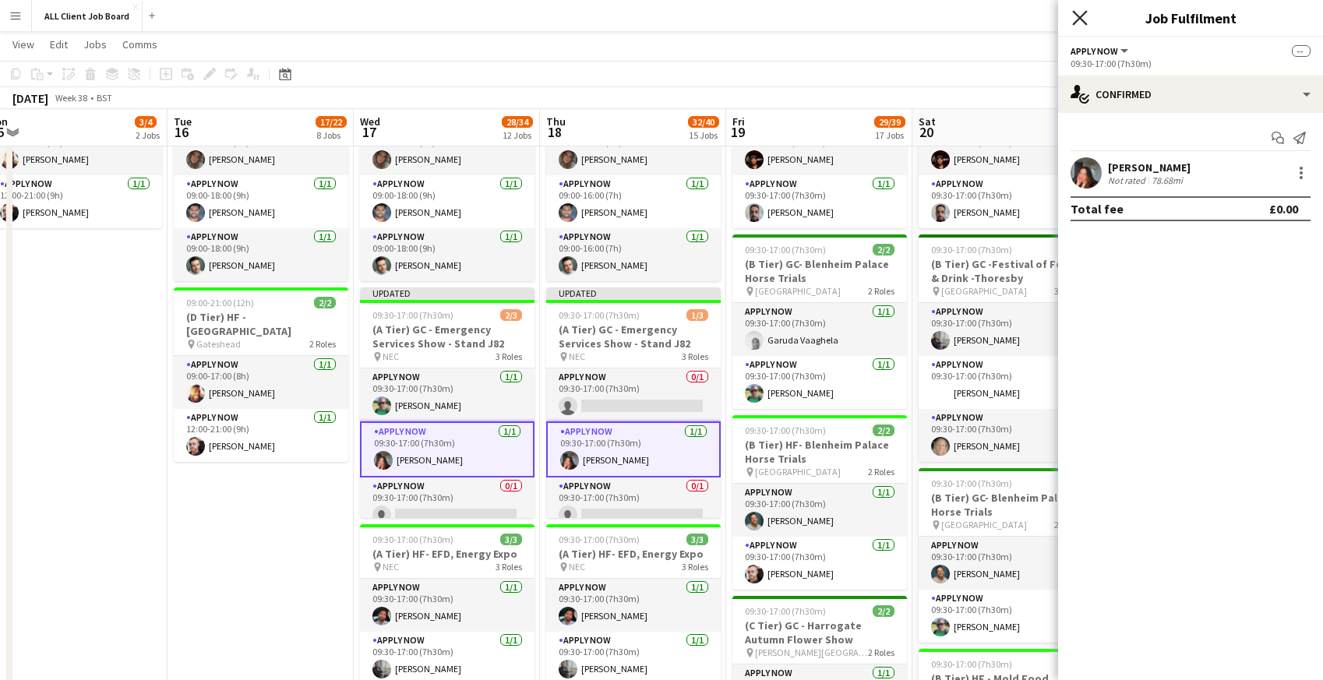
click at [1078, 10] on icon "Close pop-in" at bounding box center [1079, 17] width 15 height 15
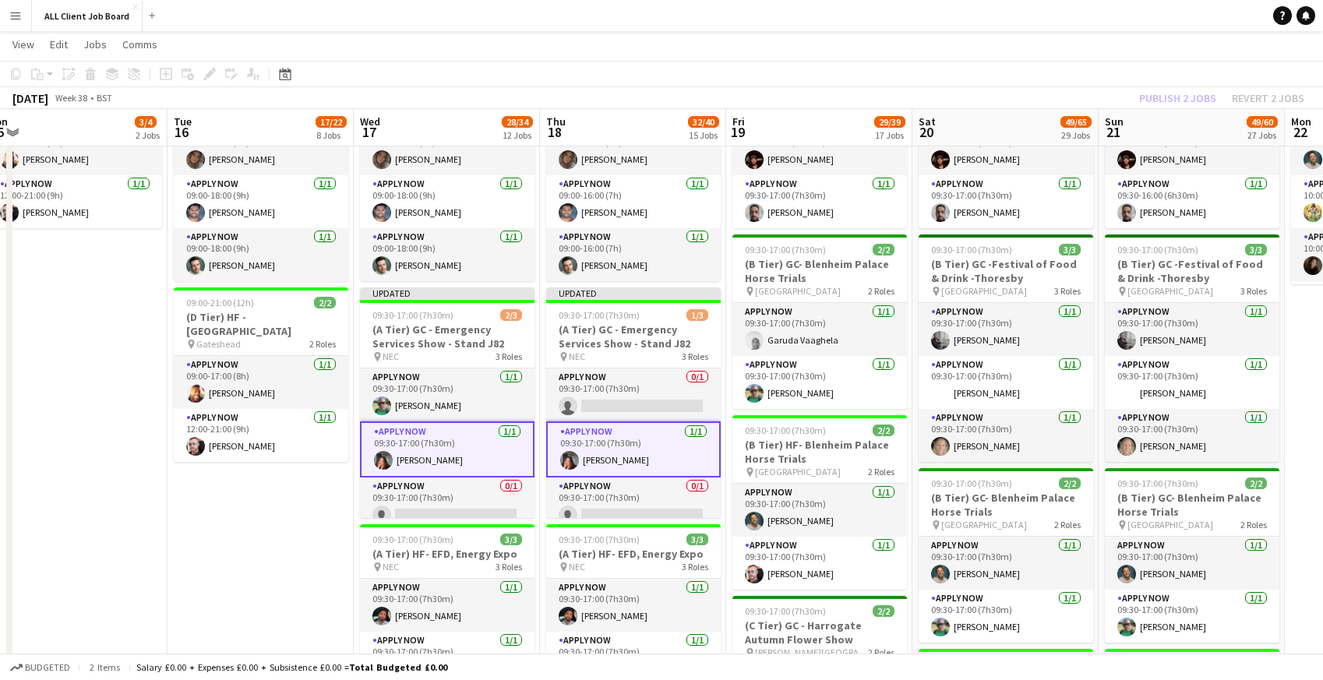
click at [1059, 9] on app-navbar "Menu Boards Boards Boards All jobs Status Workforce Workforce My Workforce Recr…" at bounding box center [661, 15] width 1323 height 31
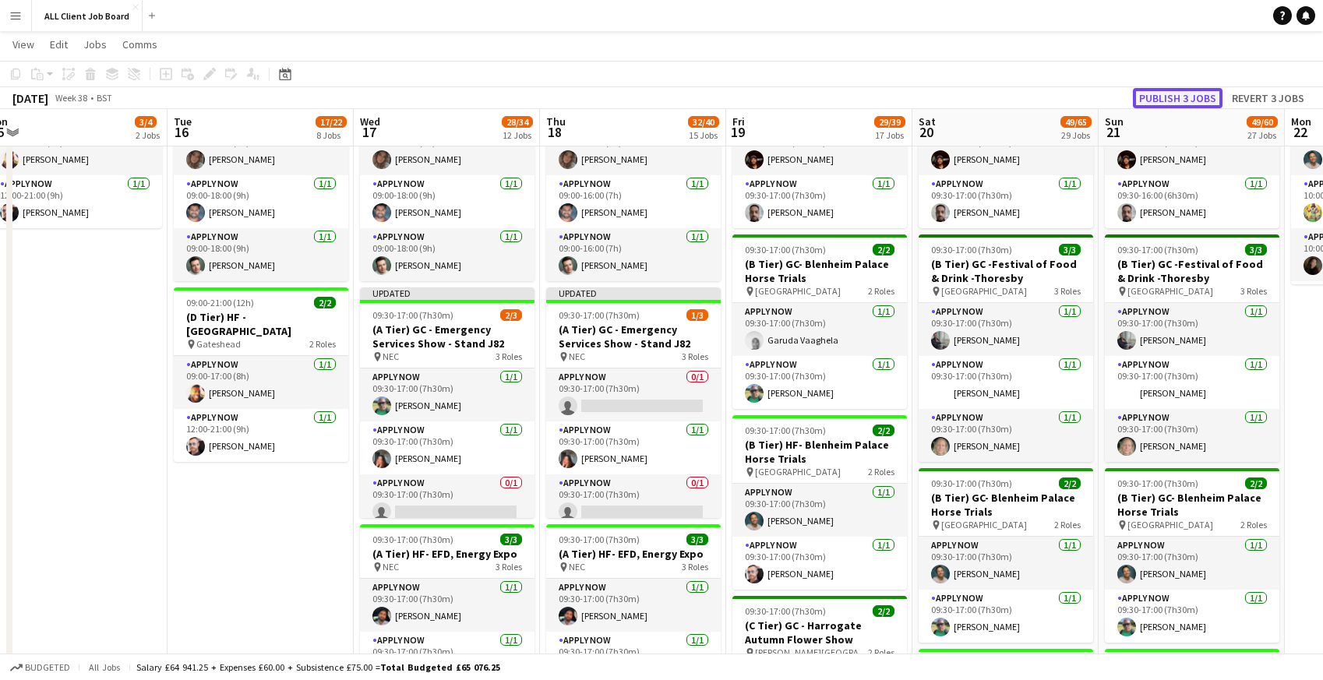
click at [1162, 97] on button "Publish 3 jobs" at bounding box center [1178, 98] width 90 height 20
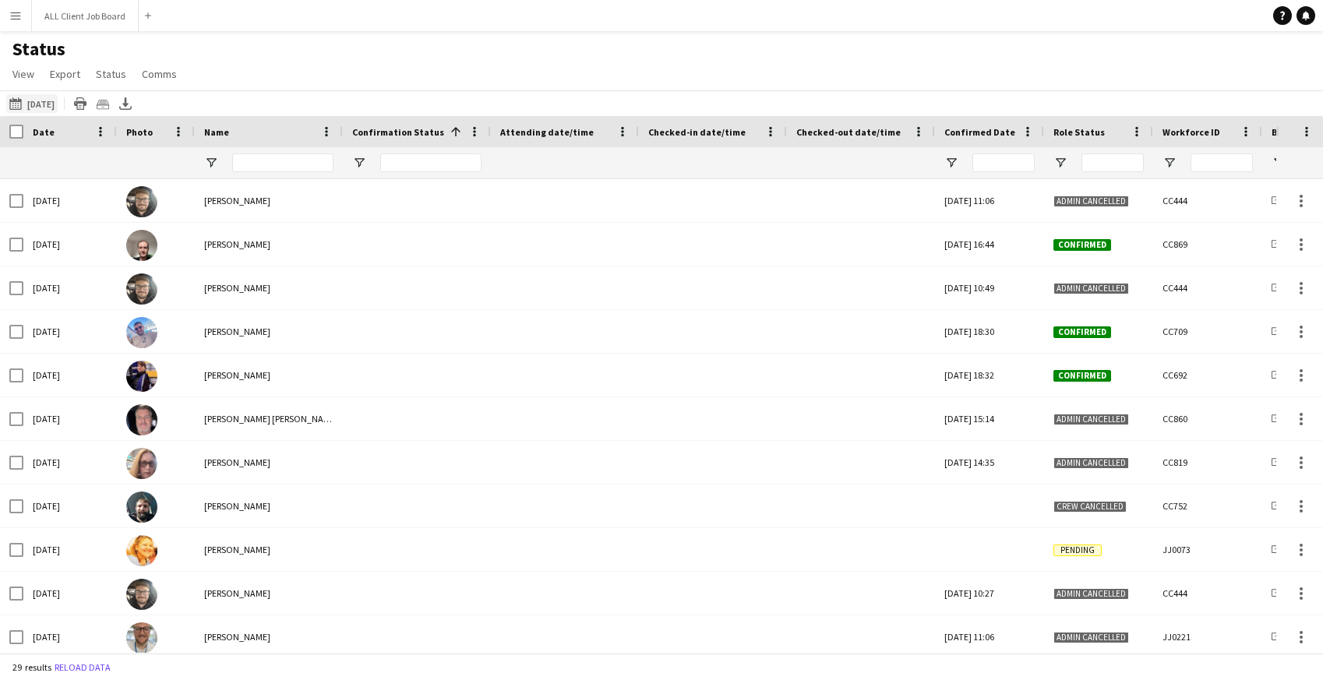
click at [39, 105] on button "[DATE] to [DATE] [DATE]" at bounding box center [31, 103] width 51 height 19
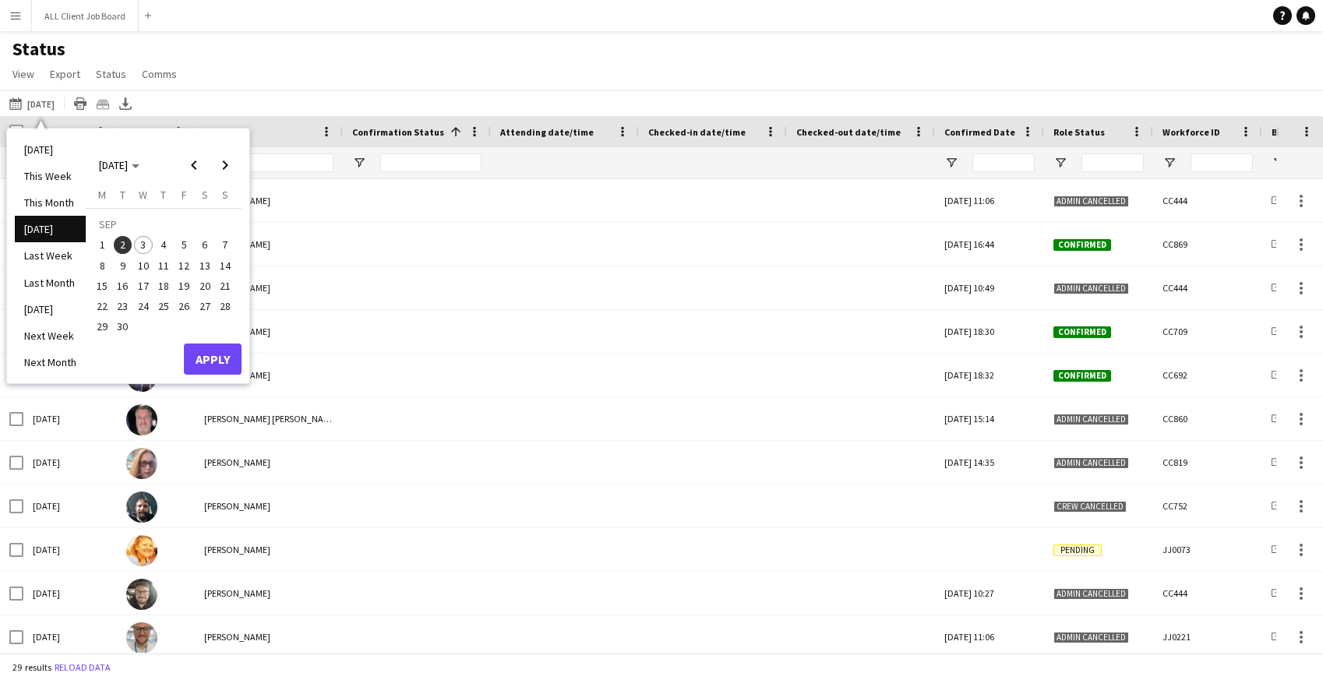
click at [146, 249] on span "3" at bounding box center [143, 245] width 19 height 19
click at [203, 355] on button "Apply" at bounding box center [213, 359] width 58 height 31
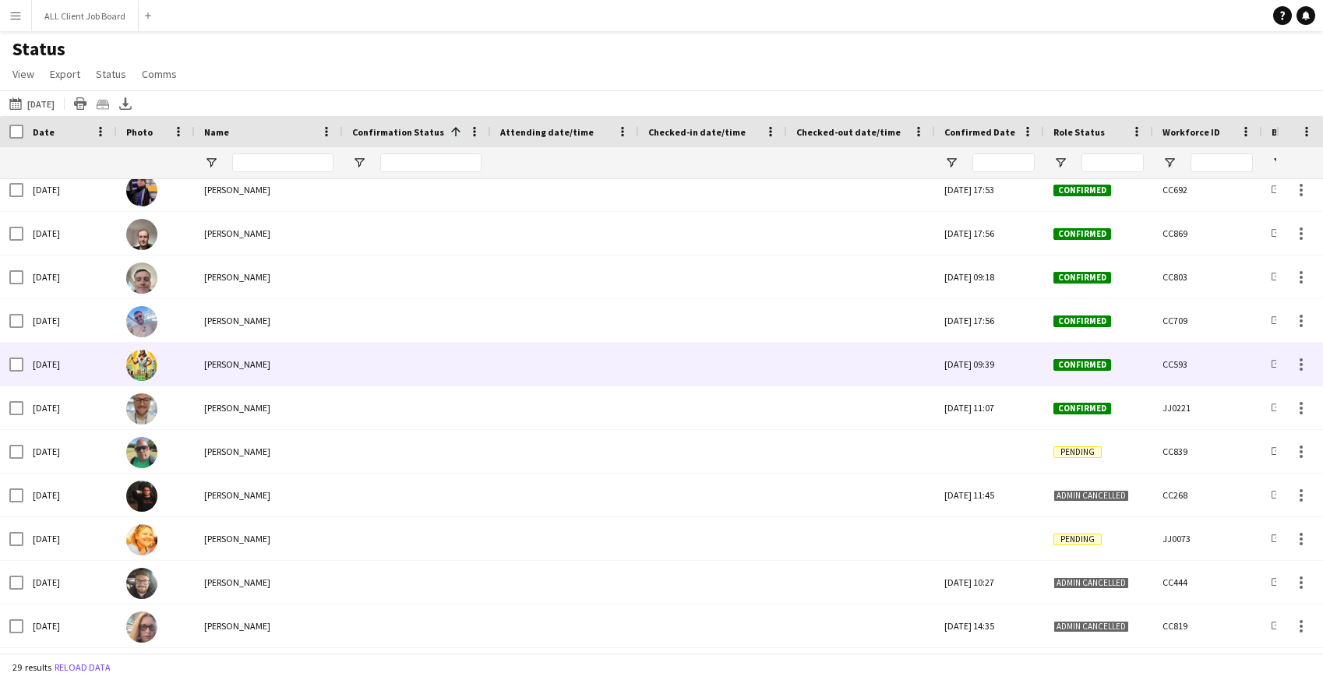
click at [693, 369] on div at bounding box center [712, 364] width 129 height 43
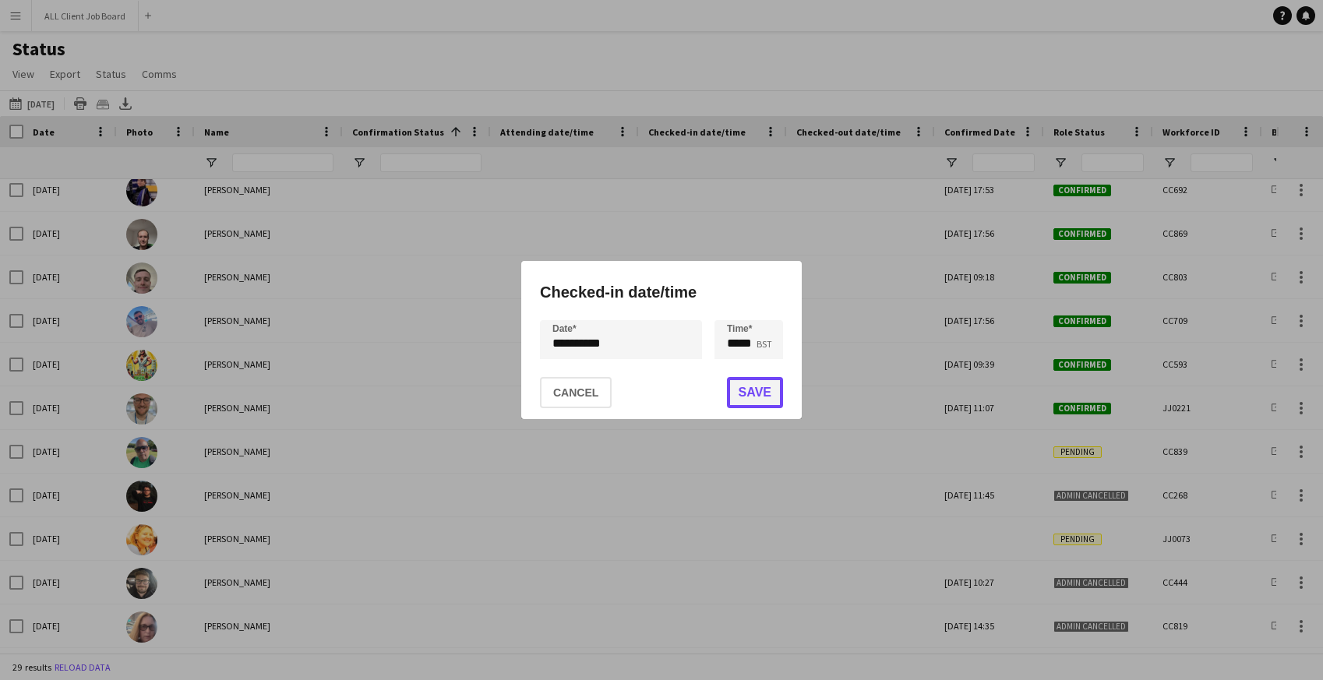
click at [751, 403] on button "Save" at bounding box center [755, 392] width 56 height 31
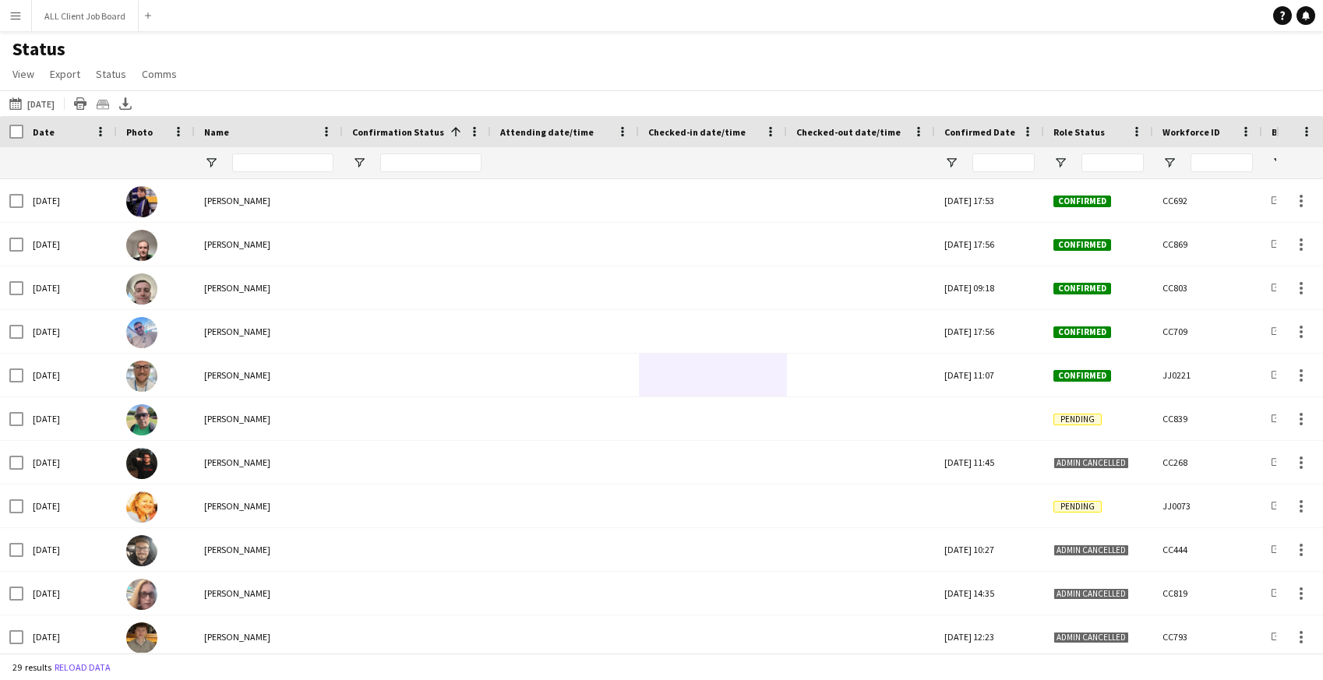
click at [15, 16] on app-icon "Menu" at bounding box center [15, 15] width 12 height 12
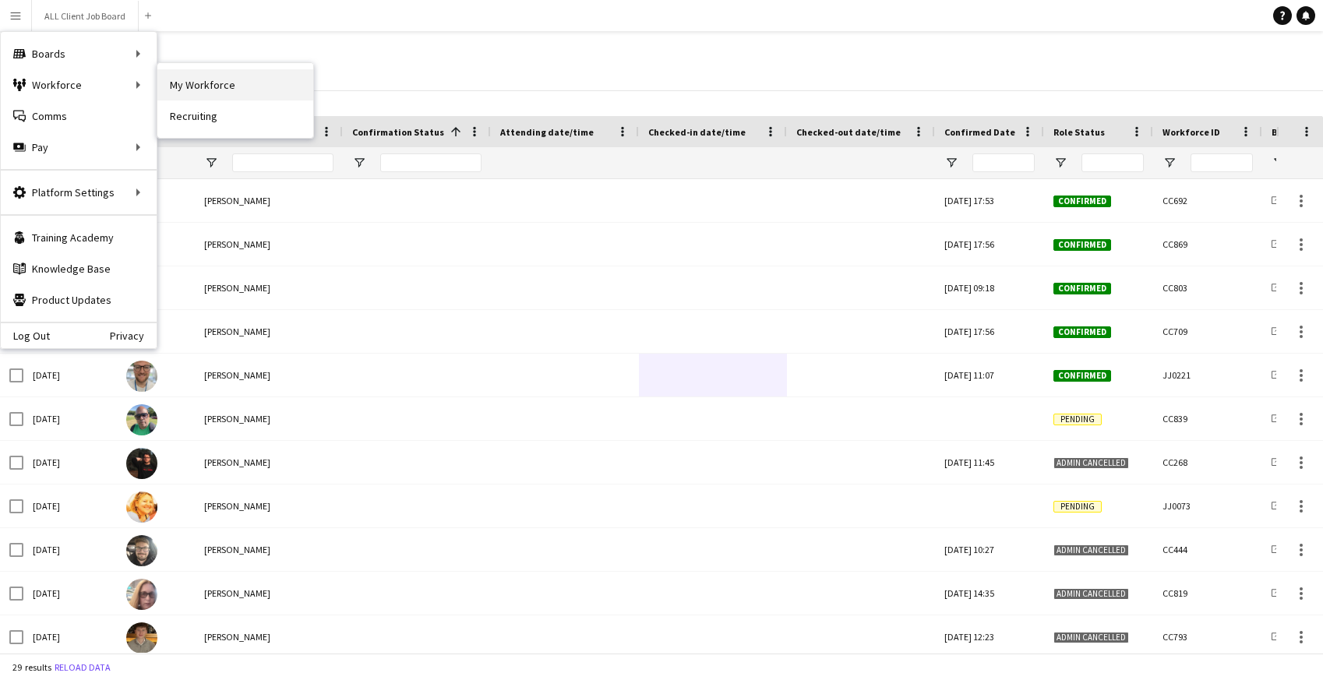
click at [231, 86] on link "My Workforce" at bounding box center [235, 84] width 156 height 31
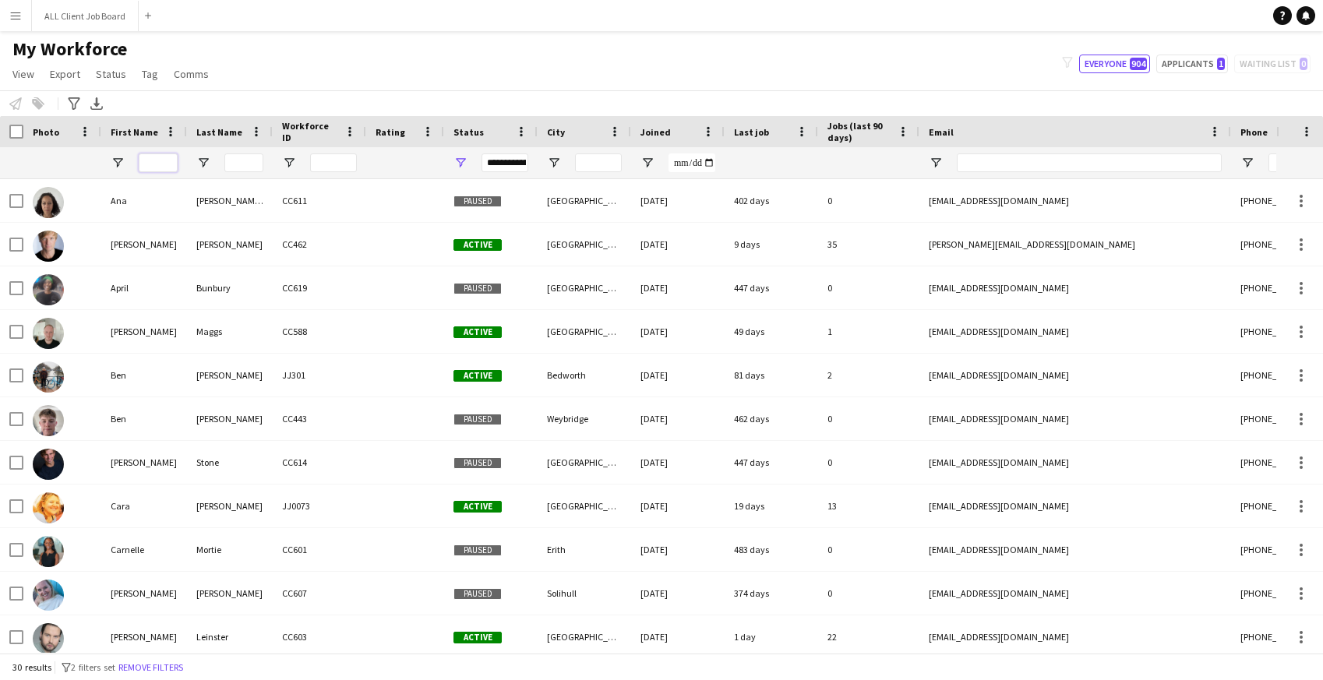
click at [151, 164] on input "First Name Filter Input" at bounding box center [158, 163] width 39 height 19
type input "****"
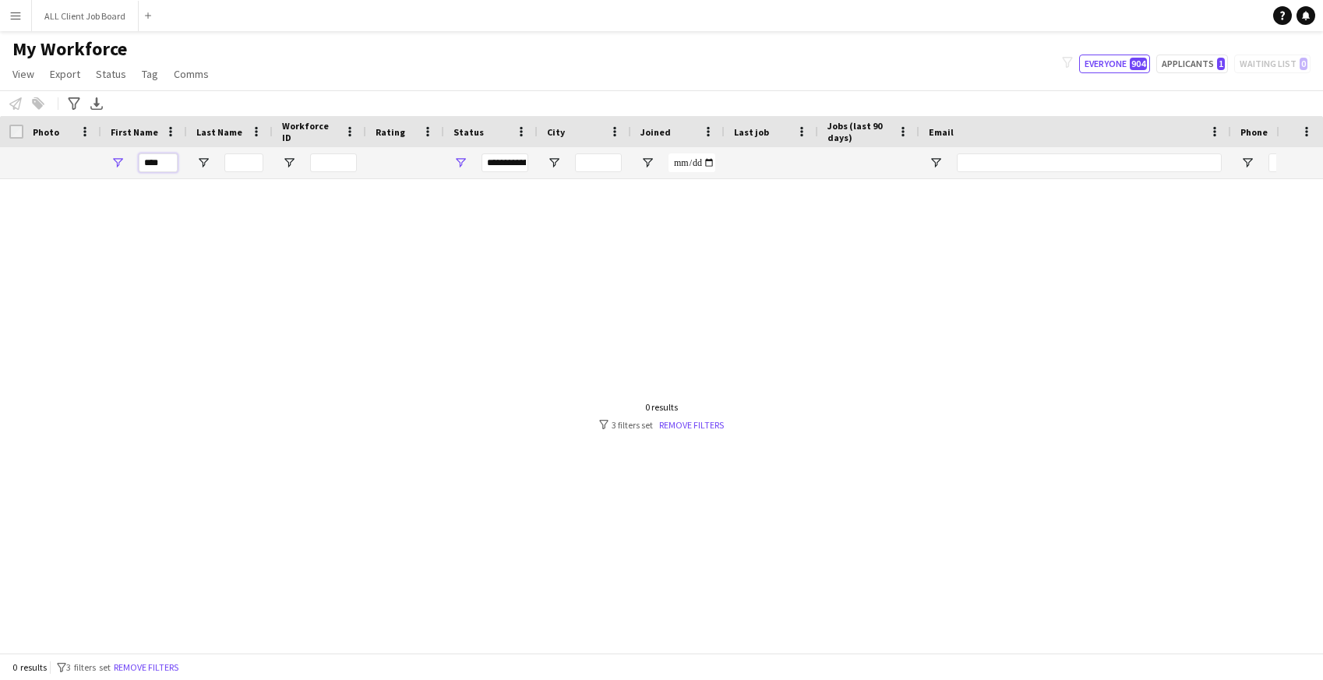
drag, startPoint x: 171, startPoint y: 164, endPoint x: 143, endPoint y: 158, distance: 28.0
click at [143, 158] on input "****" at bounding box center [158, 163] width 39 height 19
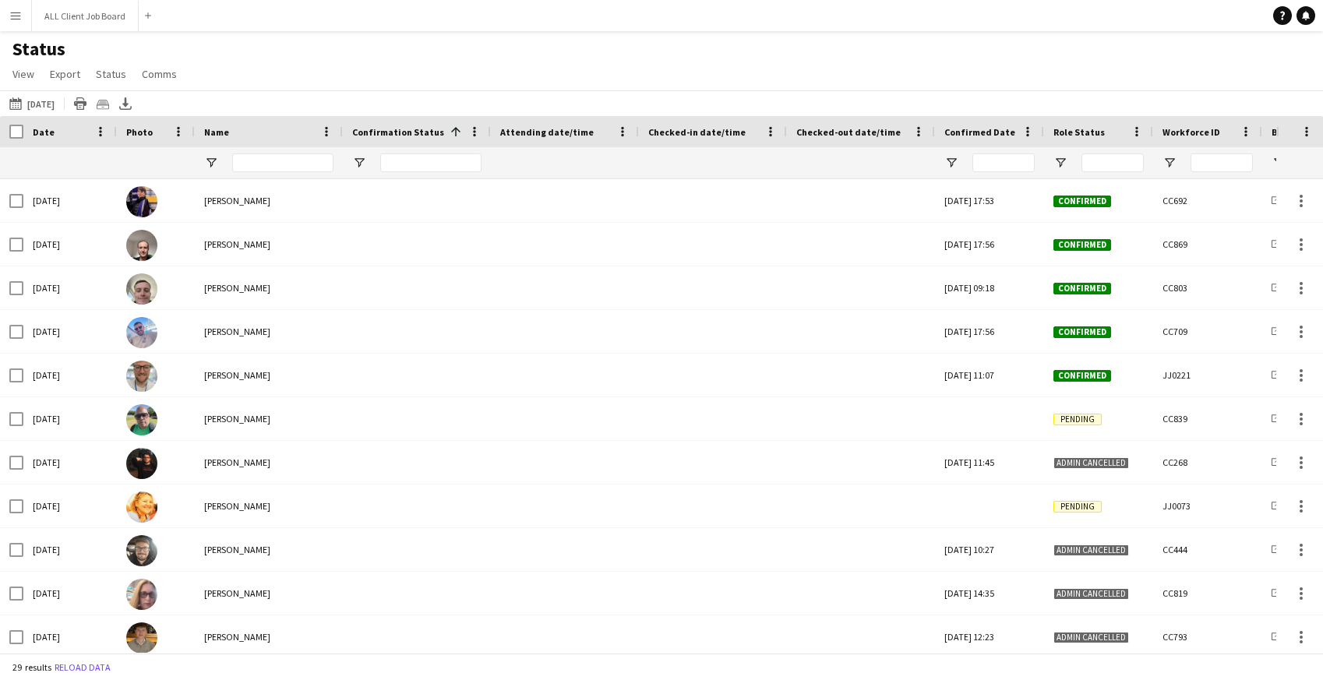
click at [14, 16] on app-icon "Menu" at bounding box center [15, 15] width 12 height 12
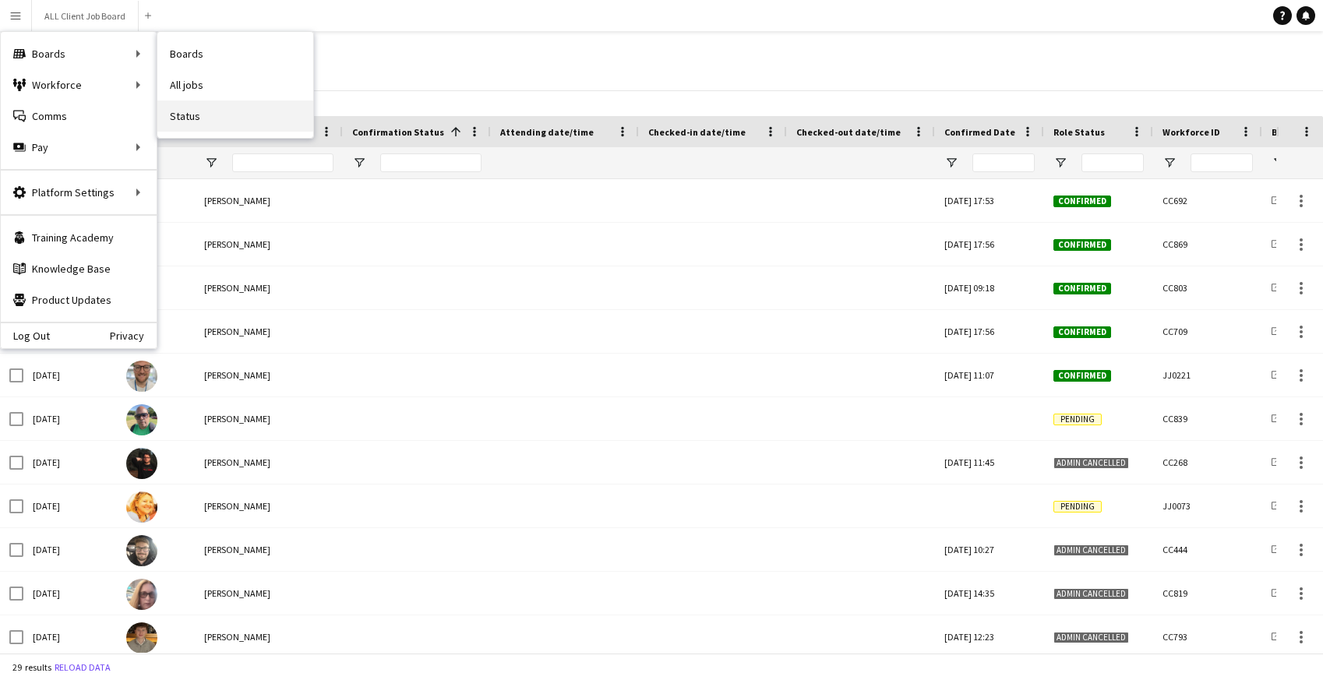
click at [182, 121] on link "Status" at bounding box center [235, 116] width 156 height 31
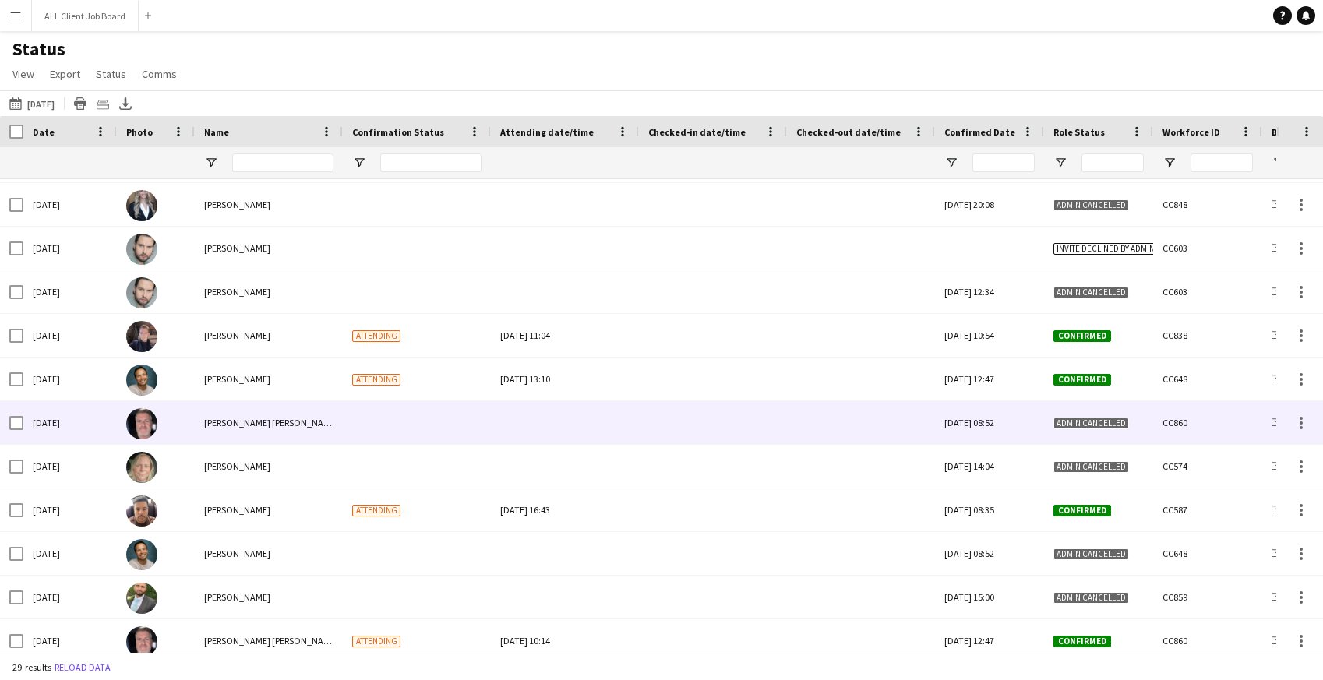
scroll to position [792, 0]
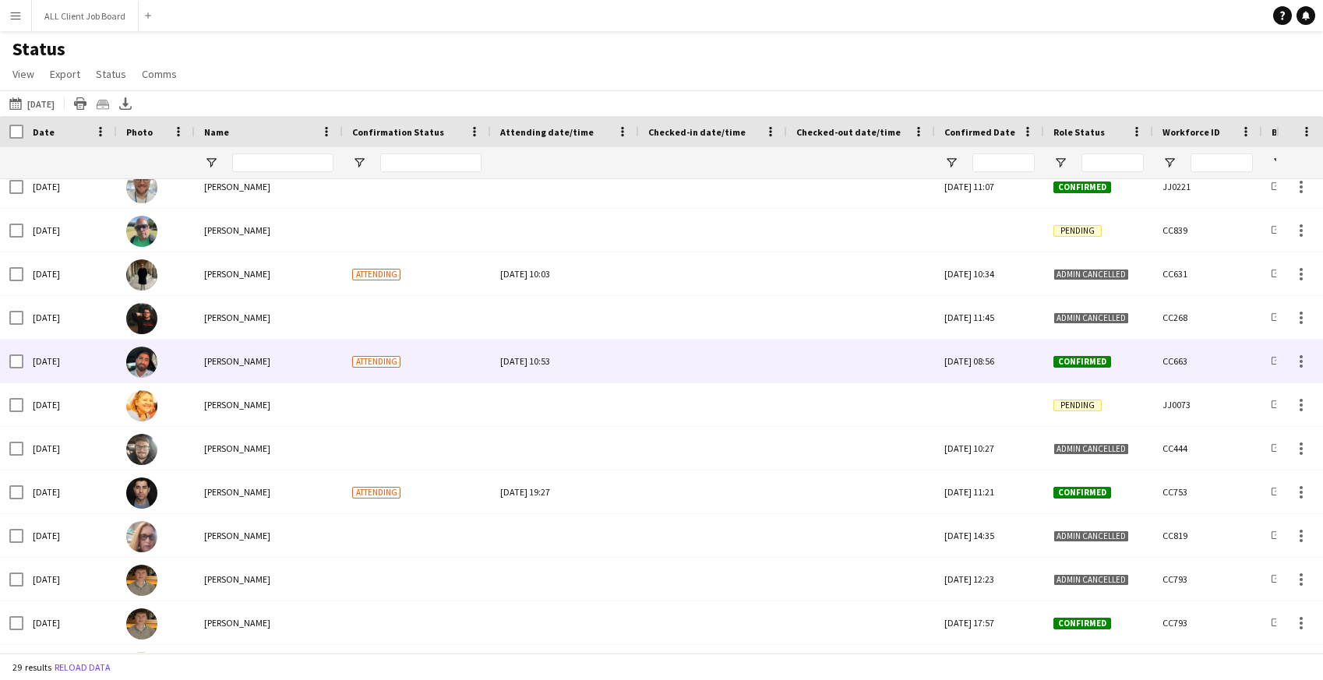
click at [706, 359] on div at bounding box center [712, 361] width 129 height 43
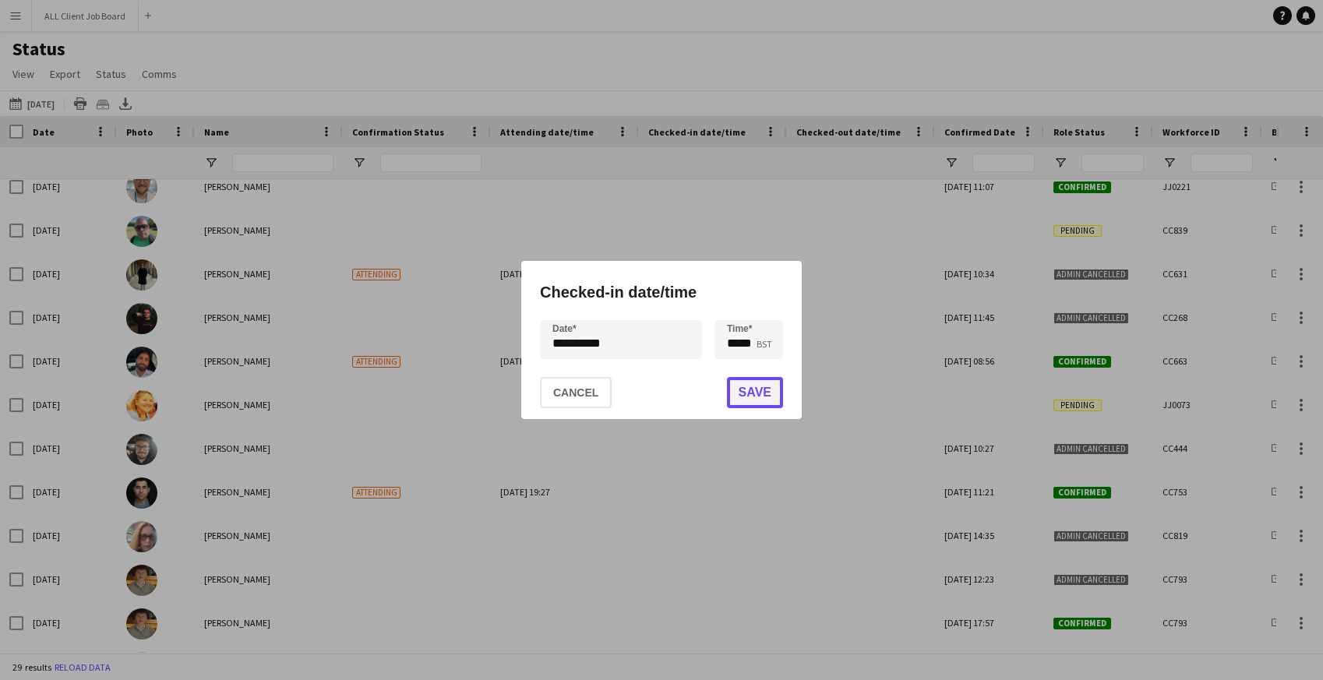
click at [750, 397] on button "Save" at bounding box center [755, 392] width 56 height 31
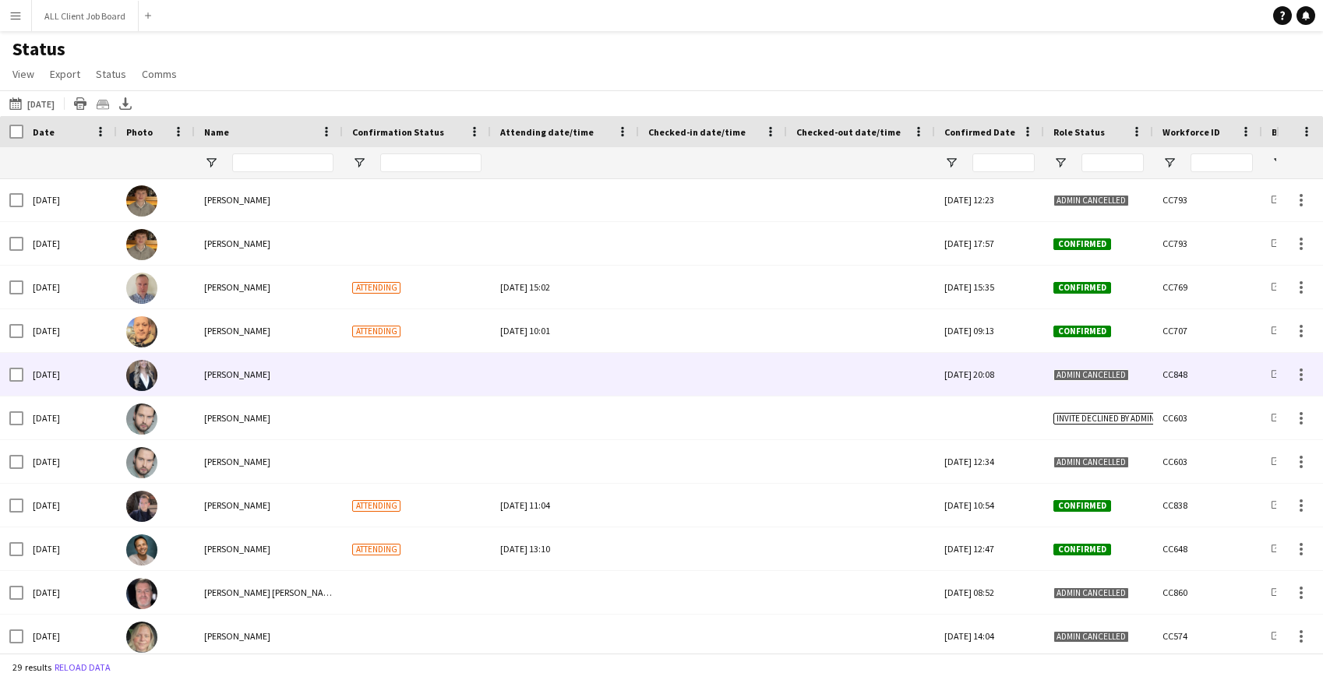
scroll to position [602, 0]
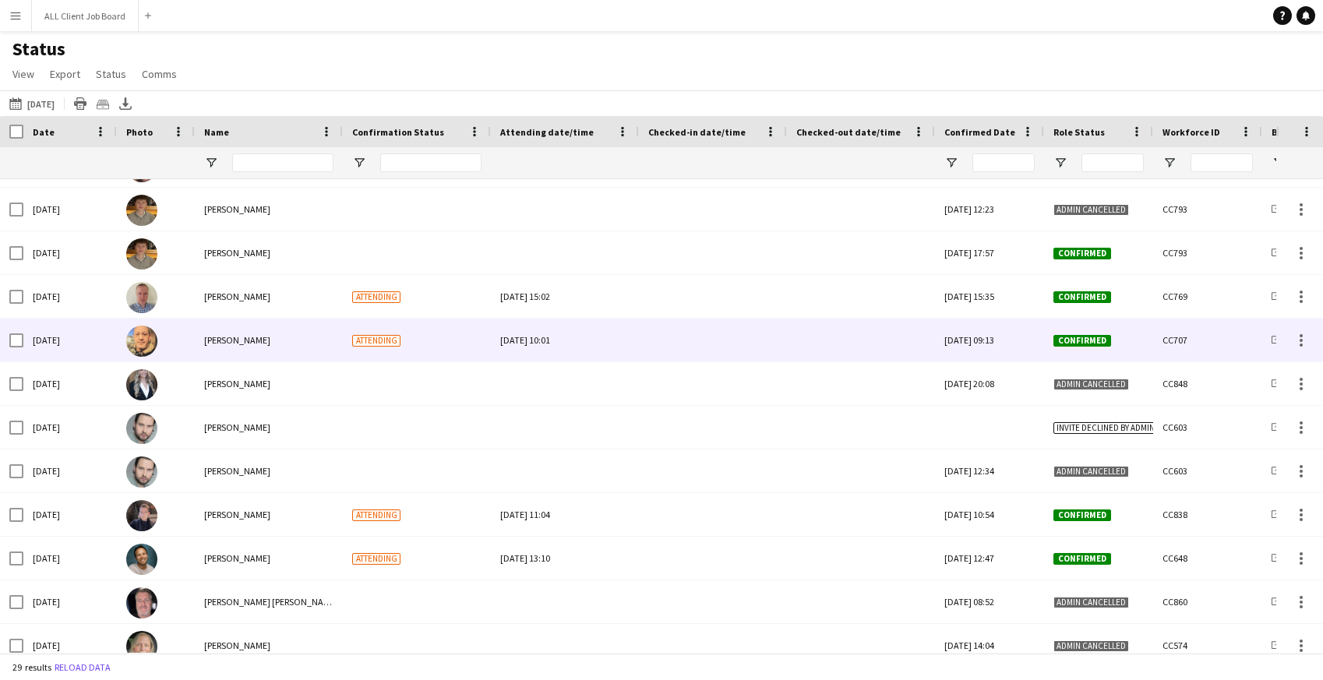
click at [713, 341] on div at bounding box center [712, 340] width 129 height 43
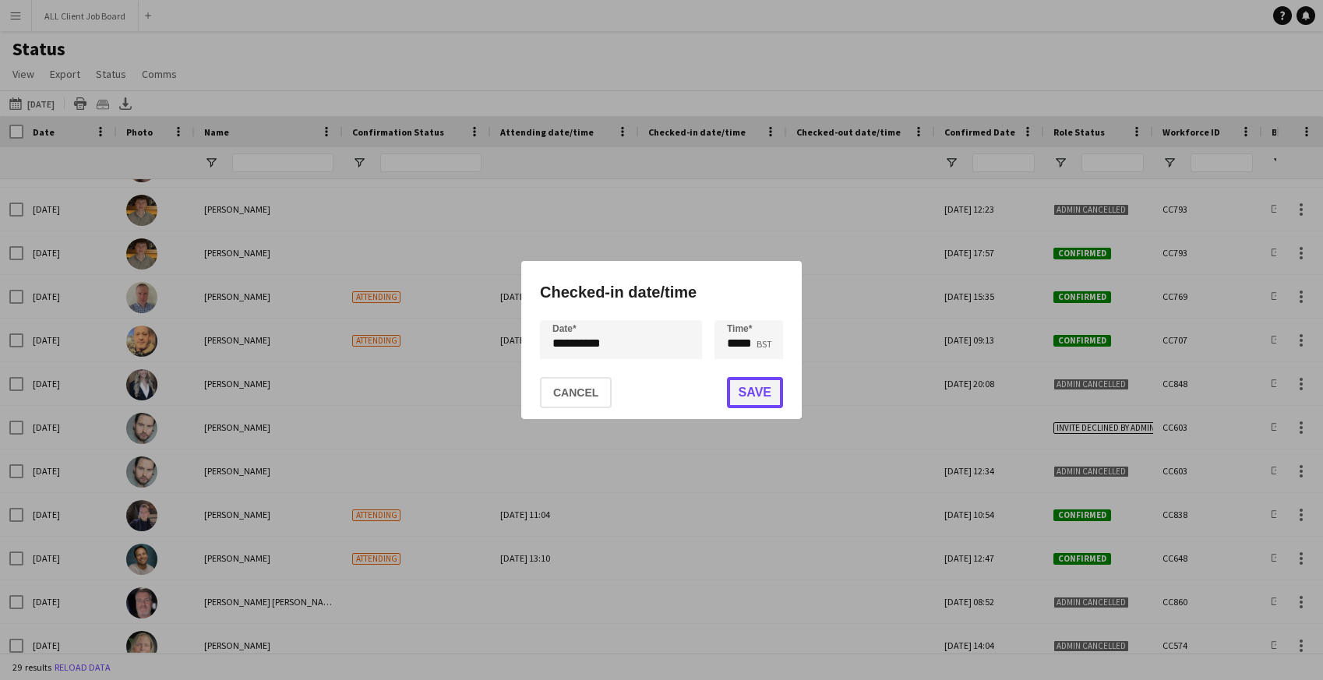
click at [765, 396] on button "Save" at bounding box center [755, 392] width 56 height 31
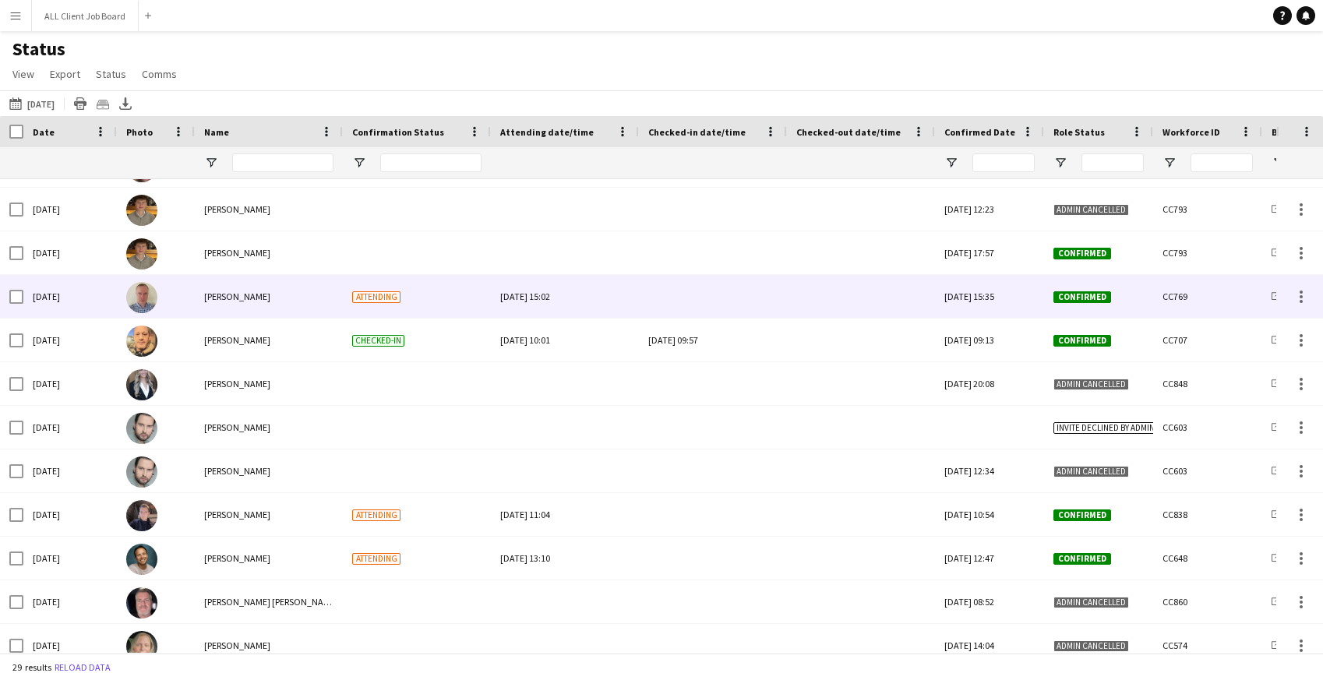
click at [701, 295] on div at bounding box center [712, 296] width 129 height 43
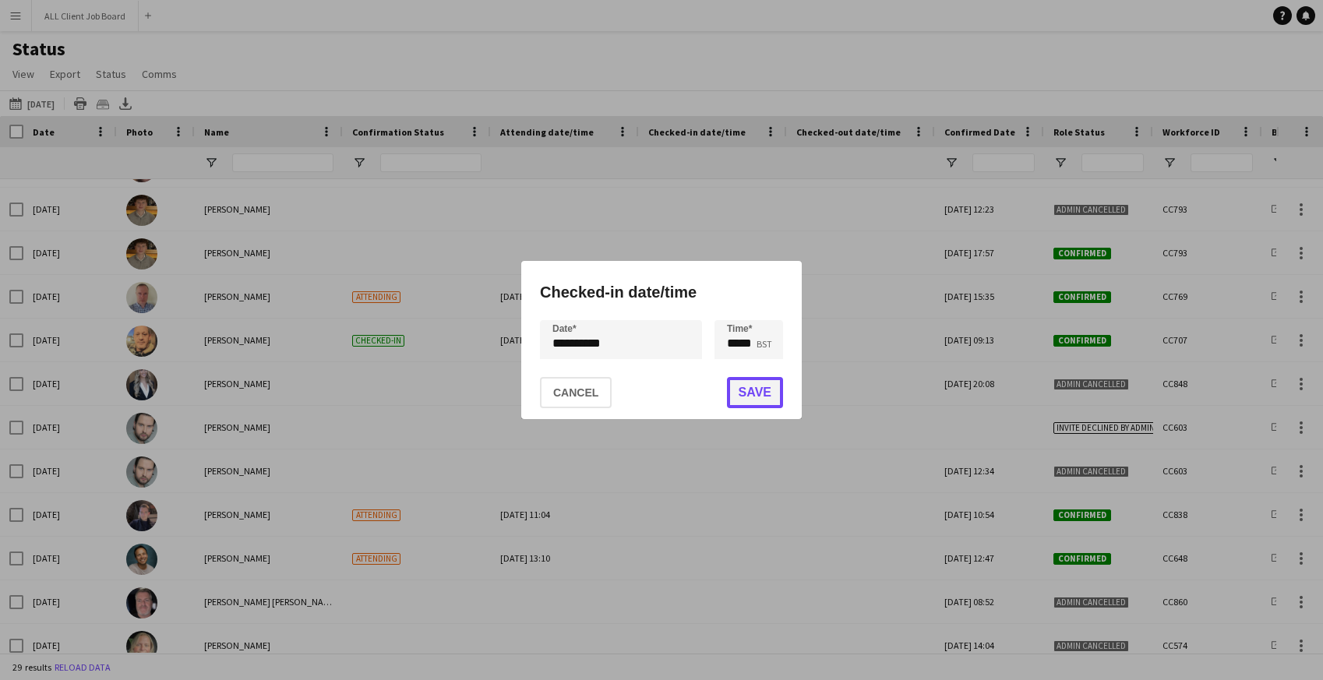
click at [755, 393] on button "Save" at bounding box center [755, 392] width 56 height 31
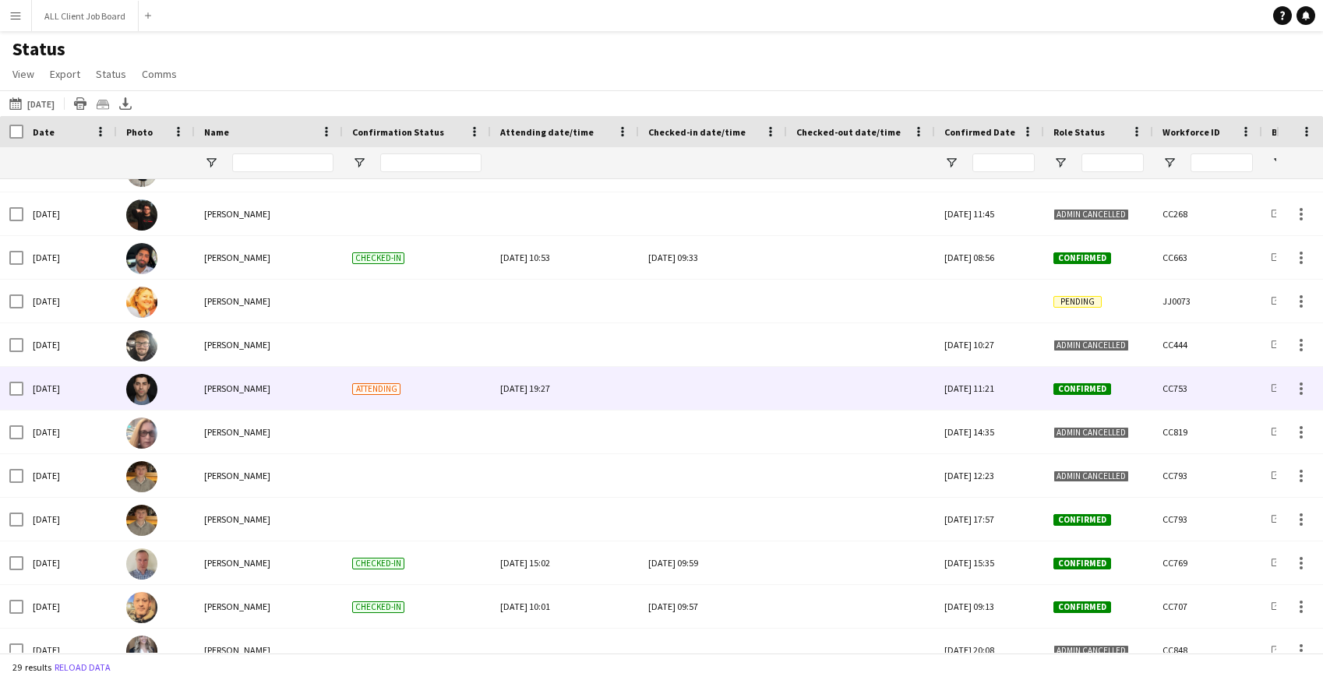
scroll to position [336, 0]
